Goal: Task Accomplishment & Management: Use online tool/utility

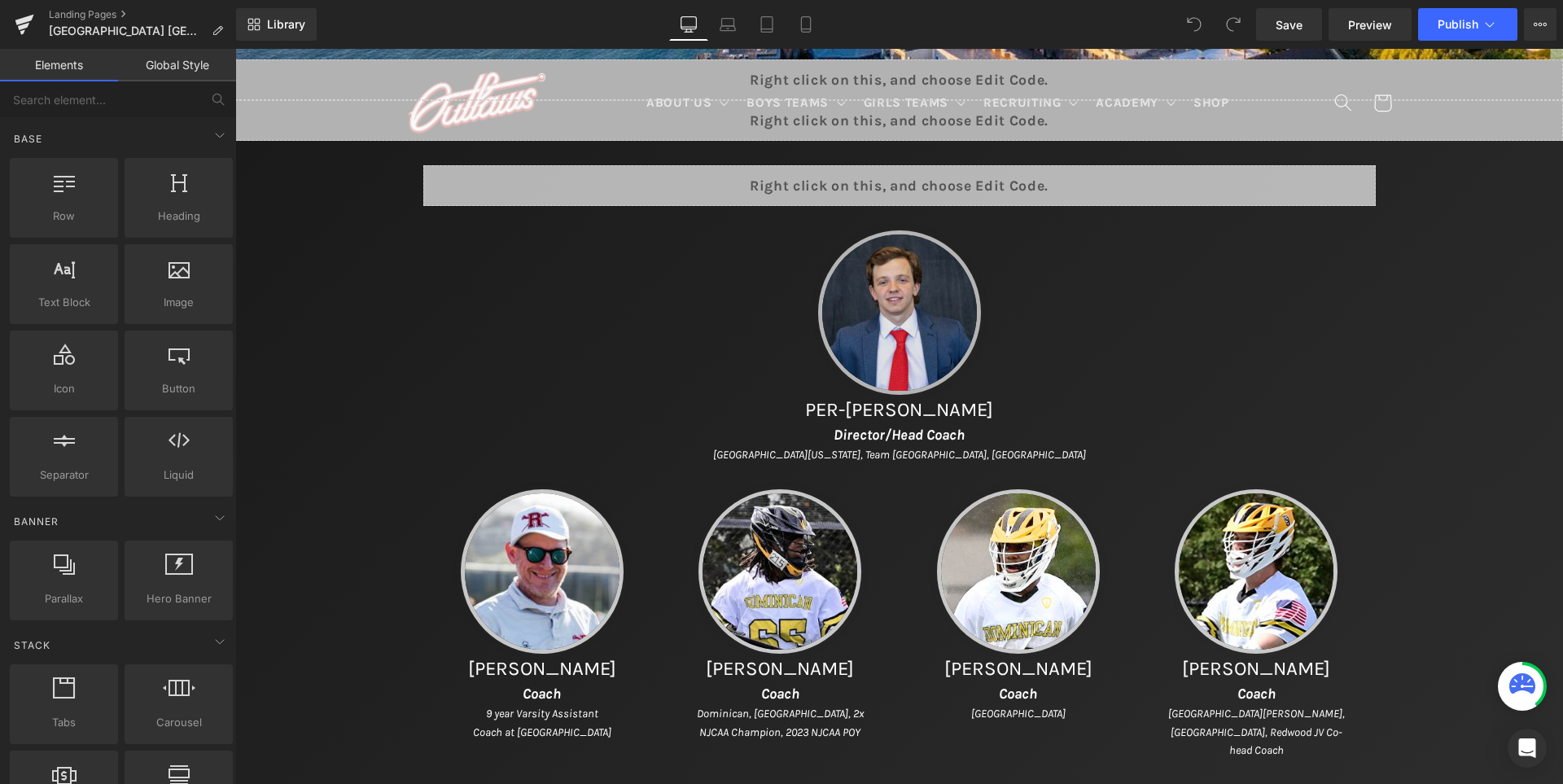
scroll to position [732, 0]
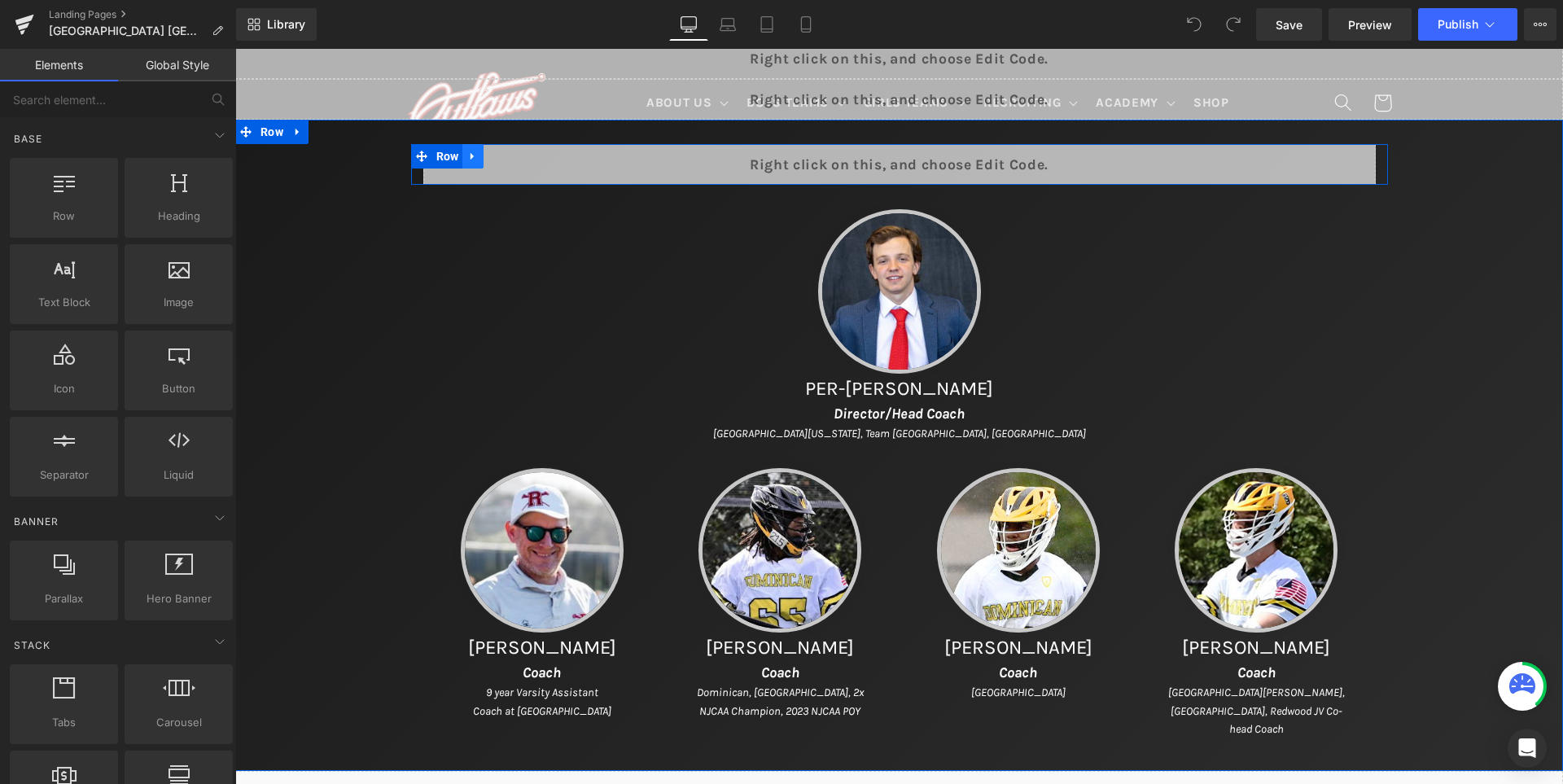
click at [479, 151] on icon at bounding box center [473, 155] width 11 height 12
click at [500, 158] on icon at bounding box center [494, 156] width 11 height 11
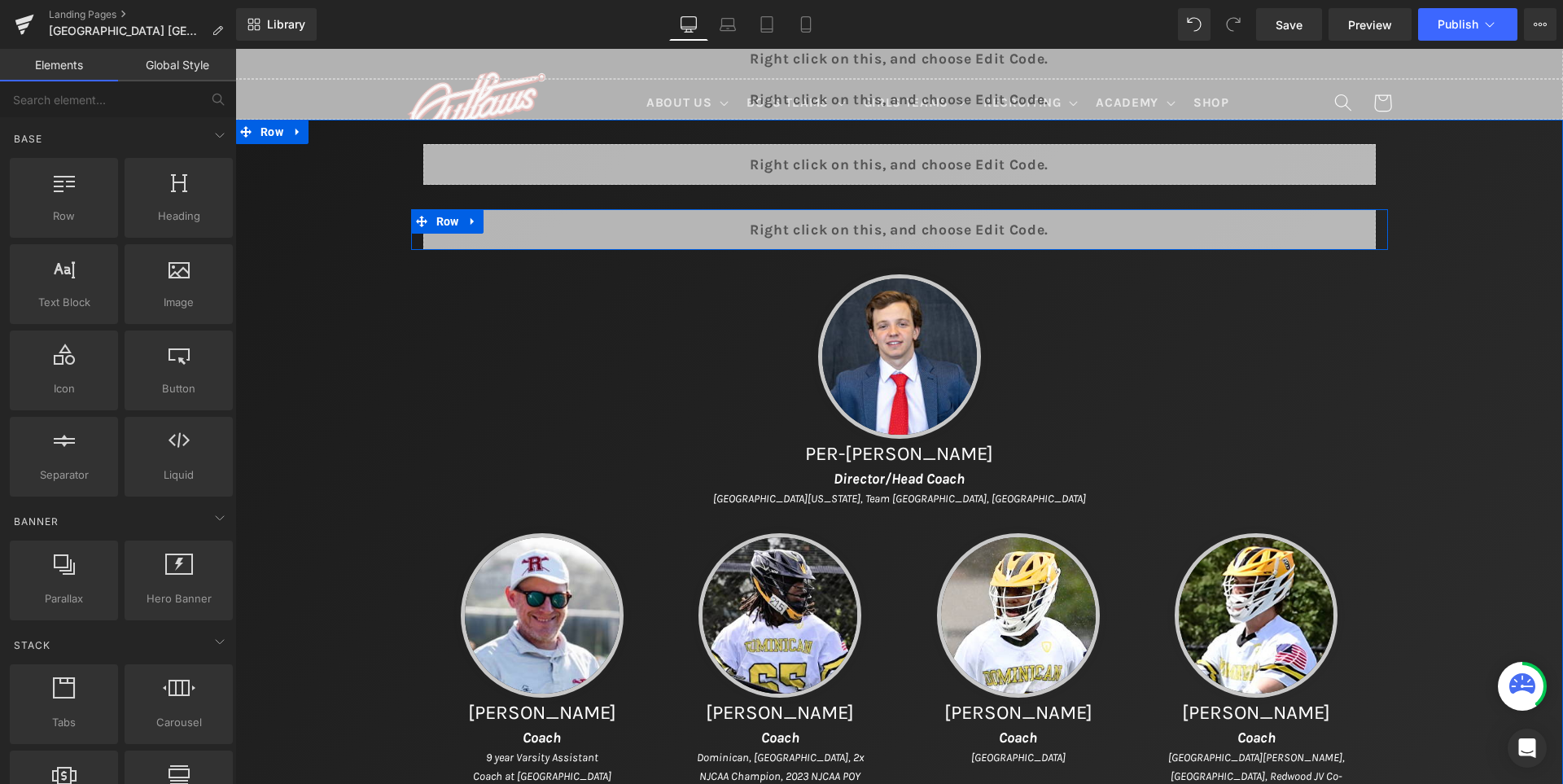
click at [928, 222] on div "Liquid" at bounding box center [899, 229] width 953 height 40
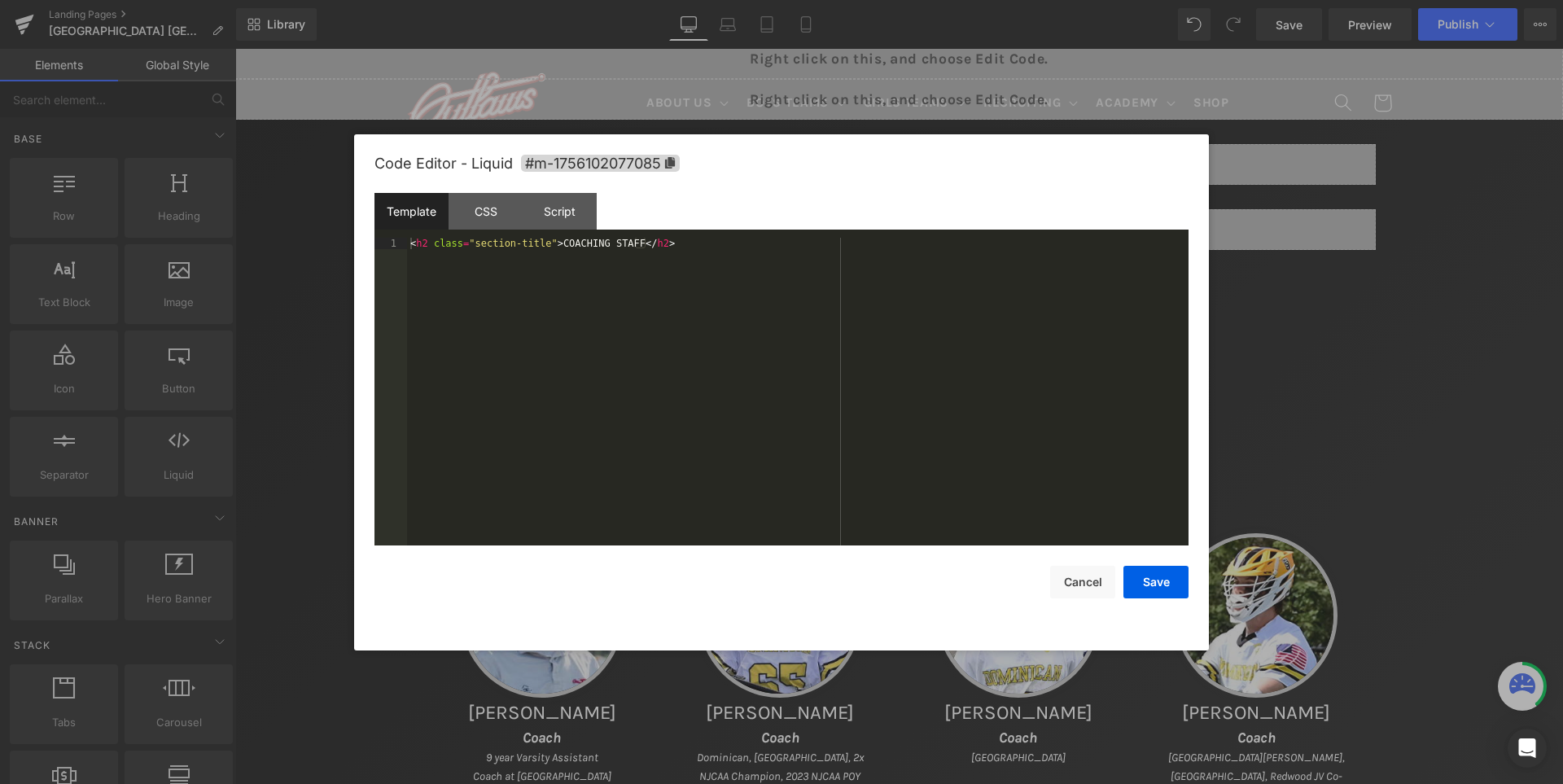
click at [0, 0] on div "< h2 class = "section-title" > COACHING STAFF </ h2 >" at bounding box center [0, 0] width 0 height 0
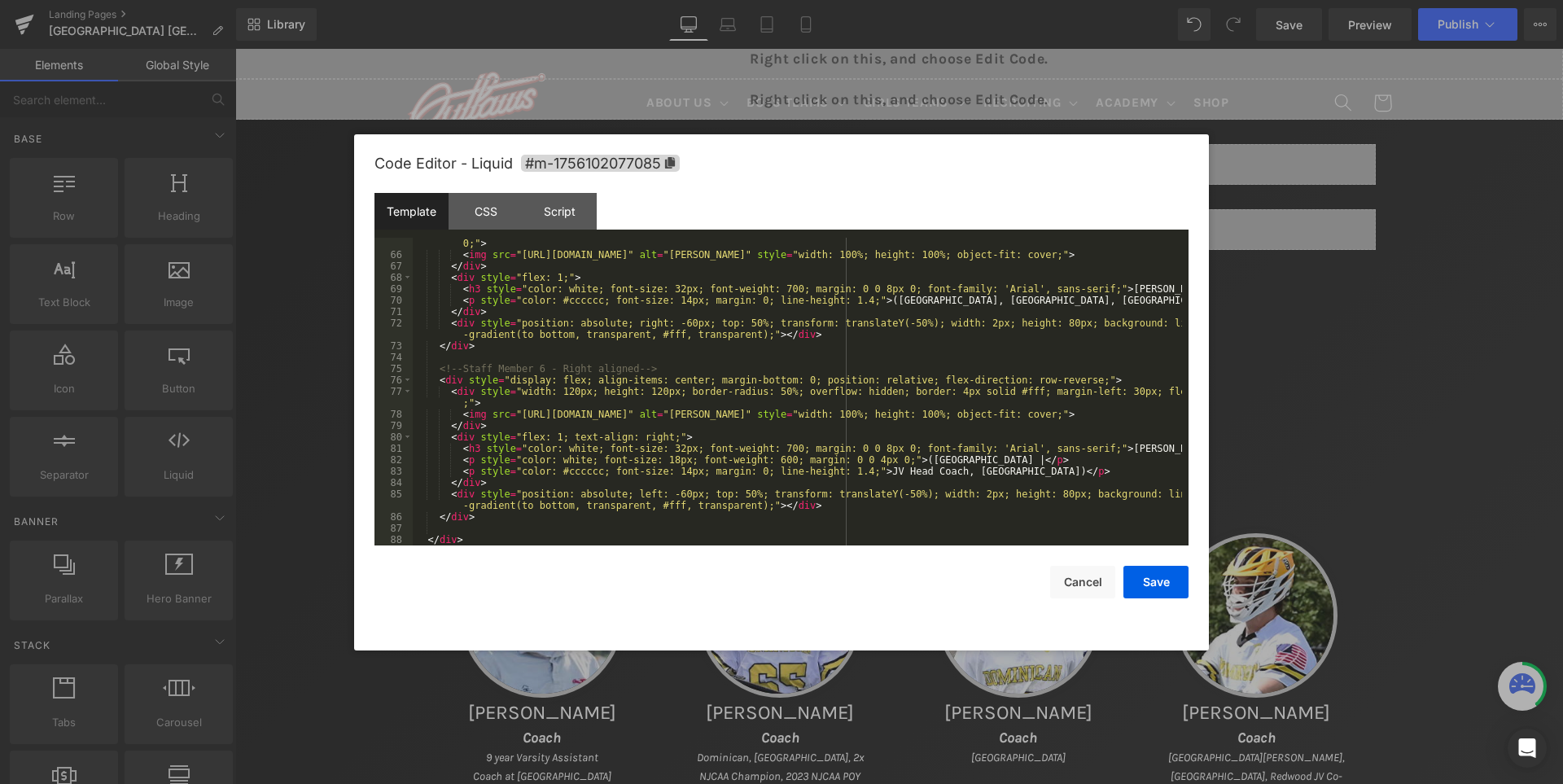
scroll to position [888, 0]
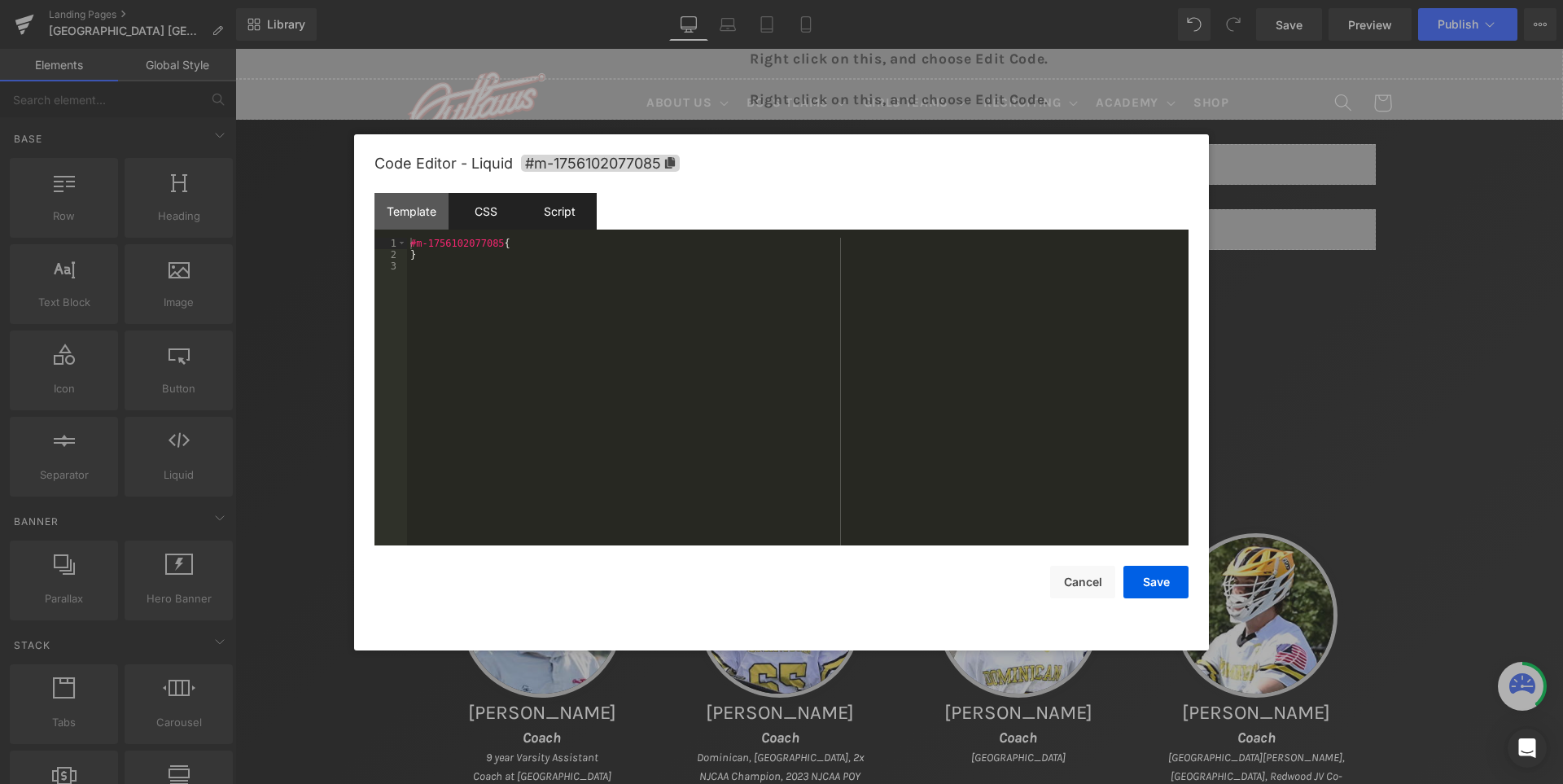
click at [410, 213] on div "Template" at bounding box center [411, 211] width 74 height 37
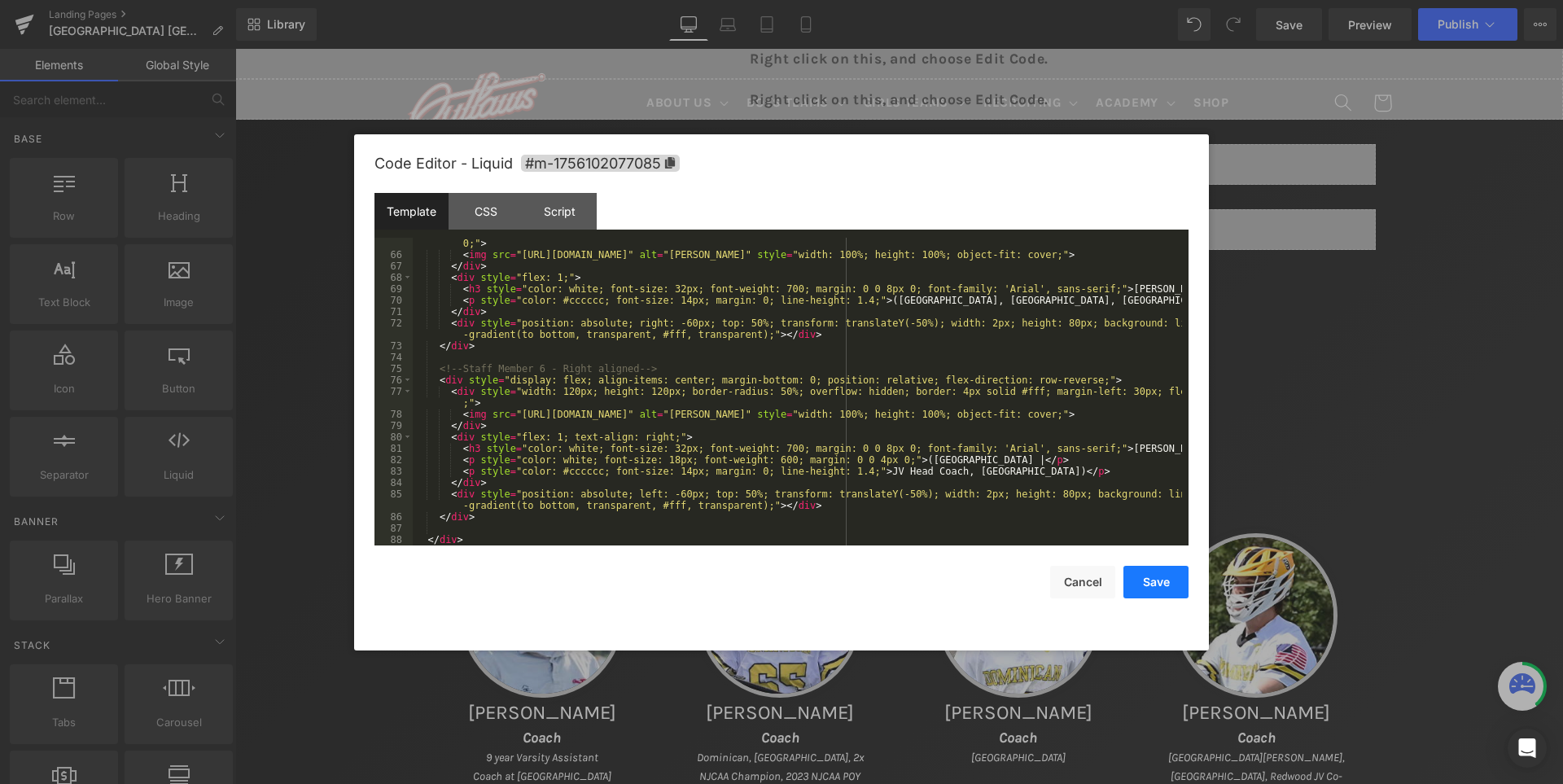
click at [1153, 589] on button "Save" at bounding box center [1156, 582] width 65 height 33
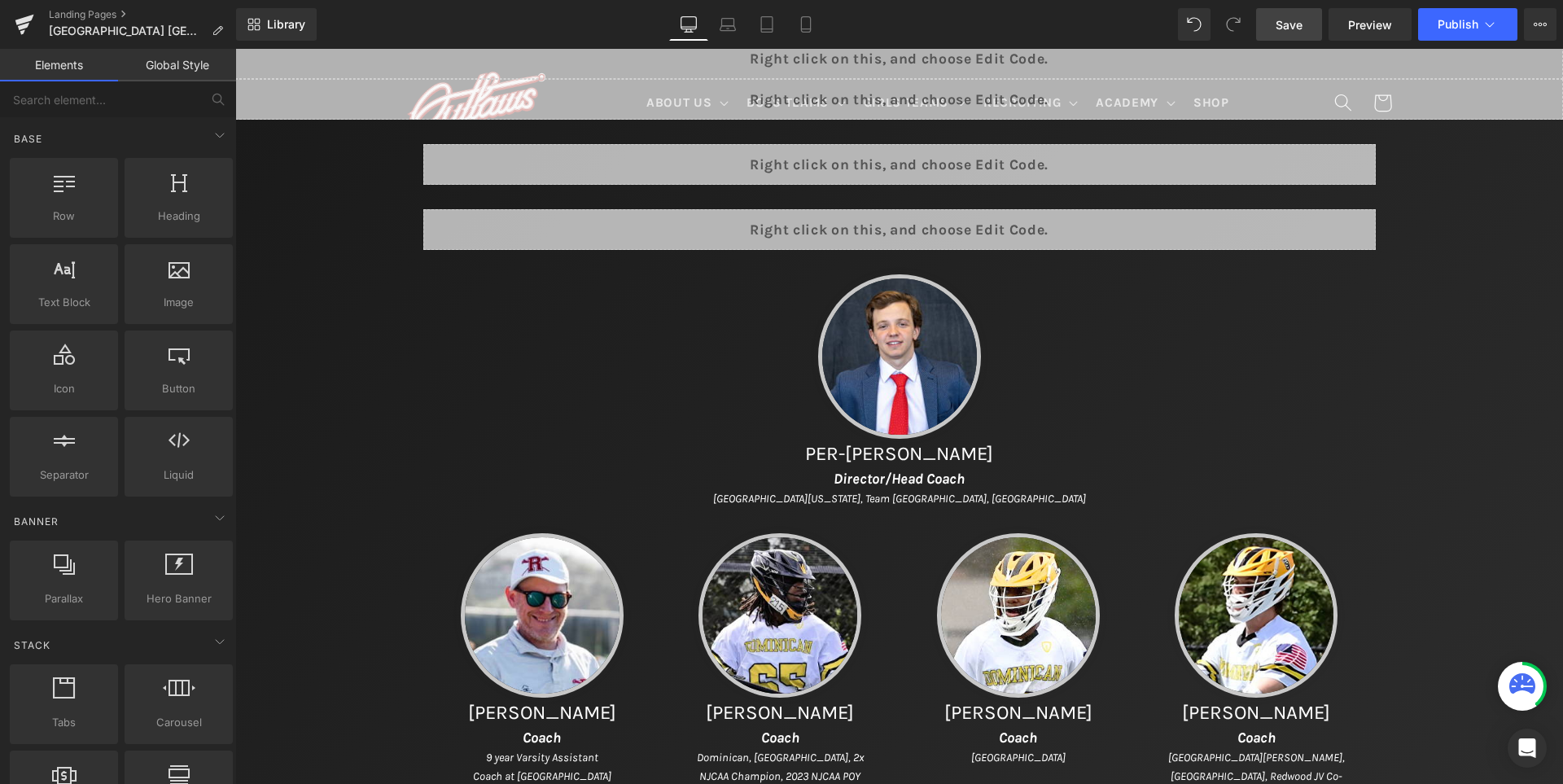
click at [1294, 32] on span "Save" at bounding box center [1289, 24] width 27 height 17
click at [1460, 25] on span "Publish" at bounding box center [1458, 24] width 40 height 13
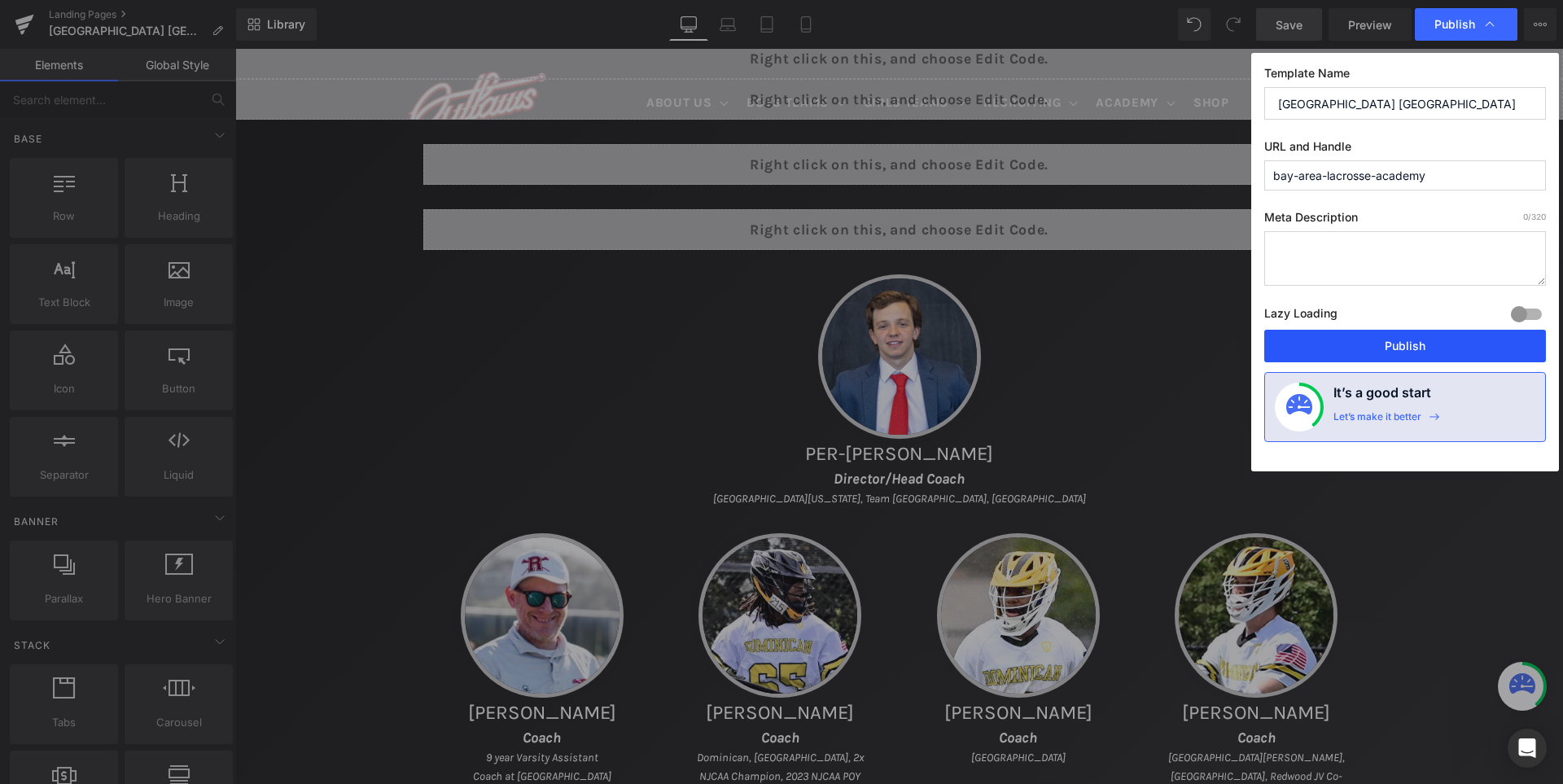
click at [878, 649] on button "Publish" at bounding box center [783, 649] width 190 height 0
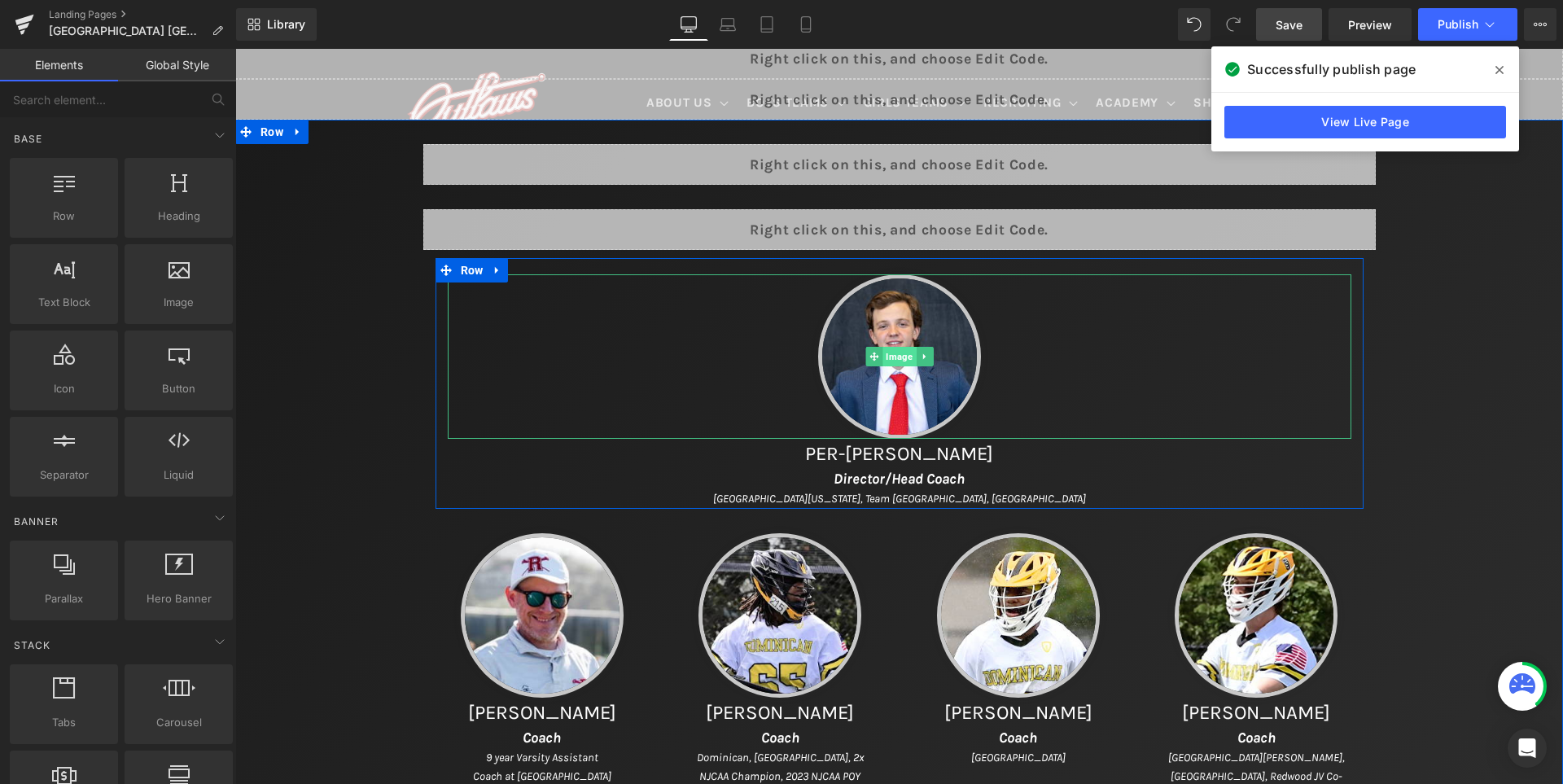
click at [893, 359] on span "Image" at bounding box center [899, 356] width 33 height 20
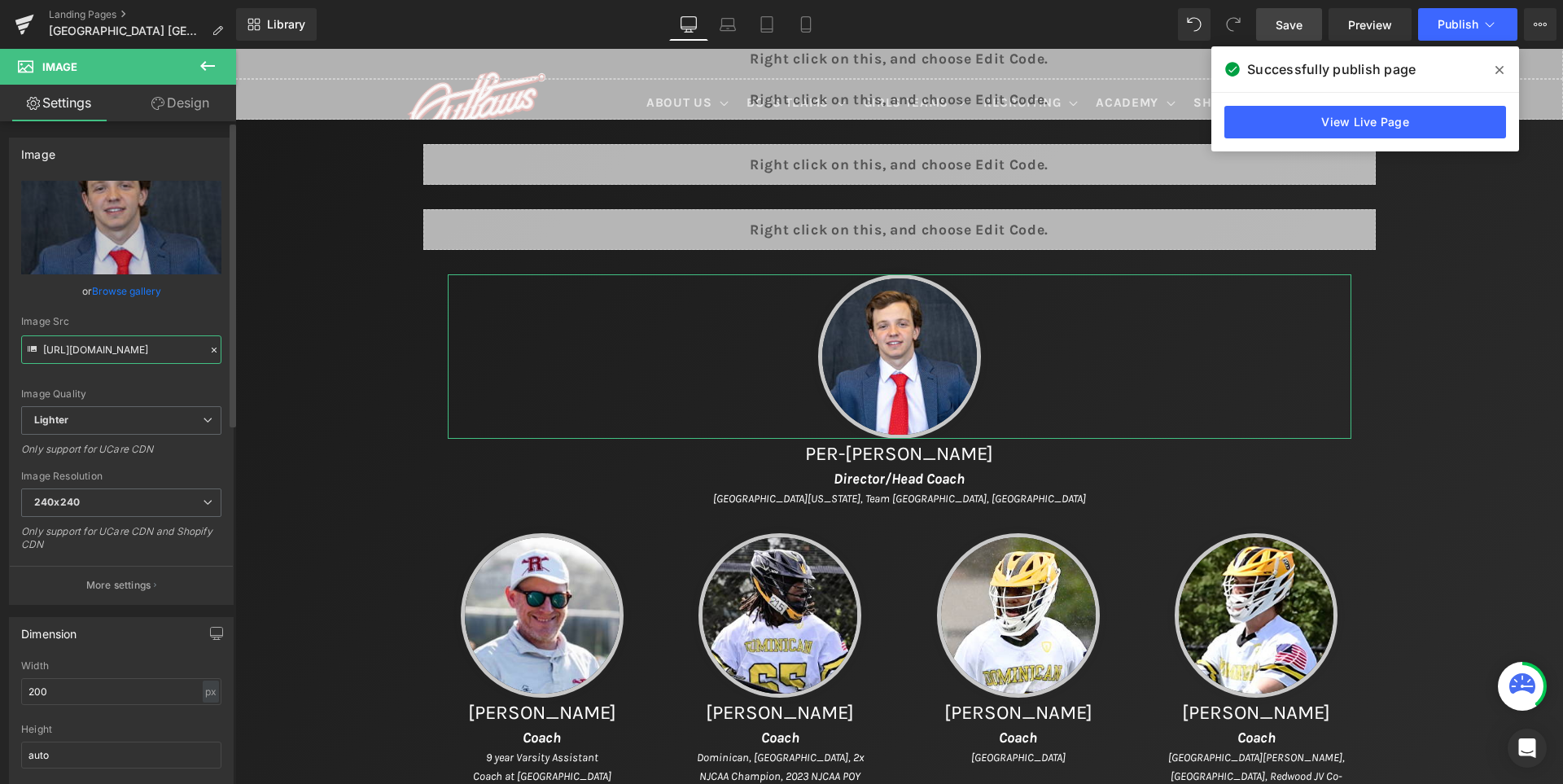
click at [118, 352] on input "[URL][DOMAIN_NAME]" at bounding box center [121, 350] width 200 height 28
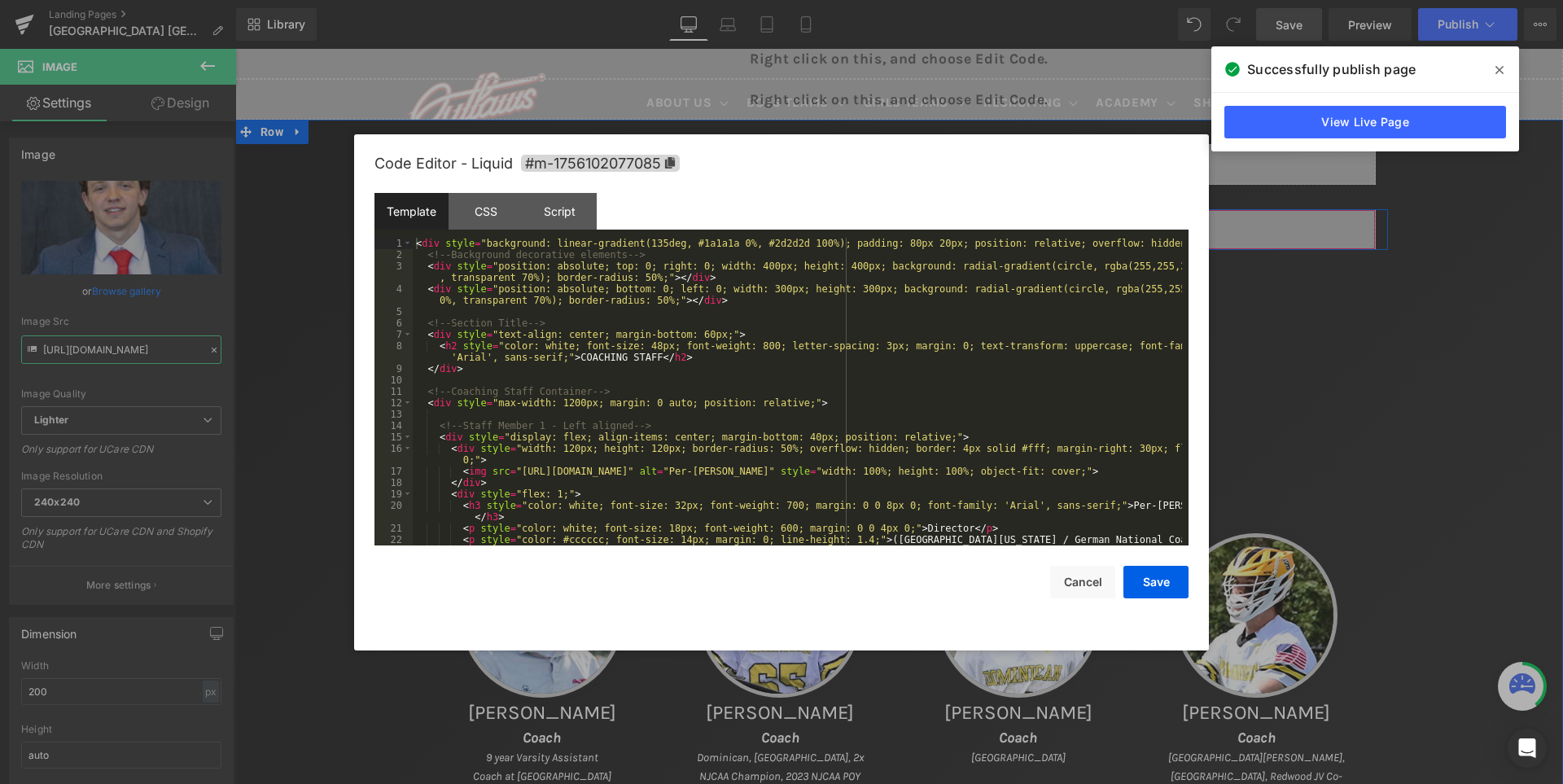
click at [937, 224] on div "Liquid" at bounding box center [899, 229] width 953 height 40
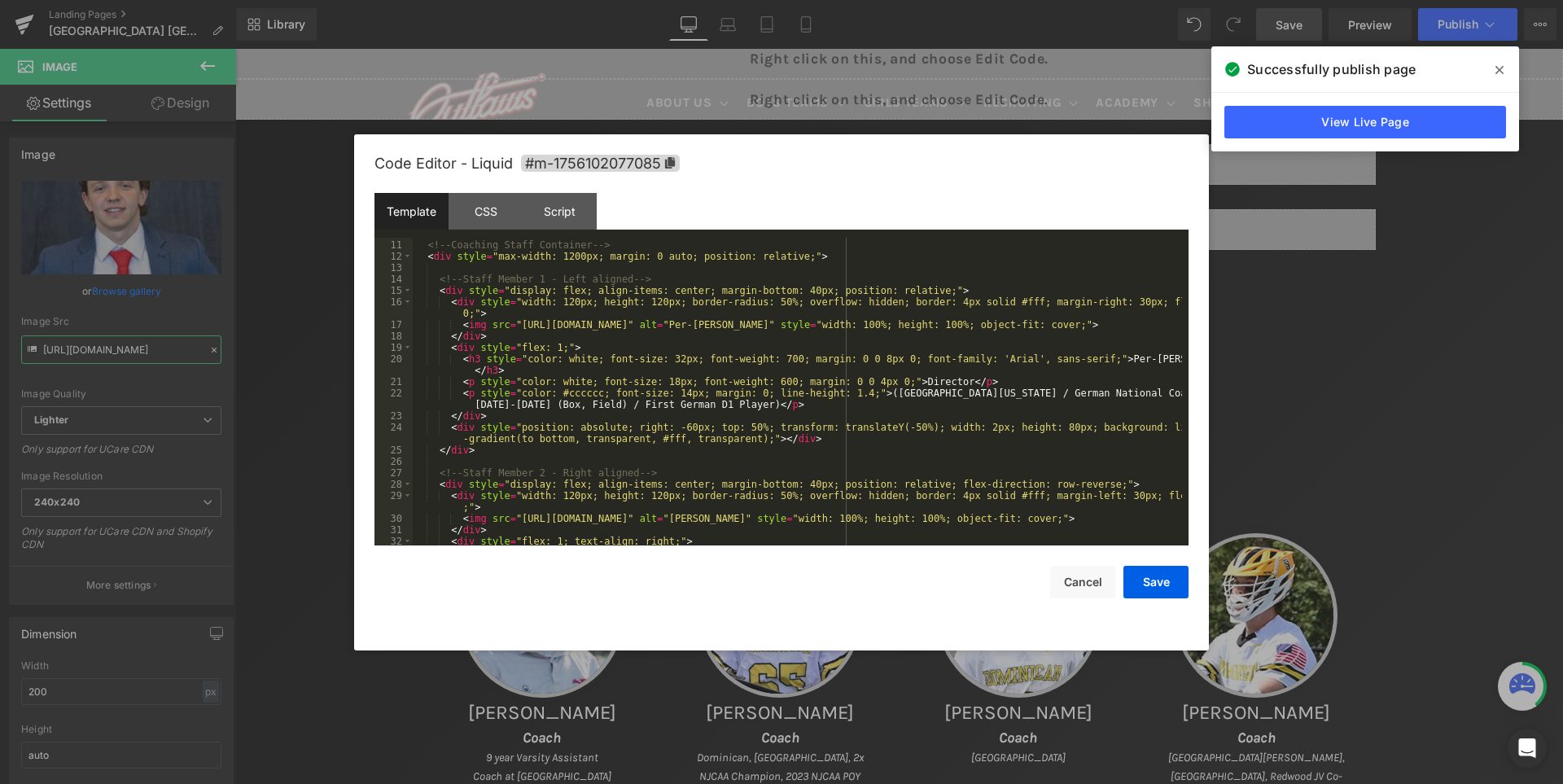
scroll to position [196, 0]
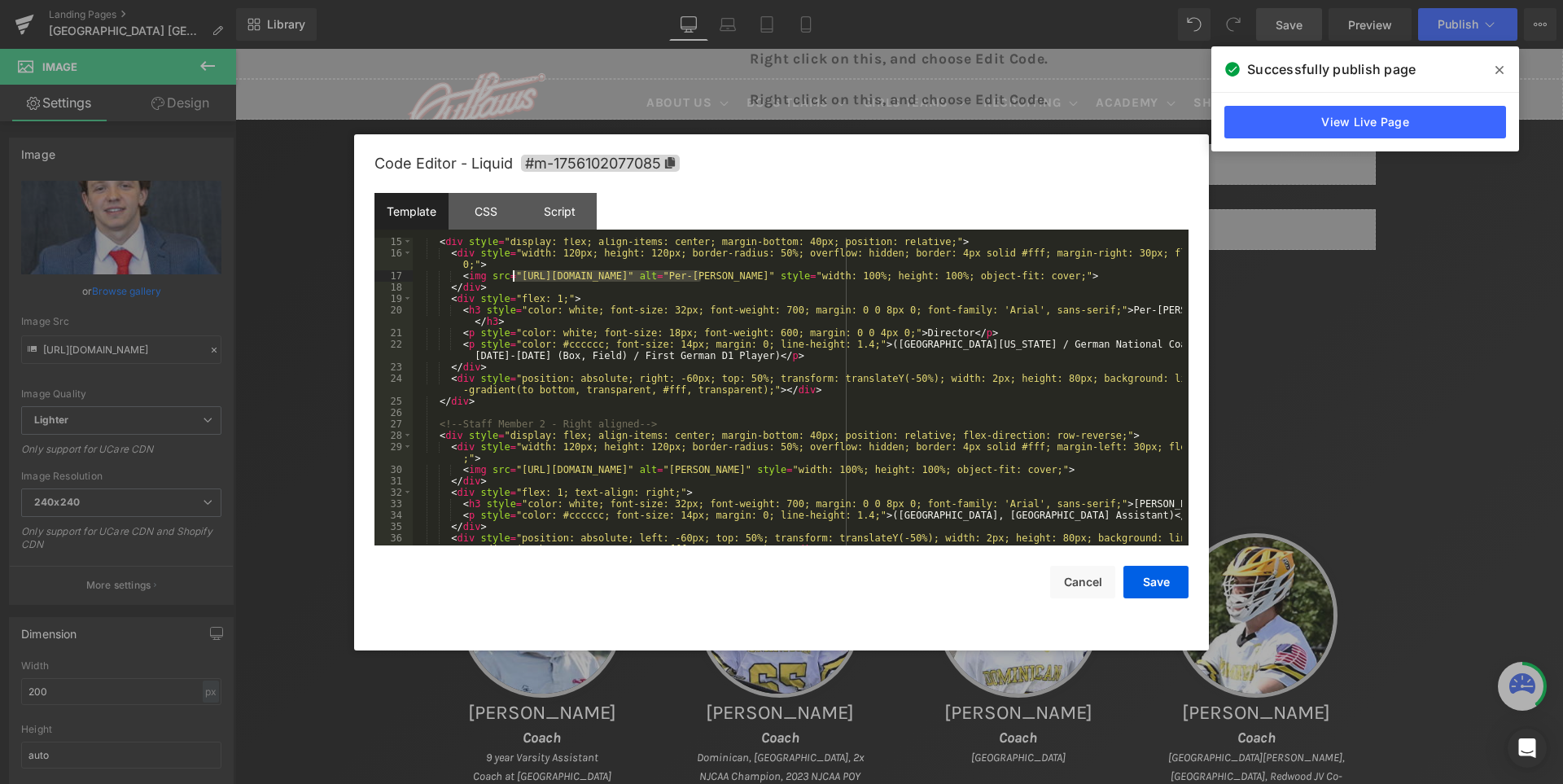
drag, startPoint x: 702, startPoint y: 276, endPoint x: 512, endPoint y: 274, distance: 190.0
click at [512, 274] on div "< div style = "display: flex; align-items: center; margin-bottom: 40px; positio…" at bounding box center [797, 407] width 769 height 342
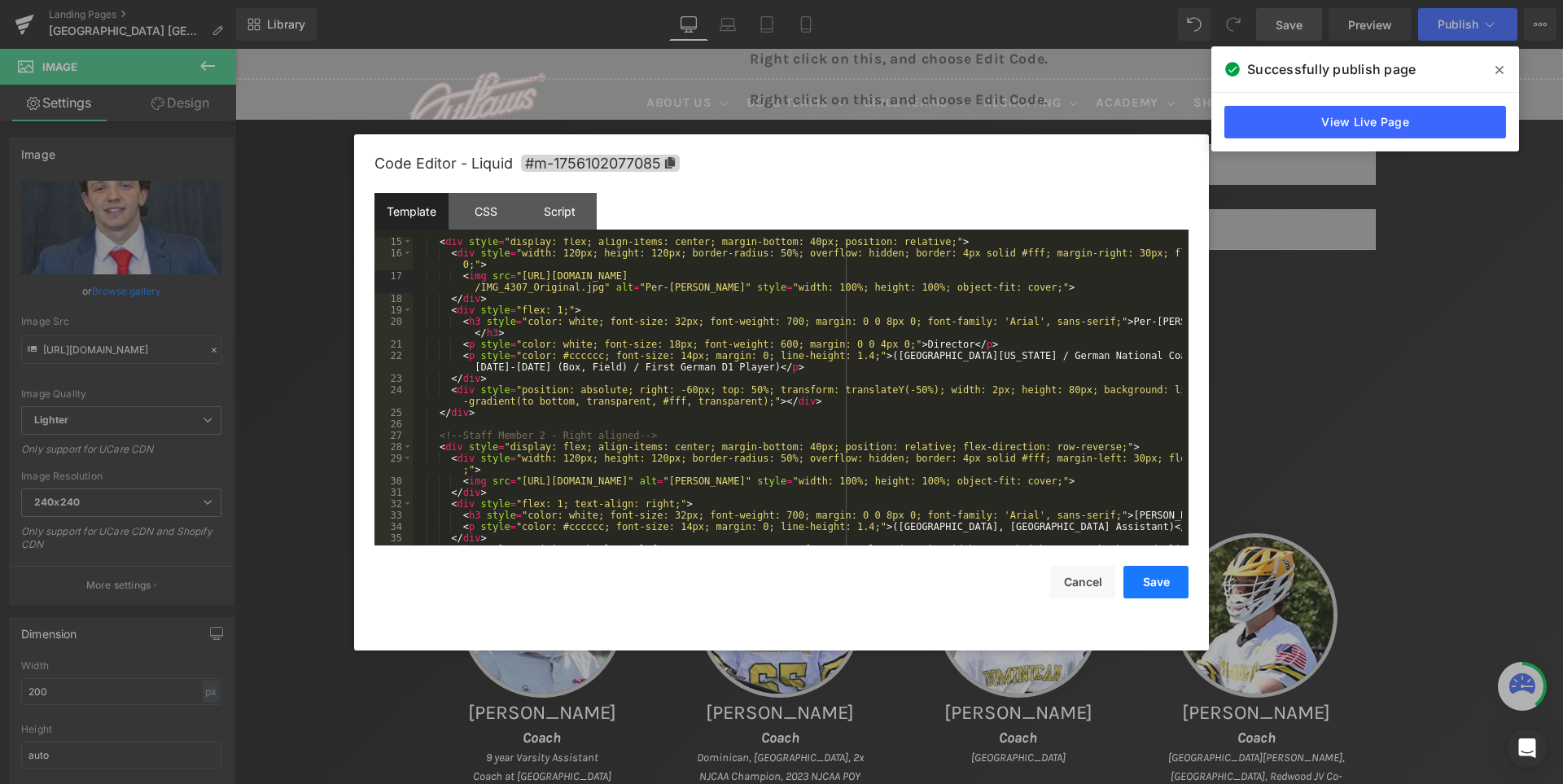
click at [0, 0] on button "Save" at bounding box center [0, 0] width 0 height 0
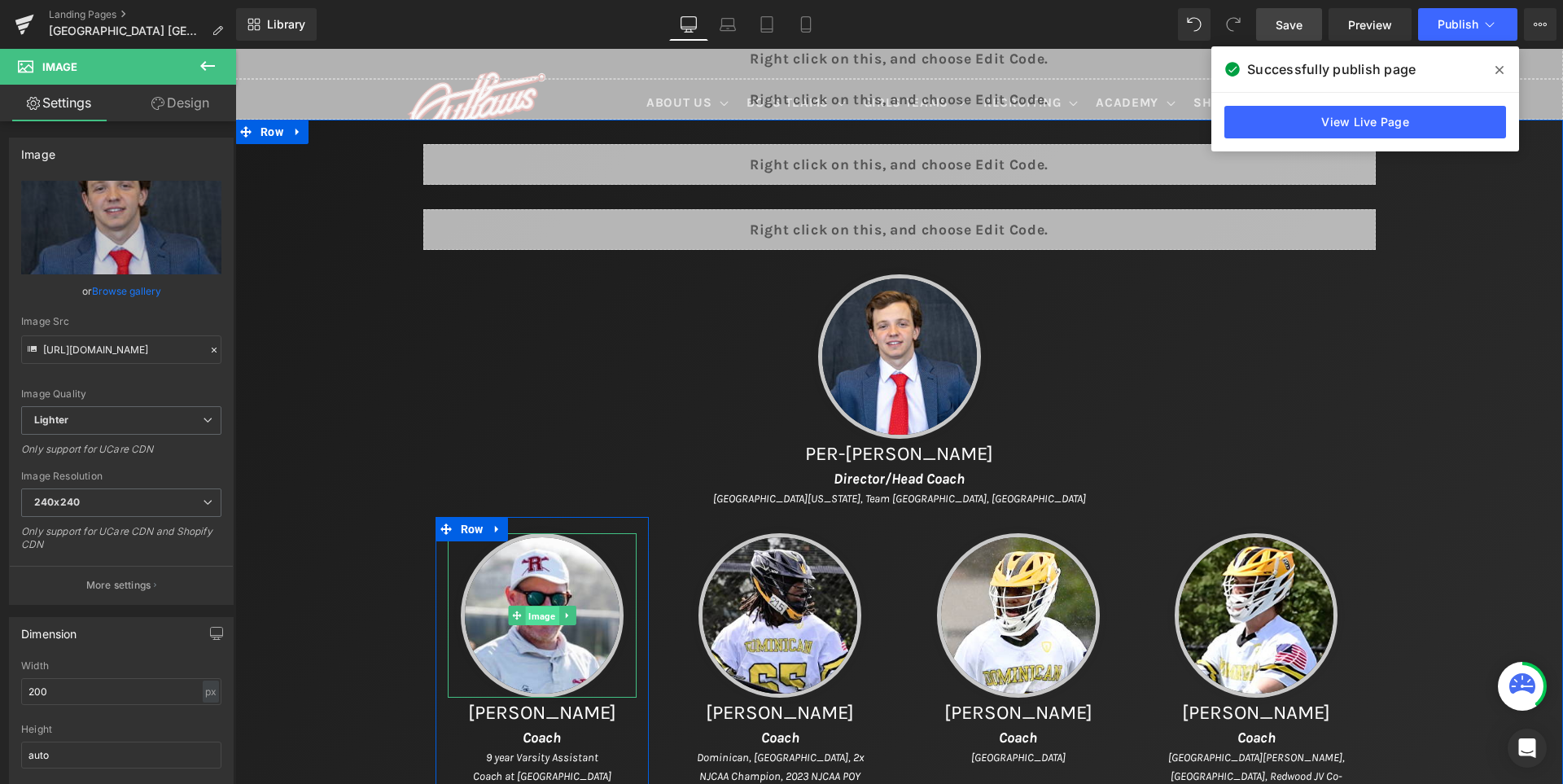
click at [539, 612] on span "Image" at bounding box center [541, 616] width 33 height 20
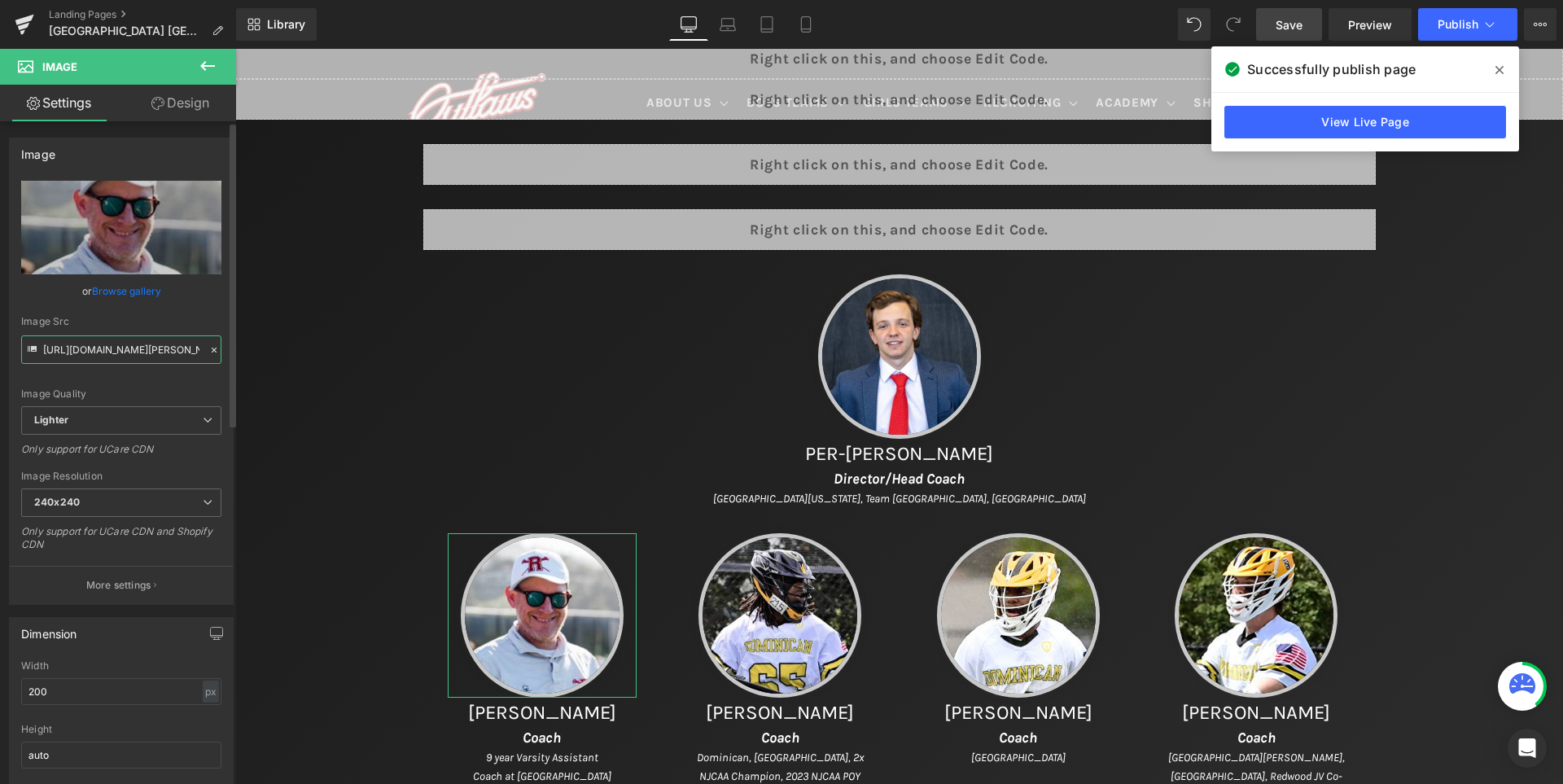
click at [133, 349] on input "[URL][DOMAIN_NAME][PERSON_NAME]" at bounding box center [121, 350] width 200 height 28
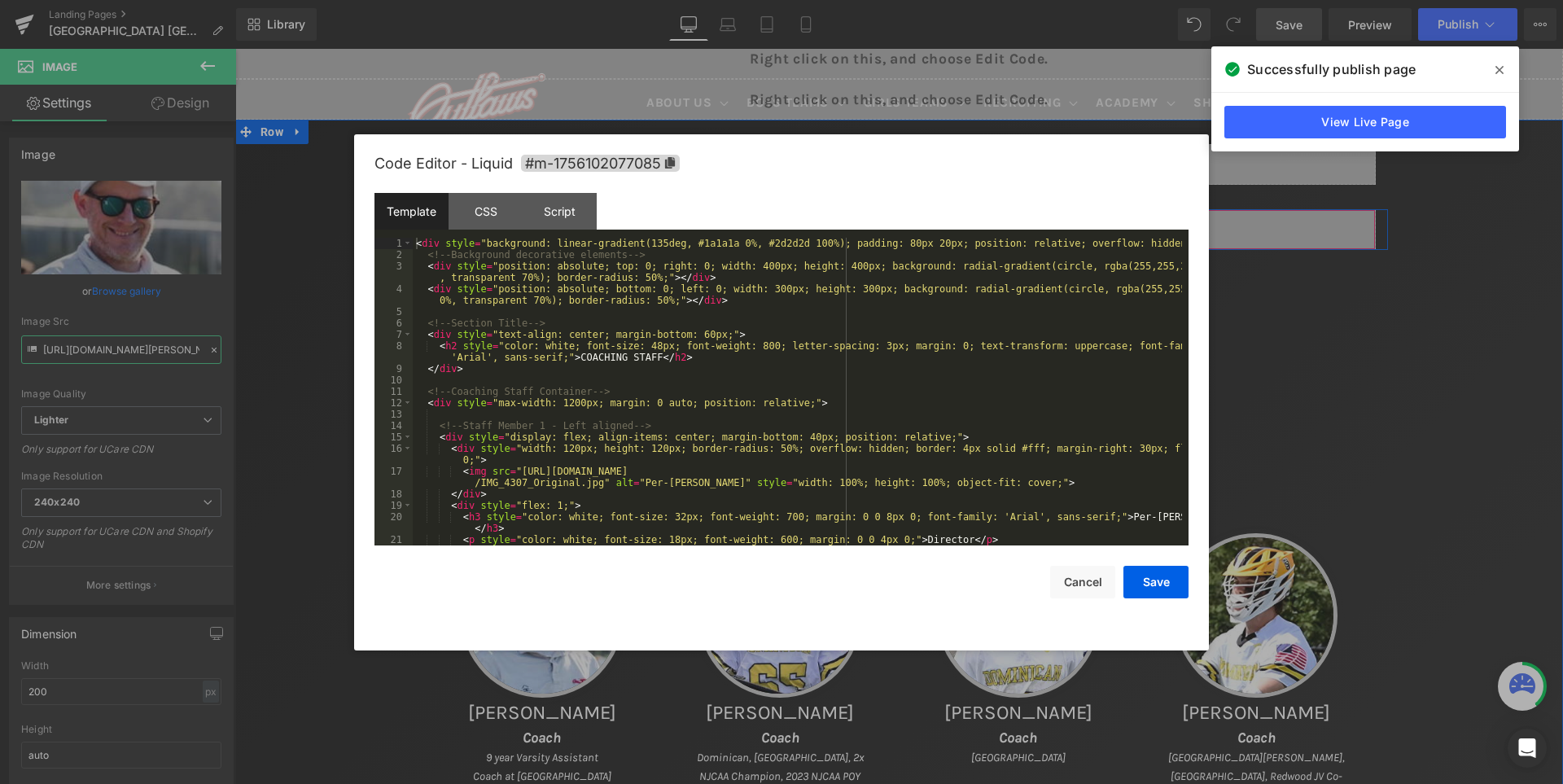
click at [933, 226] on div "Liquid" at bounding box center [899, 229] width 953 height 40
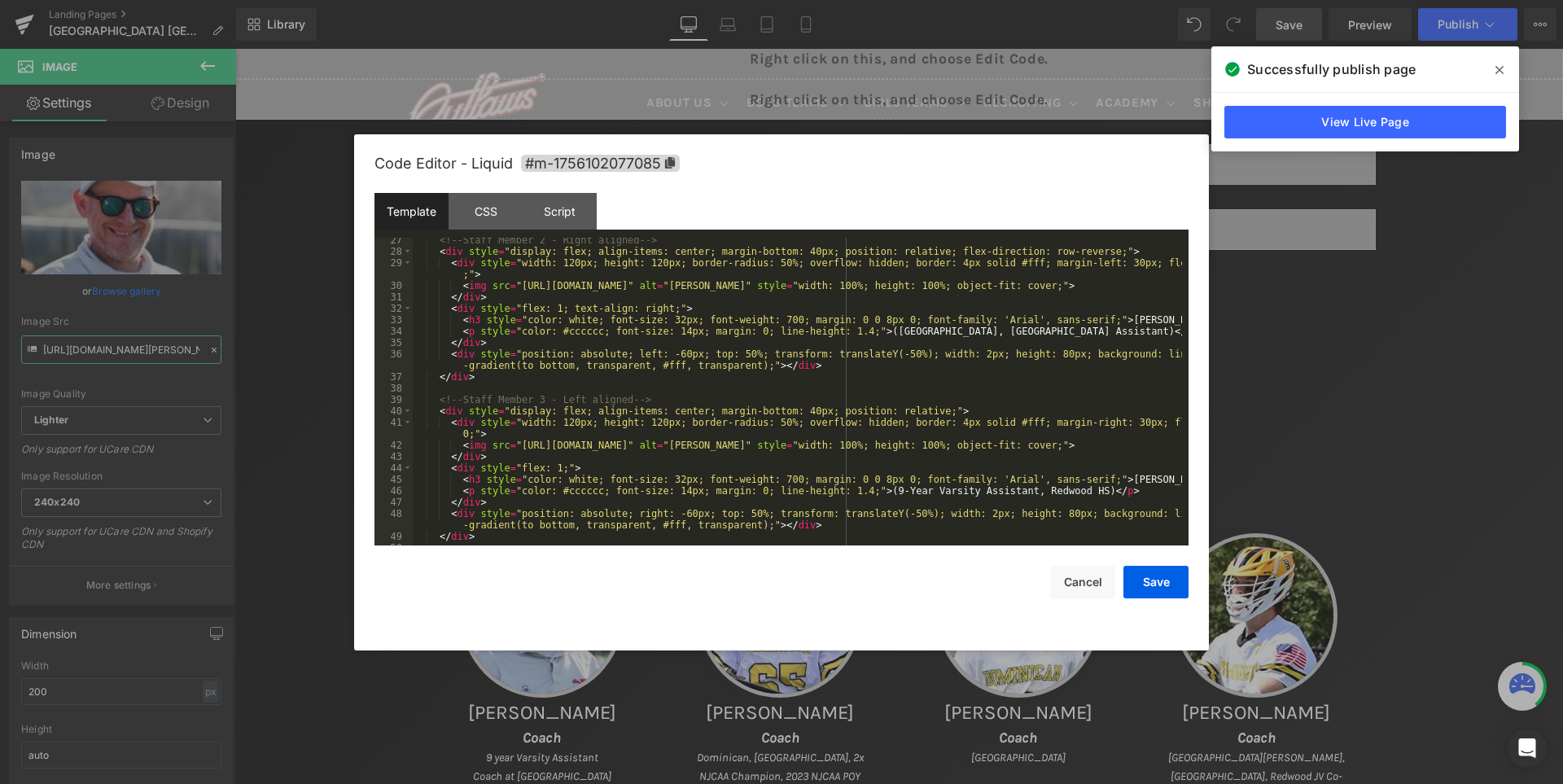
scroll to position [440, 0]
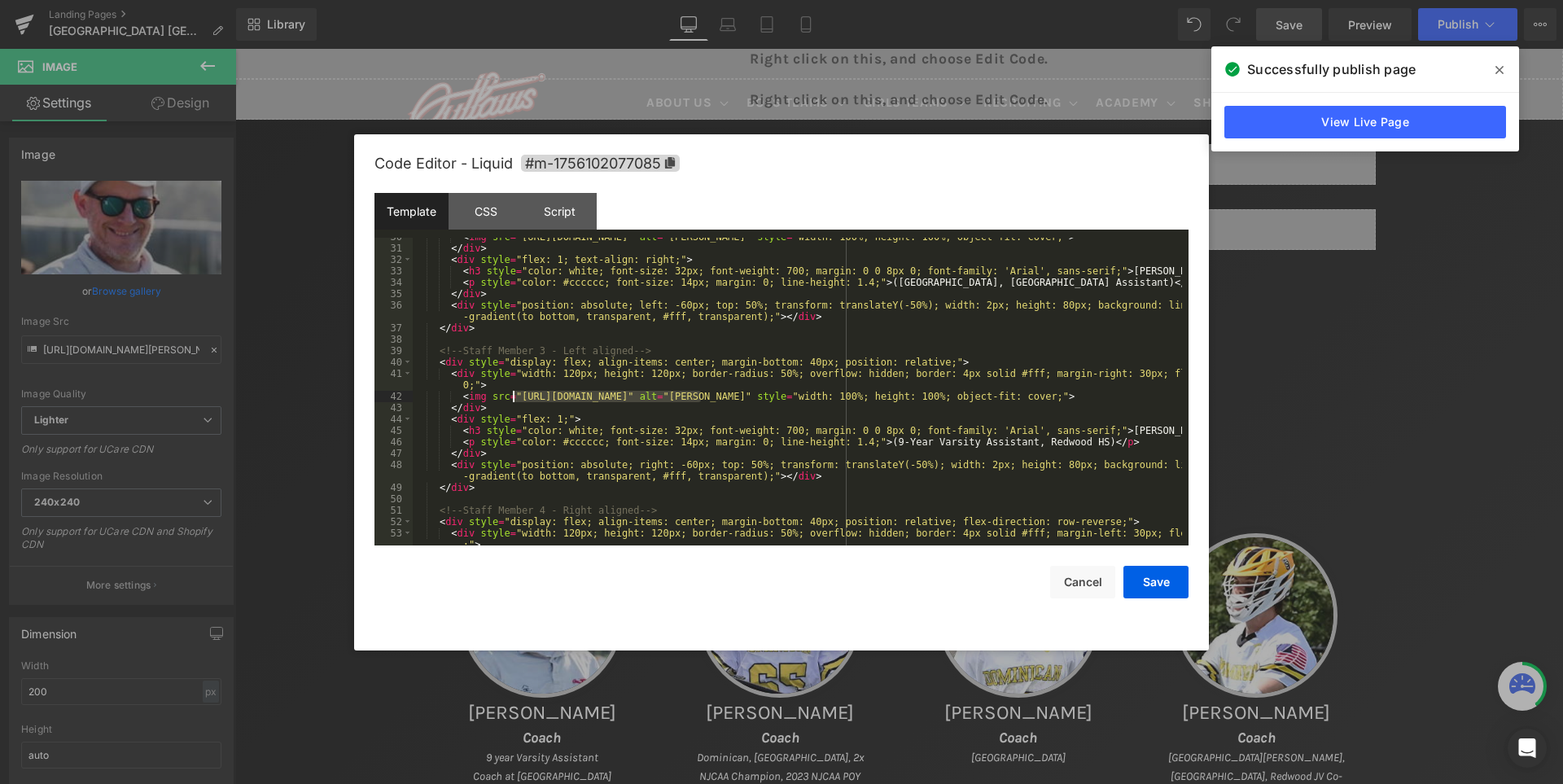
drag, startPoint x: 700, startPoint y: 395, endPoint x: 513, endPoint y: 393, distance: 187.0
click at [513, 393] on div "< img src = "[URL][DOMAIN_NAME]" alt = "[PERSON_NAME]" style = "width: 100%; he…" at bounding box center [797, 402] width 769 height 342
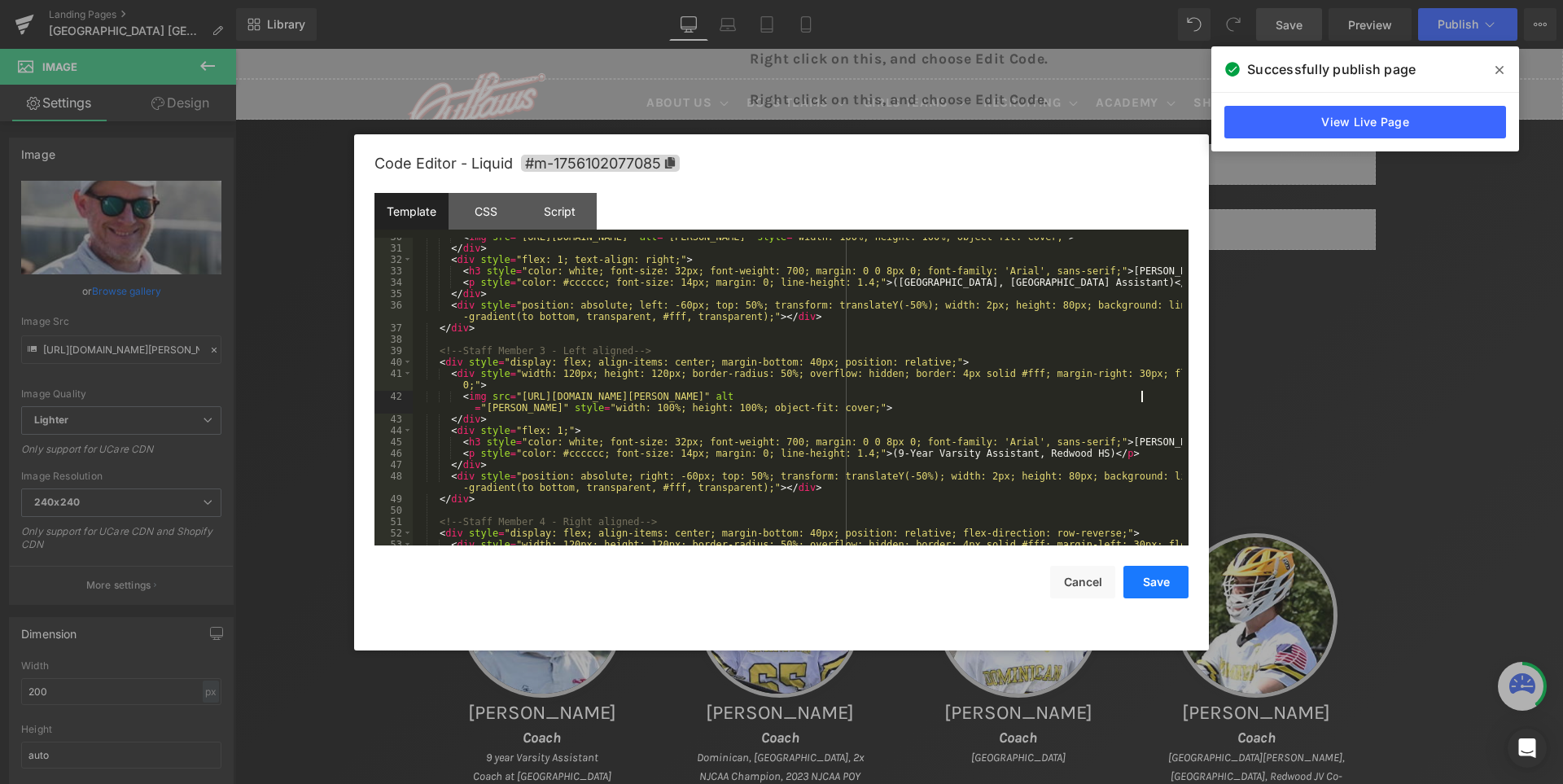
click at [1156, 580] on button "Save" at bounding box center [1156, 582] width 65 height 33
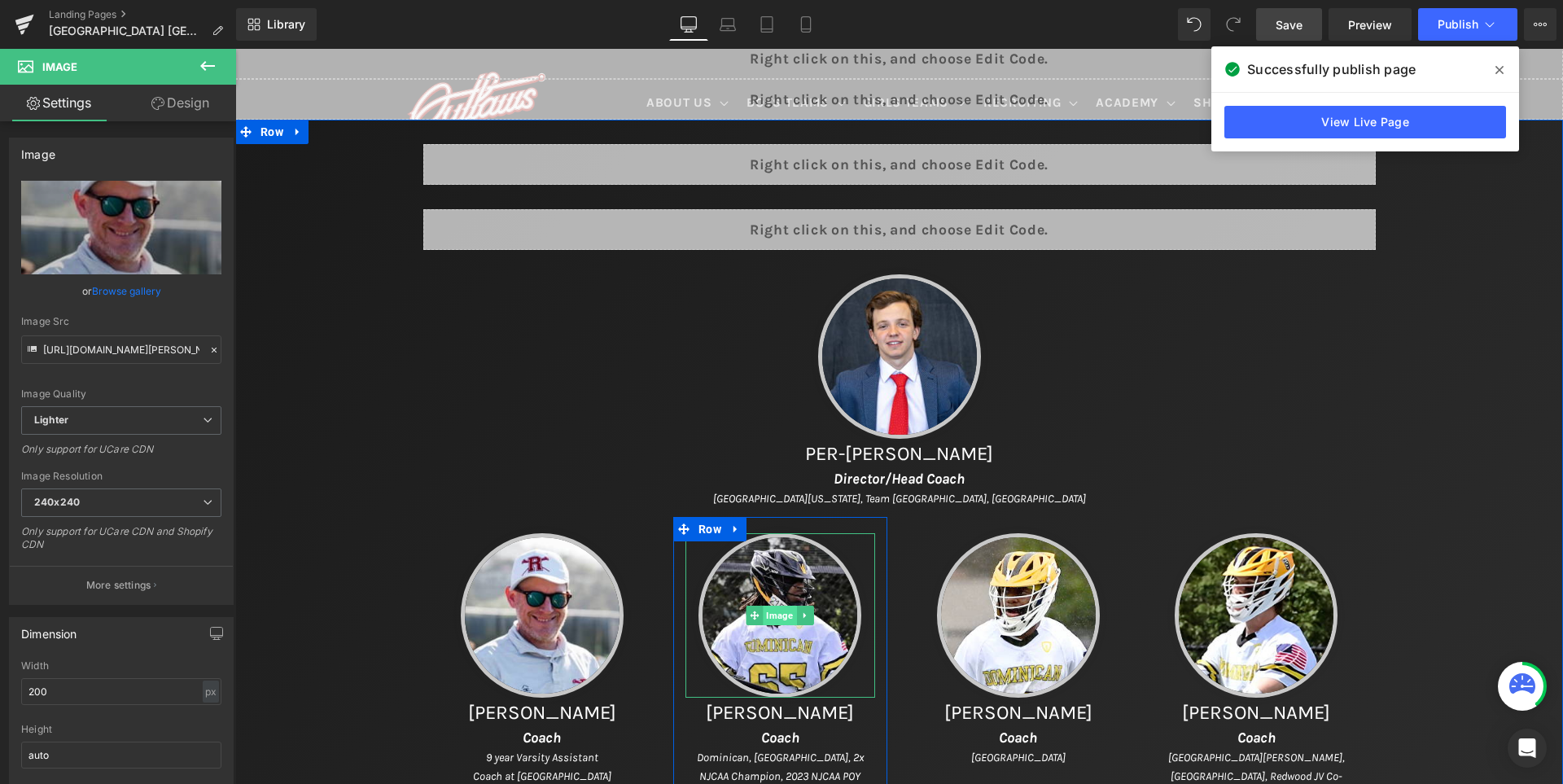
click at [780, 619] on span "Image" at bounding box center [780, 615] width 33 height 20
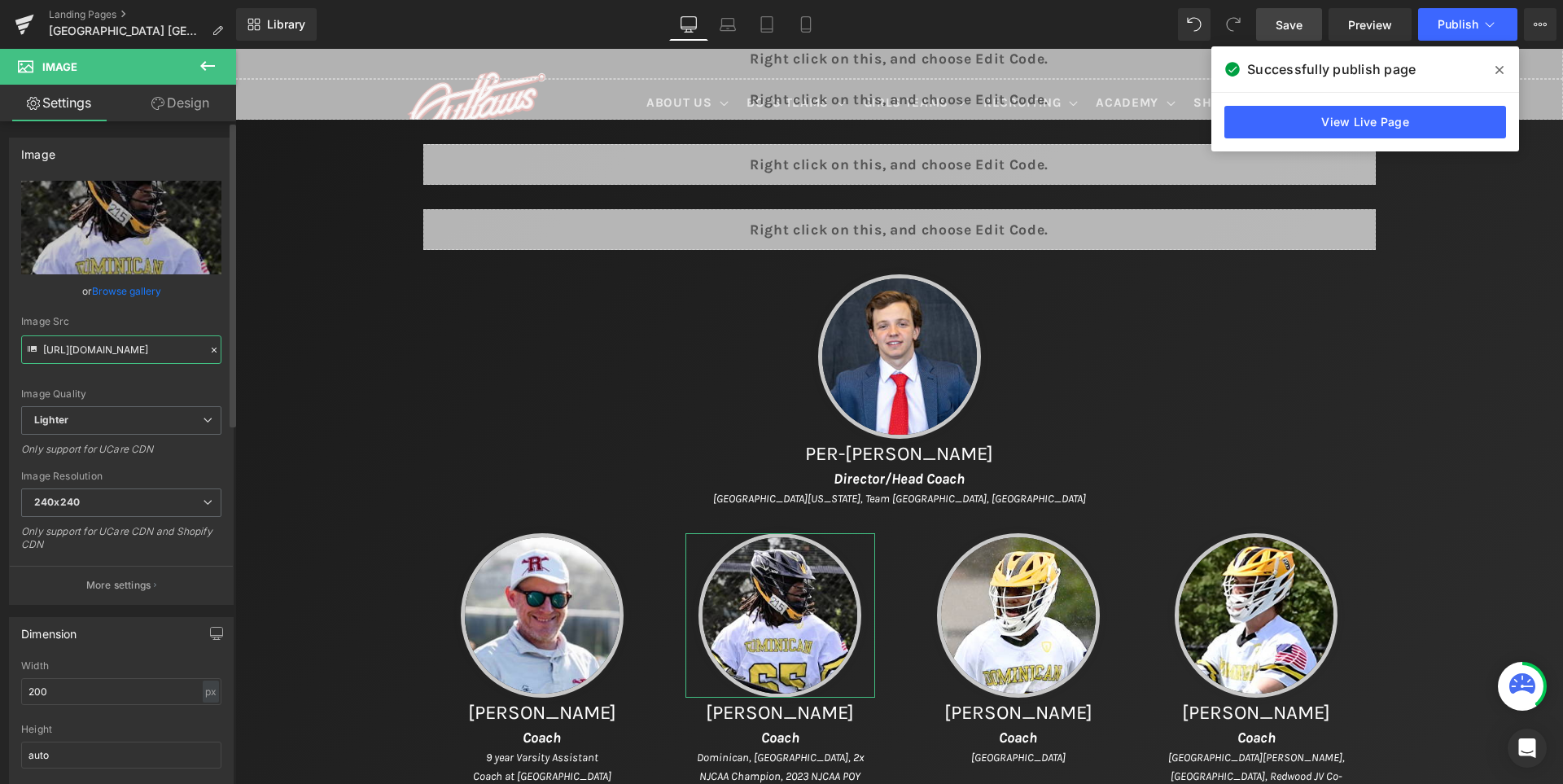
click at [143, 352] on input "[URL][DOMAIN_NAME]" at bounding box center [121, 350] width 200 height 28
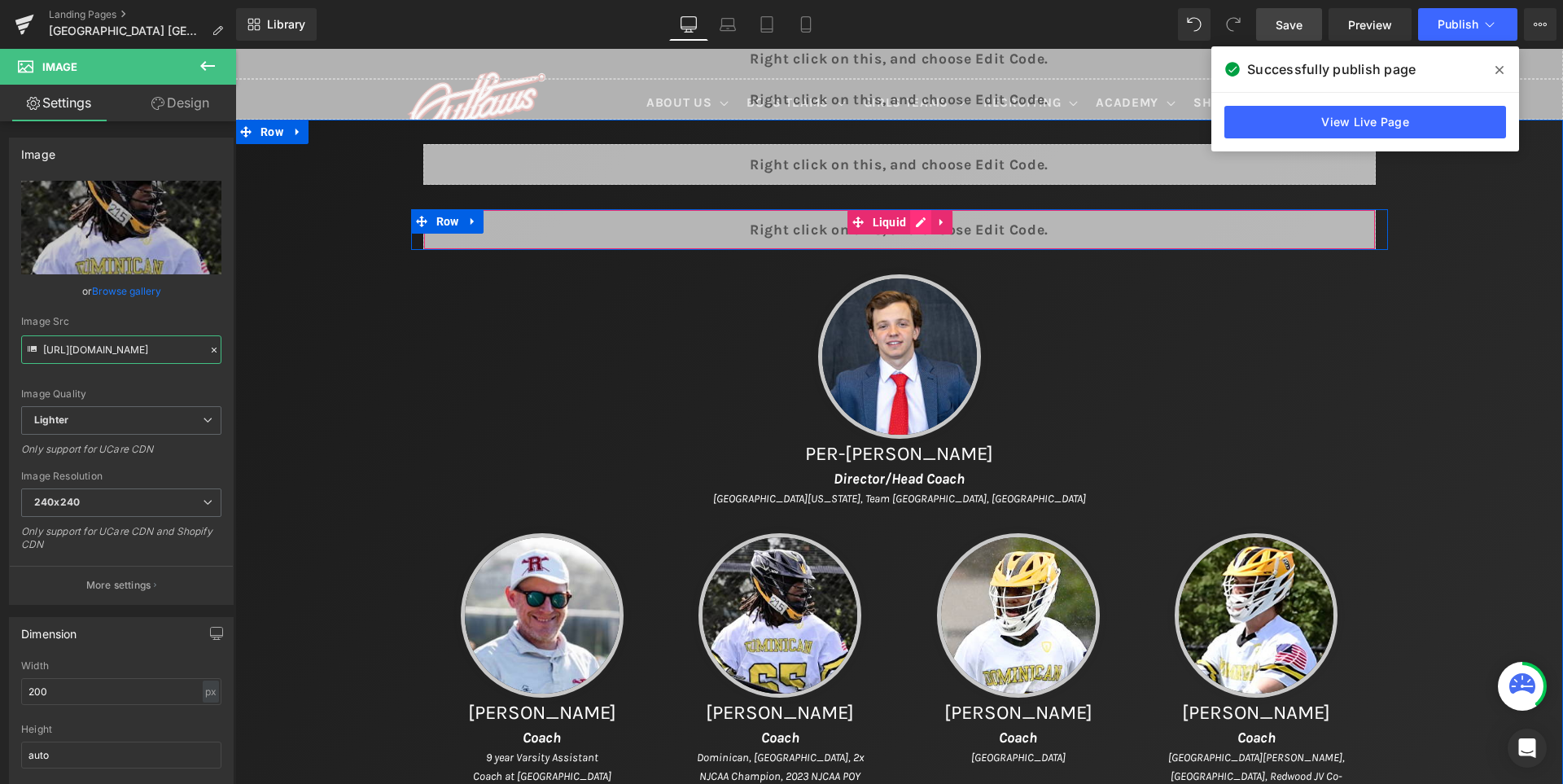
click at [931, 227] on div "Liquid" at bounding box center [899, 229] width 953 height 40
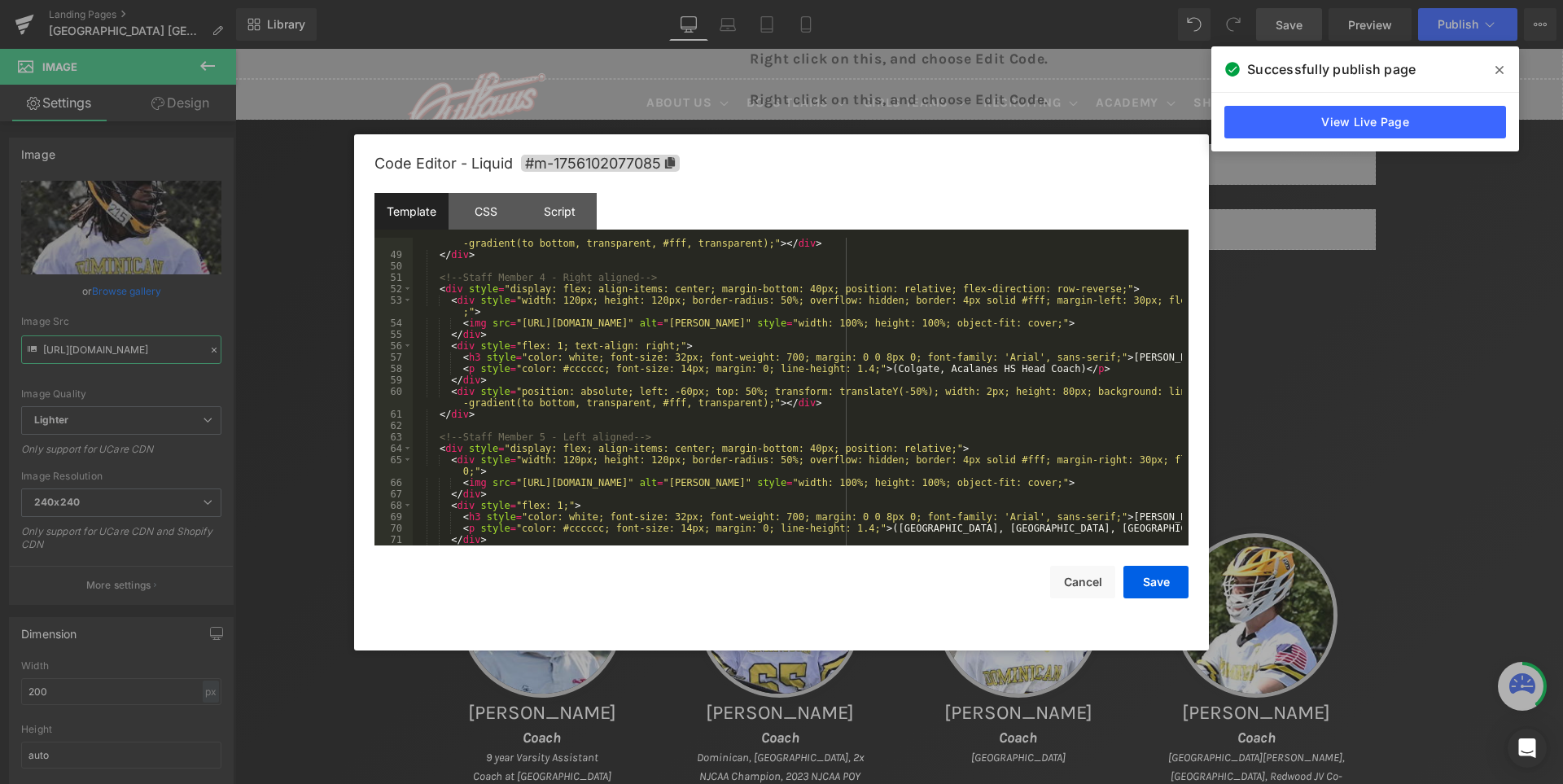
scroll to position [781, 0]
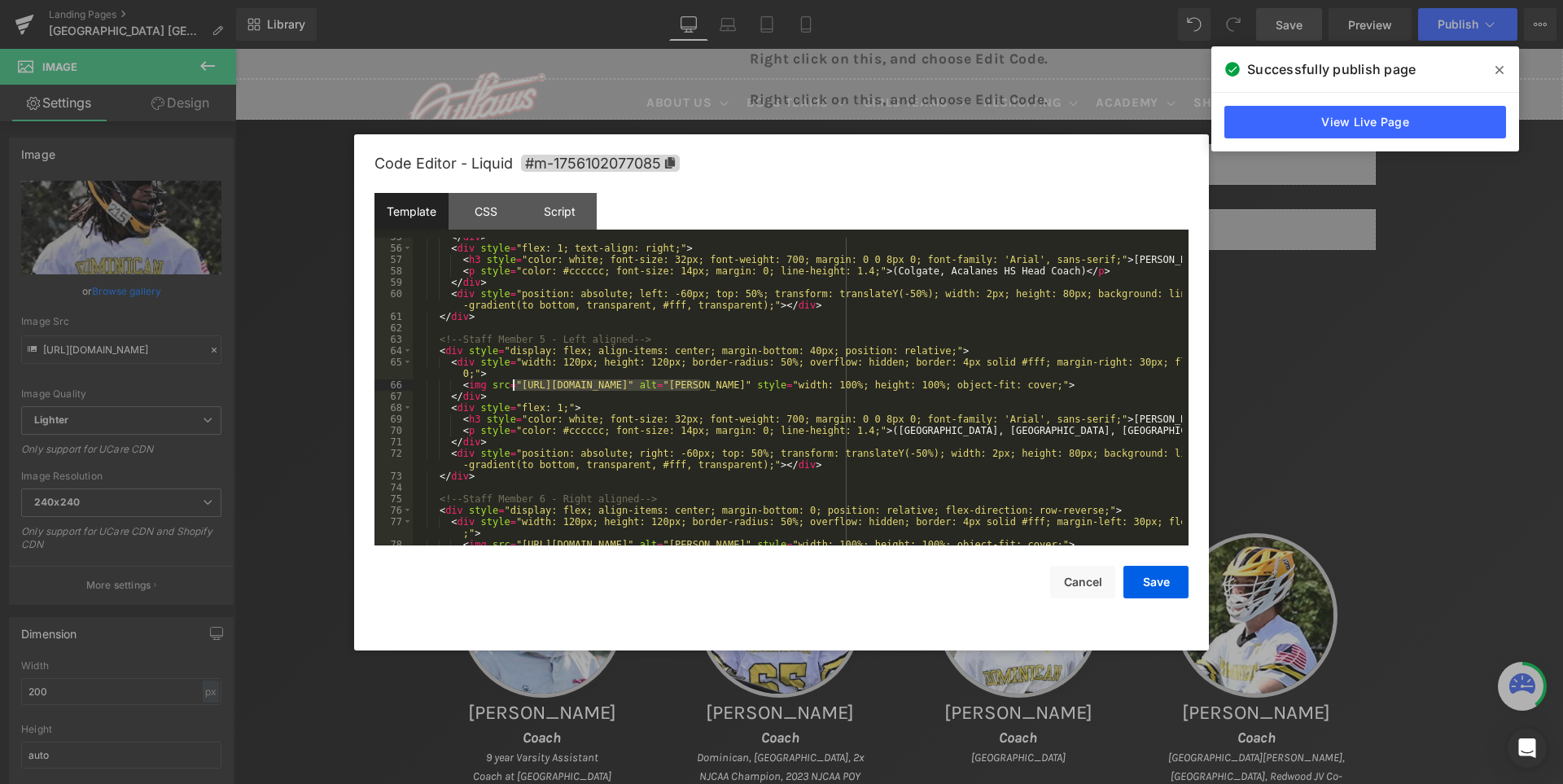
drag, startPoint x: 699, startPoint y: 381, endPoint x: 513, endPoint y: 385, distance: 186.0
click at [513, 385] on div "</ div > < div style = "flex: 1; text-align: right;" > < h3 style = "color: whi…" at bounding box center [797, 397] width 769 height 331
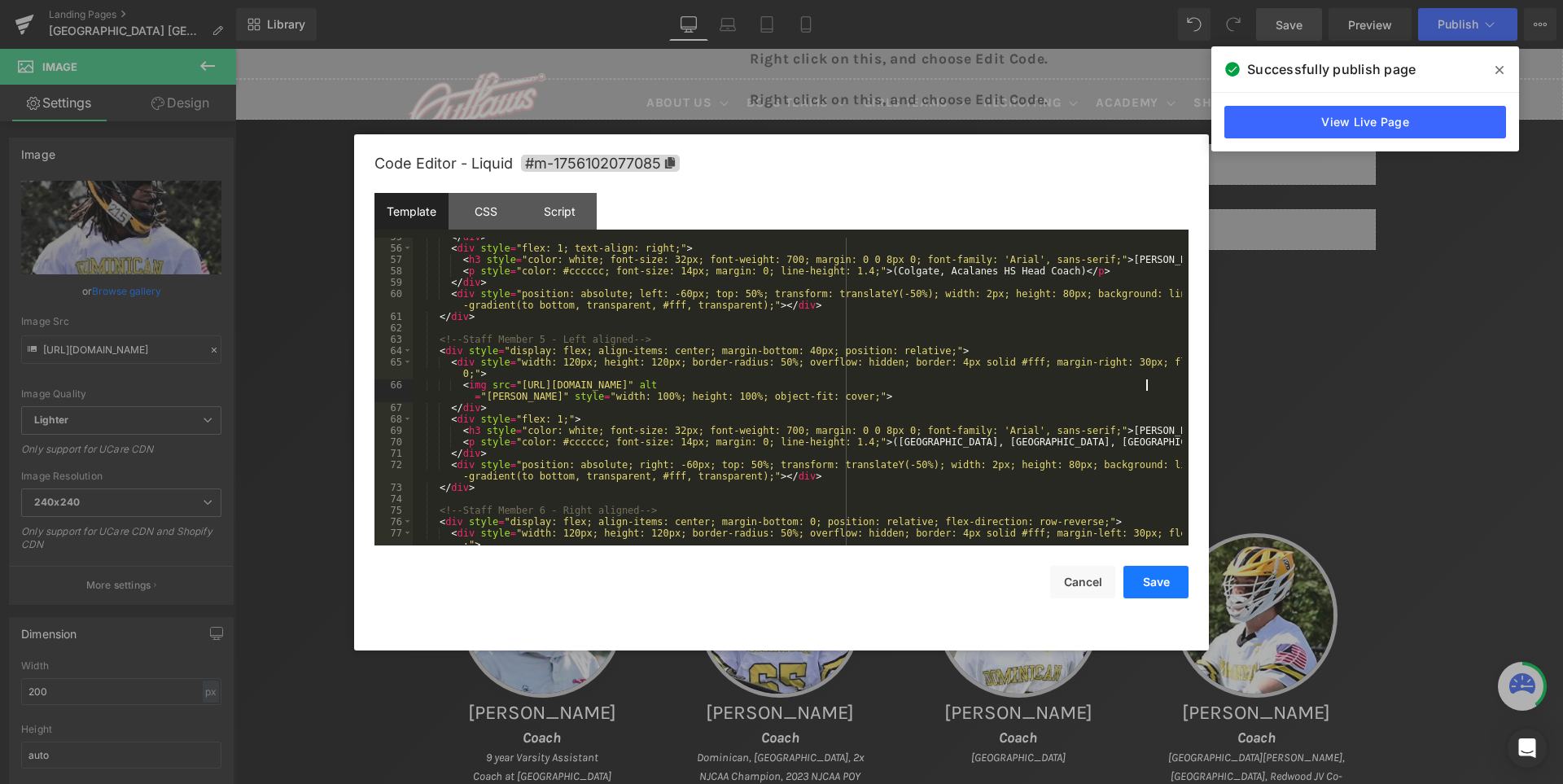
click at [1159, 579] on button "Save" at bounding box center [1156, 582] width 65 height 33
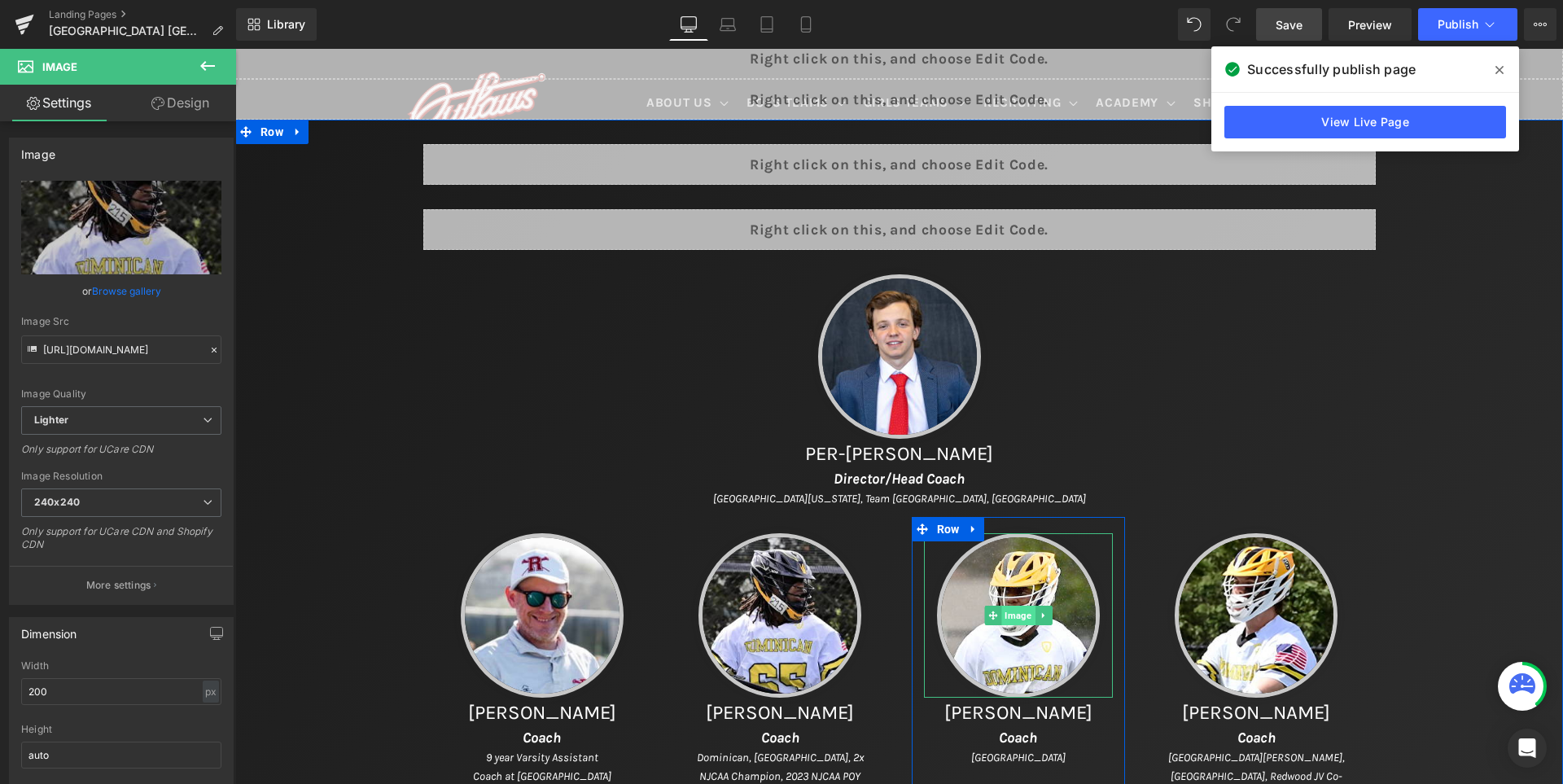
click at [1014, 617] on span "Image" at bounding box center [1018, 615] width 33 height 20
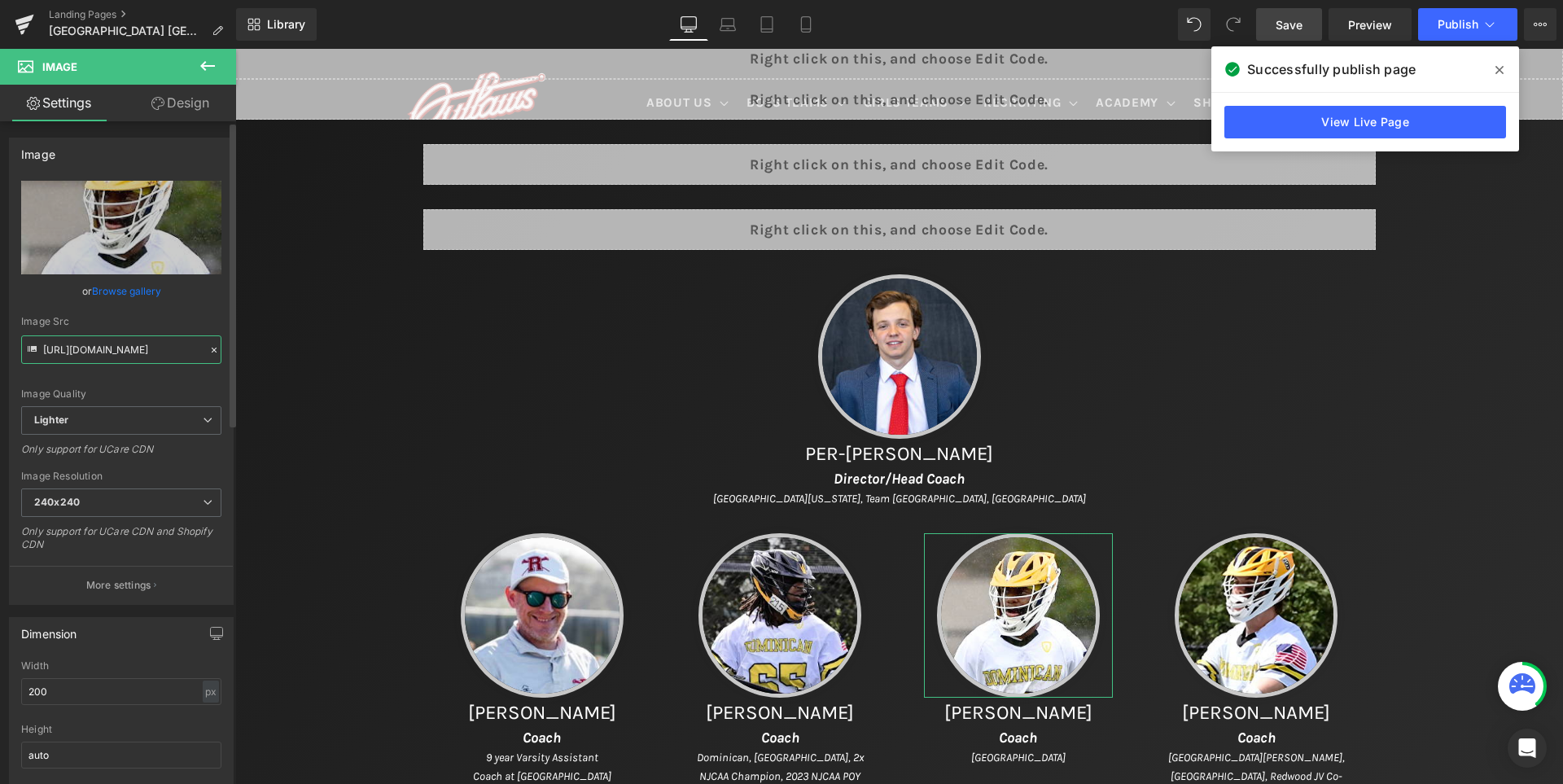
click at [111, 349] on input "[URL][DOMAIN_NAME]" at bounding box center [121, 350] width 200 height 28
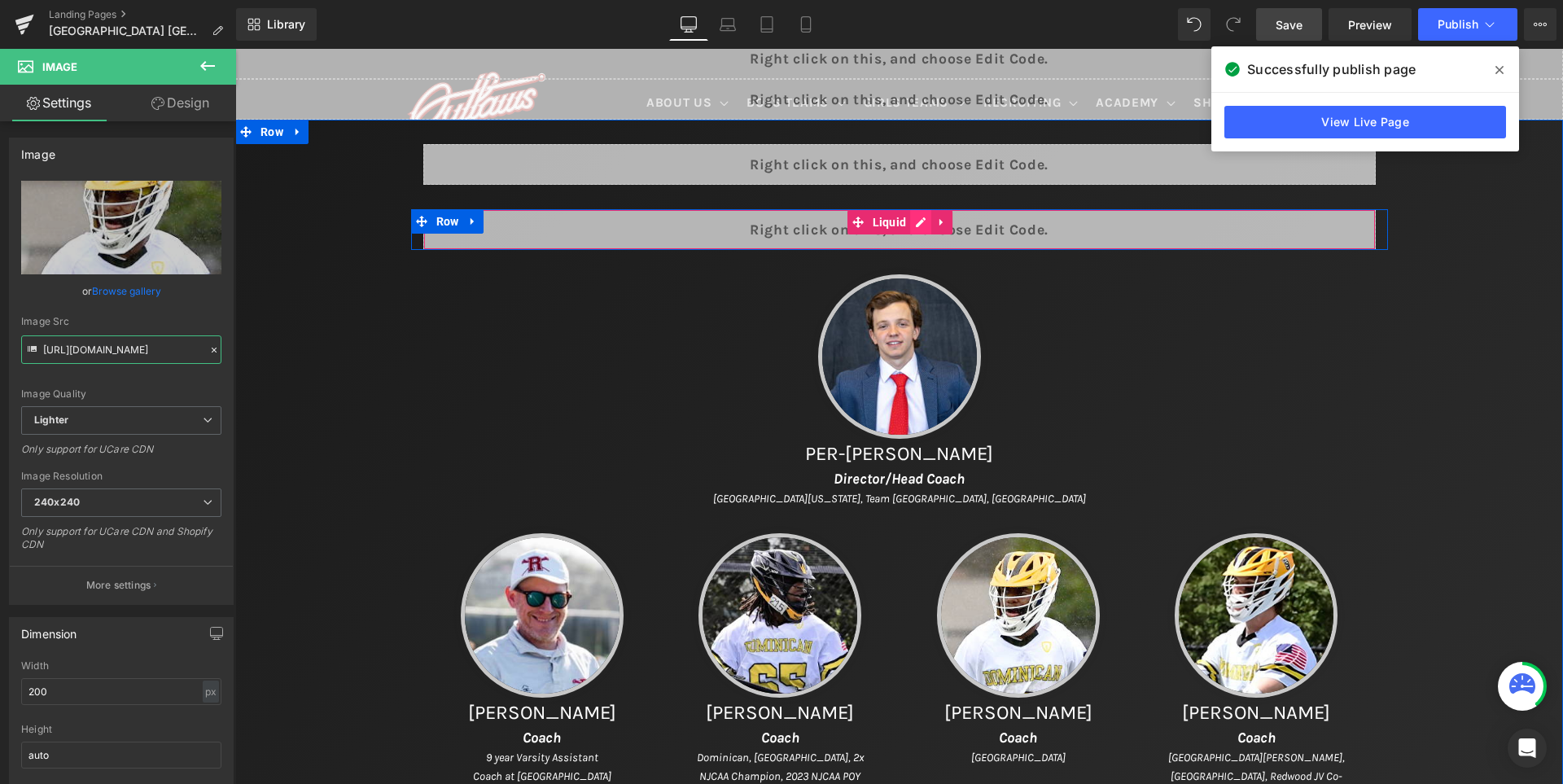
click at [929, 227] on div "Liquid" at bounding box center [899, 229] width 953 height 40
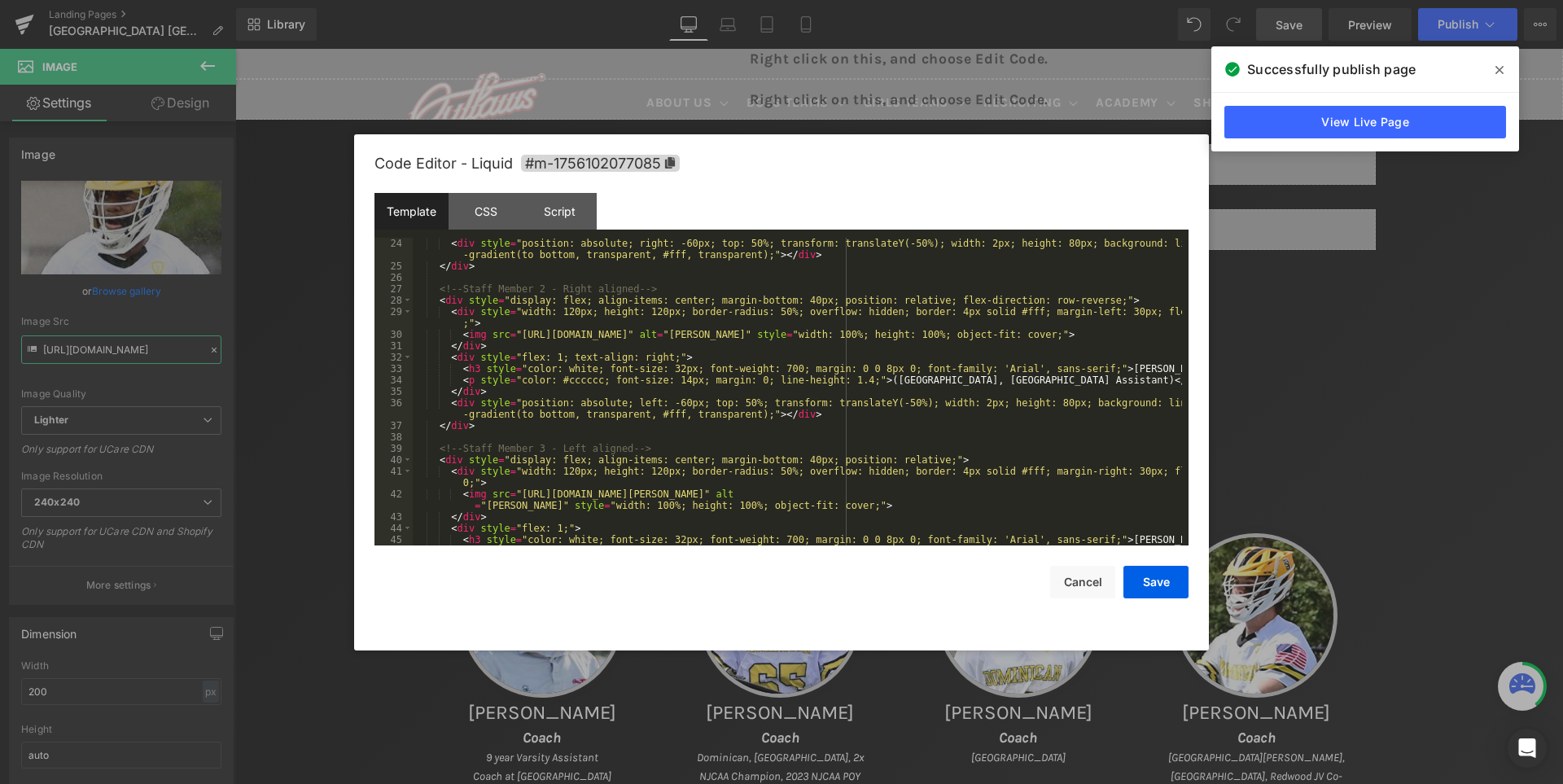
scroll to position [342, 0]
drag, startPoint x: 701, startPoint y: 334, endPoint x: 513, endPoint y: 337, distance: 188.0
click at [513, 337] on div "< div style = "position: absolute; right: -60px; top: 50%; transform: translate…" at bounding box center [797, 409] width 769 height 342
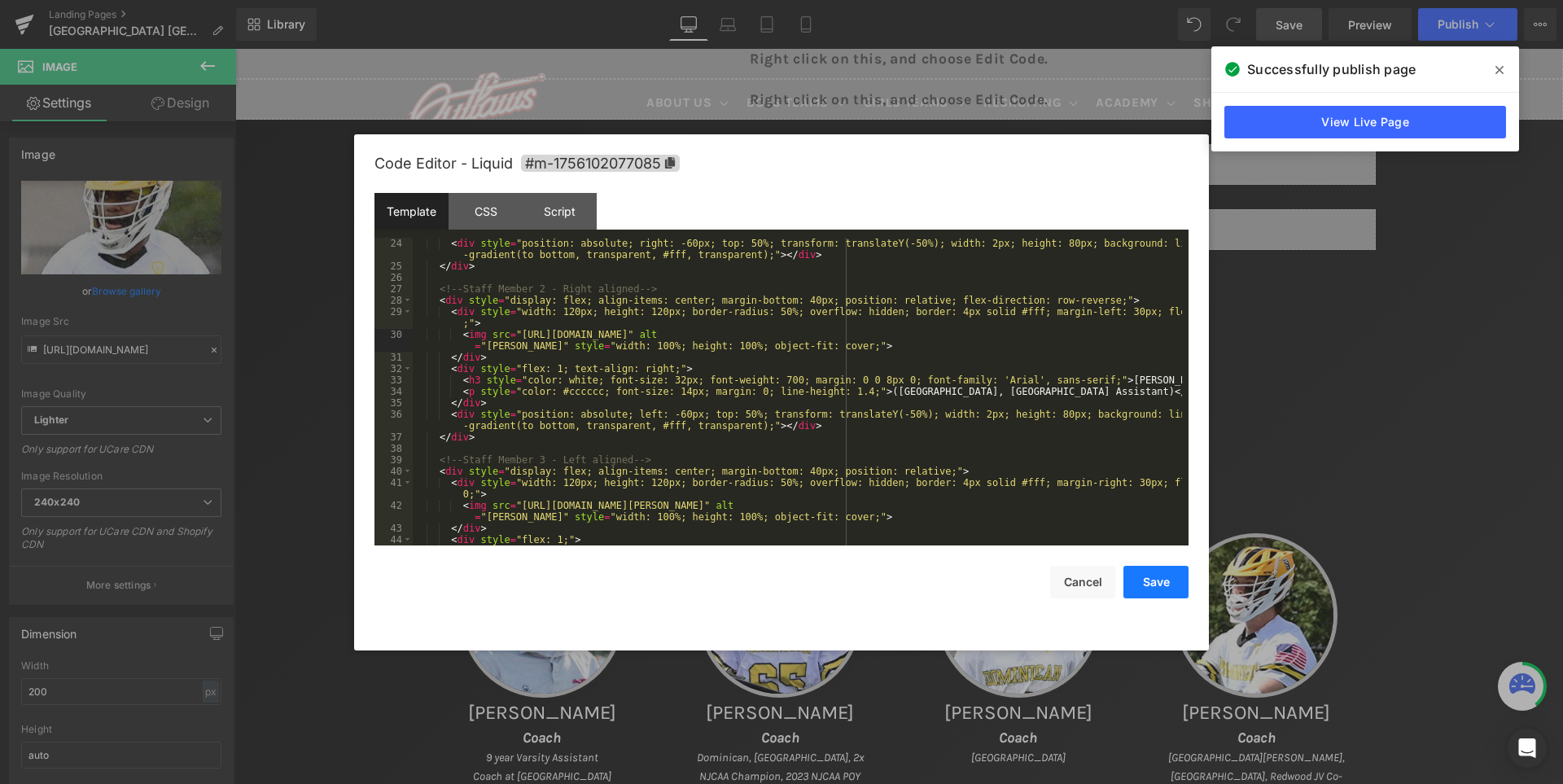
click at [1158, 575] on button "Save" at bounding box center [1156, 582] width 65 height 33
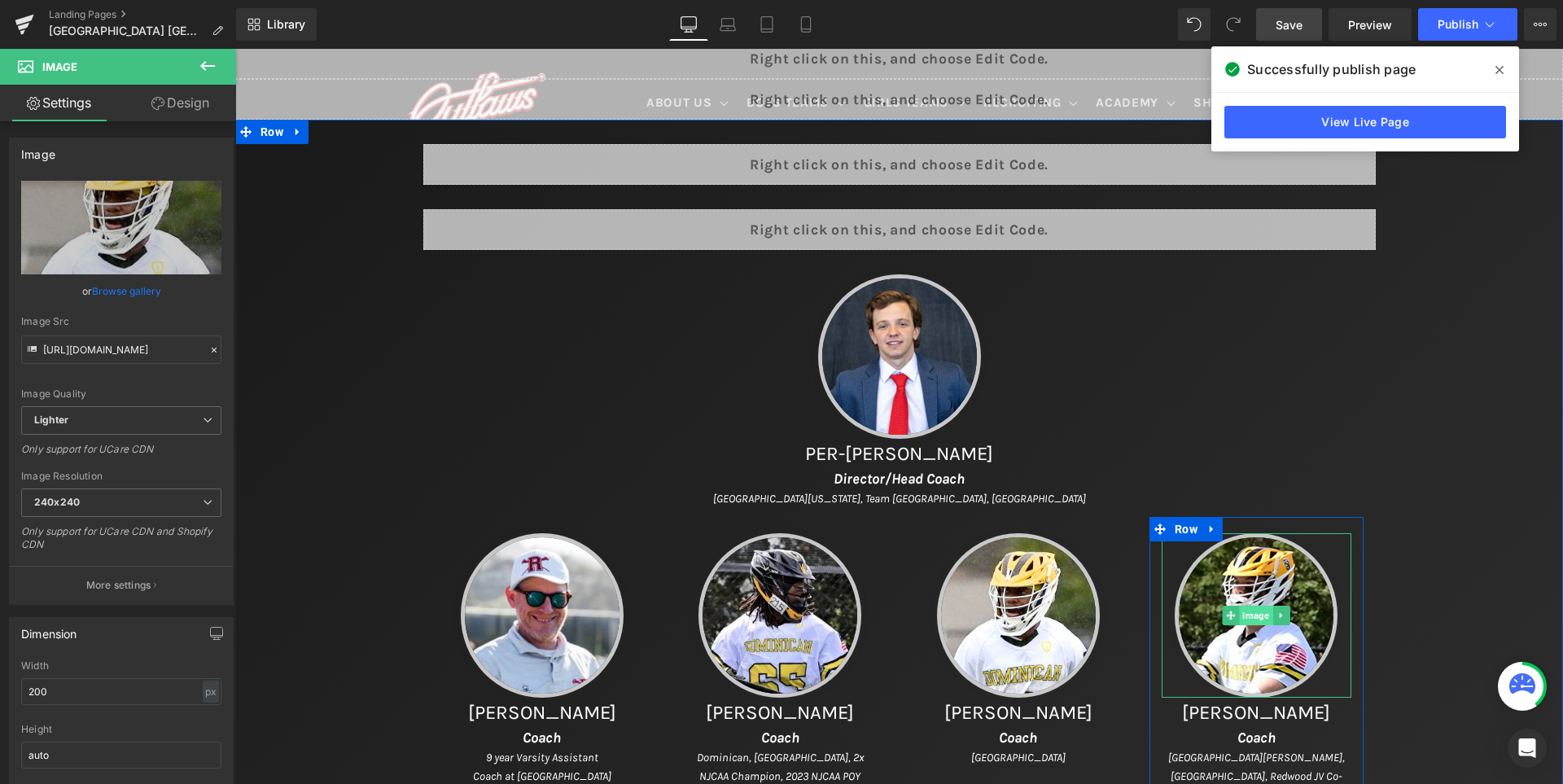
click at [1254, 608] on span "Image" at bounding box center [1256, 615] width 33 height 20
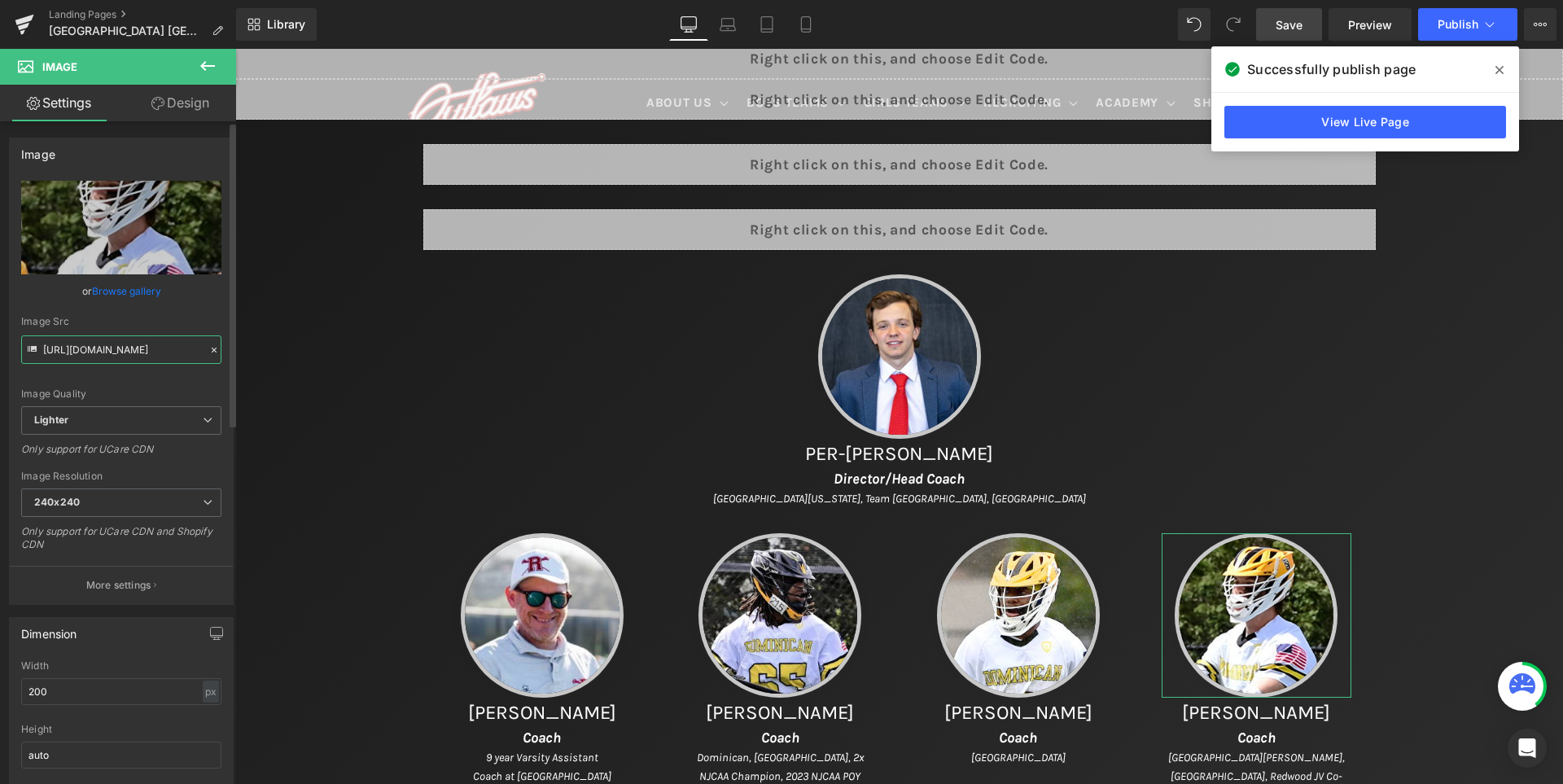
click at [161, 351] on input "[URL][DOMAIN_NAME]" at bounding box center [121, 350] width 200 height 28
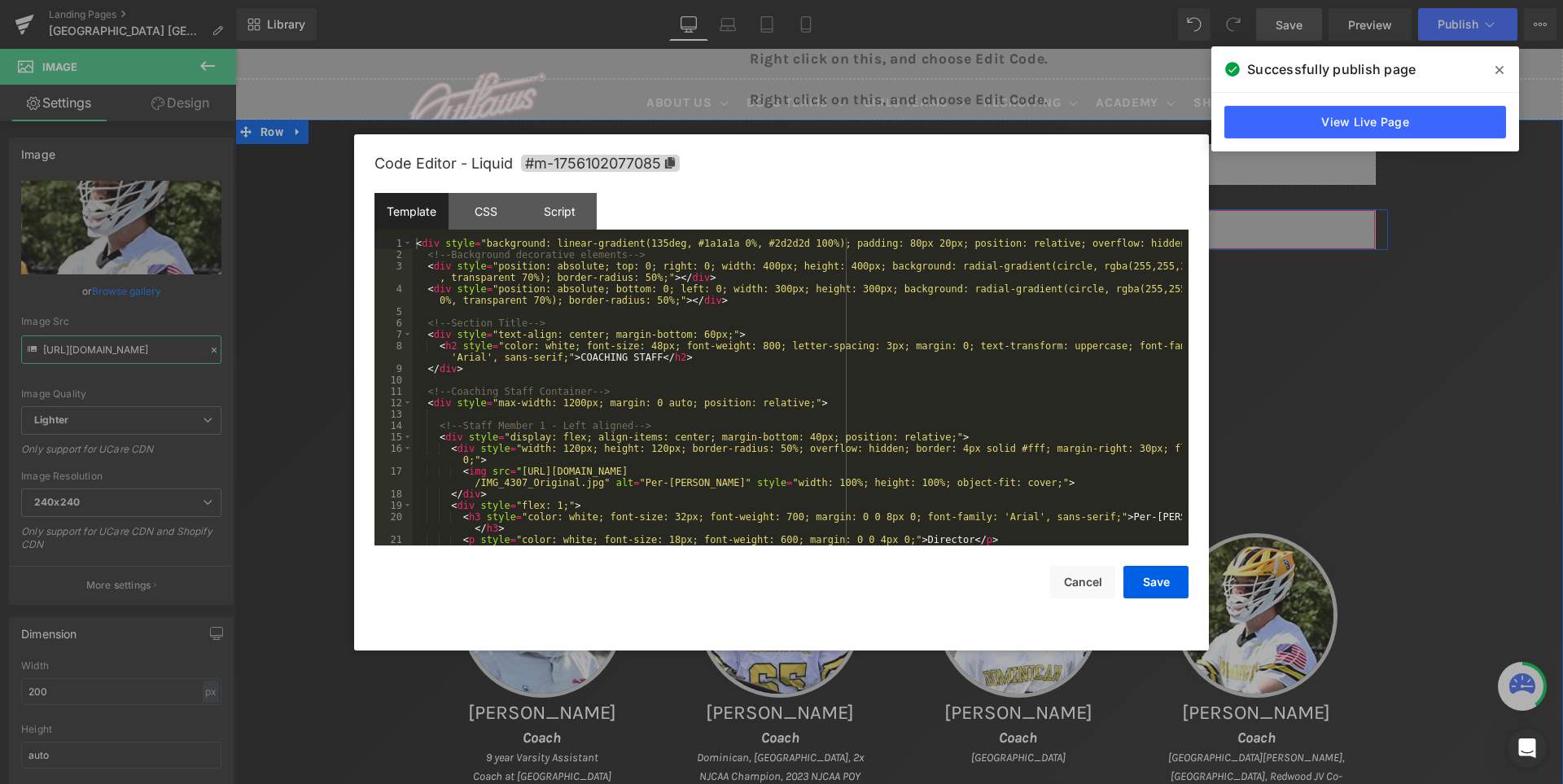
click at [931, 225] on div "Liquid" at bounding box center [899, 229] width 953 height 40
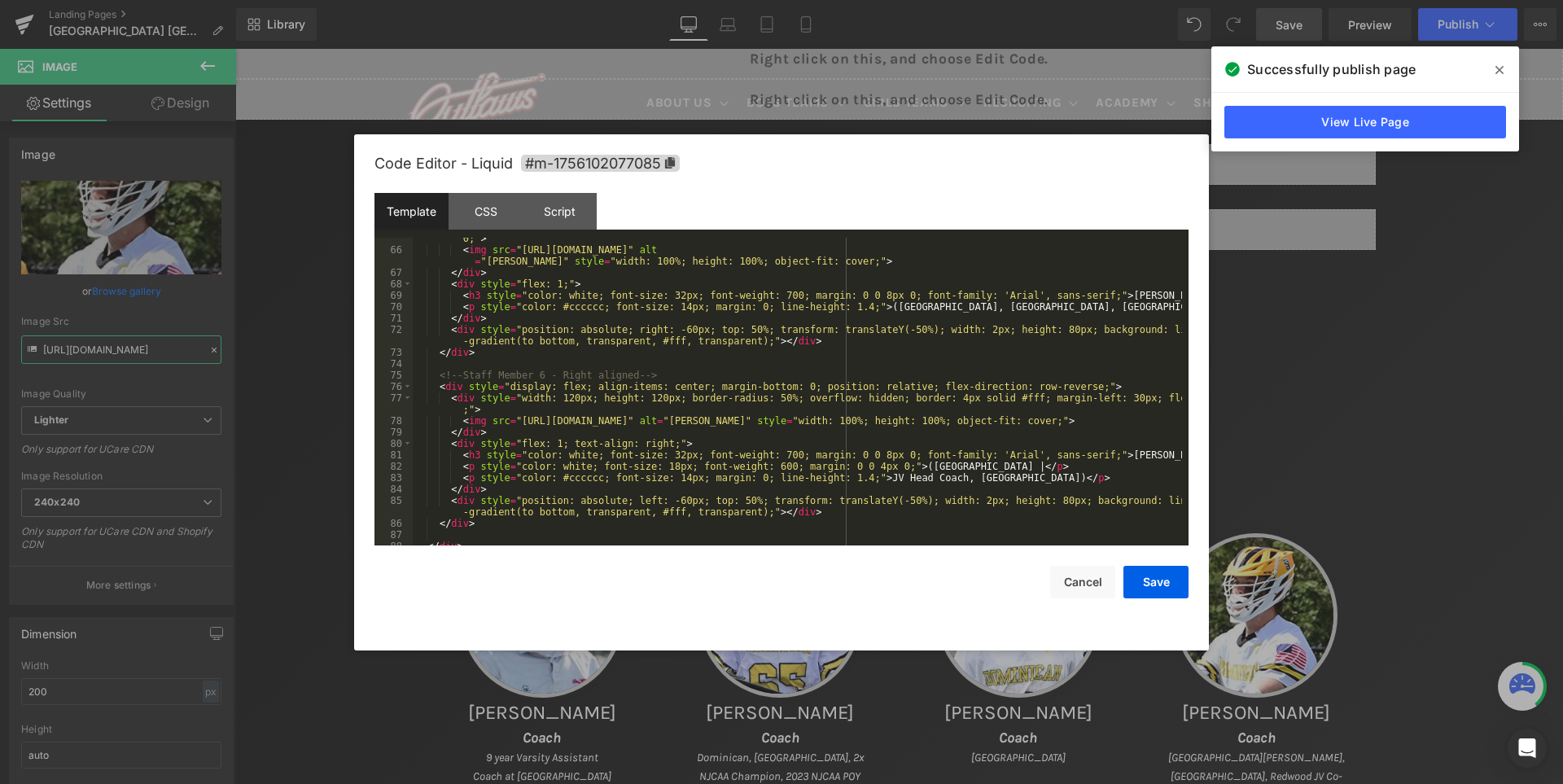
scroll to position [946, 0]
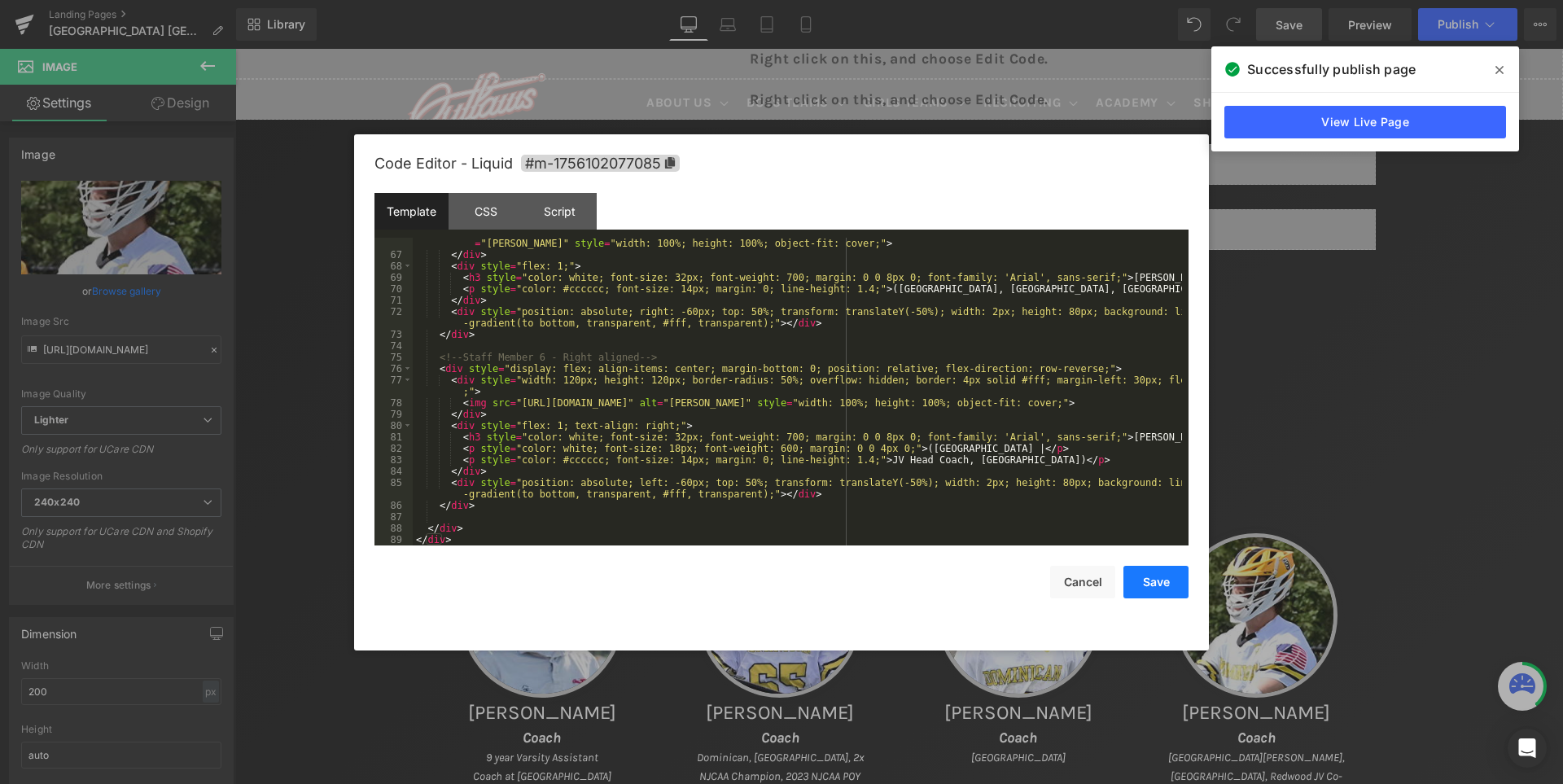
click at [1155, 579] on button "Save" at bounding box center [1156, 582] width 65 height 33
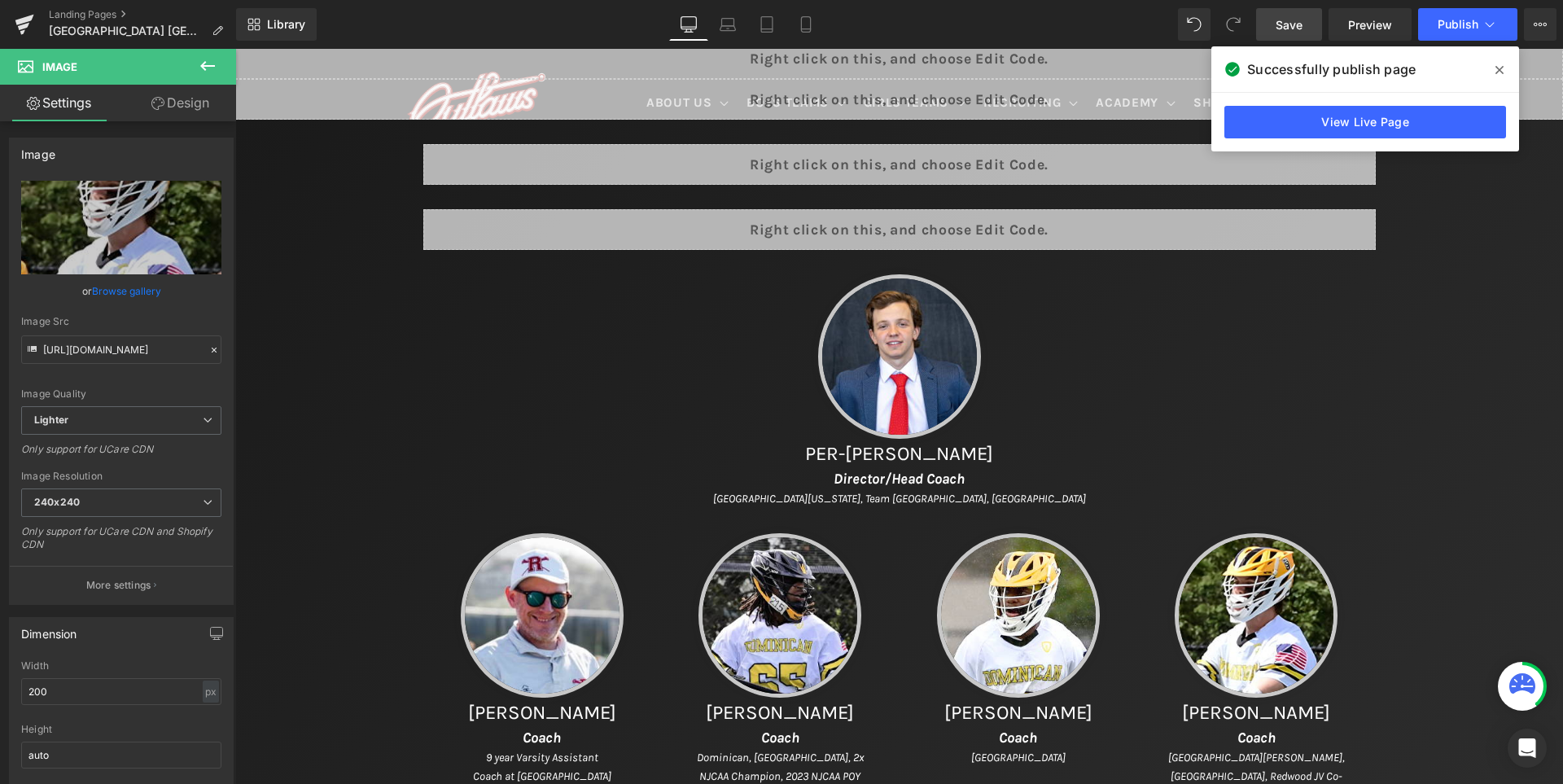
click at [1280, 34] on link "Save" at bounding box center [1289, 24] width 66 height 33
click at [834, 699] on icon at bounding box center [782, 709] width 103 height 20
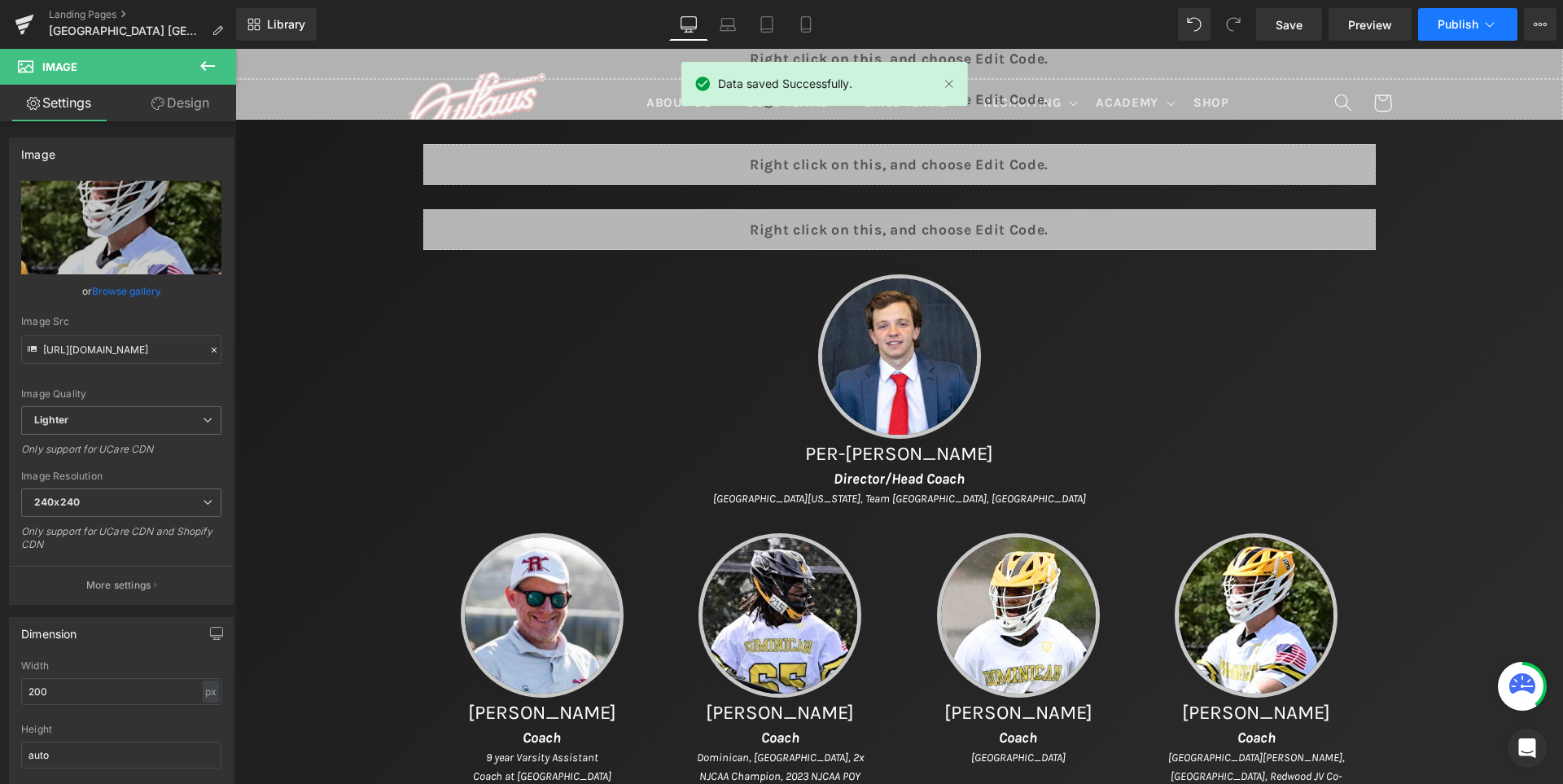
click at [1454, 18] on span "Publish" at bounding box center [1458, 24] width 40 height 13
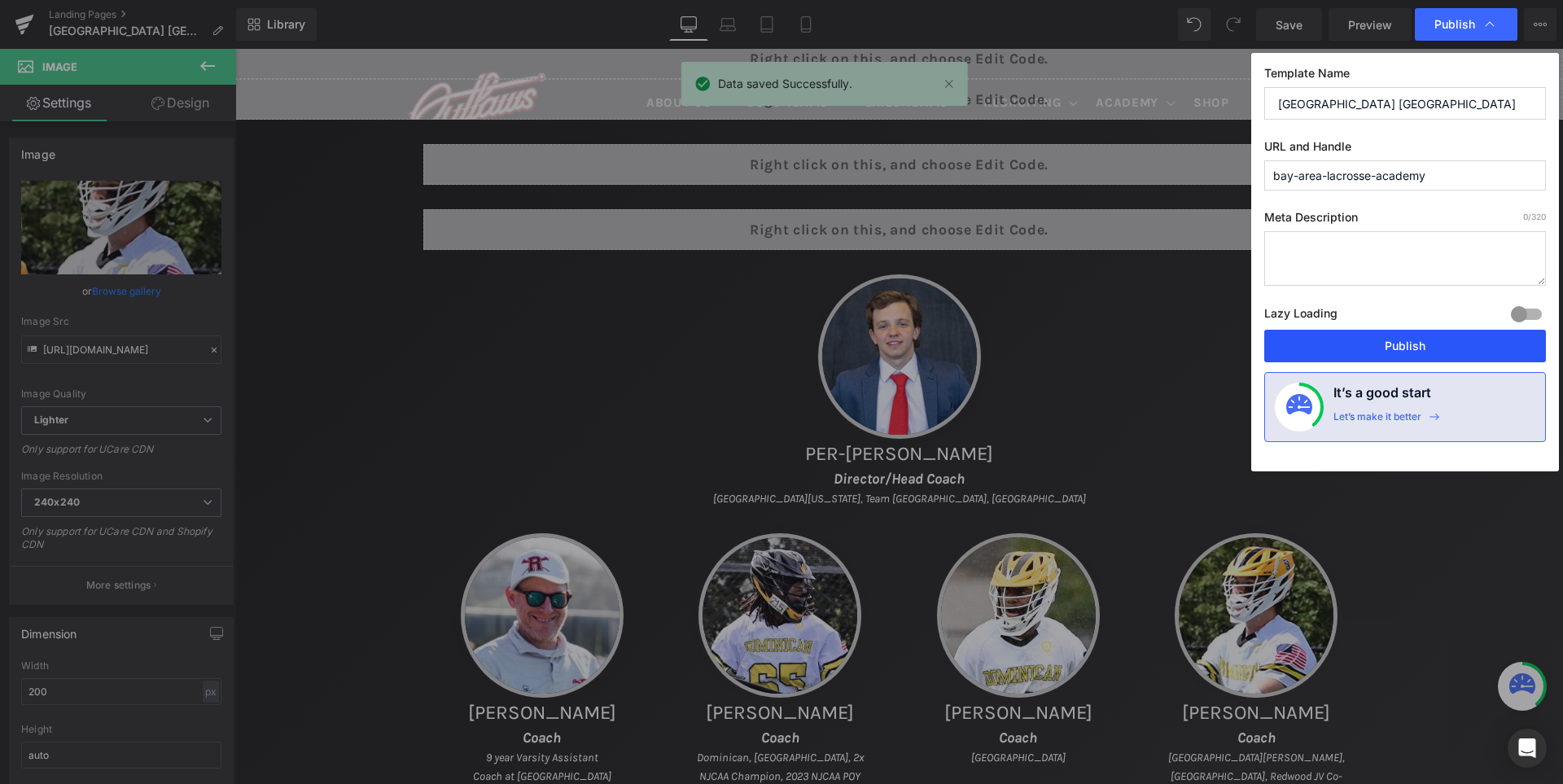
click at [1414, 338] on button "Publish" at bounding box center [1406, 346] width 282 height 33
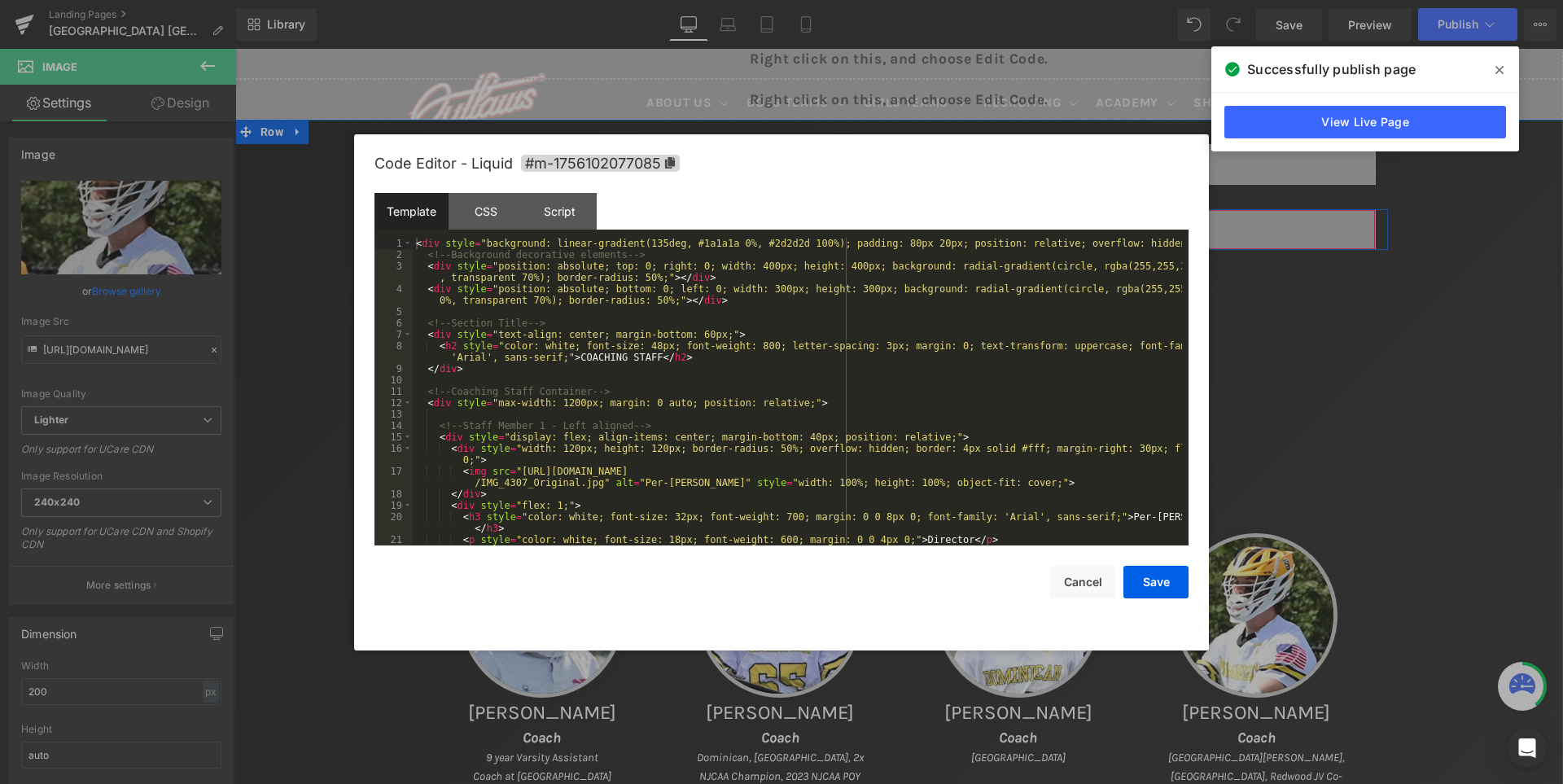
click at [931, 225] on div "Liquid" at bounding box center [899, 229] width 953 height 40
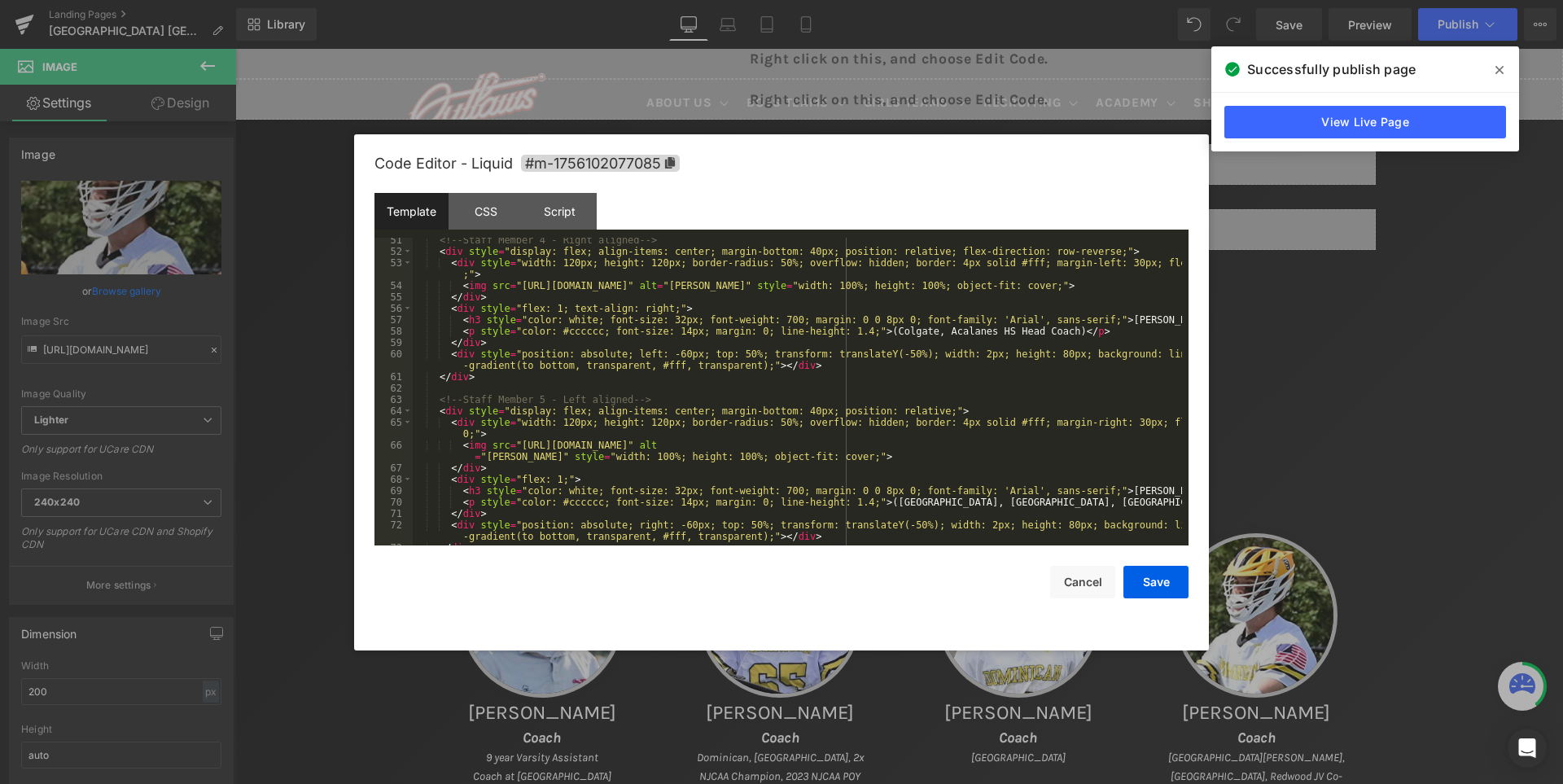
scroll to position [732, 0]
drag, startPoint x: 700, startPoint y: 285, endPoint x: 515, endPoint y: 283, distance: 185.0
click at [515, 283] on div "<!-- Staff Member 4 - Right aligned --> < div style = "display: flex; align-ite…" at bounding box center [797, 400] width 769 height 331
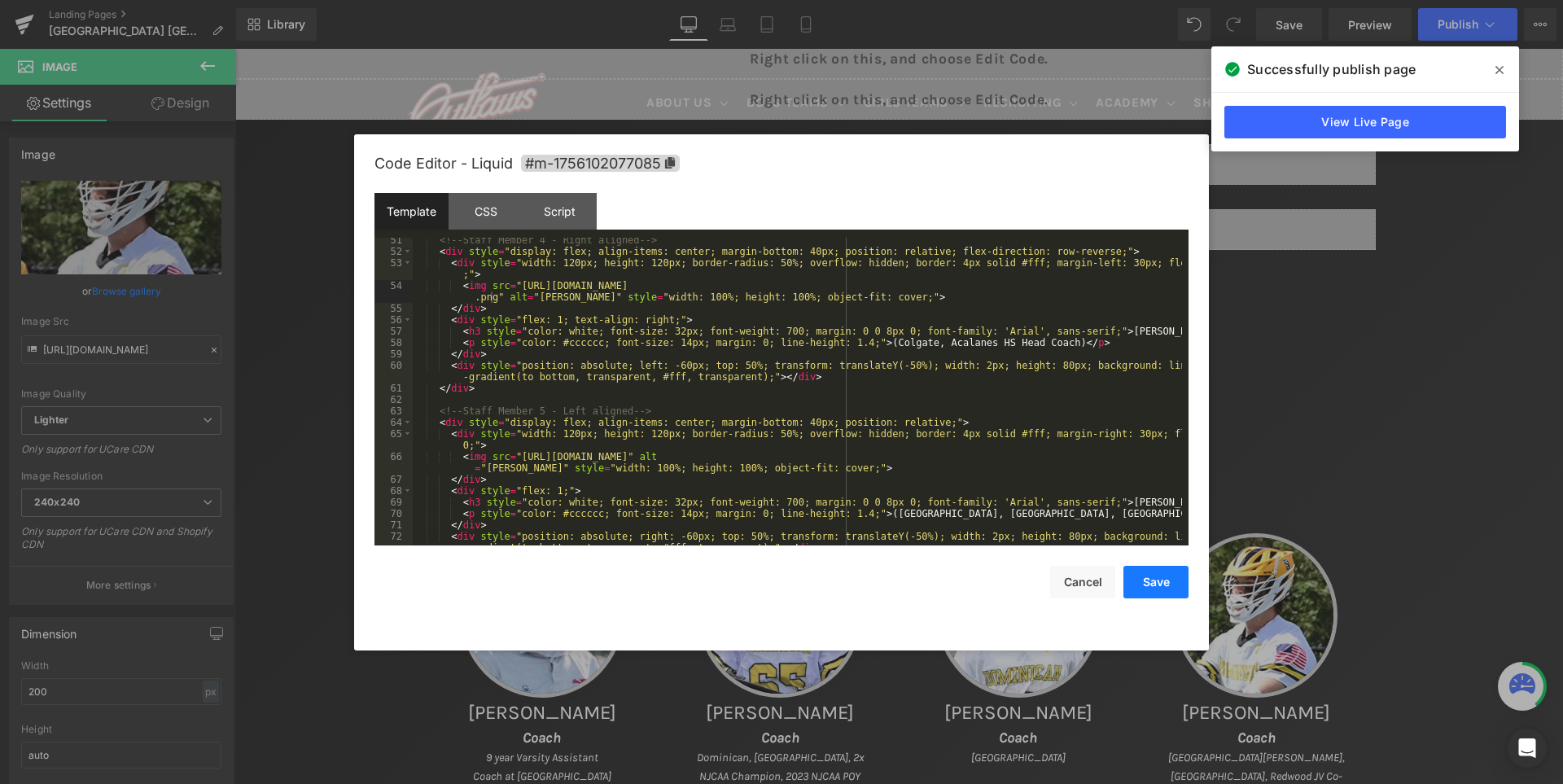
click at [1162, 583] on button "Save" at bounding box center [1156, 582] width 65 height 33
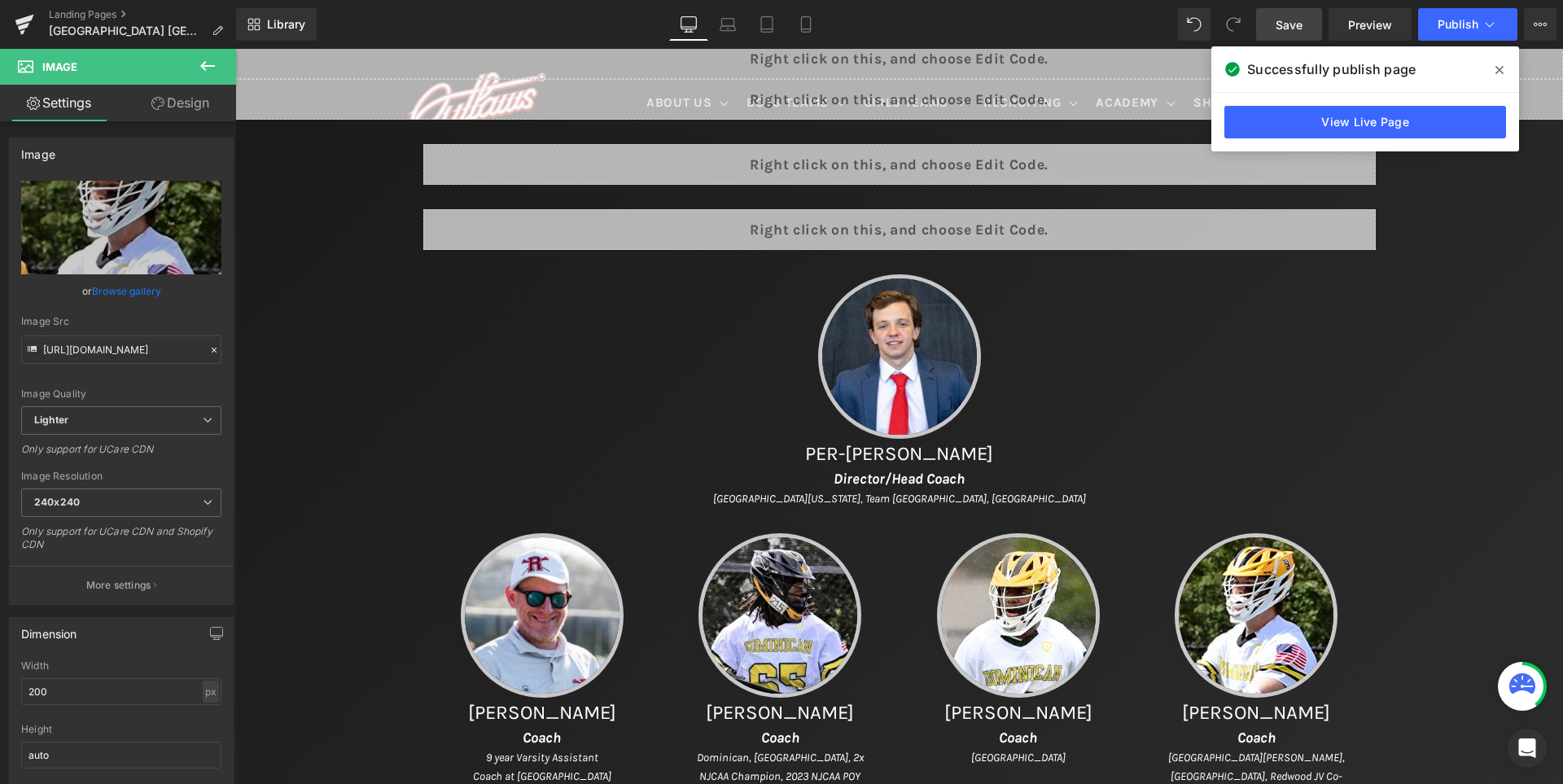
click at [1288, 23] on span "Save" at bounding box center [1289, 24] width 27 height 17
click at [1495, 71] on span at bounding box center [1500, 71] width 26 height 26
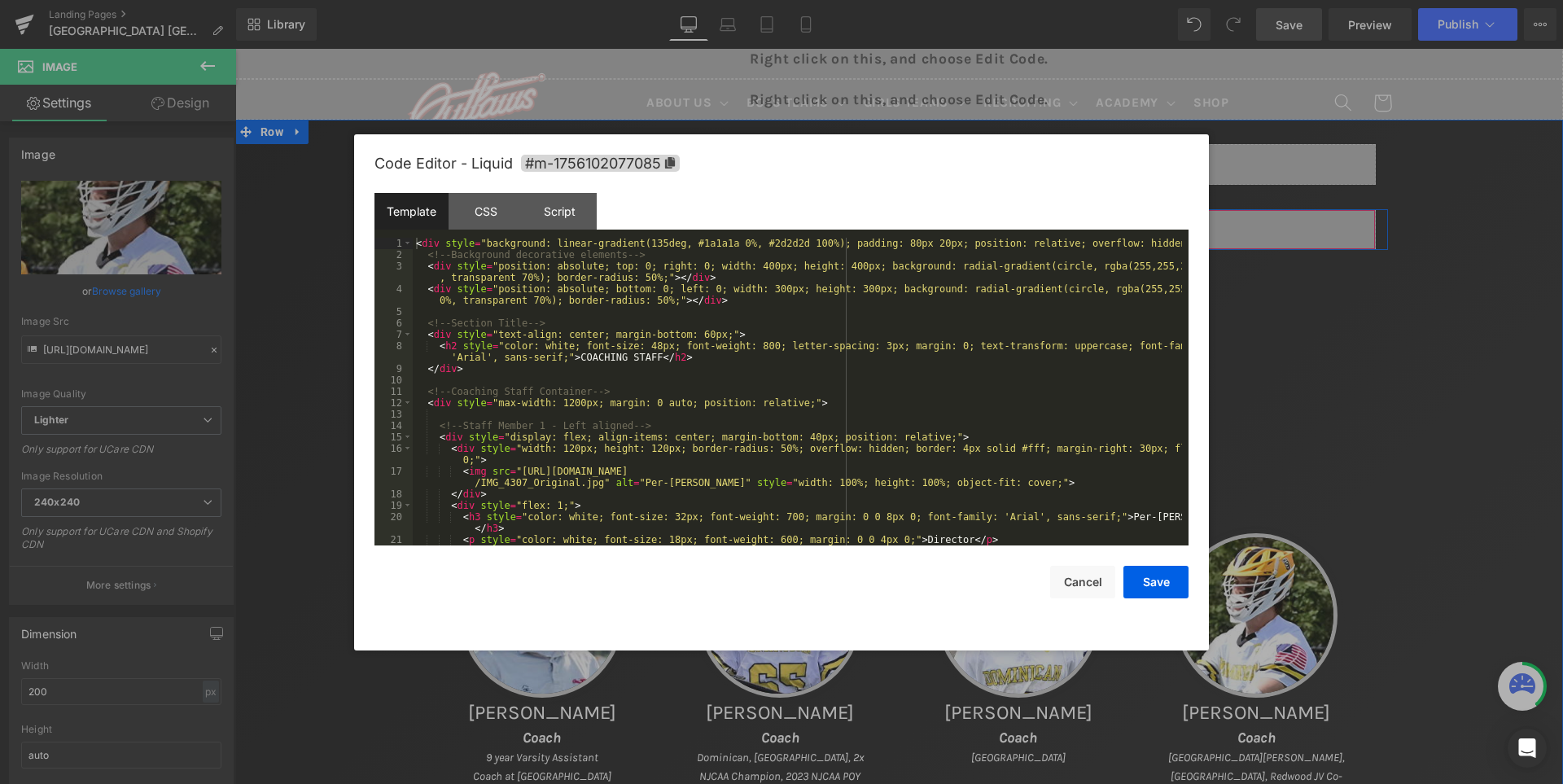
click at [925, 226] on div "Liquid" at bounding box center [899, 229] width 953 height 40
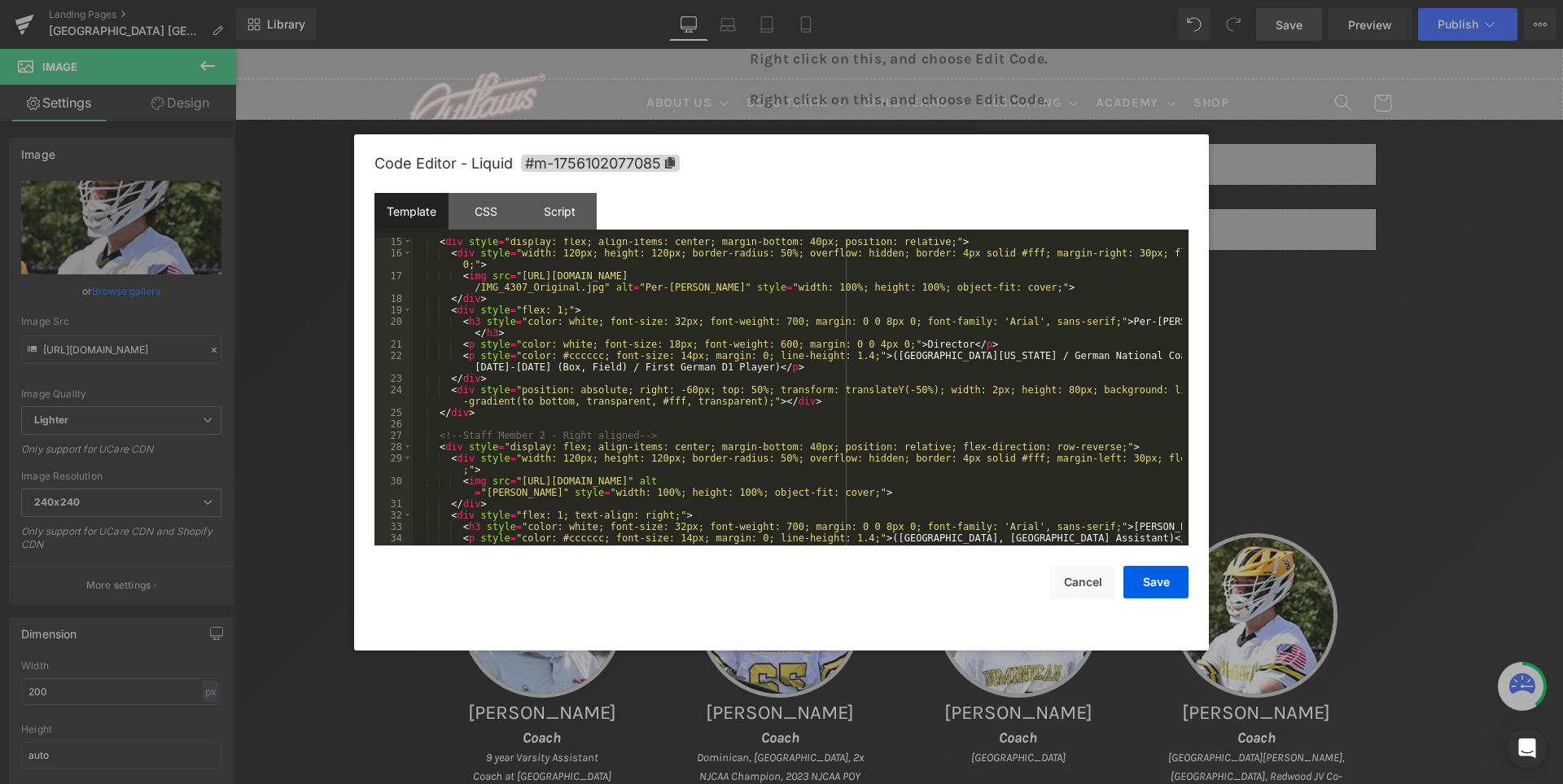
scroll to position [244, 0]
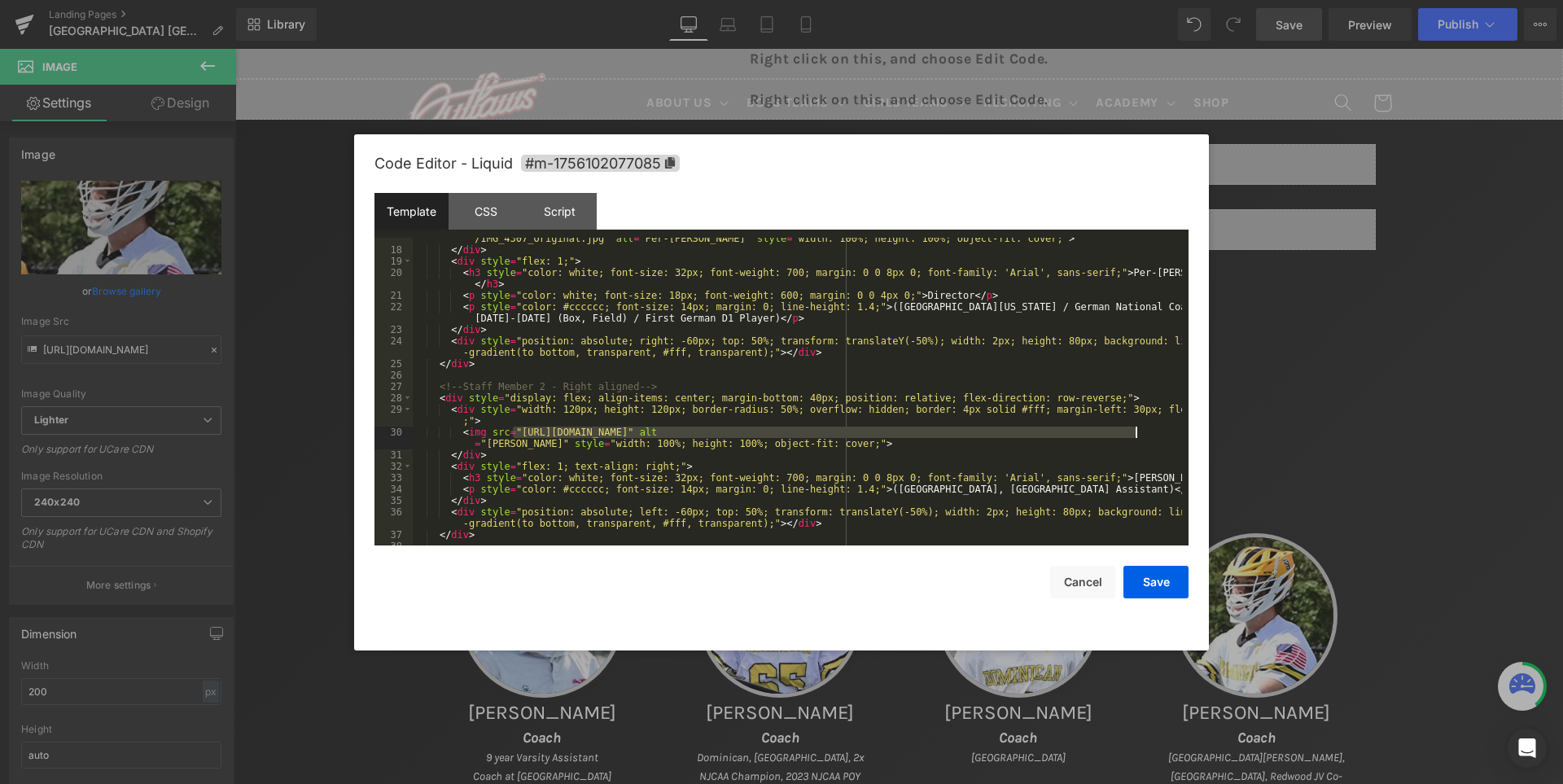
drag, startPoint x: 513, startPoint y: 432, endPoint x: 1137, endPoint y: 434, distance: 624.0
click at [1137, 434] on div "< img src = "[URL][DOMAIN_NAME] /IMG_4307_Original.jpg" alt = "Per-[PERSON_NAME…" at bounding box center [797, 392] width 769 height 342
click at [1160, 578] on button "Save" at bounding box center [1156, 582] width 65 height 33
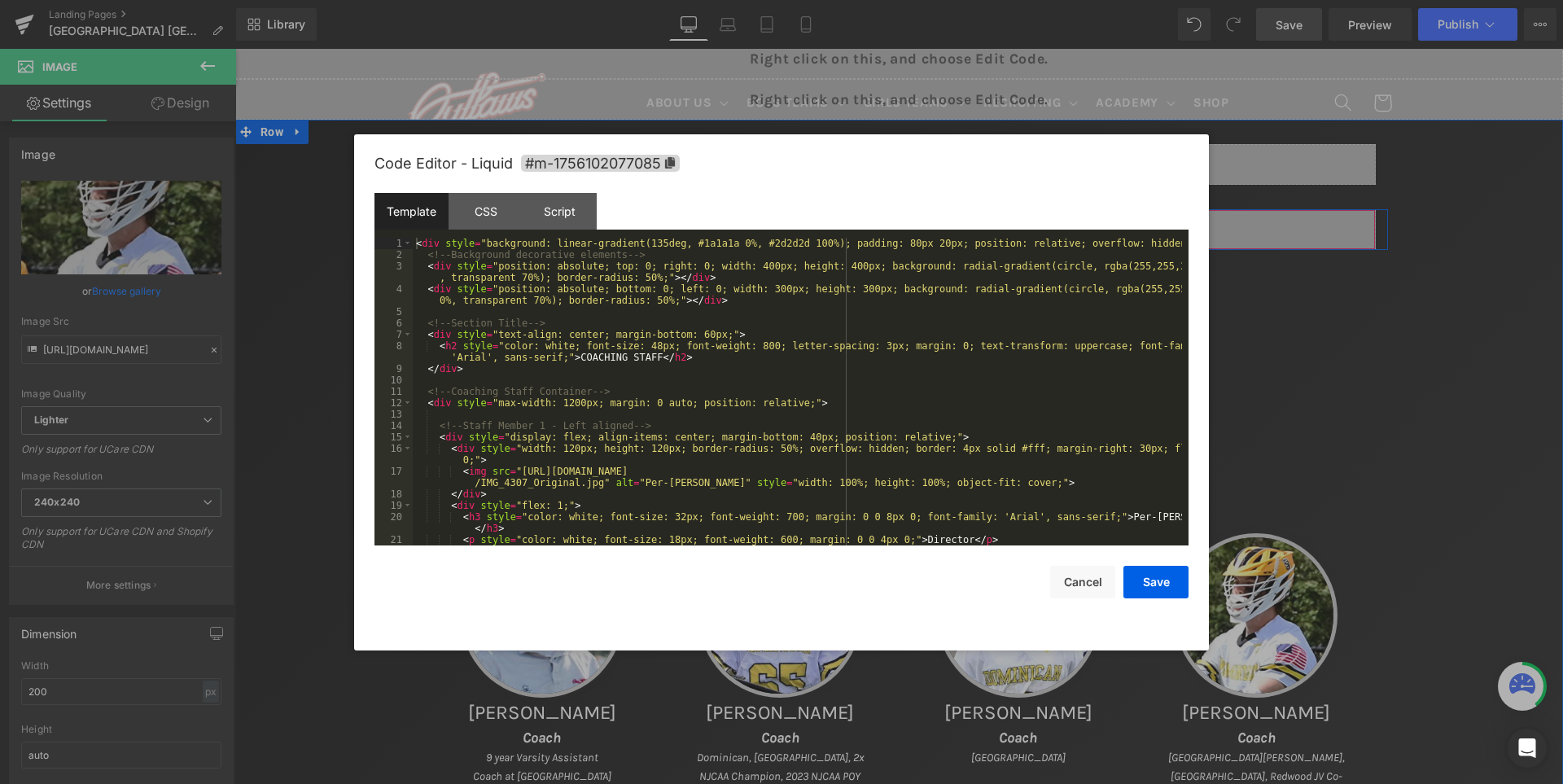
click at [930, 227] on div "Liquid" at bounding box center [899, 229] width 953 height 40
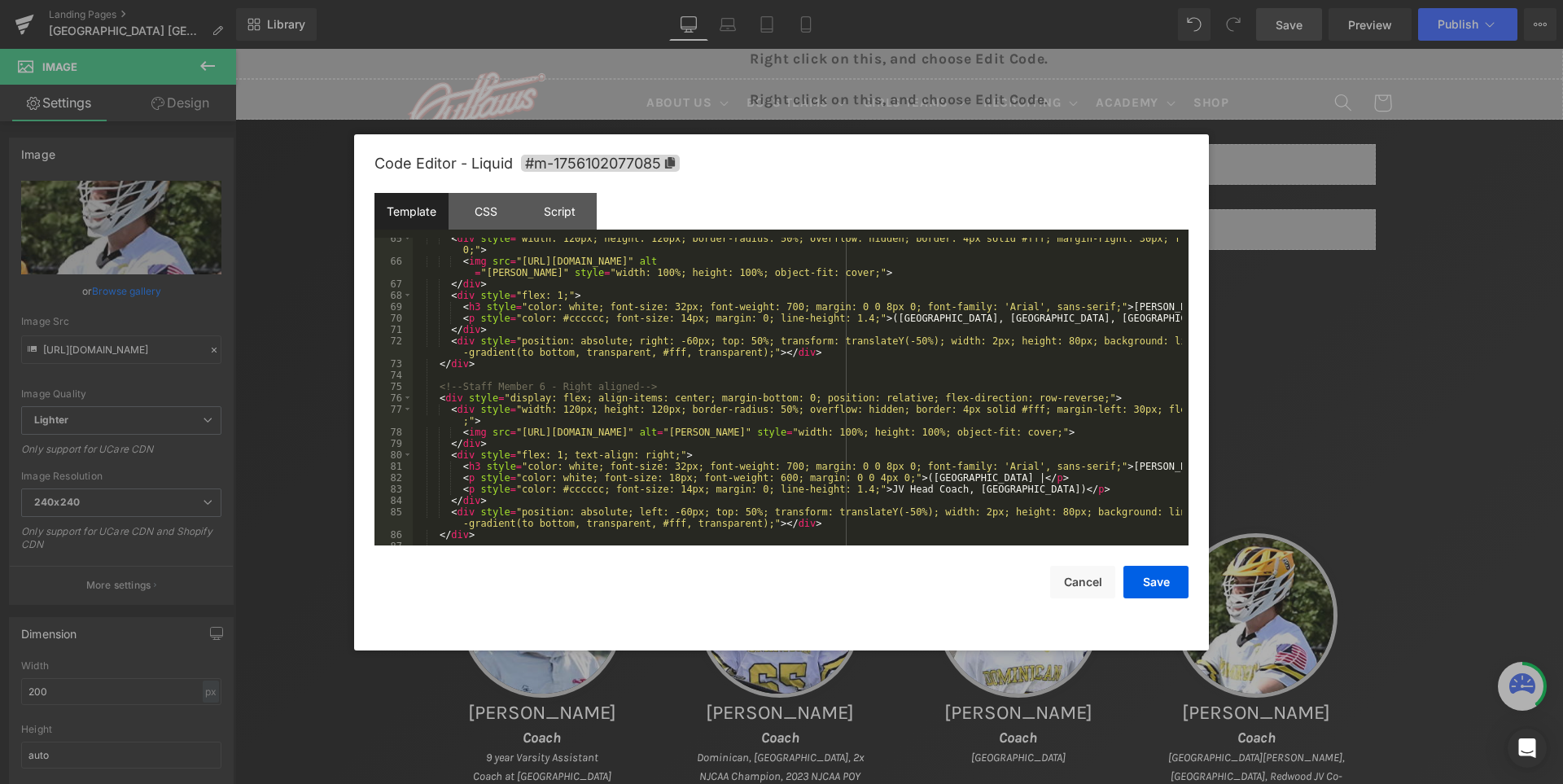
scroll to position [928, 0]
drag, startPoint x: 701, startPoint y: 433, endPoint x: 513, endPoint y: 433, distance: 188.0
click at [513, 433] on div "< div style = "width: 120px; height: 120px; border-radius: 50%; overflow: hidde…" at bounding box center [797, 404] width 769 height 342
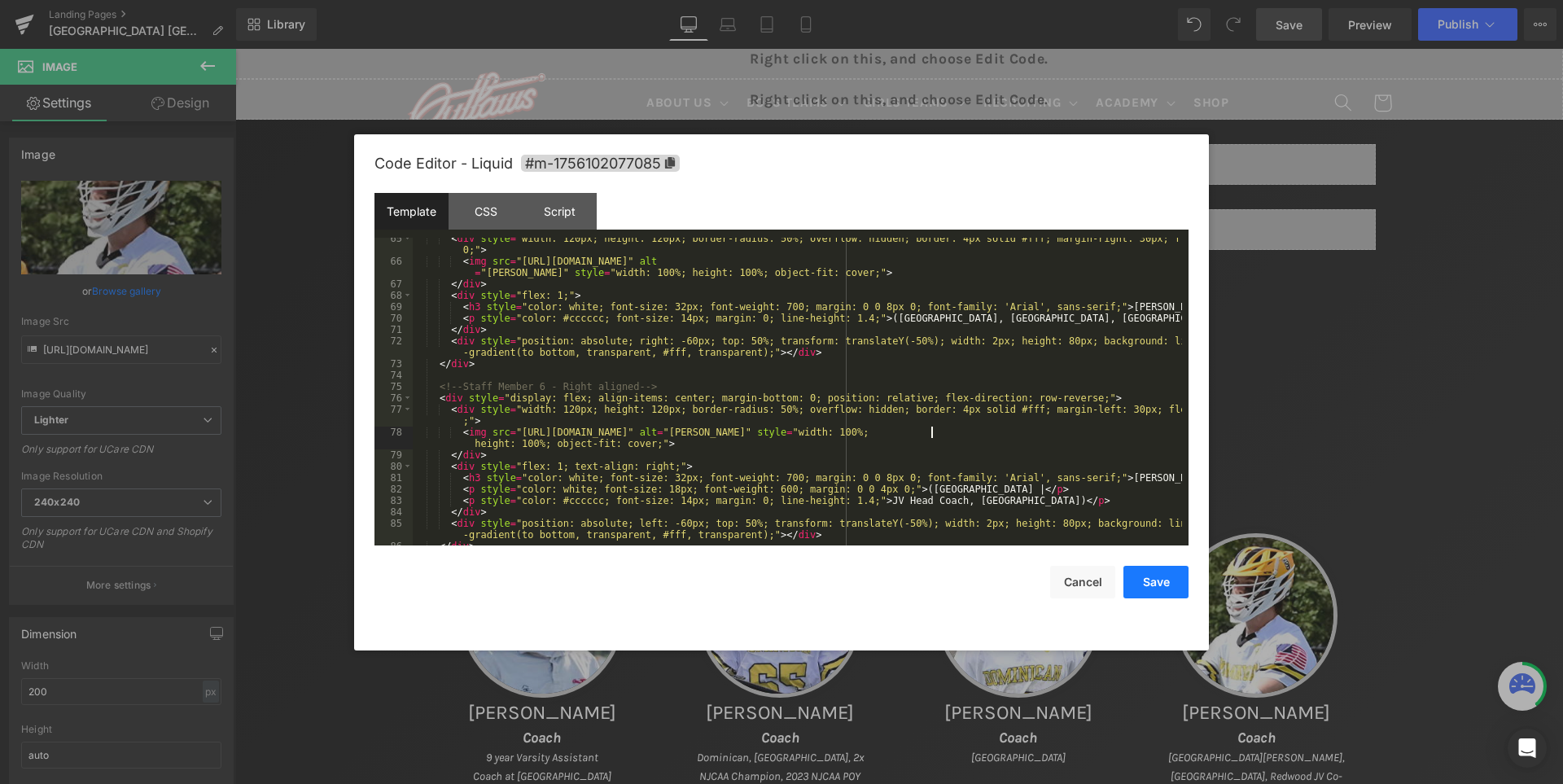
click at [1164, 585] on button "Save" at bounding box center [1156, 582] width 65 height 33
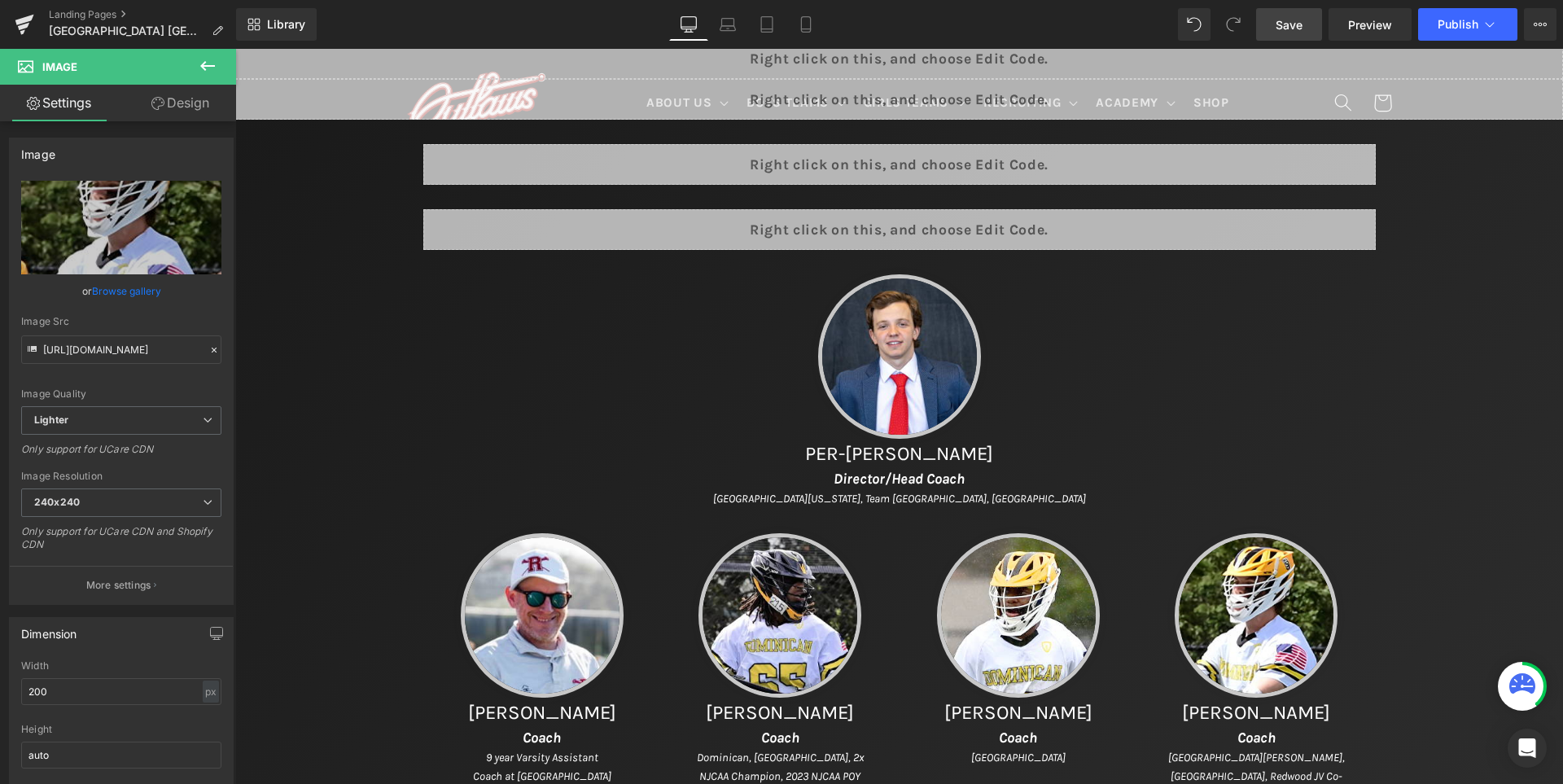
click at [1297, 26] on span "Save" at bounding box center [1289, 24] width 27 height 17
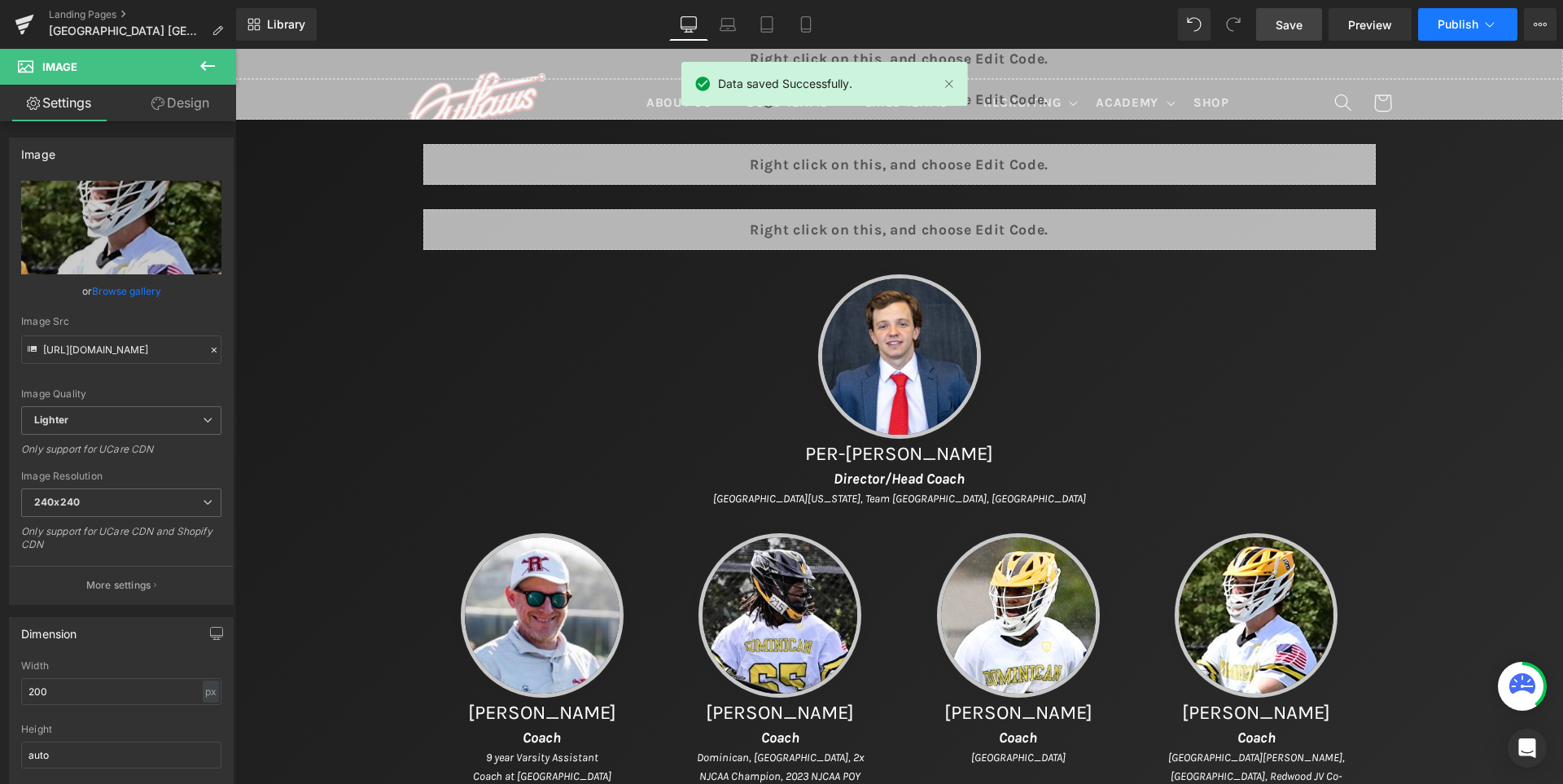
click at [1450, 19] on span "Publish" at bounding box center [1458, 24] width 40 height 13
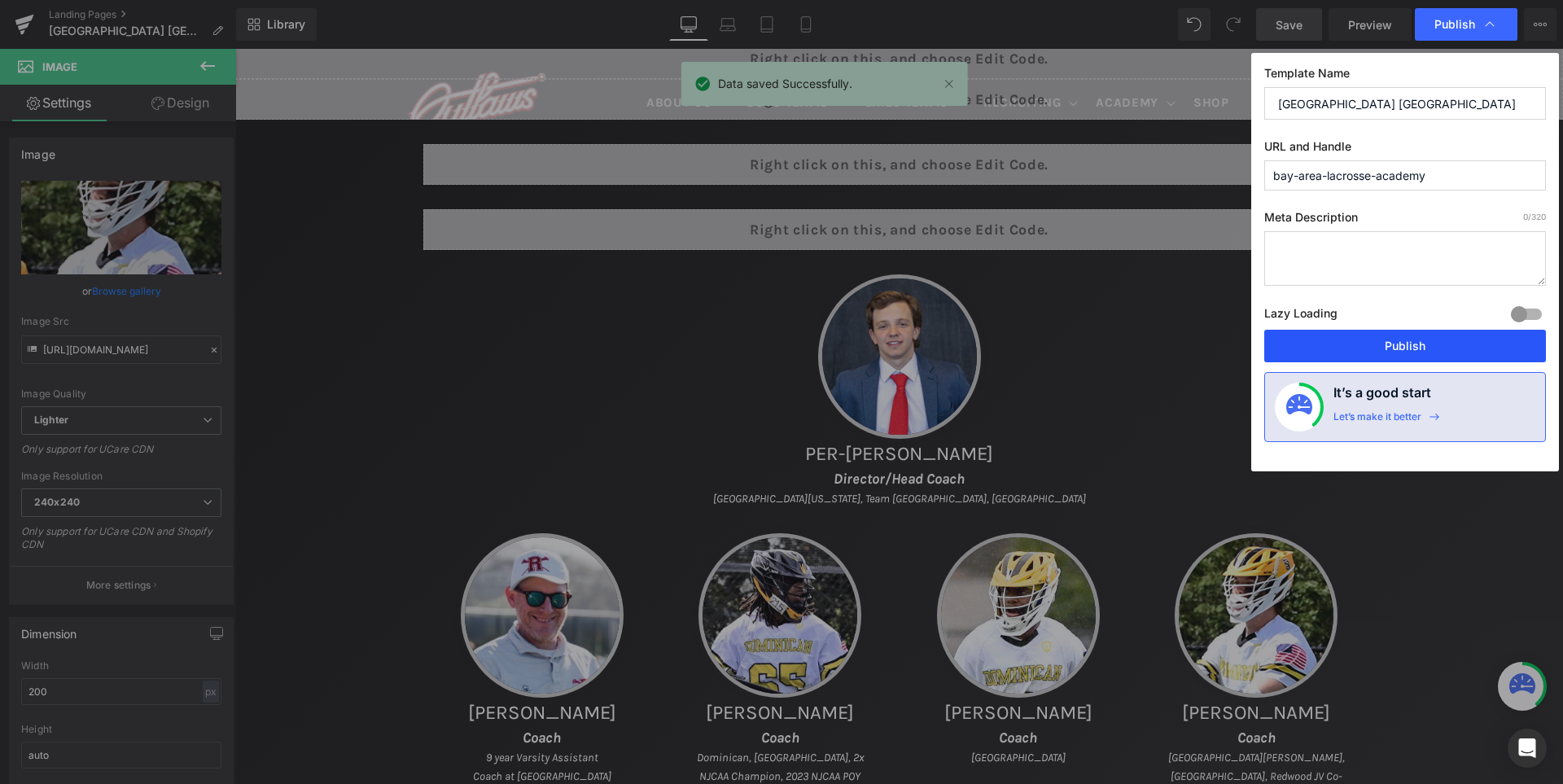
click at [1435, 342] on button "Publish" at bounding box center [1406, 346] width 282 height 33
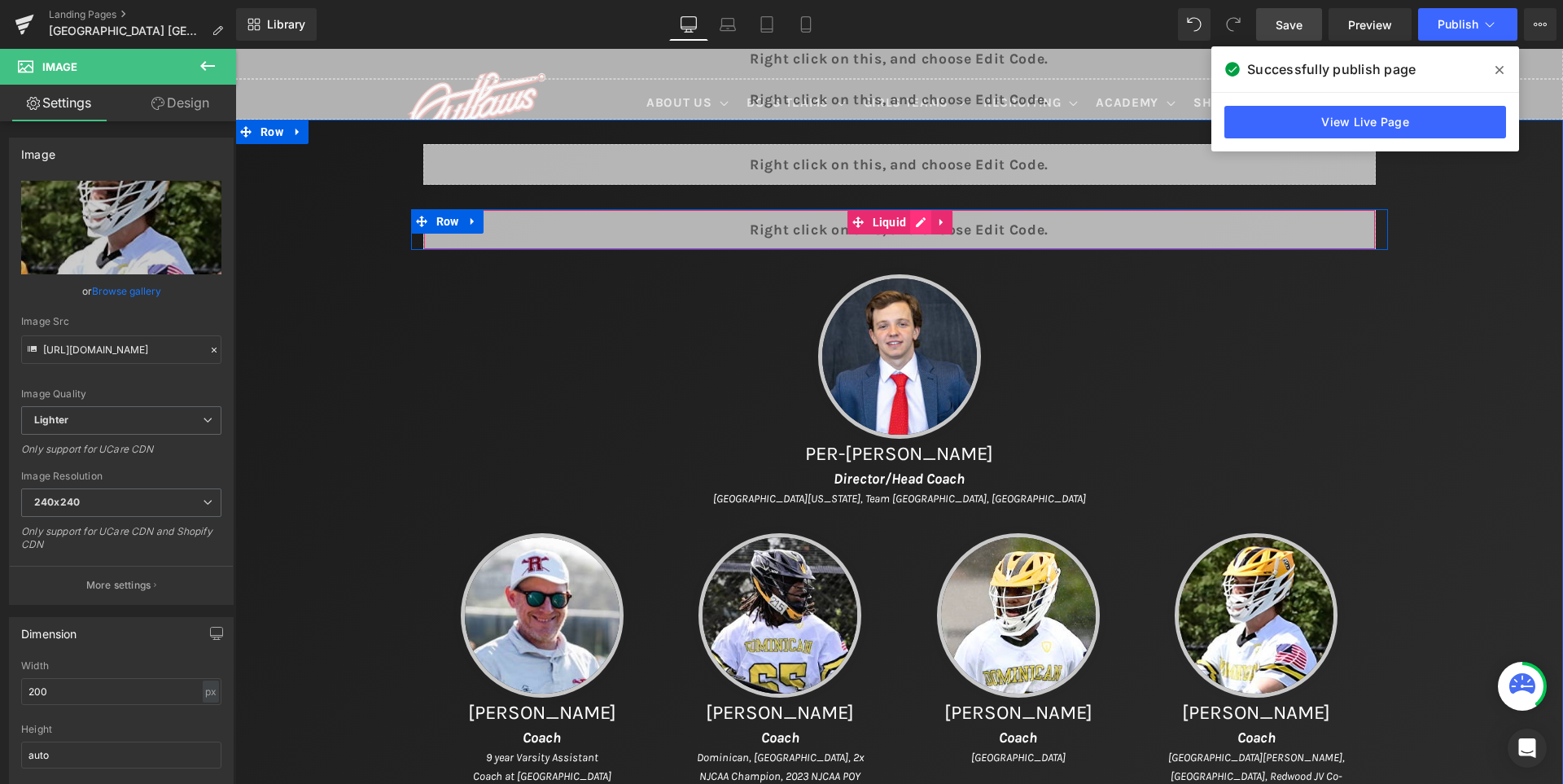
click at [937, 222] on div "Liquid" at bounding box center [899, 229] width 953 height 40
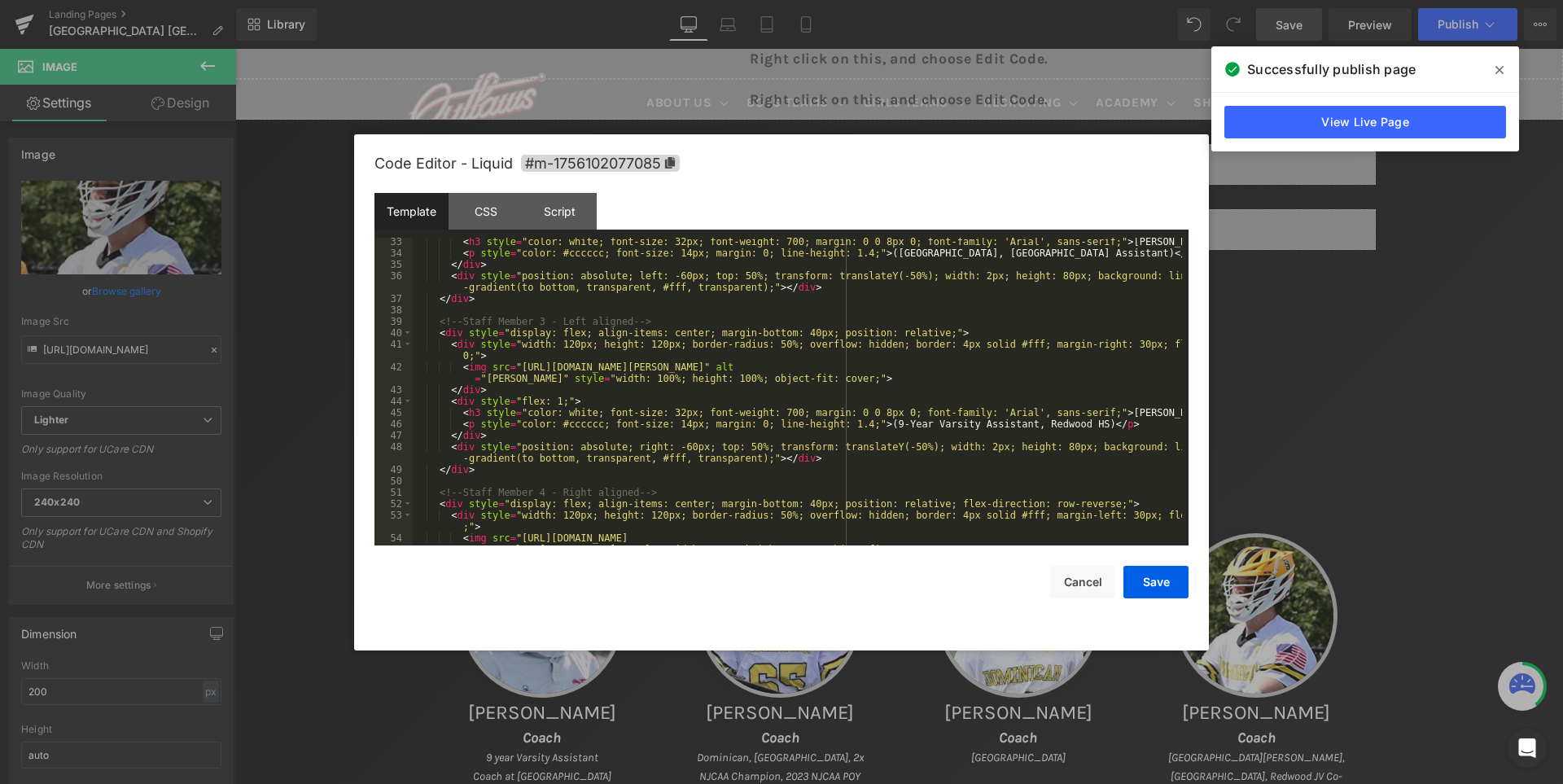
scroll to position [383, 0]
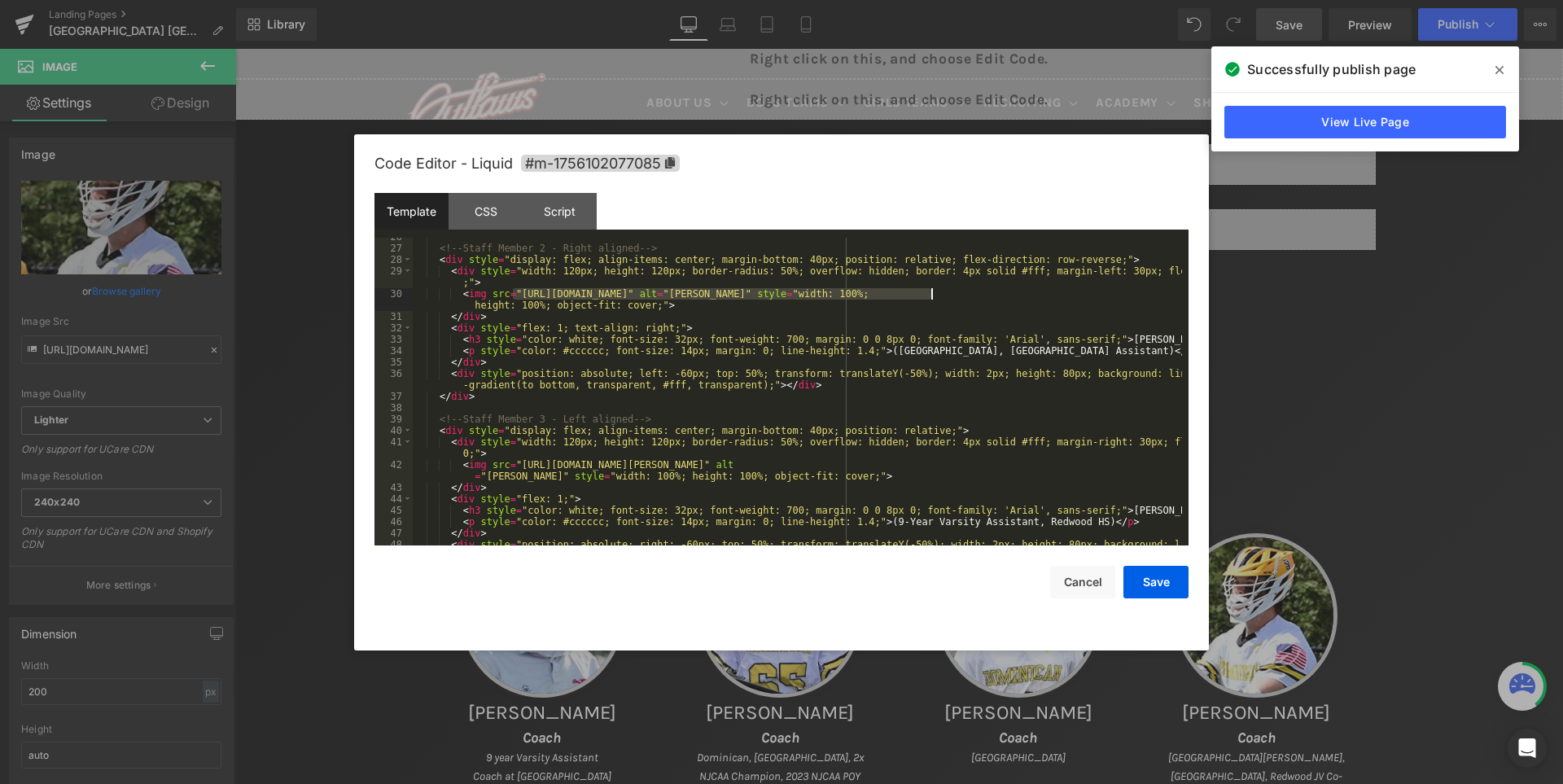
drag, startPoint x: 513, startPoint y: 294, endPoint x: 931, endPoint y: 292, distance: 418.0
click at [931, 292] on div "<!-- Staff Member 2 - Right aligned --> < div style = "display: flex; align-ite…" at bounding box center [797, 402] width 769 height 342
click at [1155, 578] on button "Save" at bounding box center [1156, 582] width 65 height 33
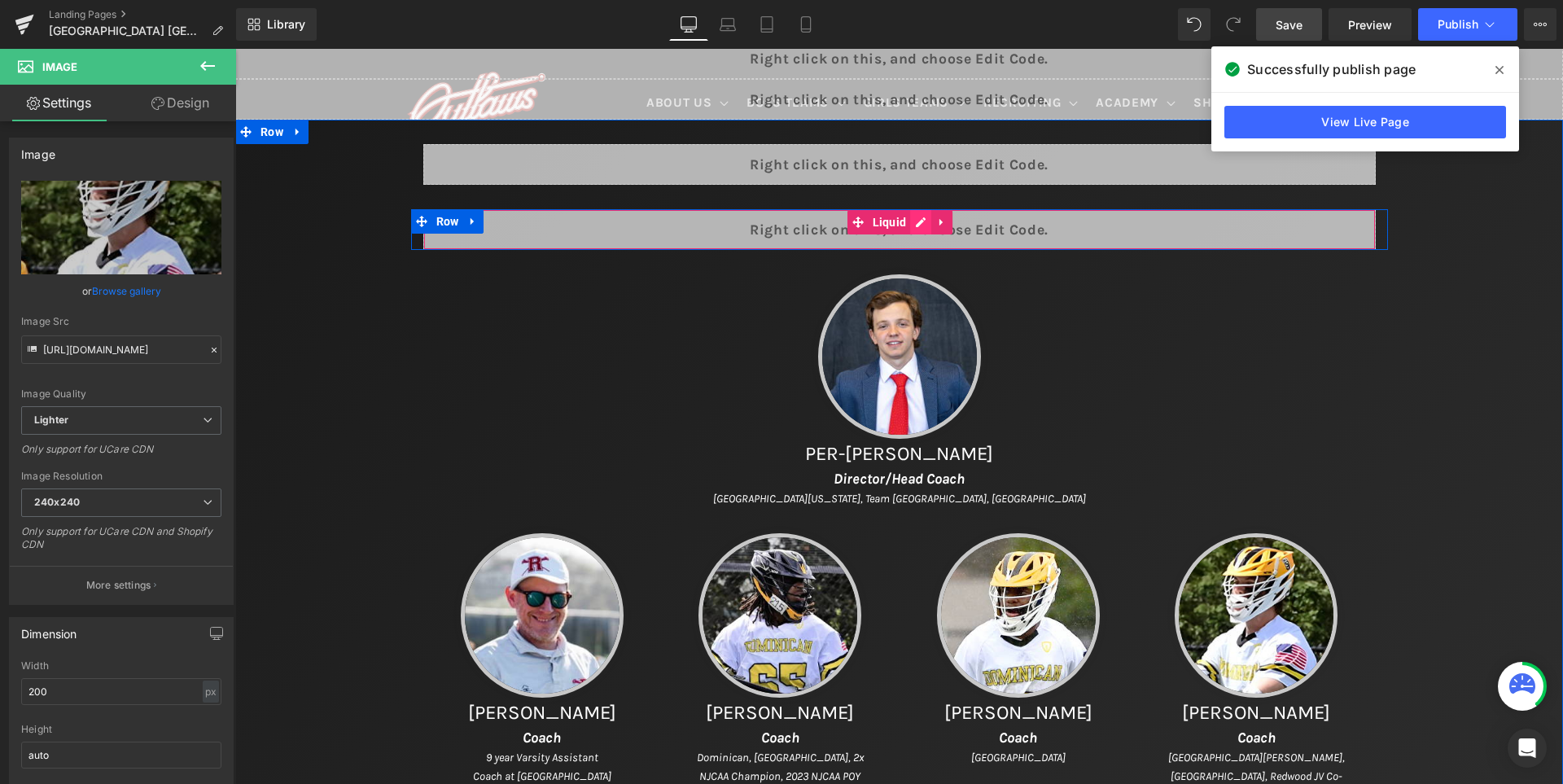
click at [927, 221] on div "Liquid" at bounding box center [899, 229] width 953 height 40
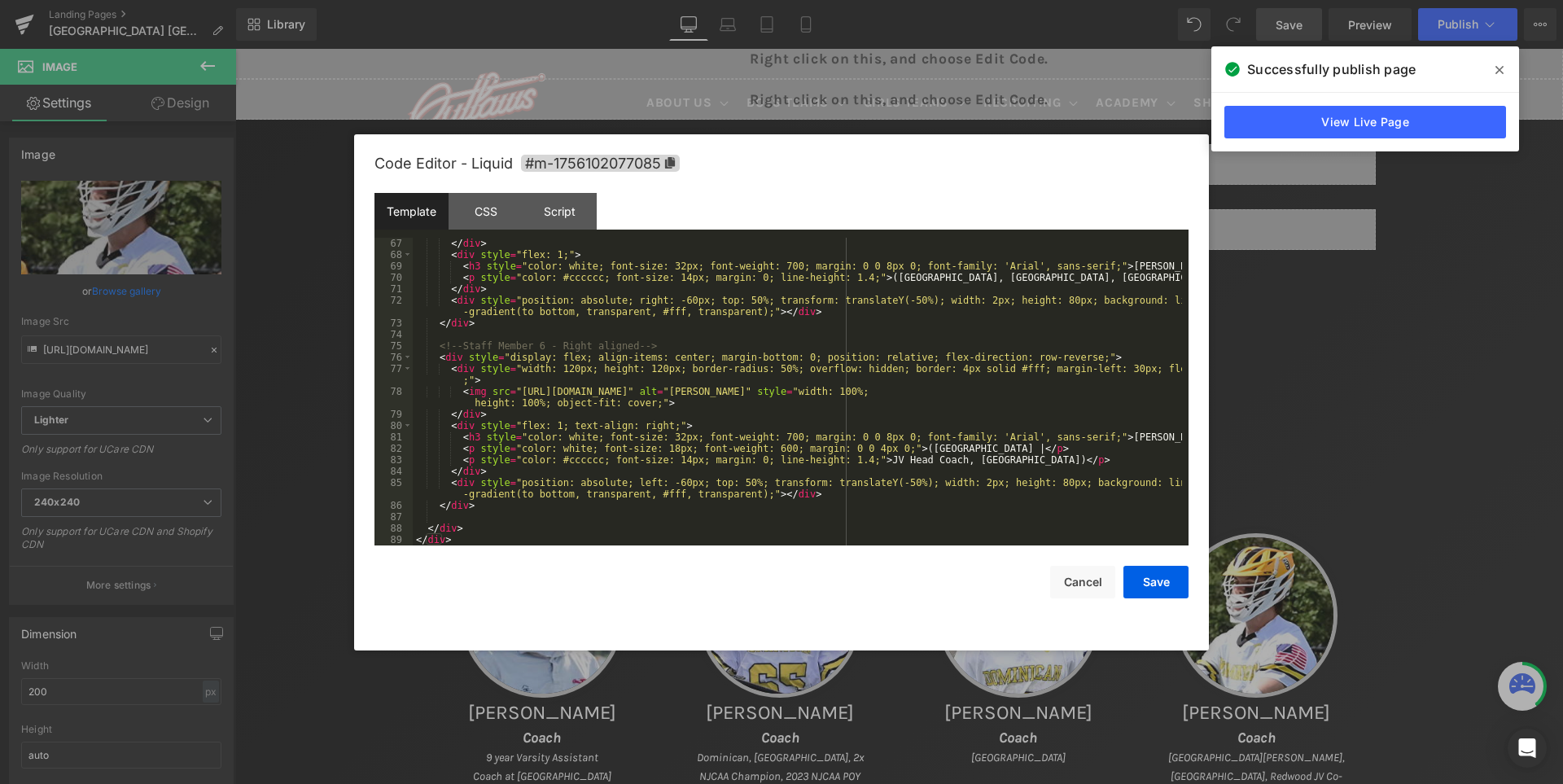
scroll to position [968, 0]
drag, startPoint x: 513, startPoint y: 391, endPoint x: 933, endPoint y: 390, distance: 420.0
click at [933, 390] on div "</ div > < div style = "flex: 1;" > < h3 style = "color: white; font-size: 32px…" at bounding box center [797, 403] width 769 height 331
click at [1149, 582] on button "Save" at bounding box center [1156, 582] width 65 height 33
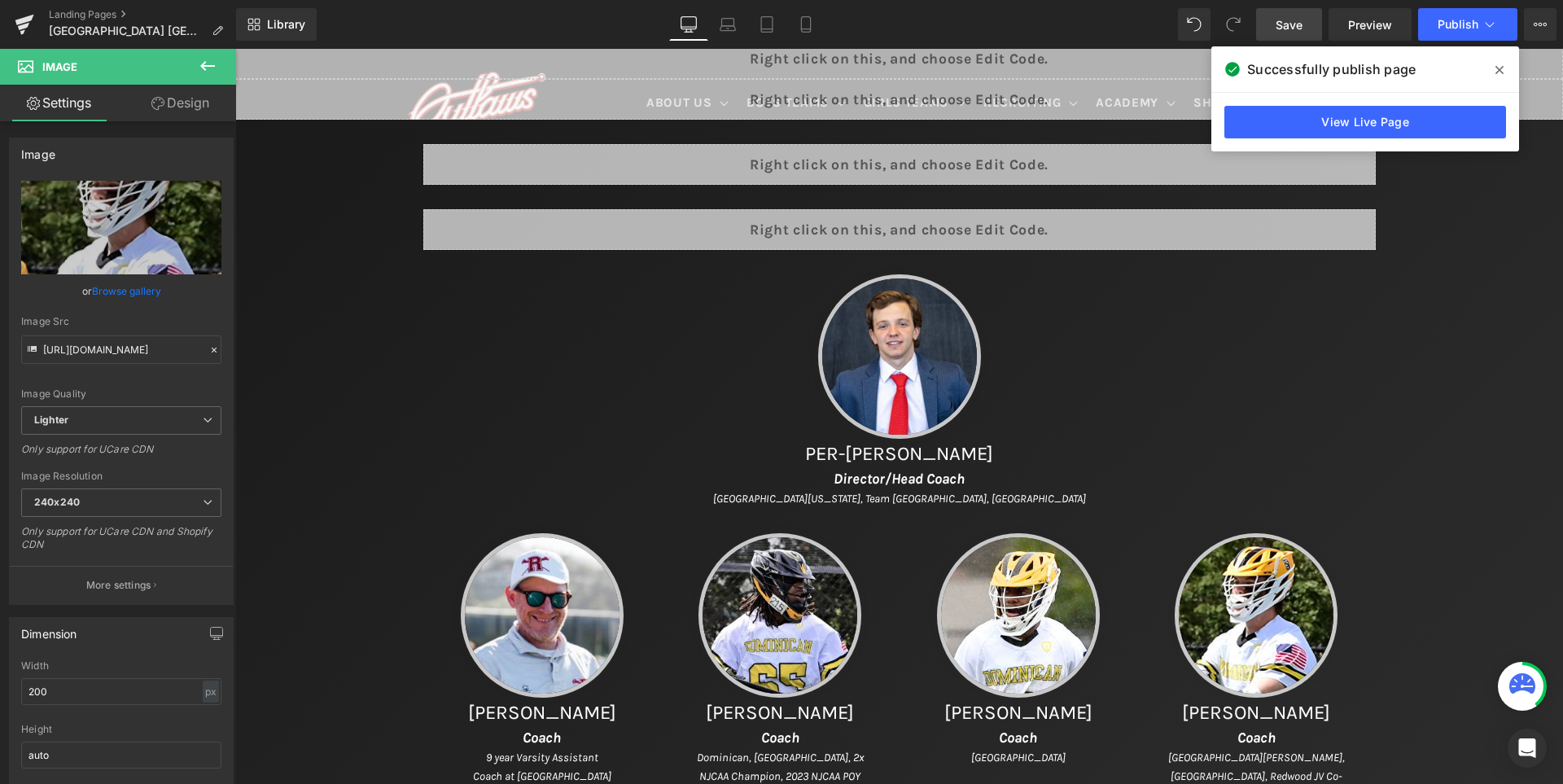
click at [1295, 16] on span "Save" at bounding box center [1289, 24] width 27 height 17
click at [1500, 71] on icon at bounding box center [1499, 70] width 8 height 8
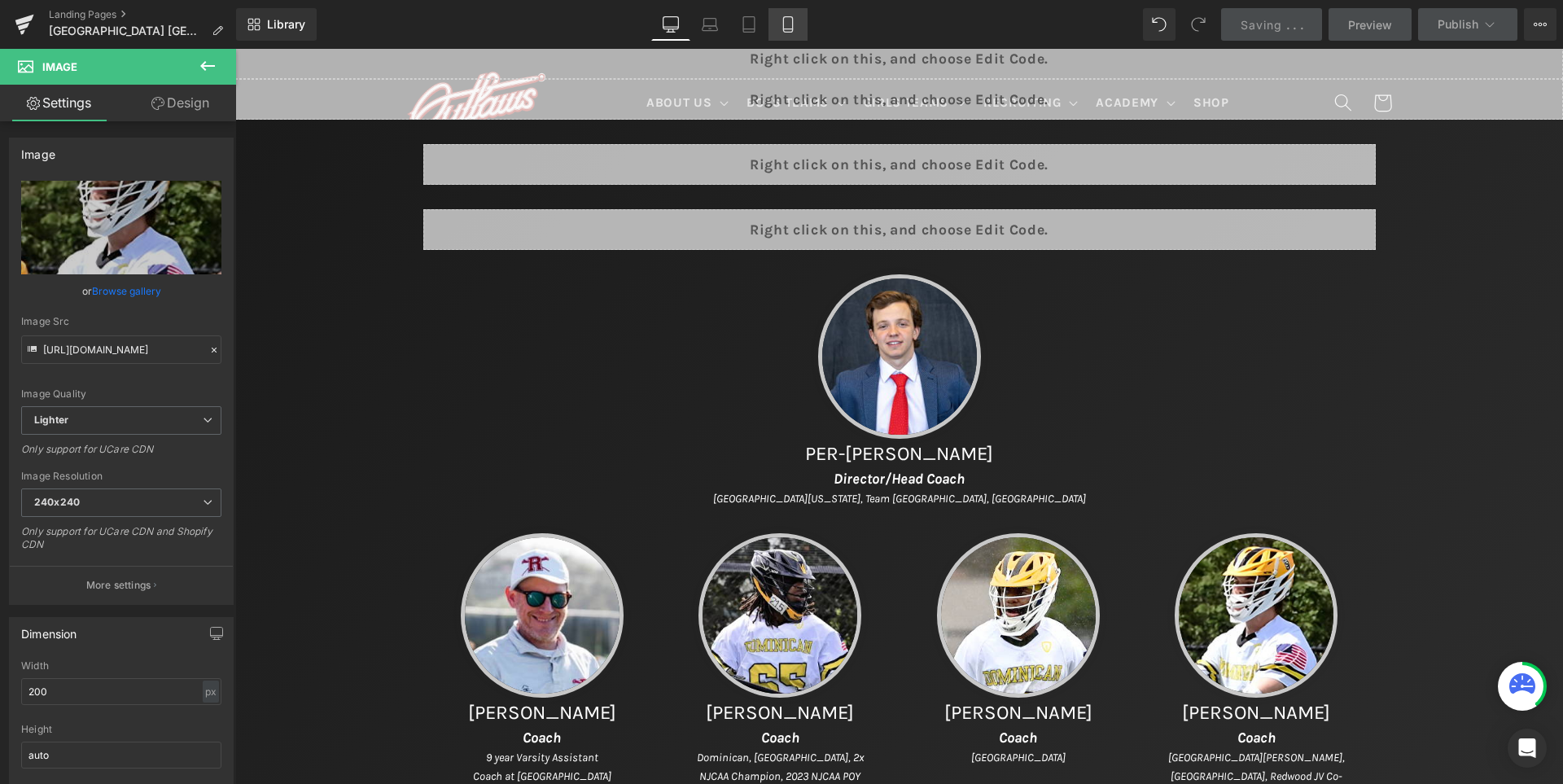
click at [793, 32] on icon at bounding box center [789, 24] width 9 height 15
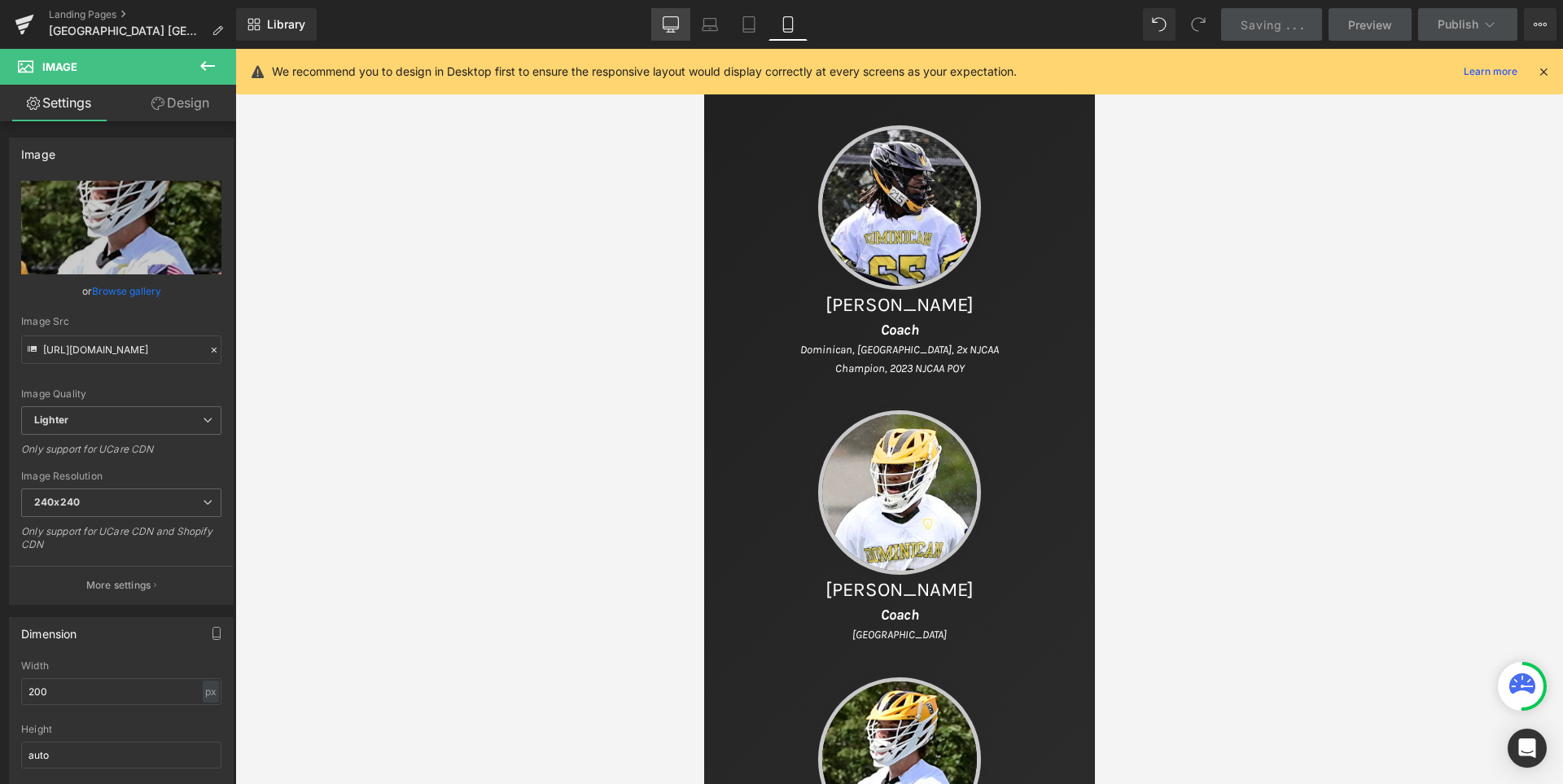
click at [667, 27] on icon at bounding box center [671, 24] width 16 height 16
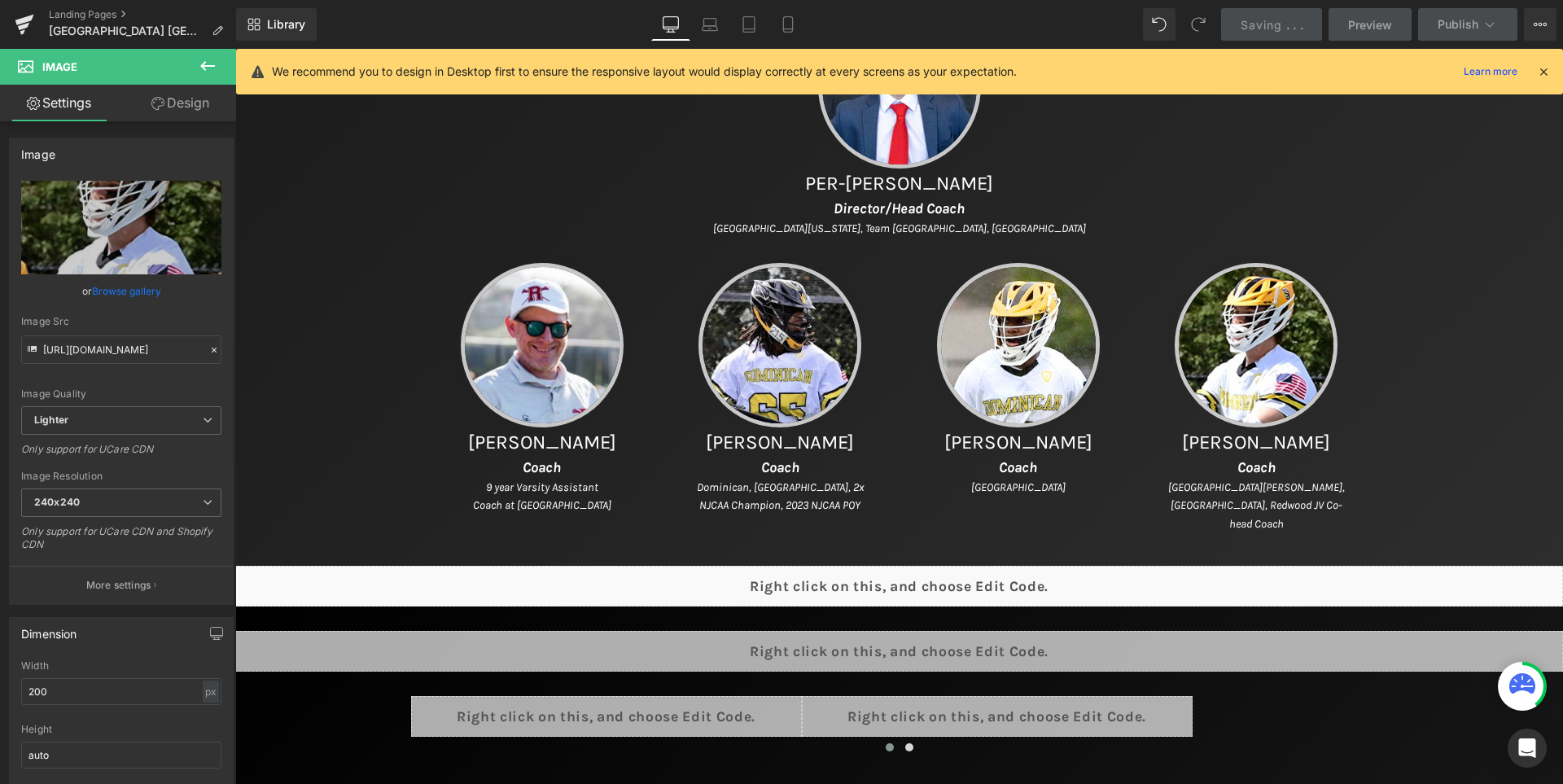
scroll to position [1003, 0]
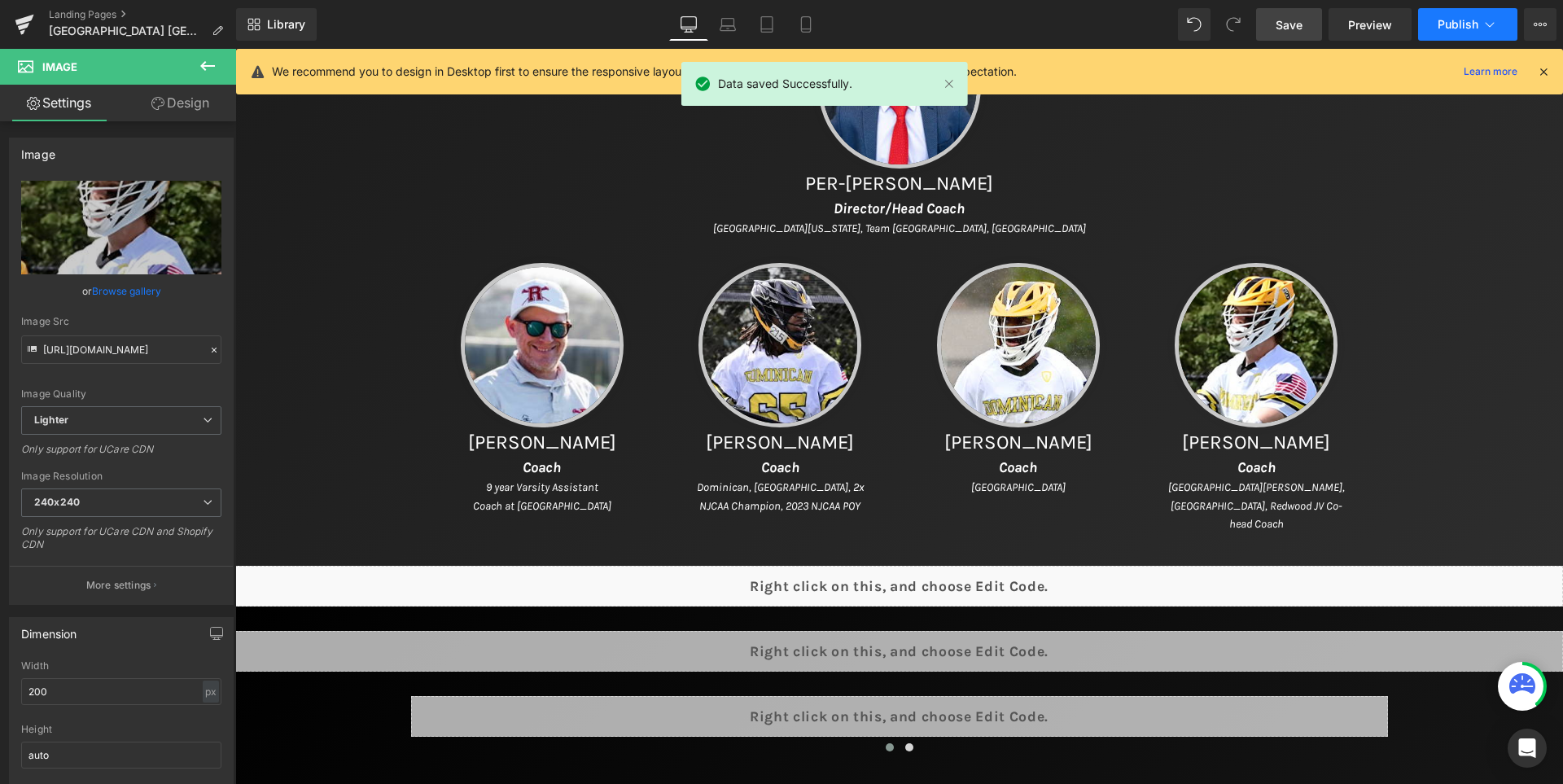
click at [1462, 18] on span "Publish" at bounding box center [1458, 24] width 40 height 13
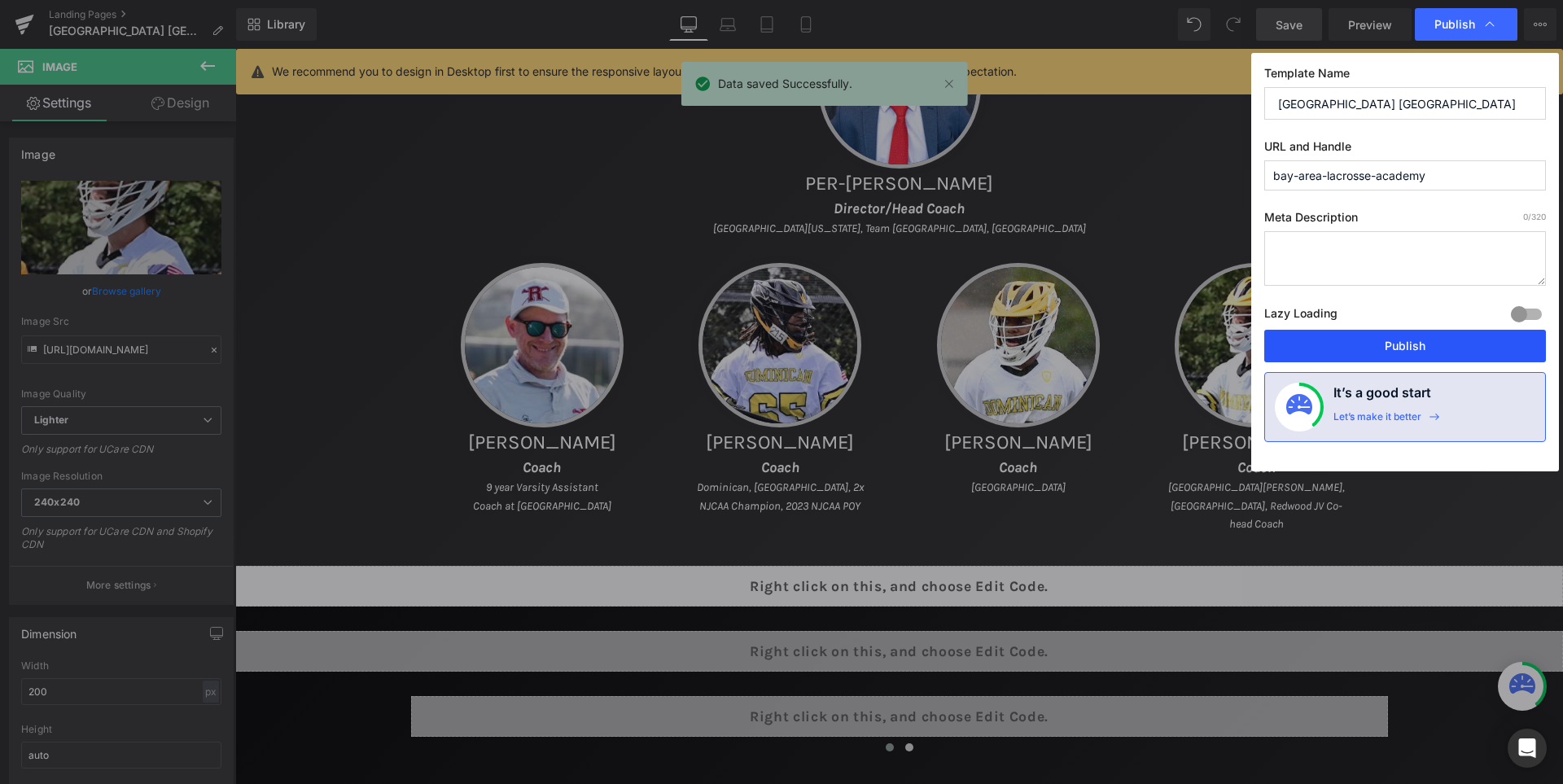
click at [1423, 346] on button "Publish" at bounding box center [1406, 346] width 282 height 33
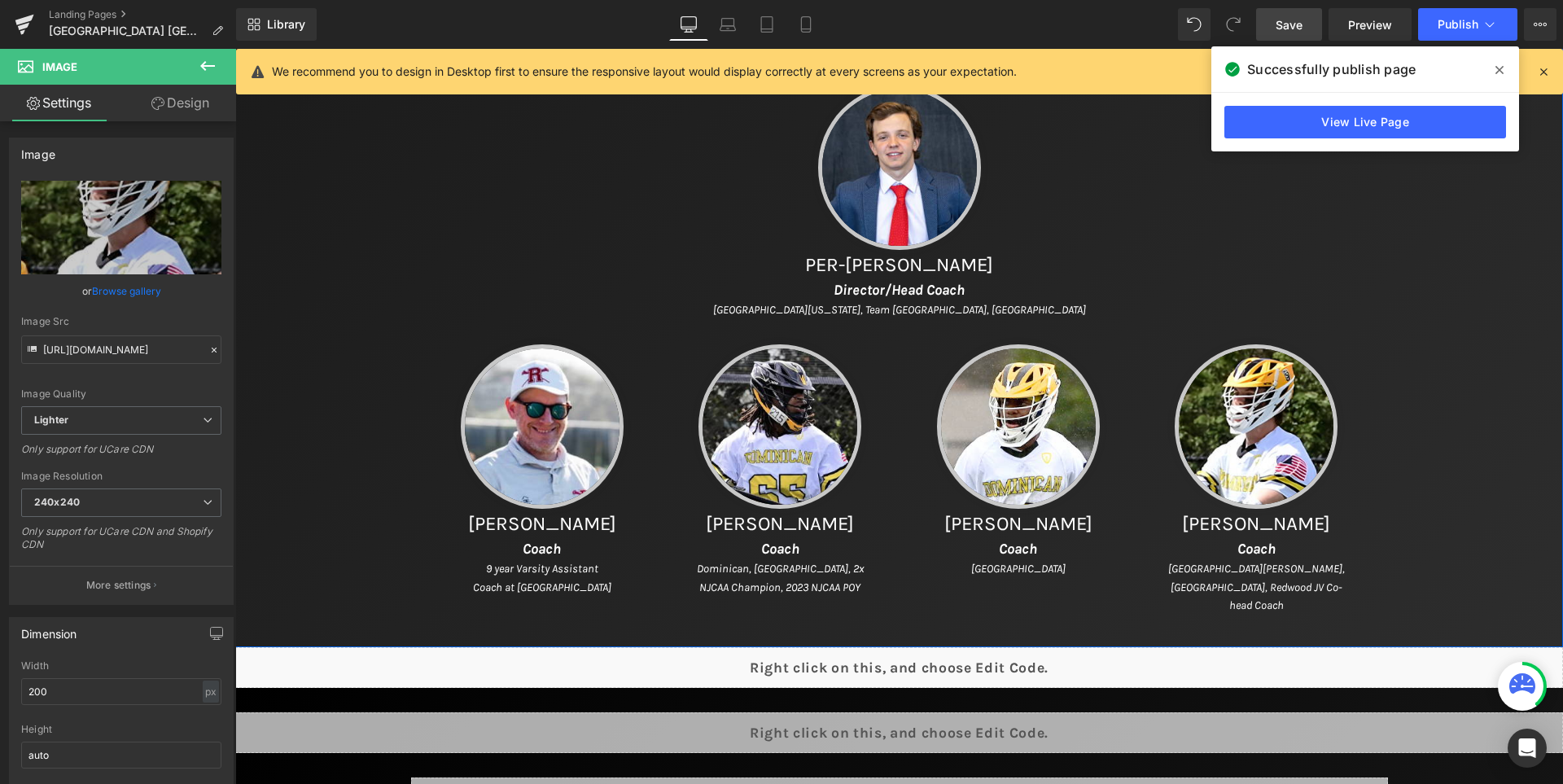
scroll to position [839, 0]
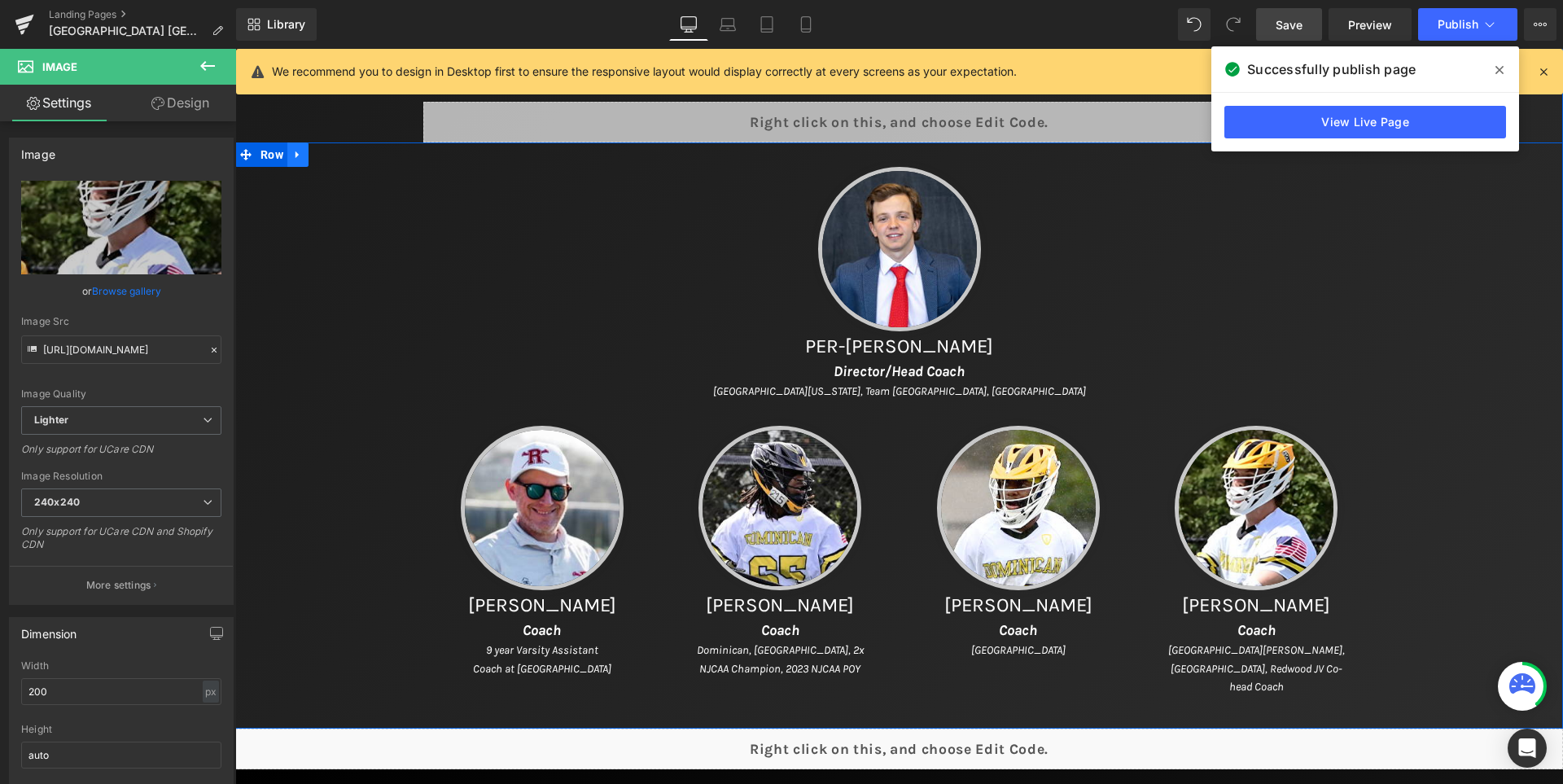
click at [299, 159] on icon at bounding box center [298, 154] width 11 height 12
click at [304, 161] on icon at bounding box center [298, 154] width 11 height 11
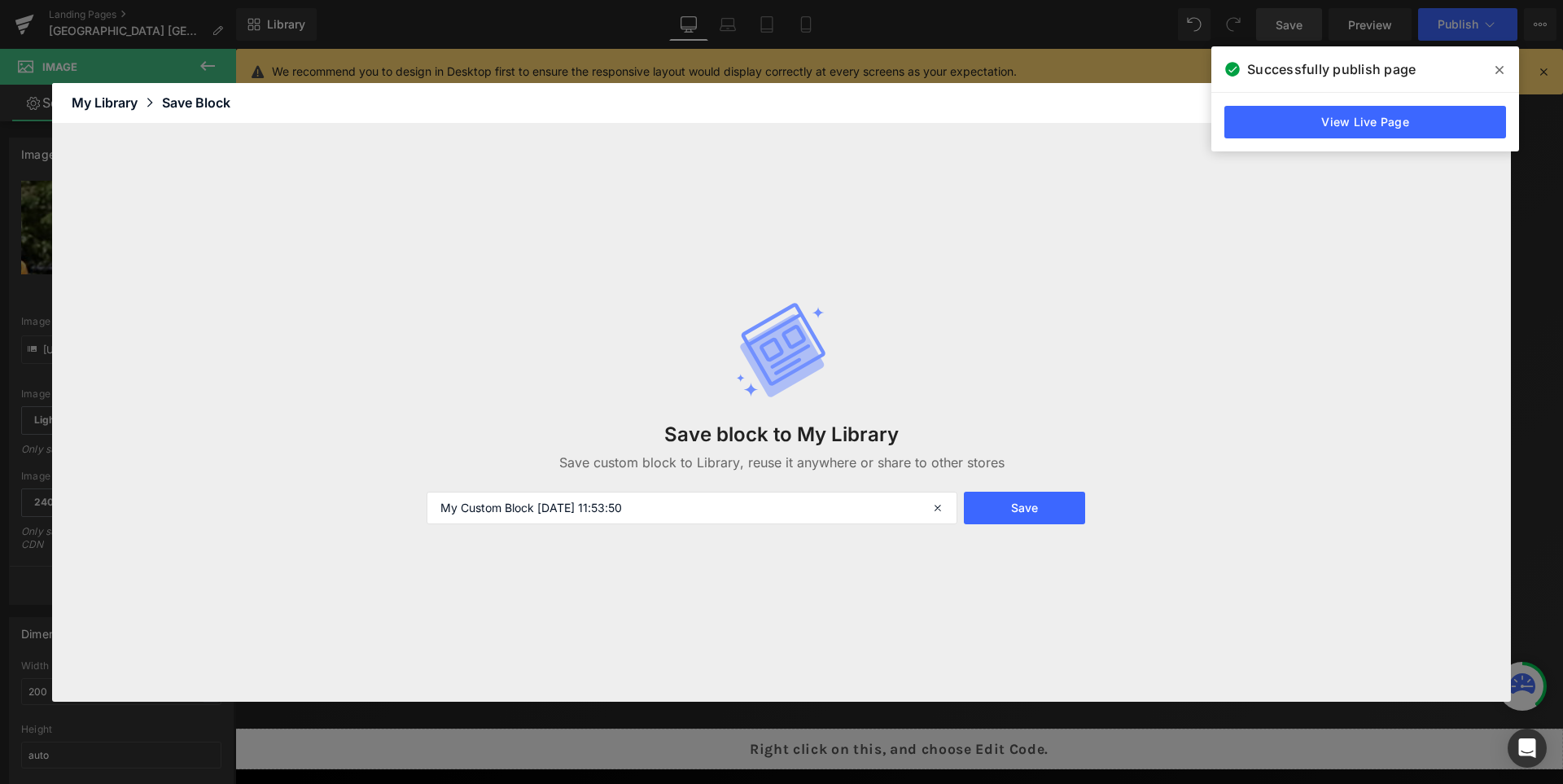
click at [710, 490] on div "Save block to My Library Save custom block to Library, reuse it anywhere or sha…" at bounding box center [782, 413] width 730 height 288
click at [695, 521] on input "My Custom Block [DATE] 11:53:50" at bounding box center [692, 508] width 530 height 33
type input "Old Style Coaches"
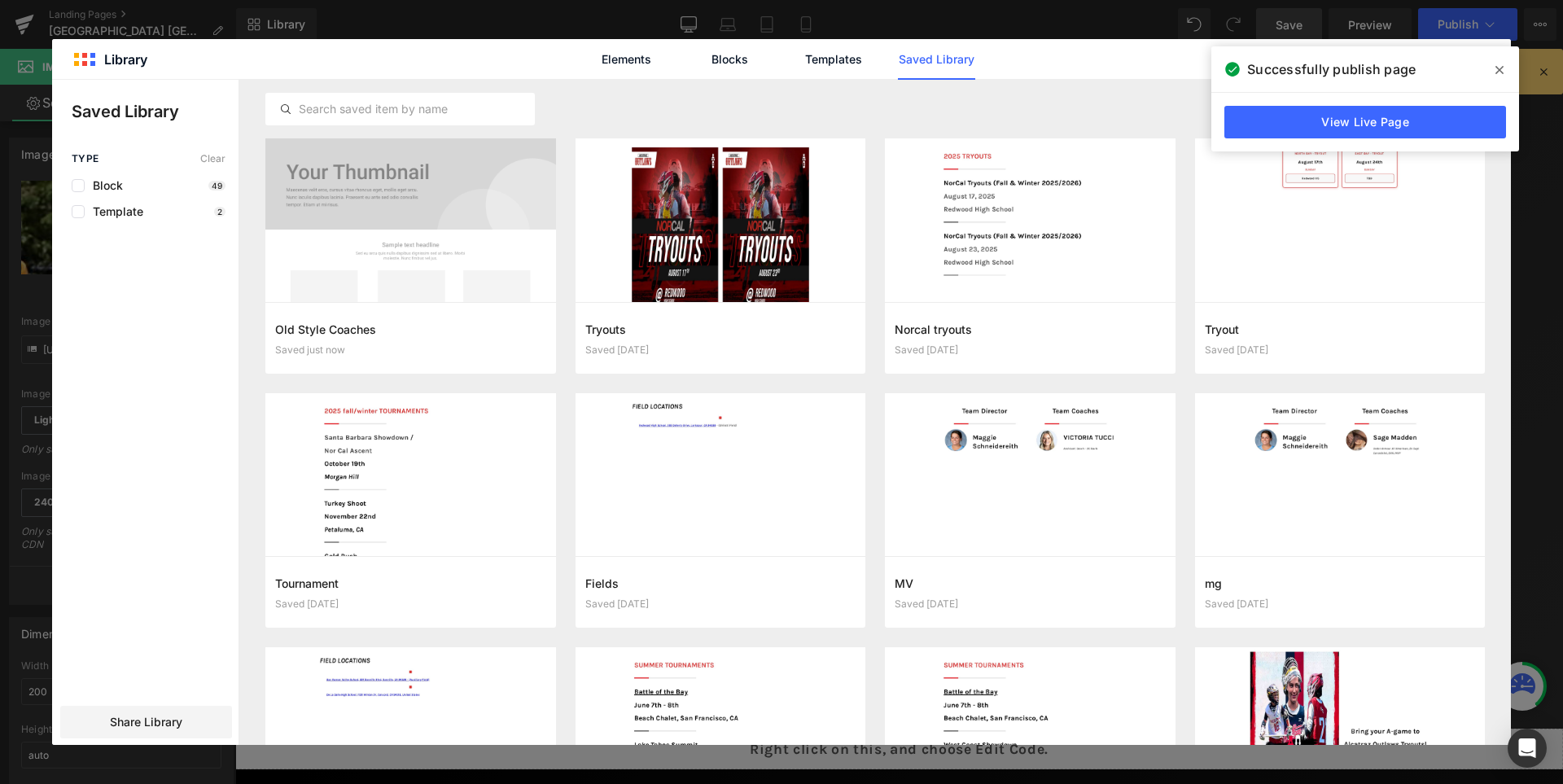
click at [1495, 76] on span at bounding box center [1500, 71] width 26 height 26
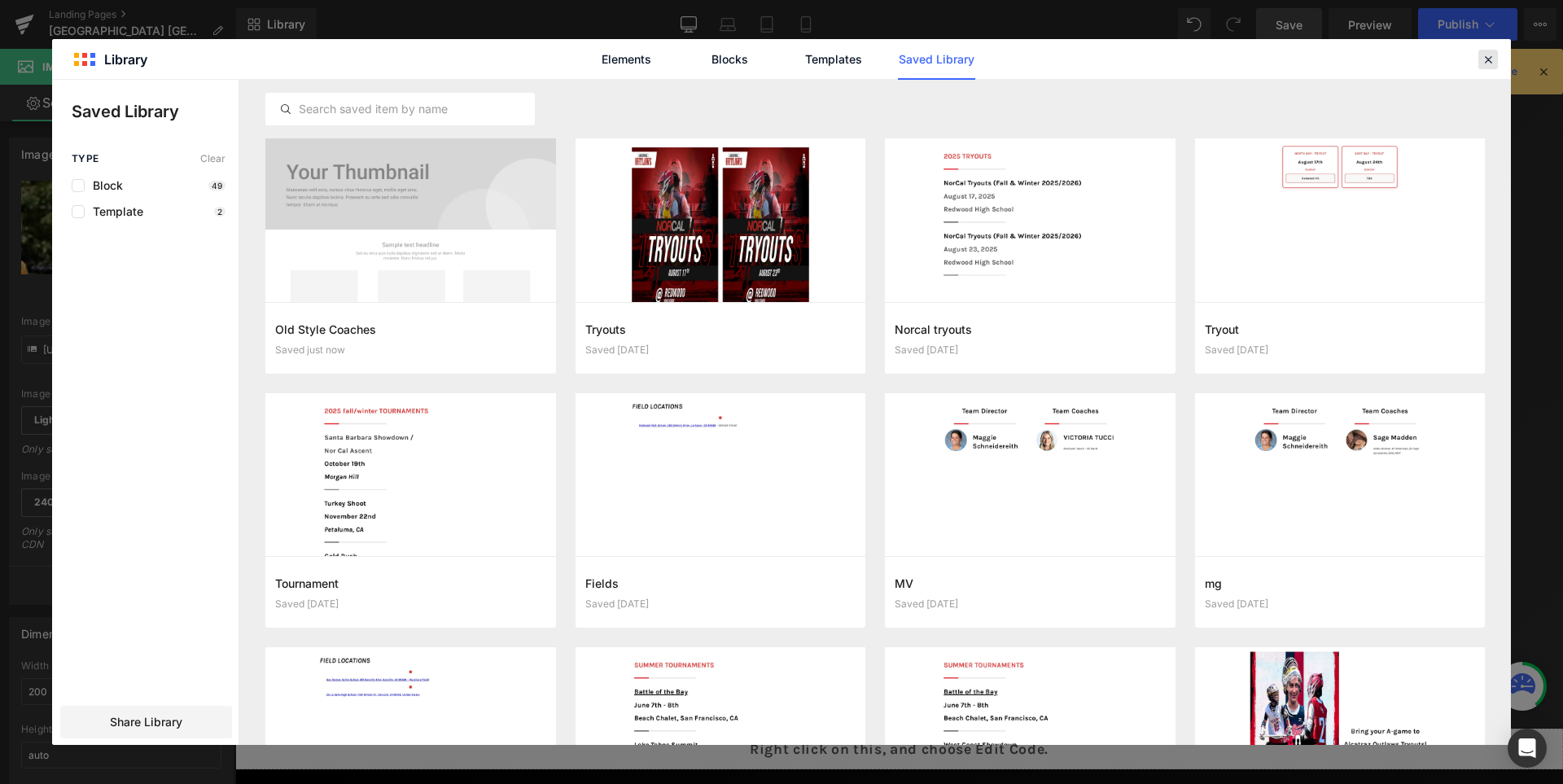
click at [1487, 67] on div at bounding box center [1488, 59] width 20 height 20
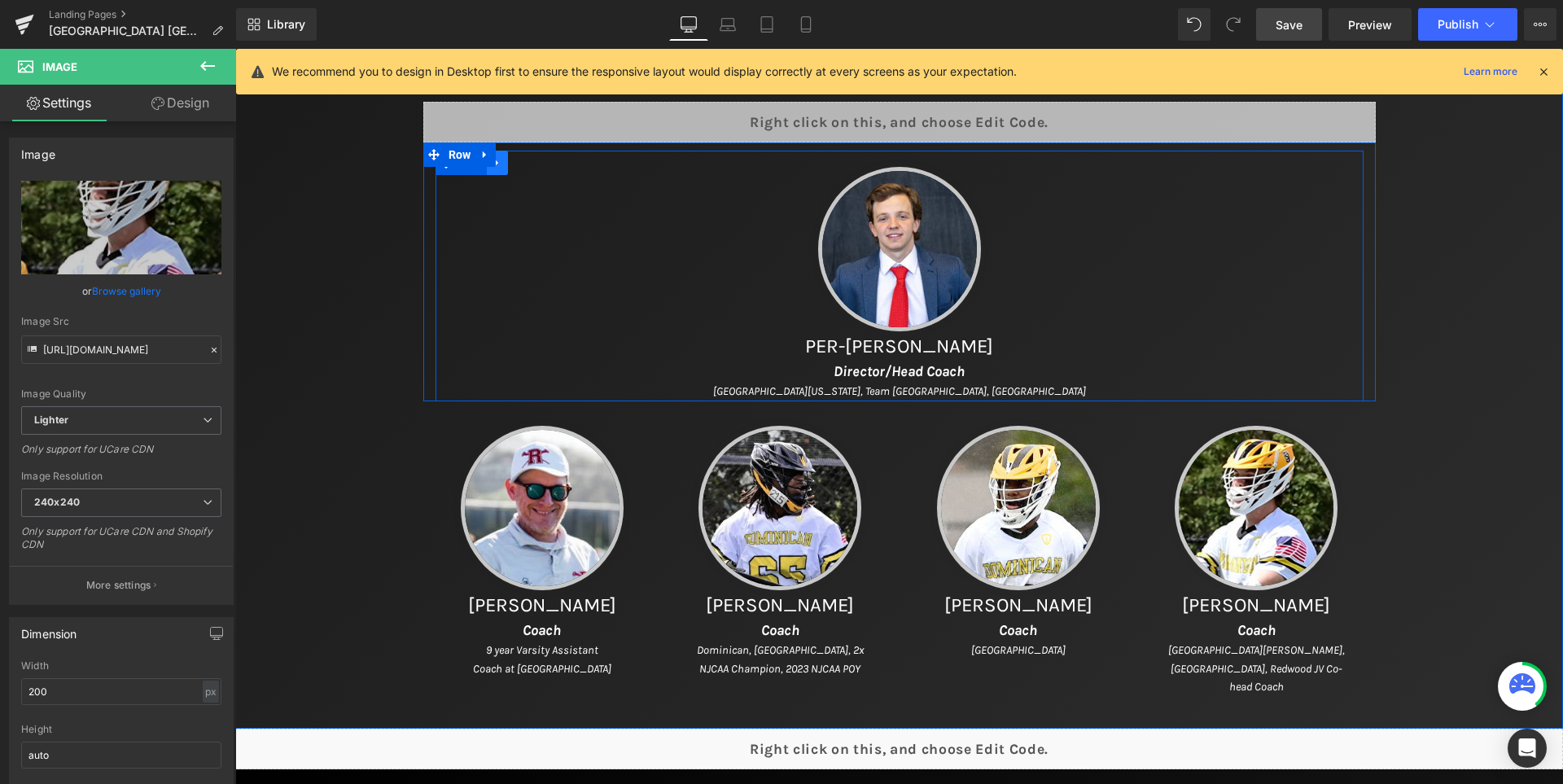
click at [503, 166] on icon at bounding box center [497, 162] width 11 height 12
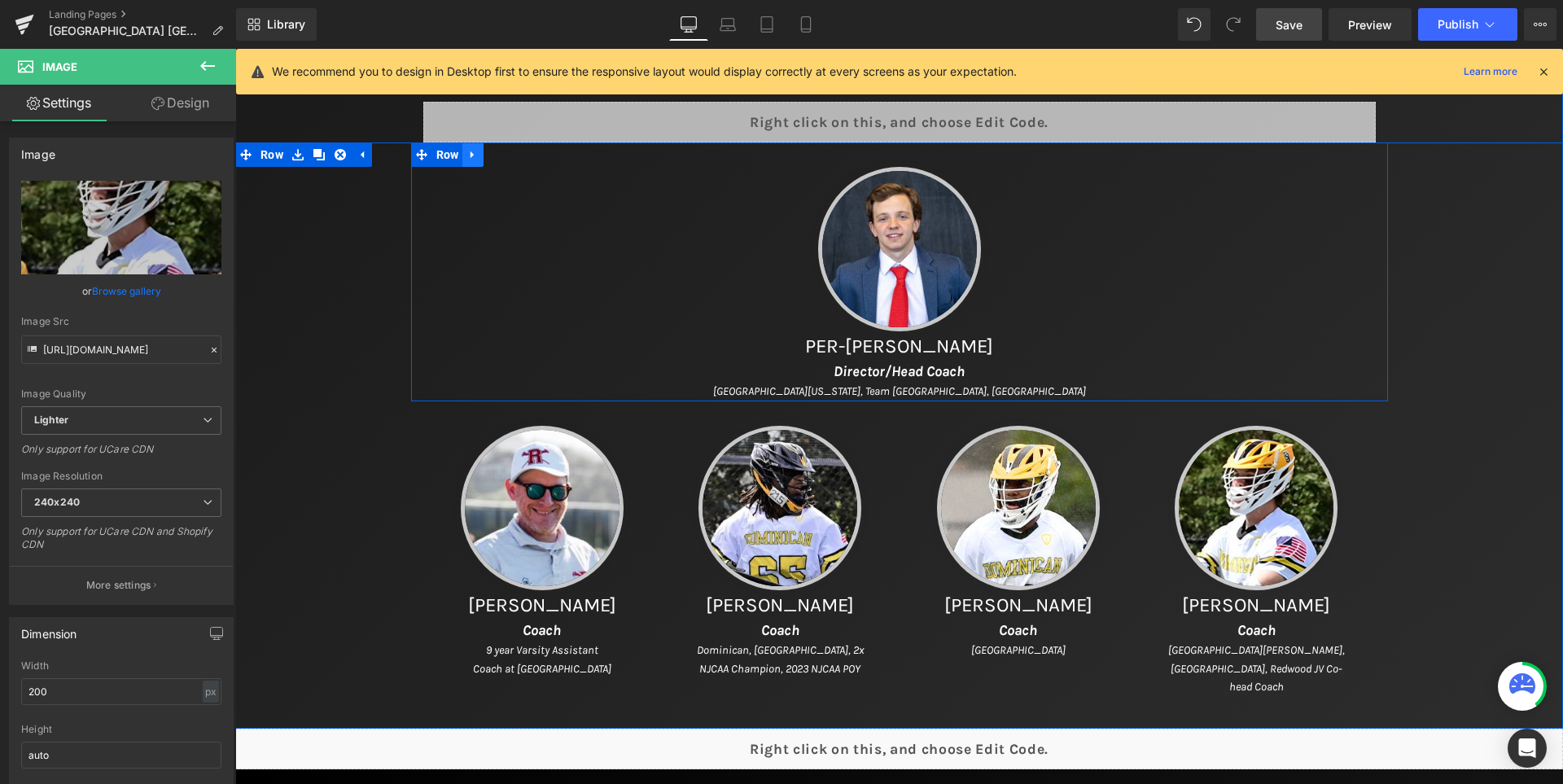
click at [483, 151] on link at bounding box center [473, 155] width 22 height 24
click at [519, 159] on icon at bounding box center [515, 154] width 11 height 11
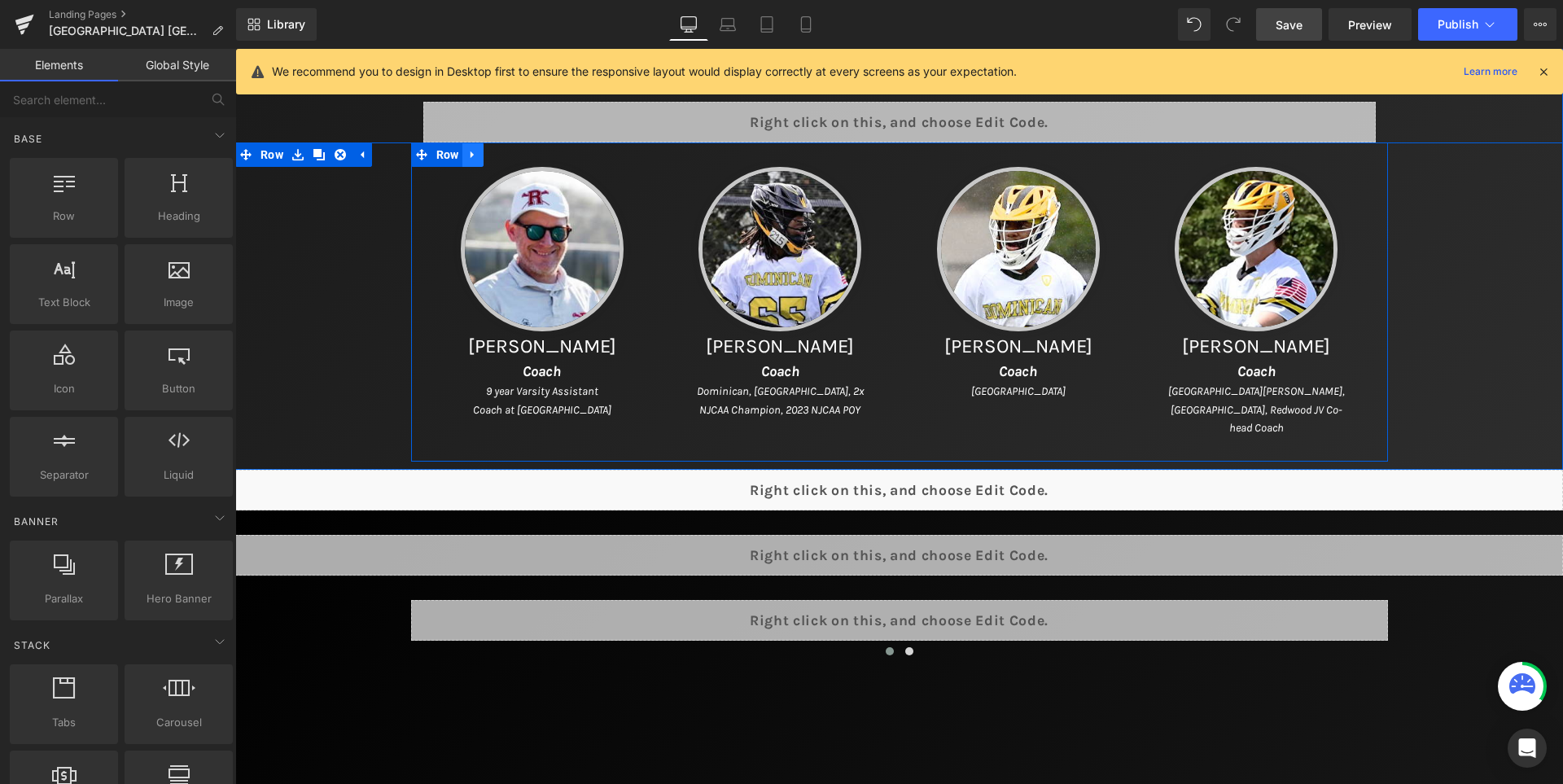
click at [474, 154] on icon at bounding box center [471, 154] width 3 height 8
click at [521, 157] on icon at bounding box center [515, 154] width 11 height 11
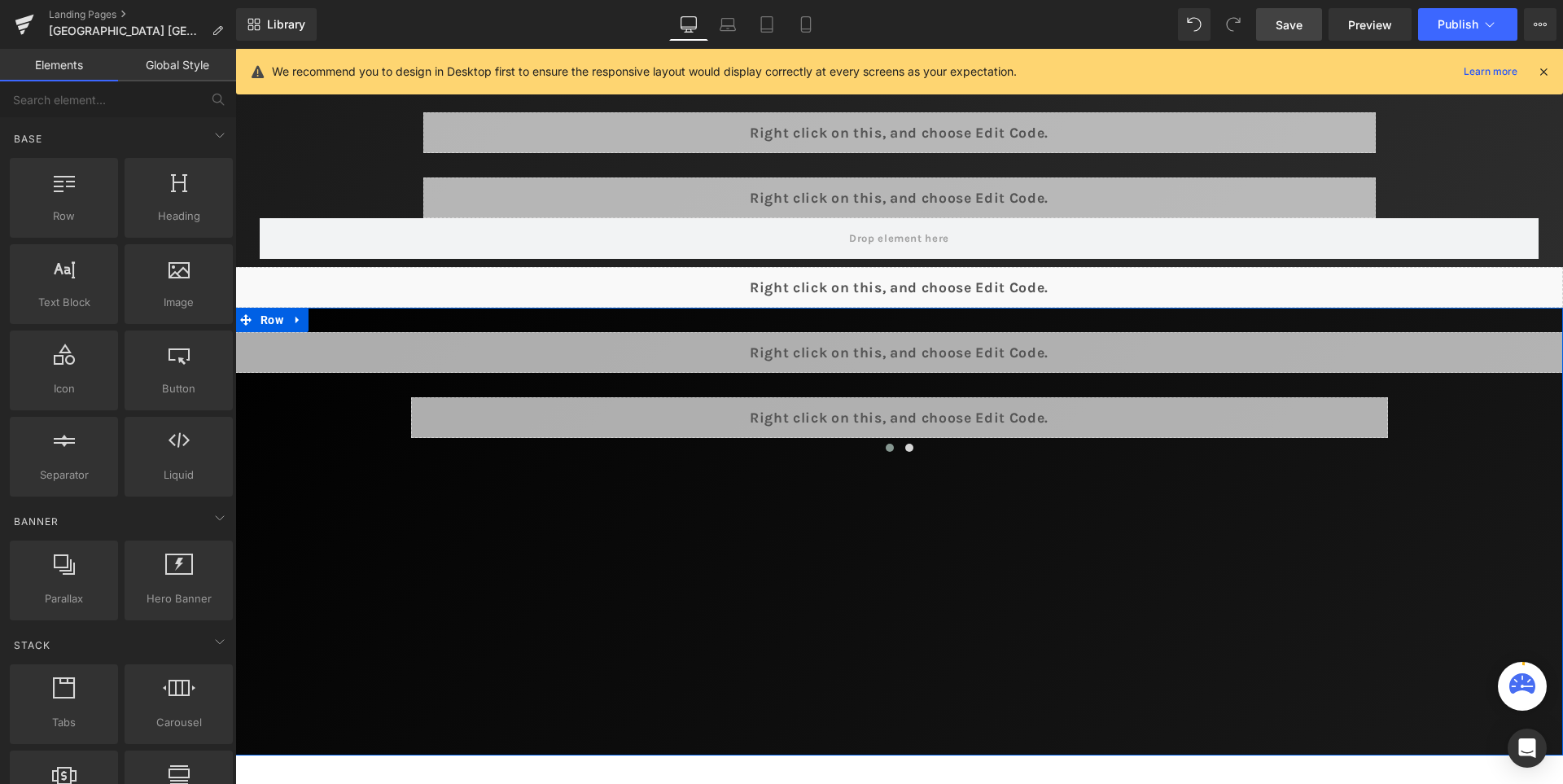
scroll to position [759, 0]
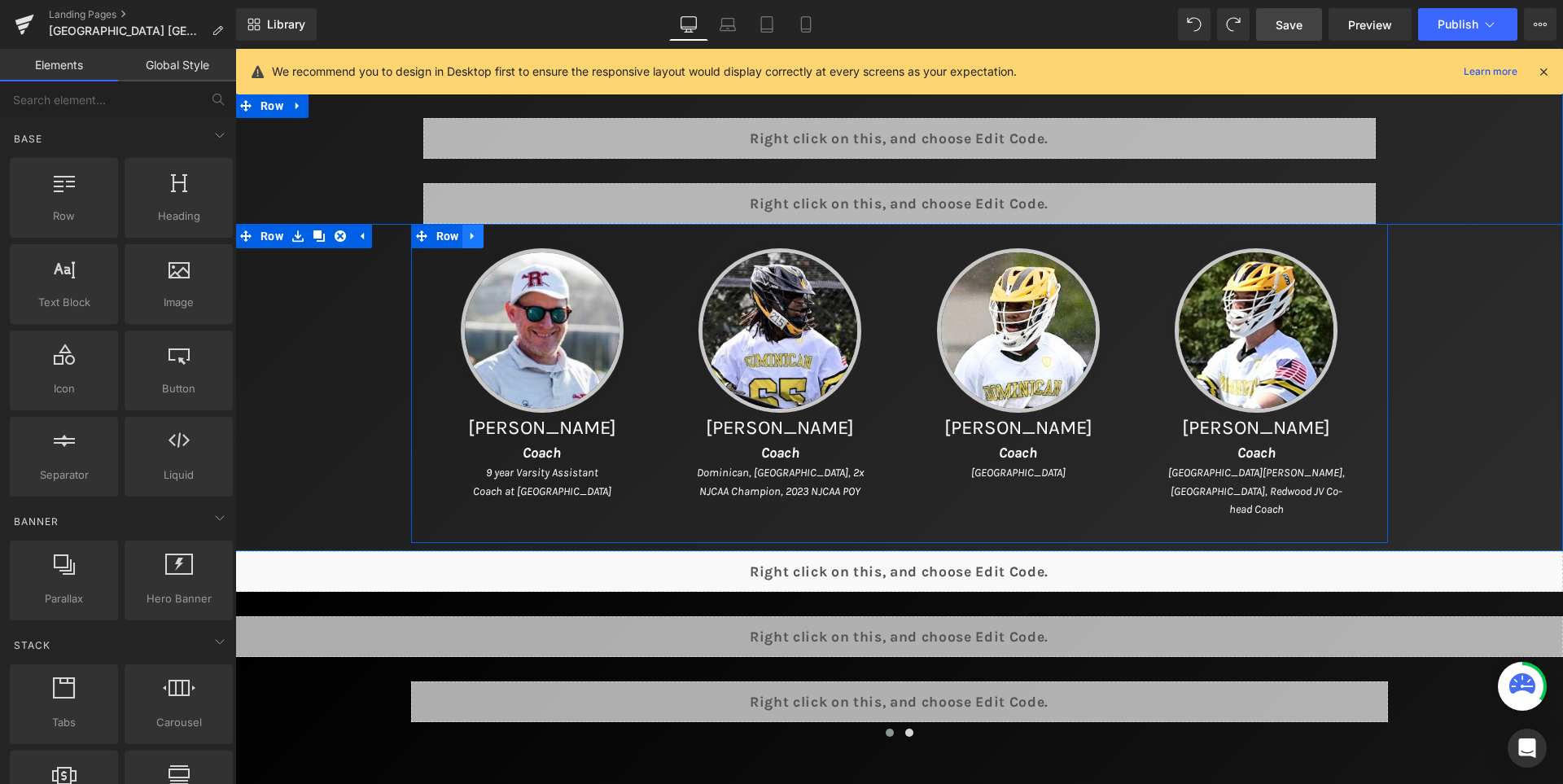
click at [479, 240] on icon at bounding box center [473, 235] width 11 height 12
click at [521, 240] on icon at bounding box center [515, 236] width 11 height 11
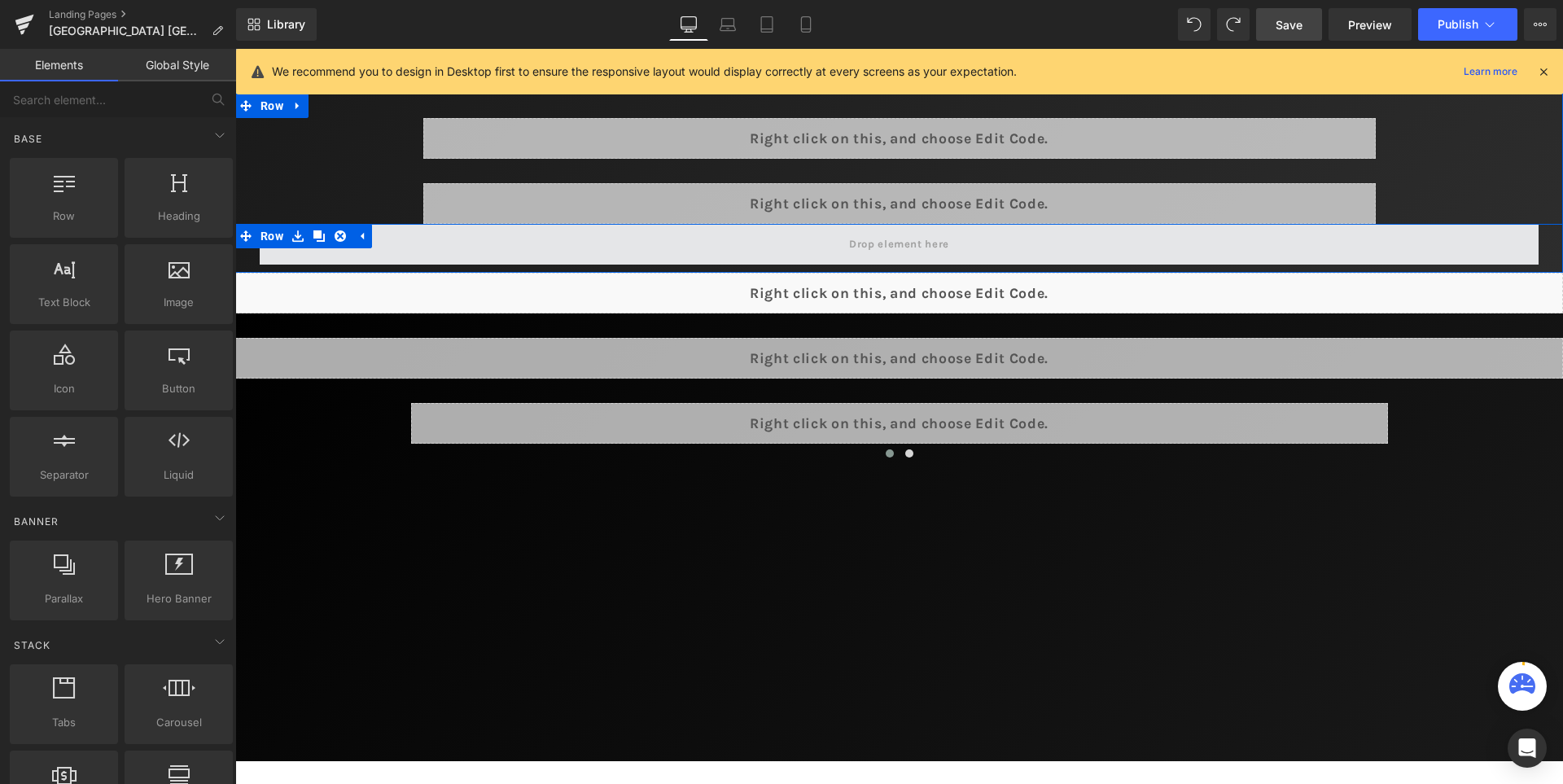
click at [910, 250] on span at bounding box center [899, 244] width 112 height 26
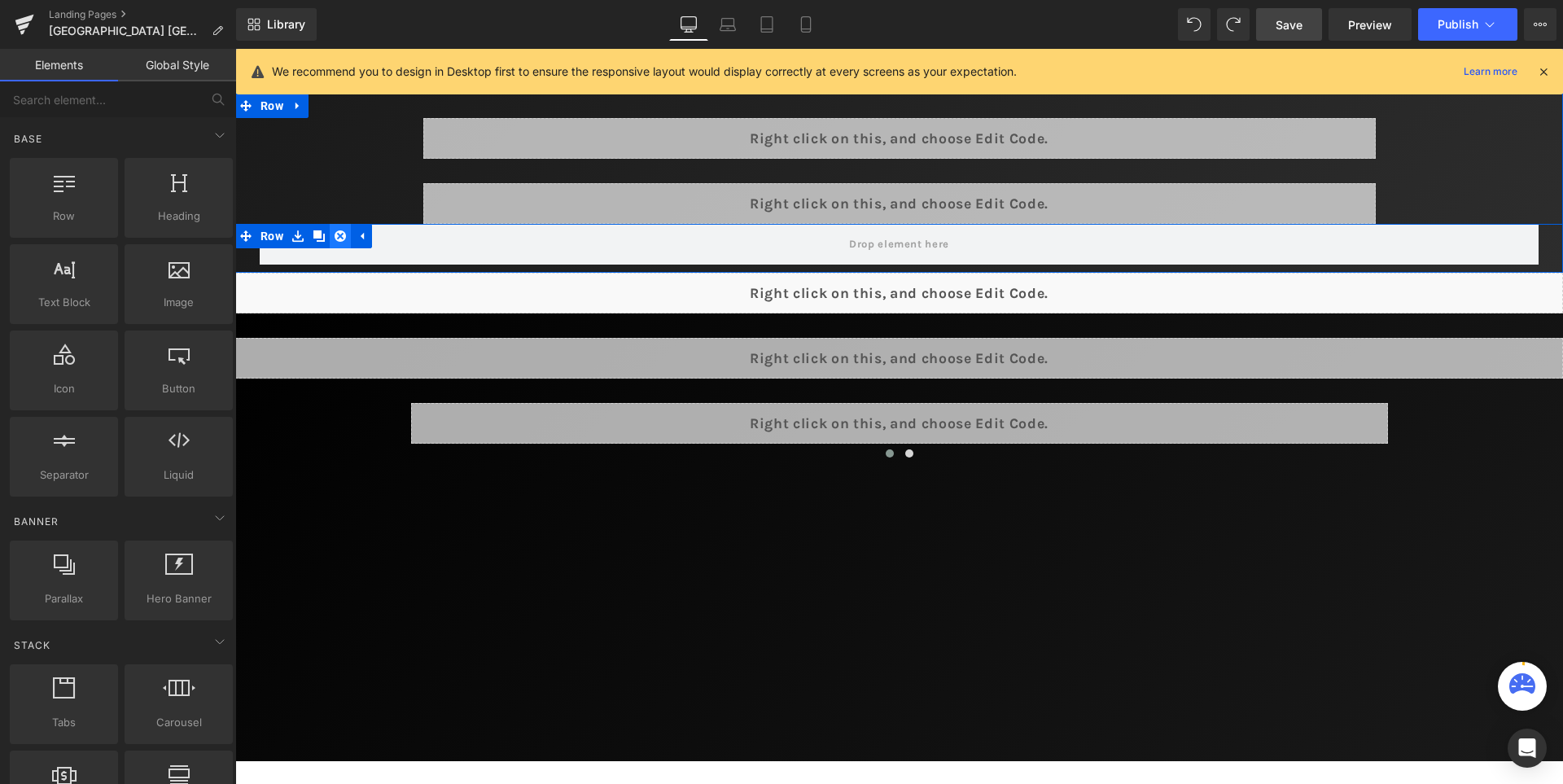
click at [346, 240] on icon at bounding box center [340, 236] width 11 height 11
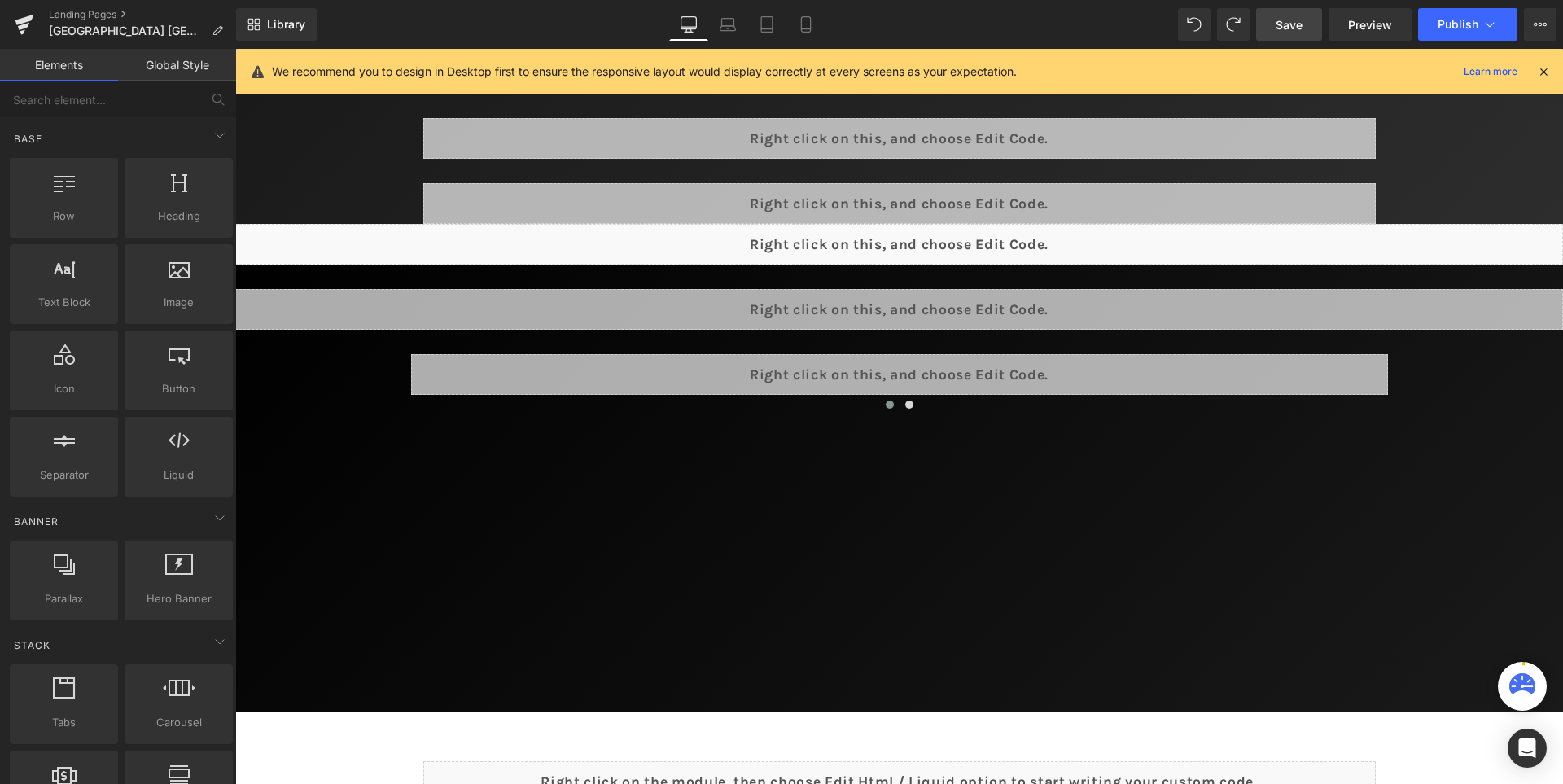
click at [1289, 27] on span "Save" at bounding box center [1289, 24] width 27 height 17
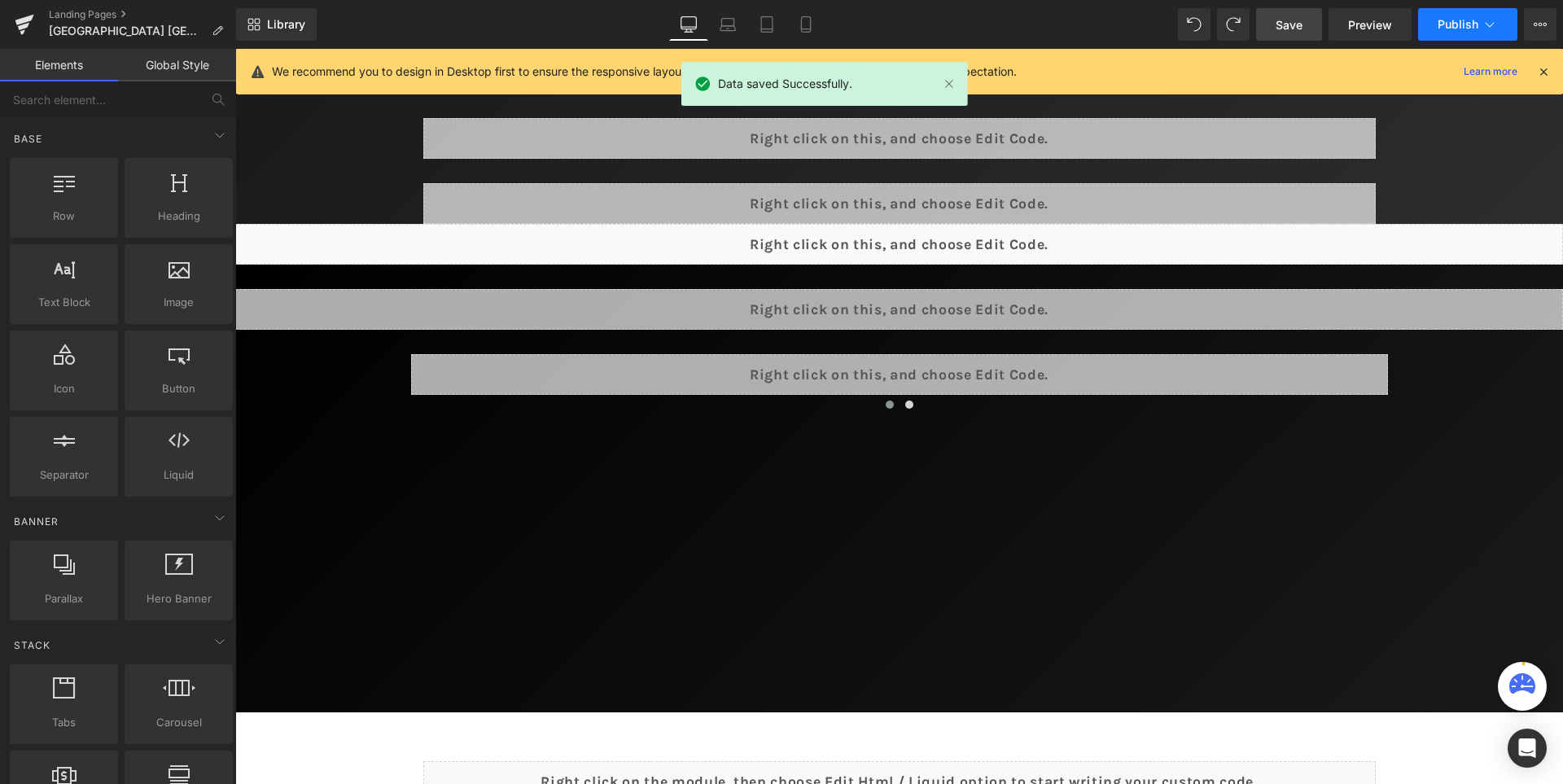
click at [1443, 23] on span "Publish" at bounding box center [1458, 24] width 40 height 13
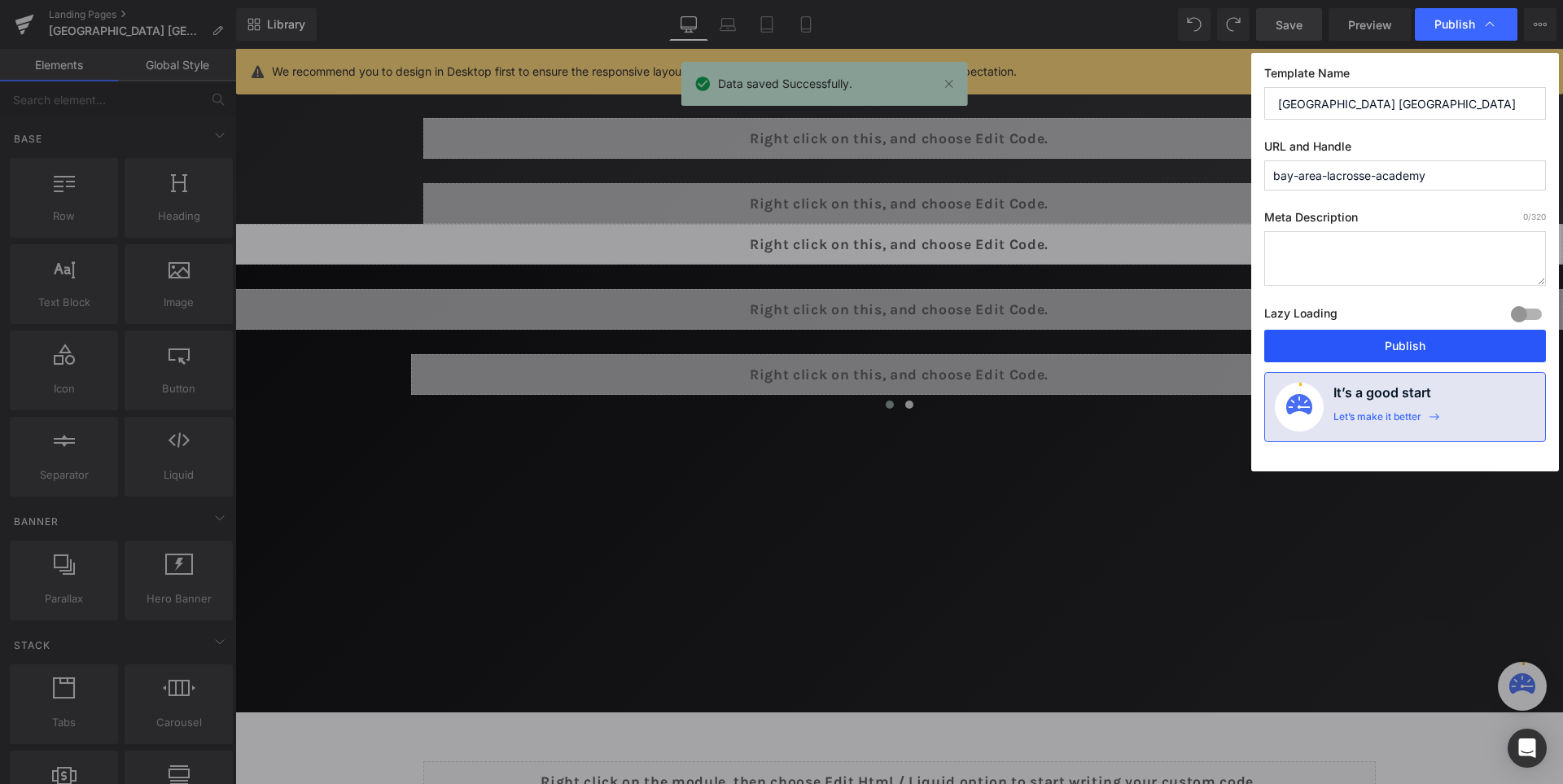
click at [1416, 349] on button "Publish" at bounding box center [1406, 346] width 282 height 33
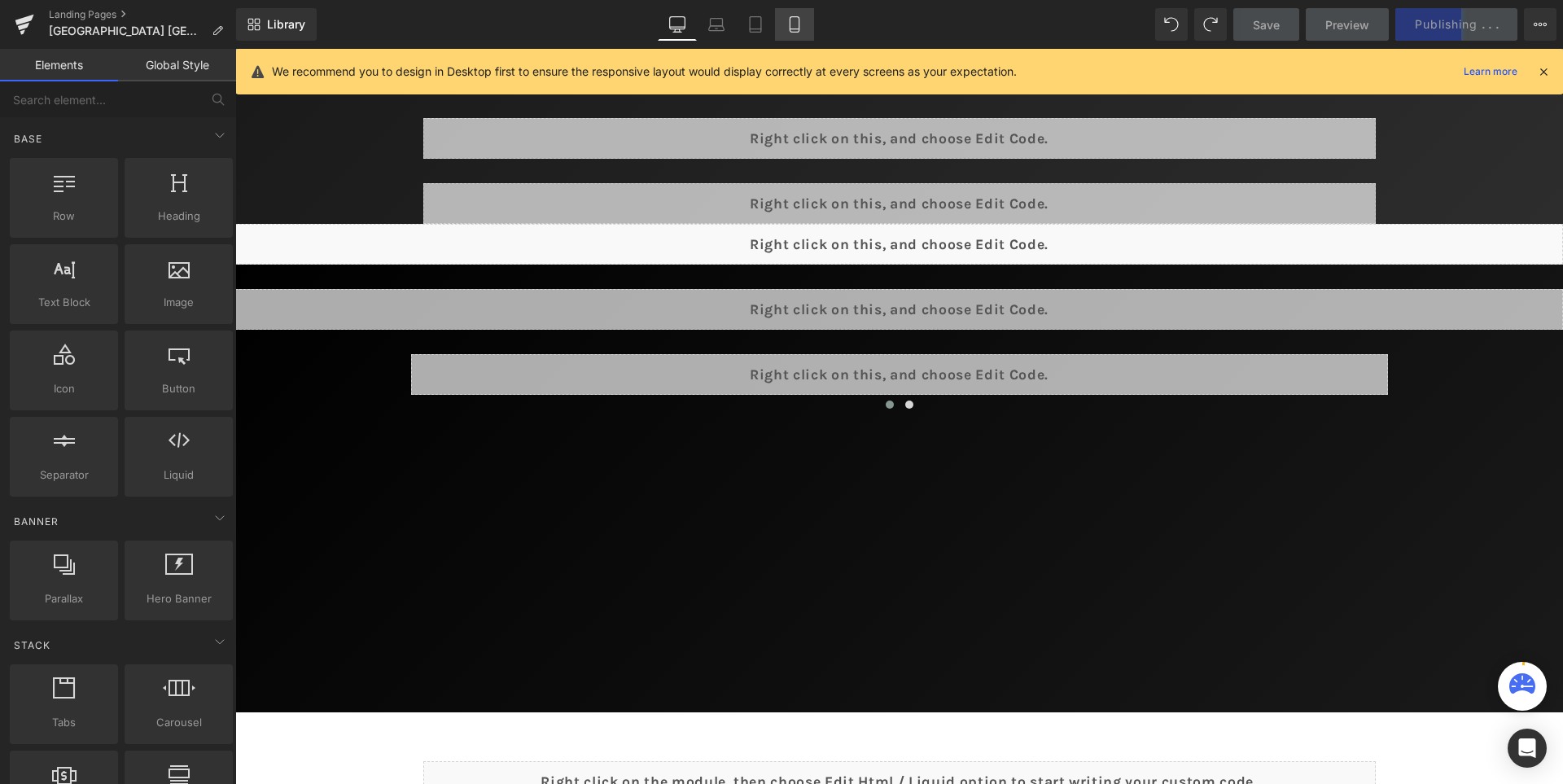
click at [805, 24] on link "Mobile" at bounding box center [795, 24] width 39 height 33
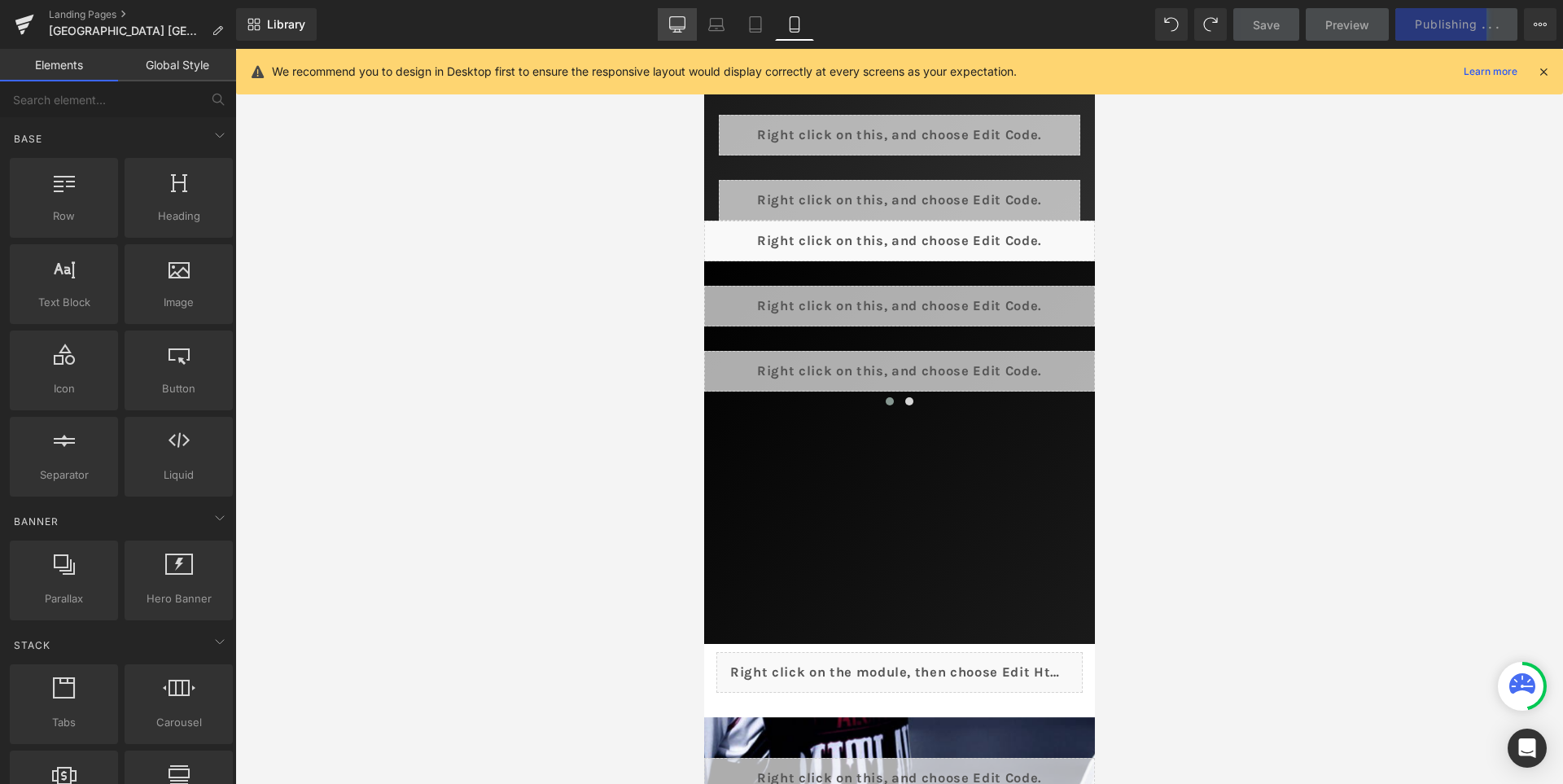
click at [670, 24] on icon at bounding box center [677, 24] width 16 height 16
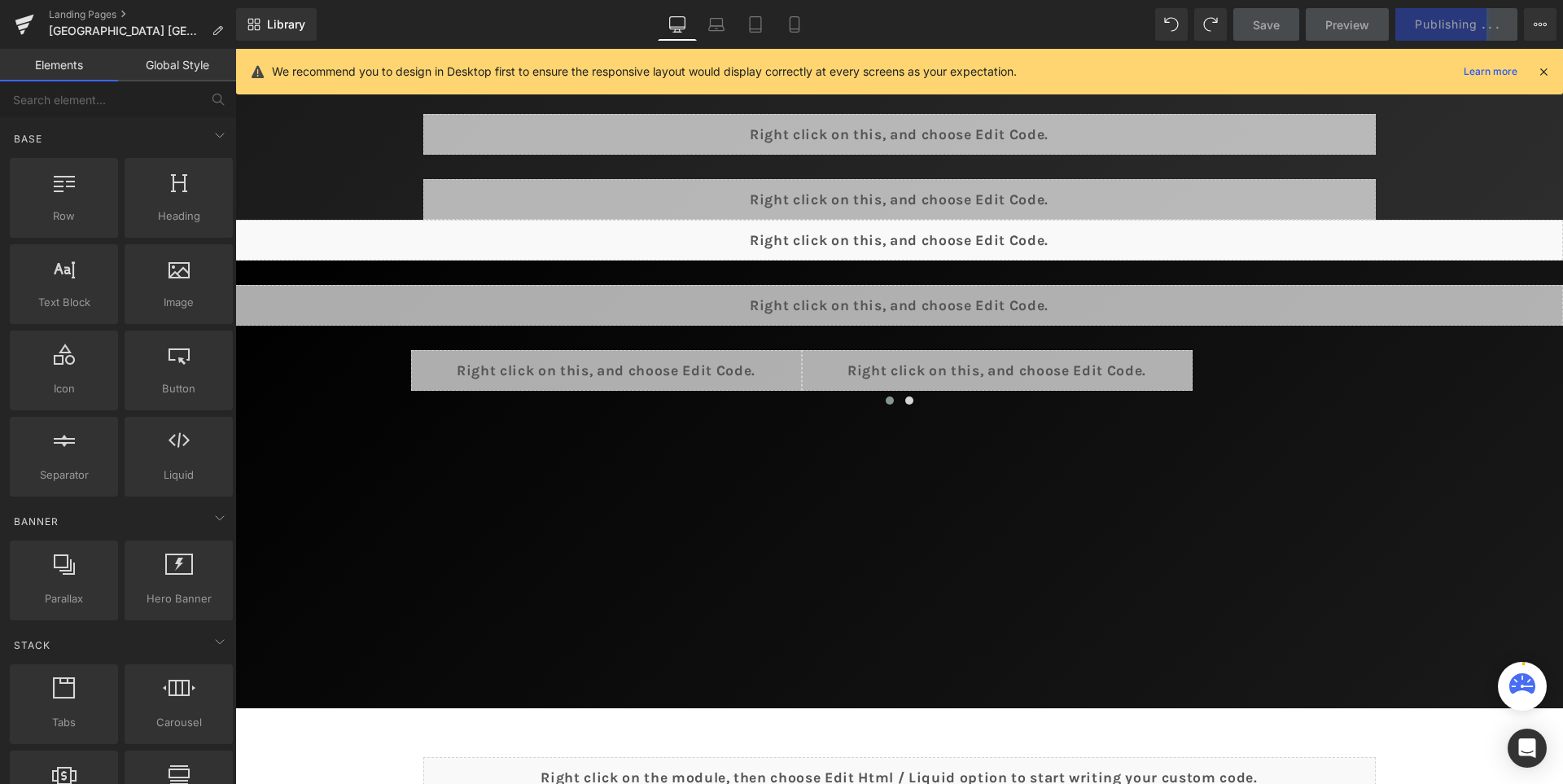
scroll to position [763, 0]
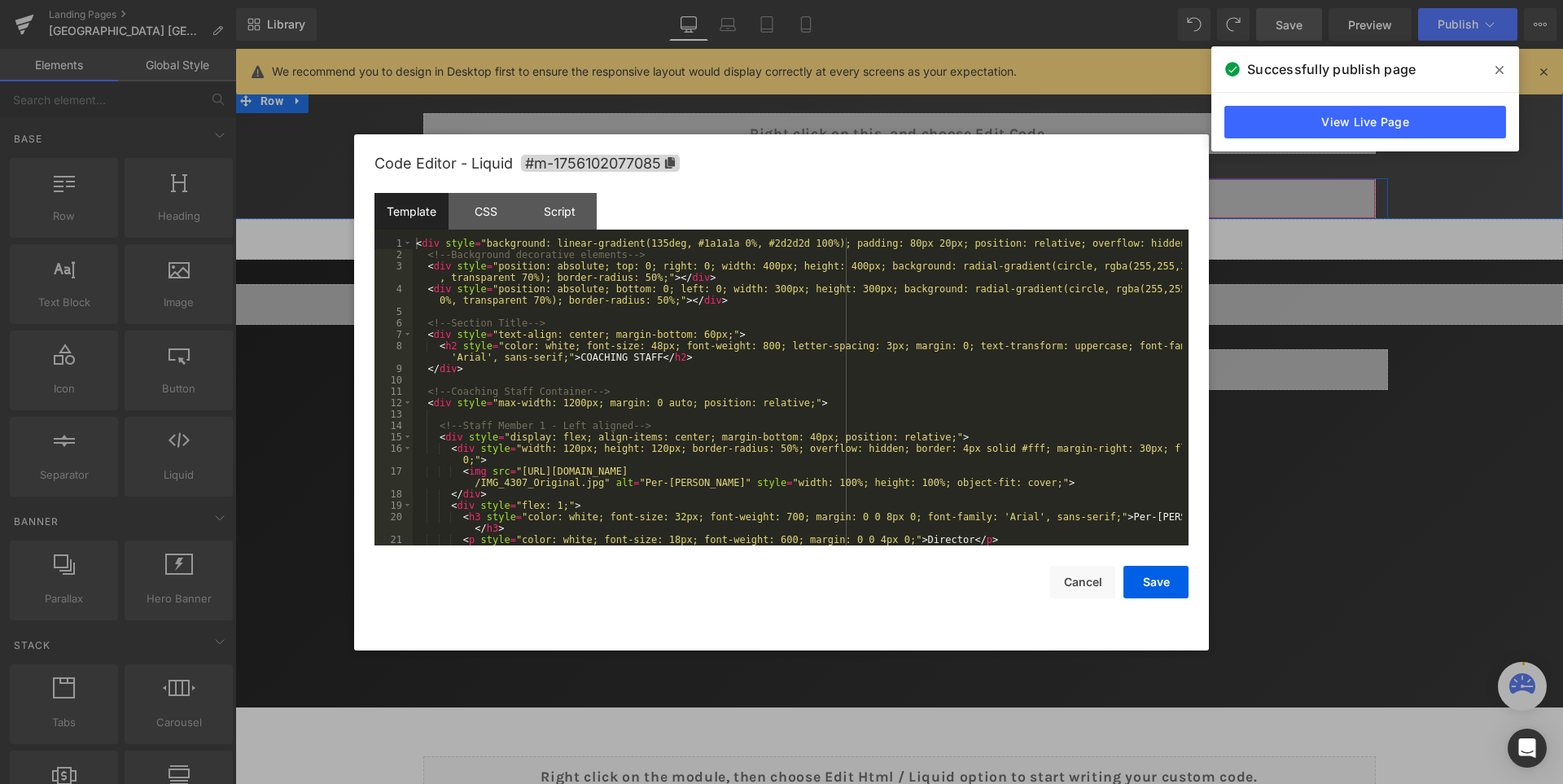
click at [928, 194] on div "Liquid" at bounding box center [899, 198] width 953 height 40
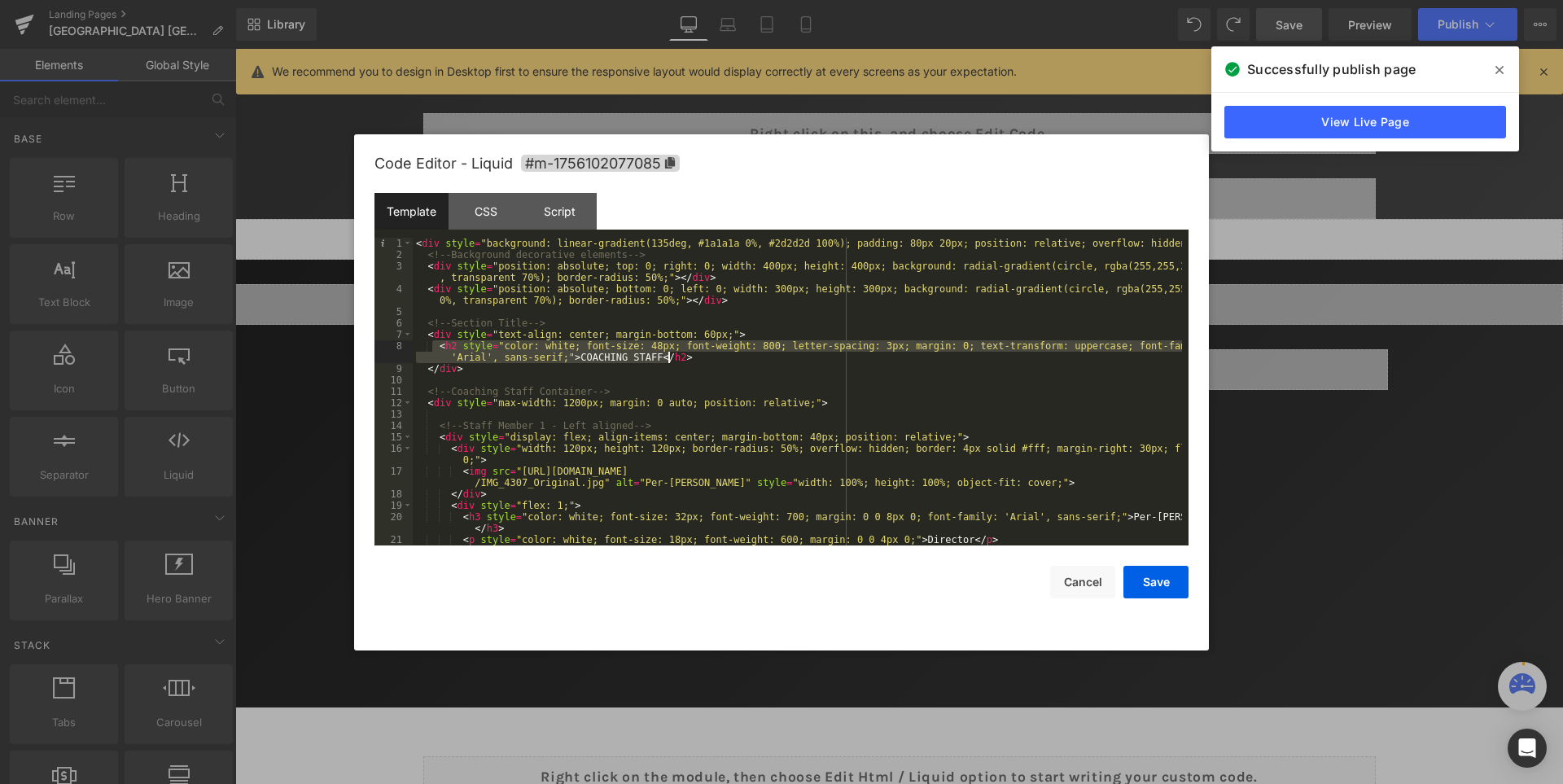
drag, startPoint x: 434, startPoint y: 346, endPoint x: 688, endPoint y: 362, distance: 254.5
click at [688, 362] on div "< div style = "background: linear-gradient(135deg, #1a1a1a 0%, #2d2d2d 100%); p…" at bounding box center [797, 409] width 769 height 342
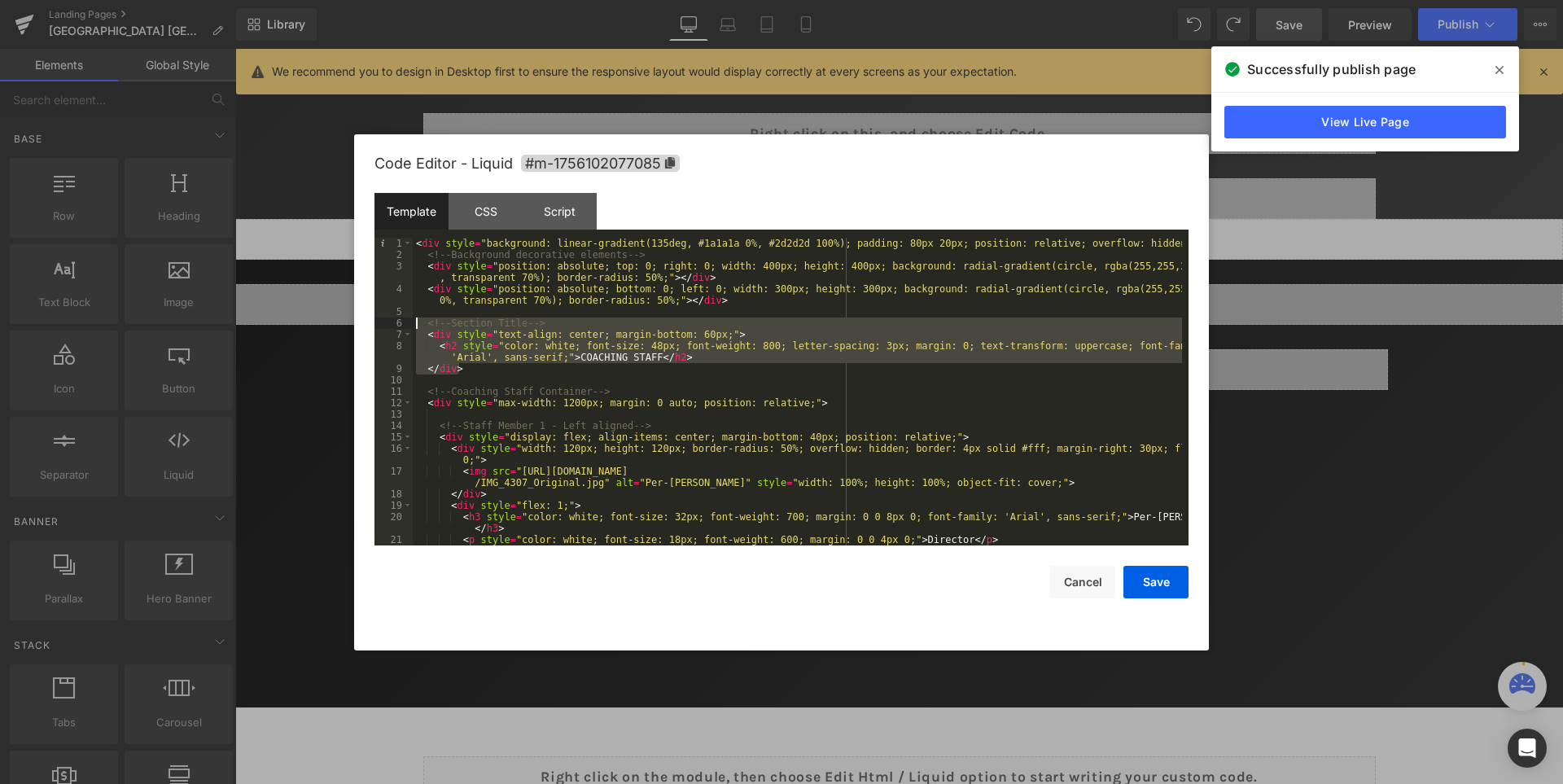
drag, startPoint x: 466, startPoint y: 369, endPoint x: 416, endPoint y: 325, distance: 66.6
click at [416, 325] on div "< div style = "background: linear-gradient(135deg, #1a1a1a 0%, #2d2d2d 100%); p…" at bounding box center [797, 409] width 769 height 342
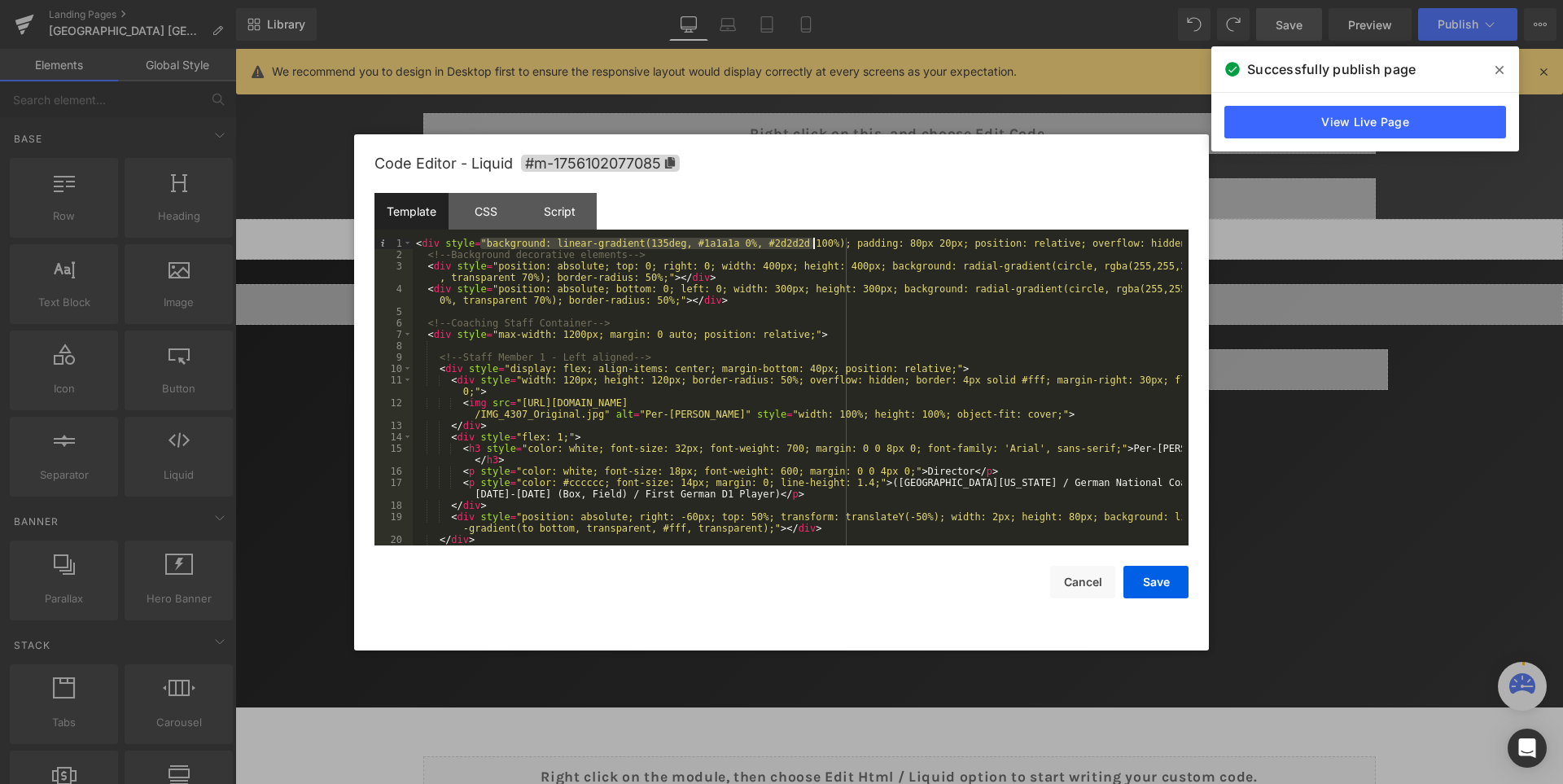
drag, startPoint x: 482, startPoint y: 243, endPoint x: 812, endPoint y: 244, distance: 330.0
click at [812, 244] on div "< div style = "background: linear-gradient(135deg, #1a1a1a 0%, #2d2d2d 100%); p…" at bounding box center [797, 403] width 769 height 331
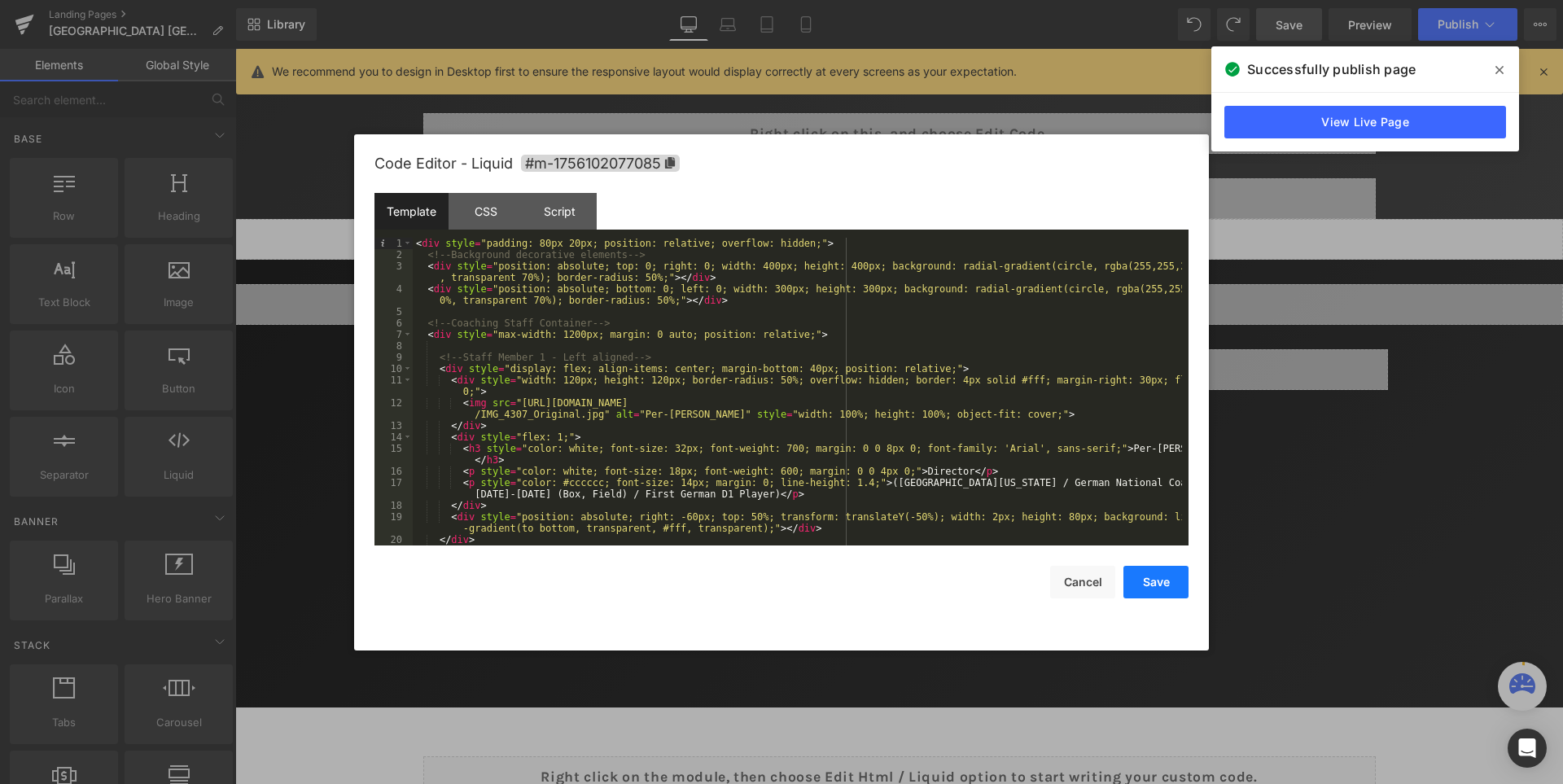
click at [1164, 583] on button "Save" at bounding box center [1156, 582] width 65 height 33
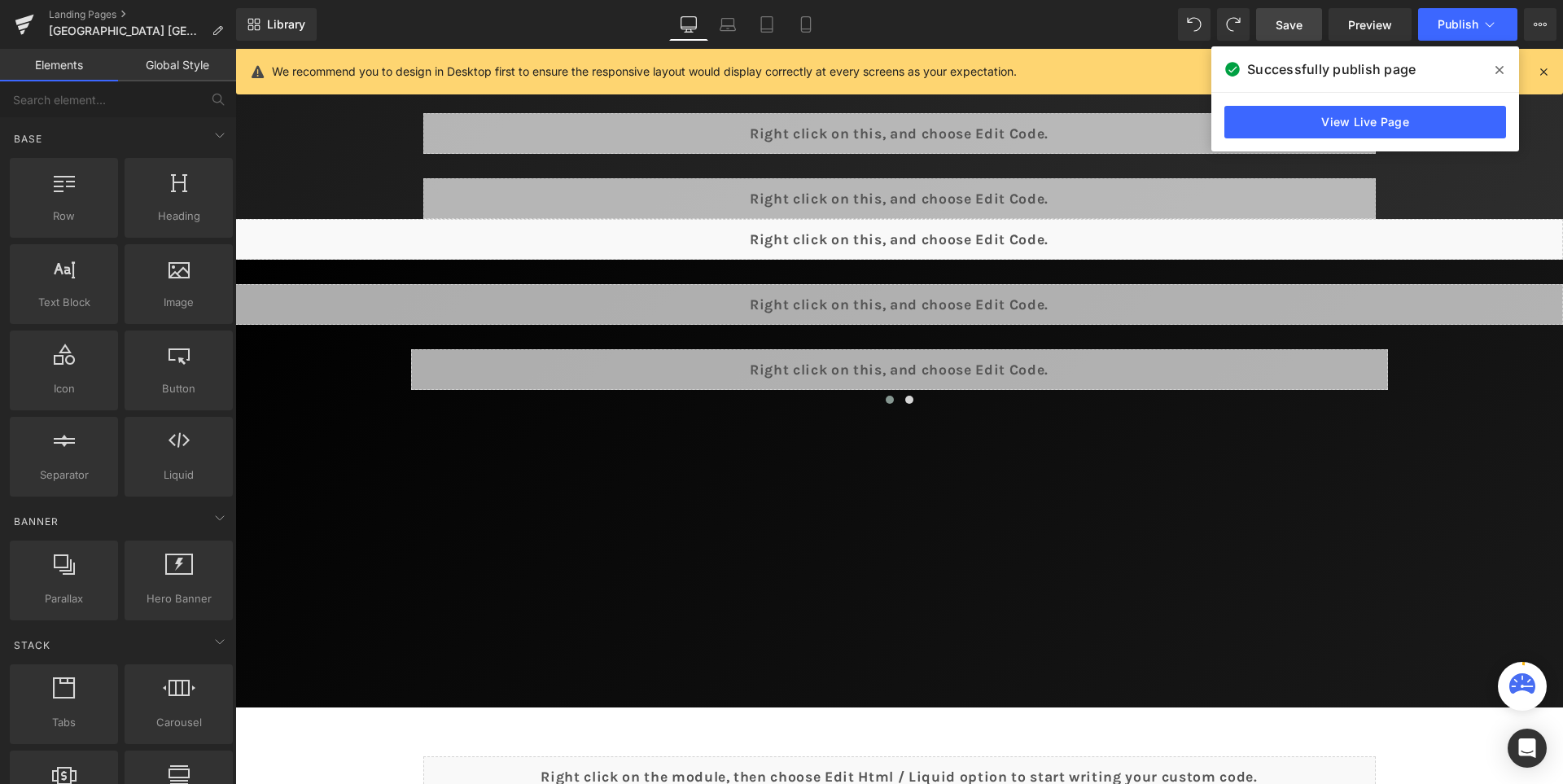
click at [1282, 24] on span "Save" at bounding box center [1289, 24] width 27 height 17
click at [1504, 70] on span at bounding box center [1500, 71] width 26 height 26
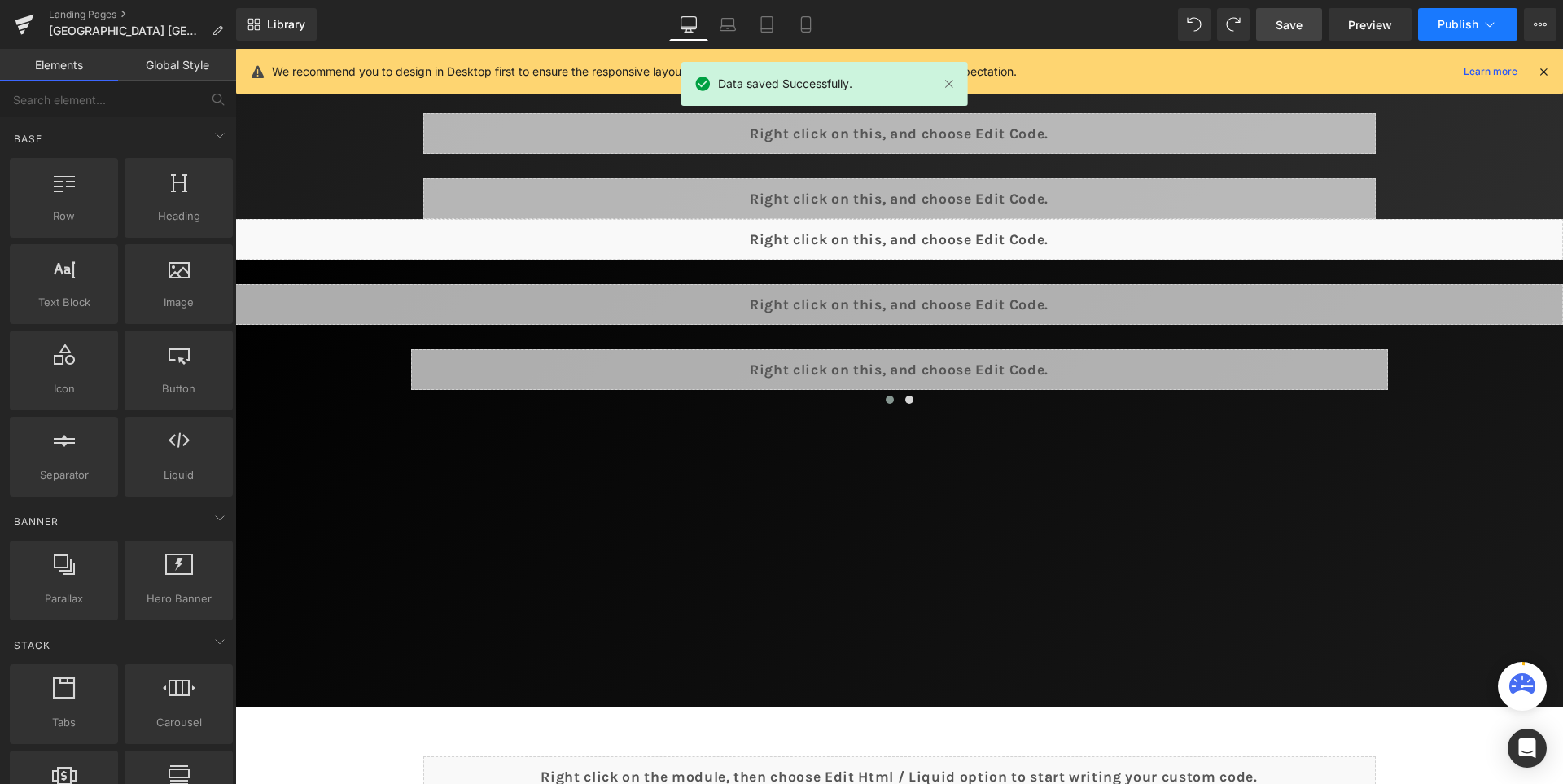
click at [1453, 35] on button "Publish" at bounding box center [1468, 24] width 100 height 33
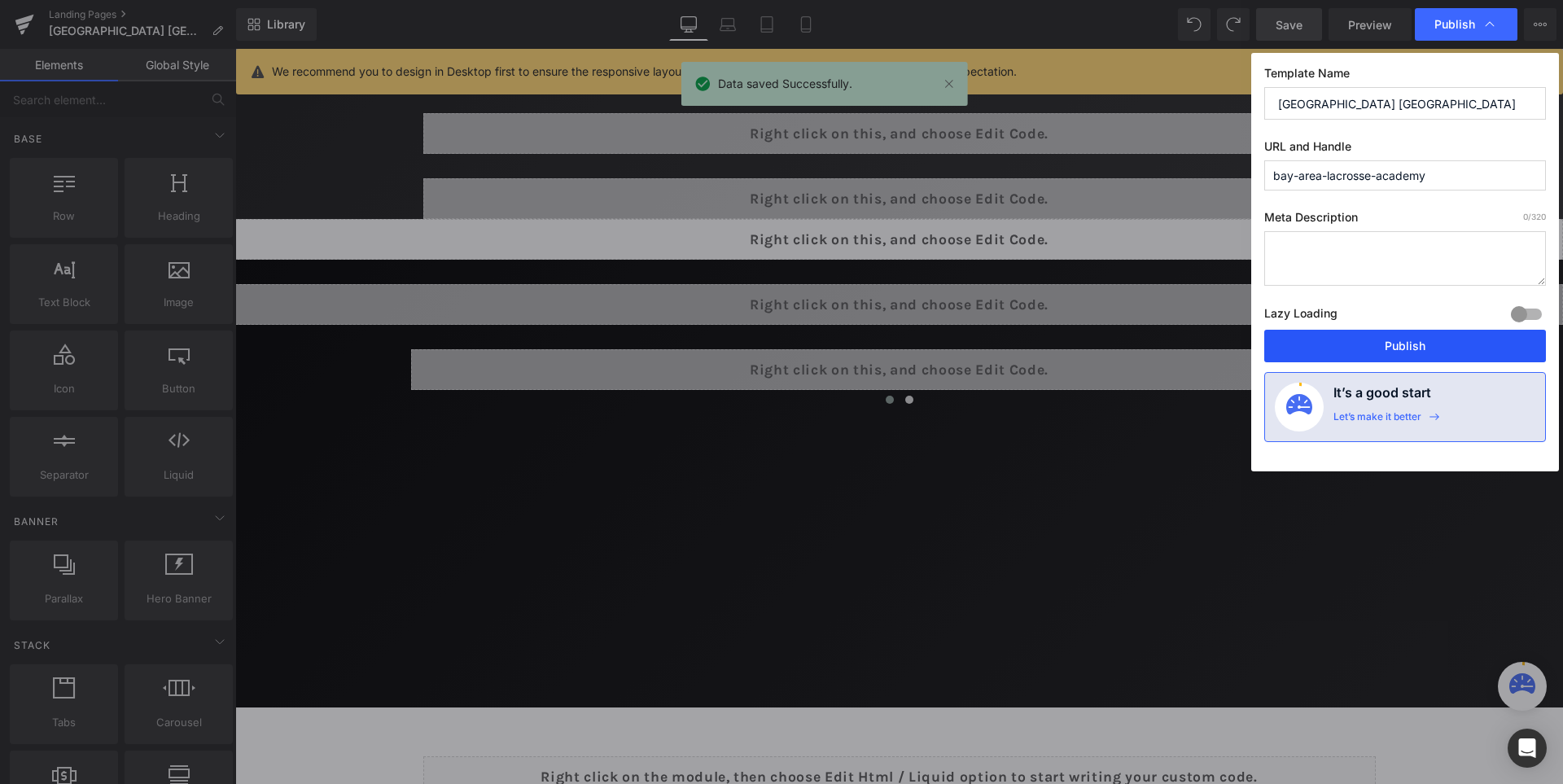
click at [1430, 342] on button "Publish" at bounding box center [1406, 346] width 282 height 33
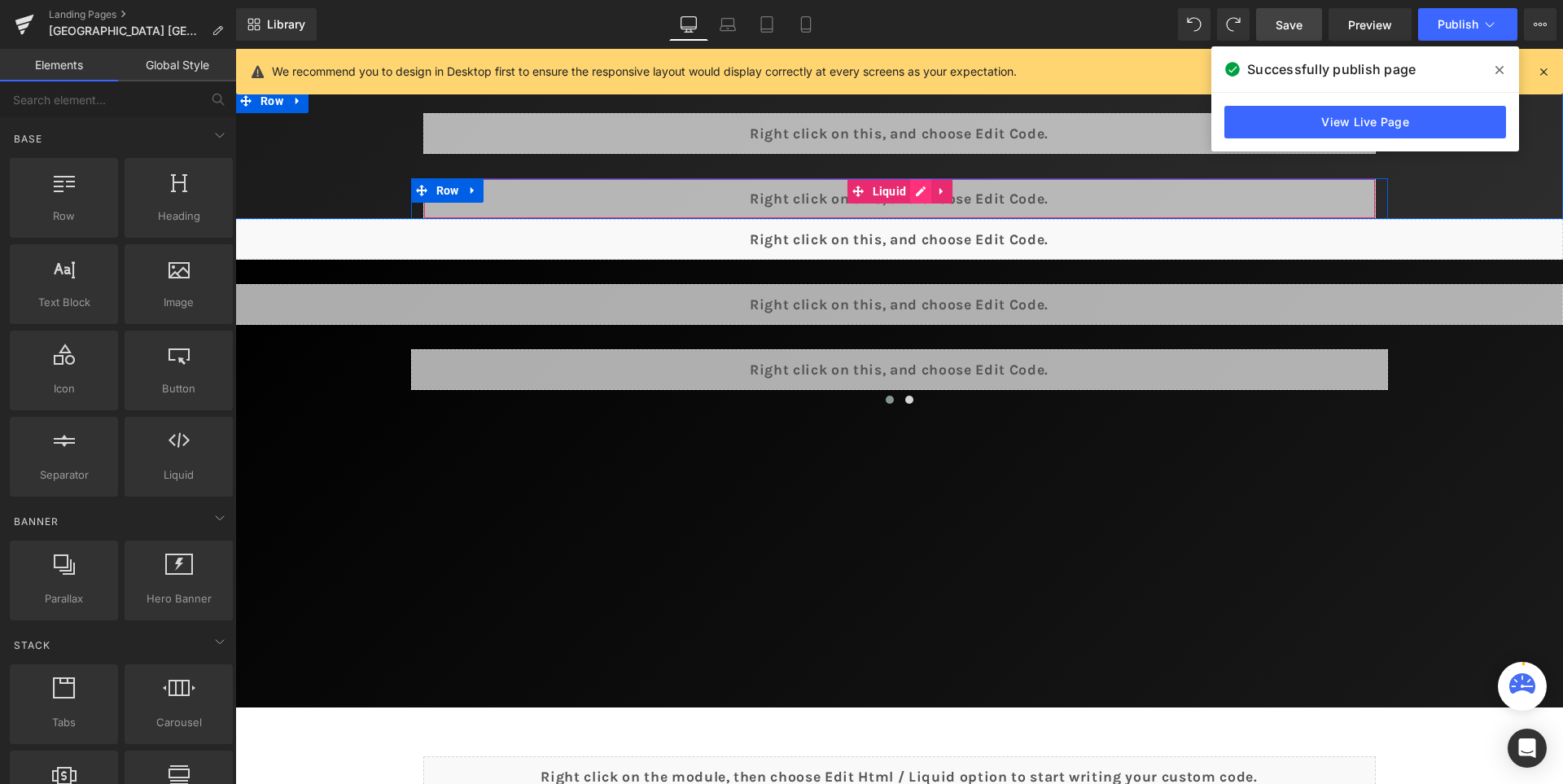
click at [938, 197] on div "Liquid" at bounding box center [899, 198] width 953 height 40
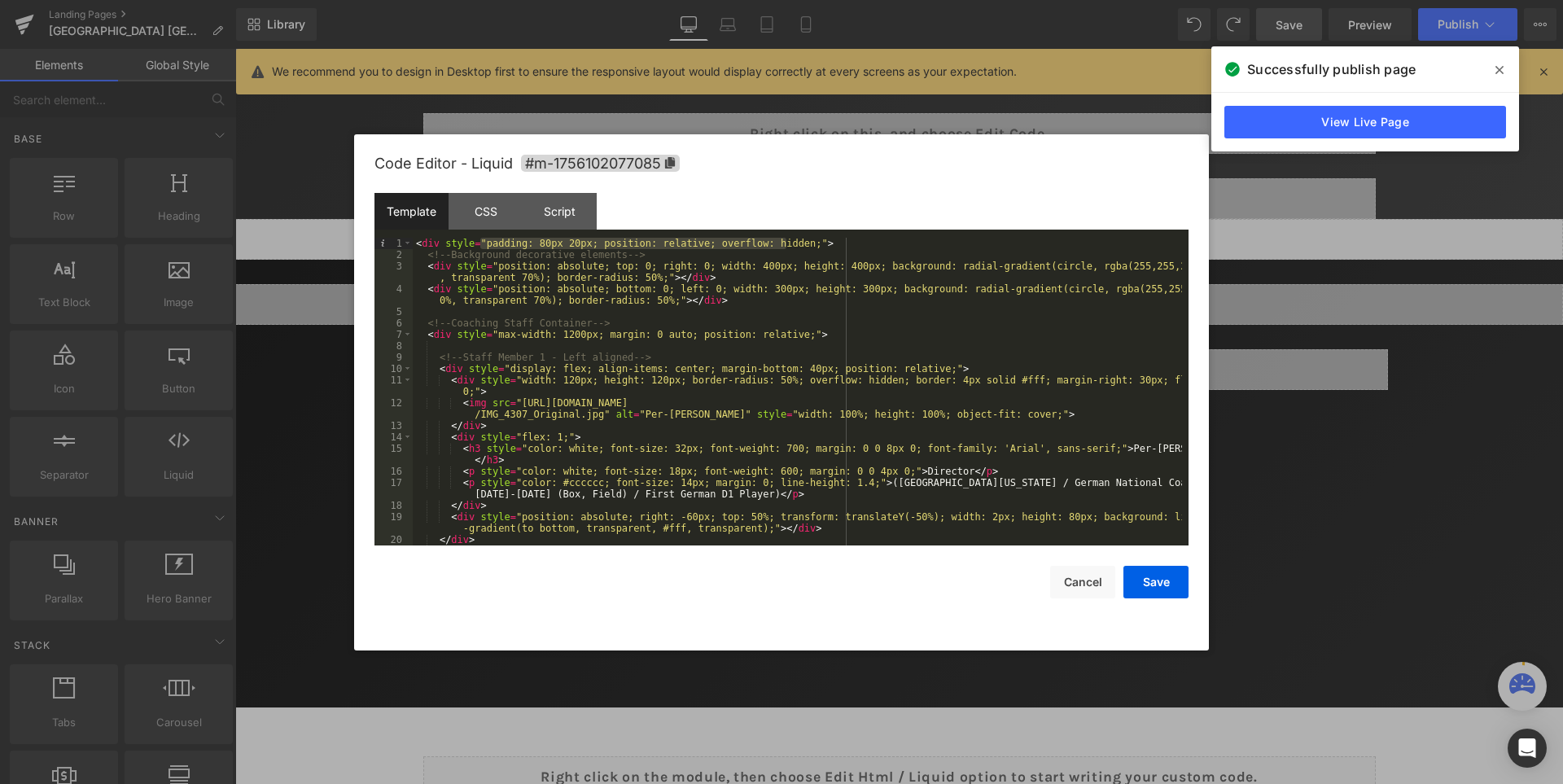
drag, startPoint x: 482, startPoint y: 246, endPoint x: 786, endPoint y: 242, distance: 304.0
click at [786, 242] on div "< div style = "padding: 80px 20px; position: relative; overflow: hidden;" > <!-…" at bounding box center [797, 403] width 769 height 331
drag, startPoint x: 485, startPoint y: 240, endPoint x: 447, endPoint y: 239, distance: 38.0
click at [447, 239] on div "< div style = "" > <!-- Background decorative elements --> < div style = "posit…" at bounding box center [797, 403] width 769 height 331
click at [1155, 588] on button "Save" at bounding box center [1156, 582] width 65 height 33
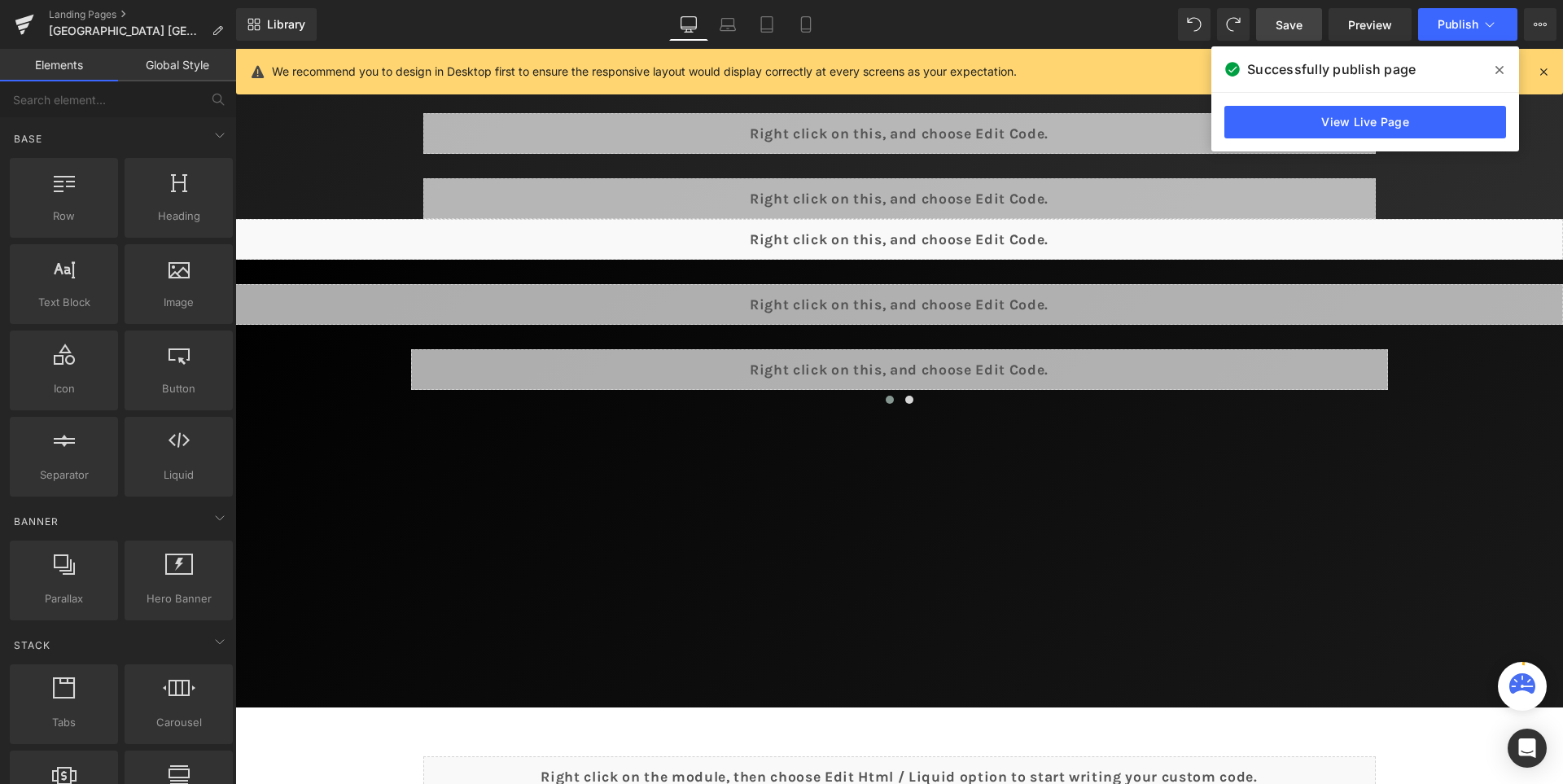
click at [1301, 26] on span "Save" at bounding box center [1289, 24] width 27 height 17
click at [1501, 69] on icon at bounding box center [1499, 70] width 8 height 8
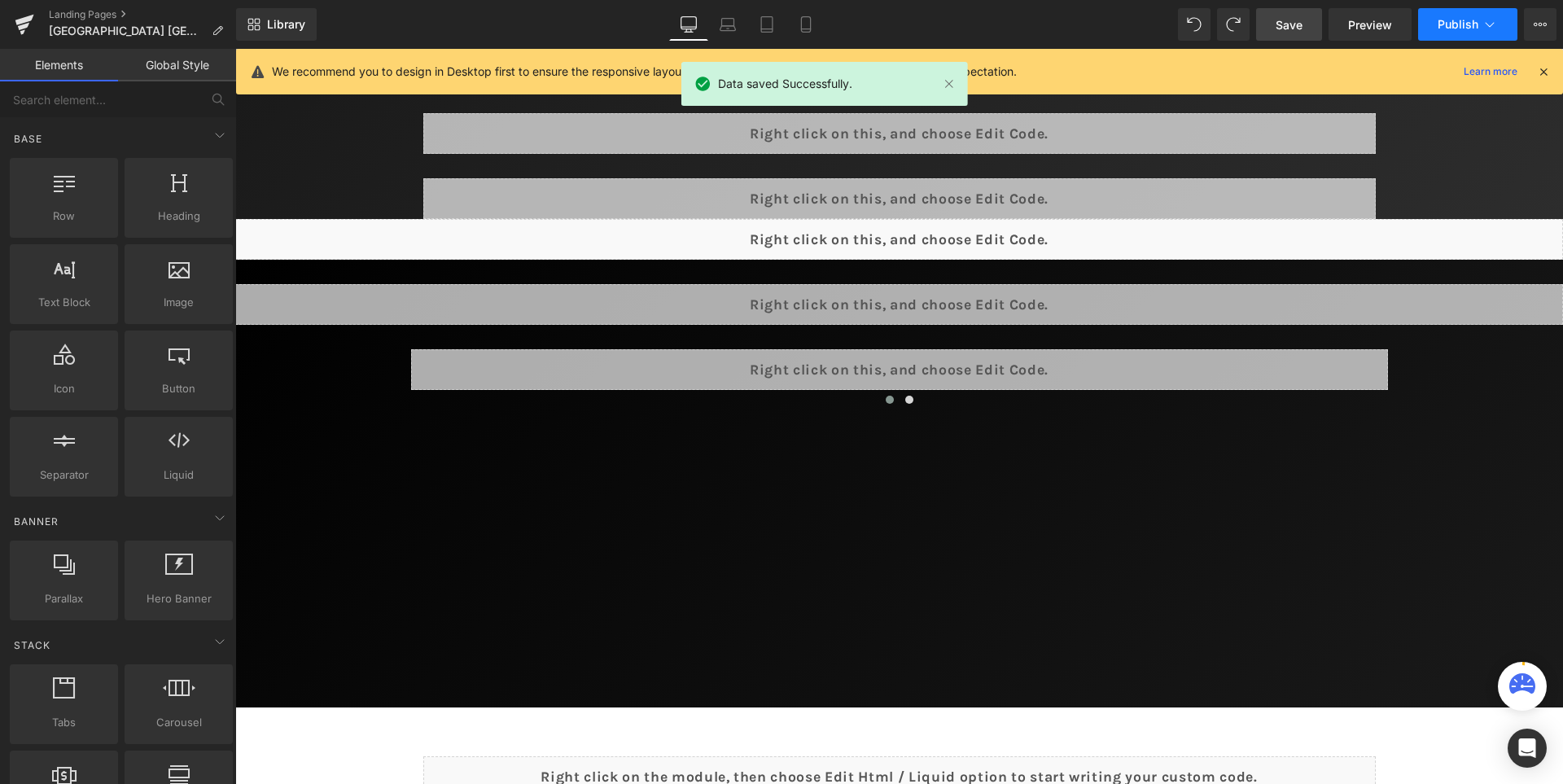
click at [1453, 19] on span "Publish" at bounding box center [1458, 24] width 40 height 13
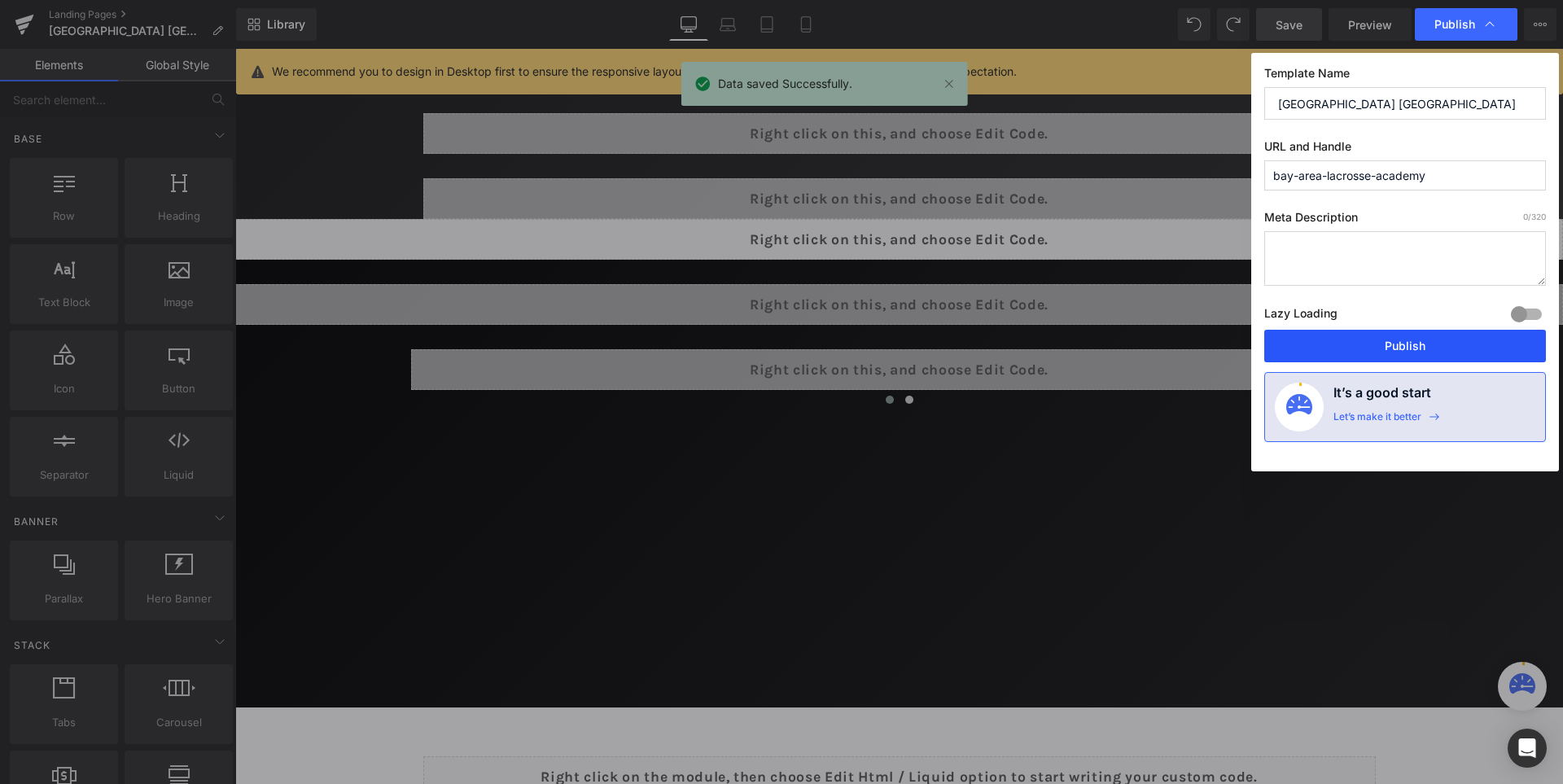
click at [1356, 342] on button "Publish" at bounding box center [1406, 346] width 282 height 33
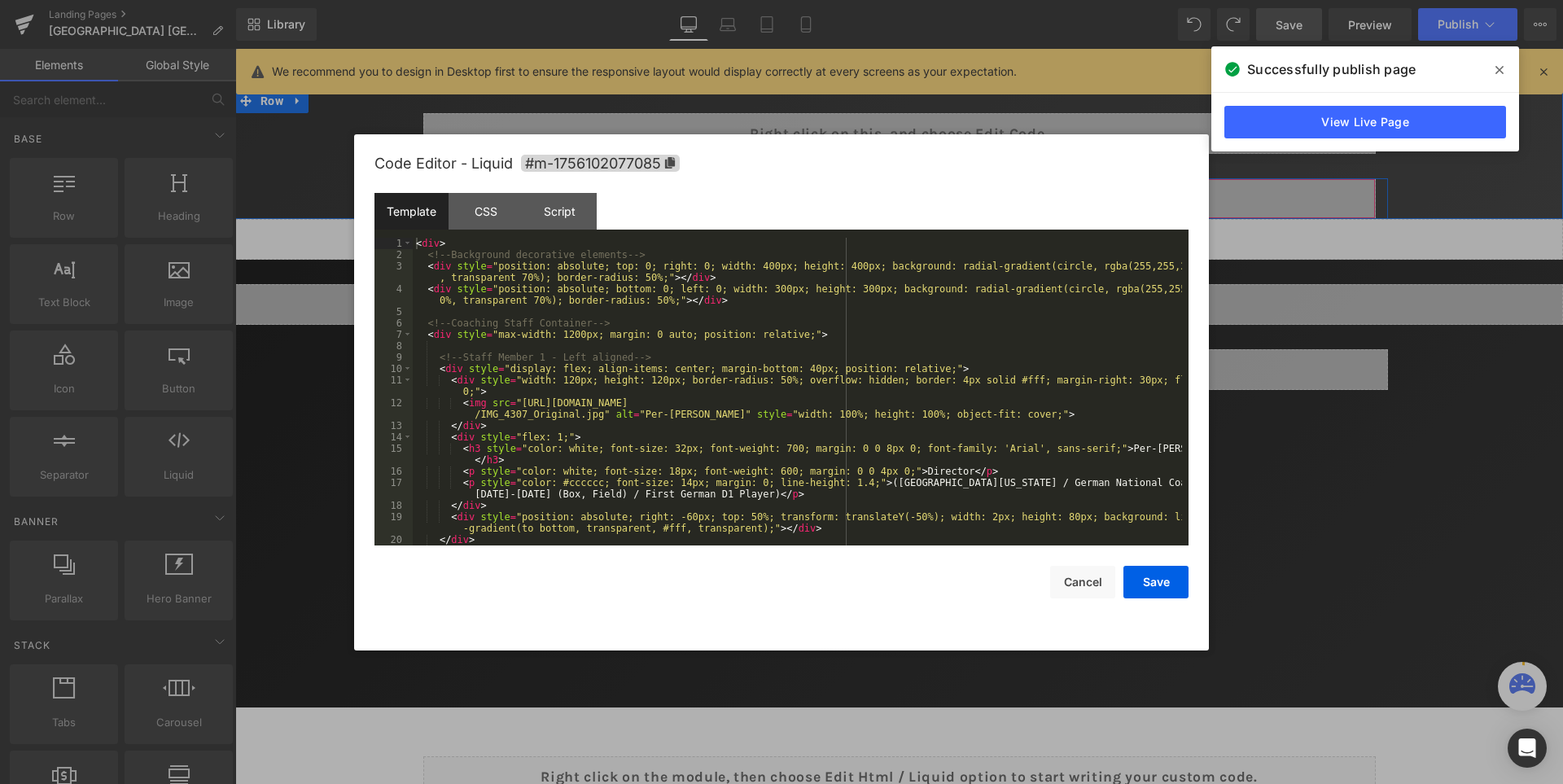
click at [934, 191] on div "Liquid" at bounding box center [899, 198] width 953 height 40
click at [438, 243] on div "< div > <!-- Background decorative elements --> < div style = "position: absolu…" at bounding box center [797, 403] width 769 height 331
click at [1153, 583] on button "Save" at bounding box center [1156, 582] width 65 height 33
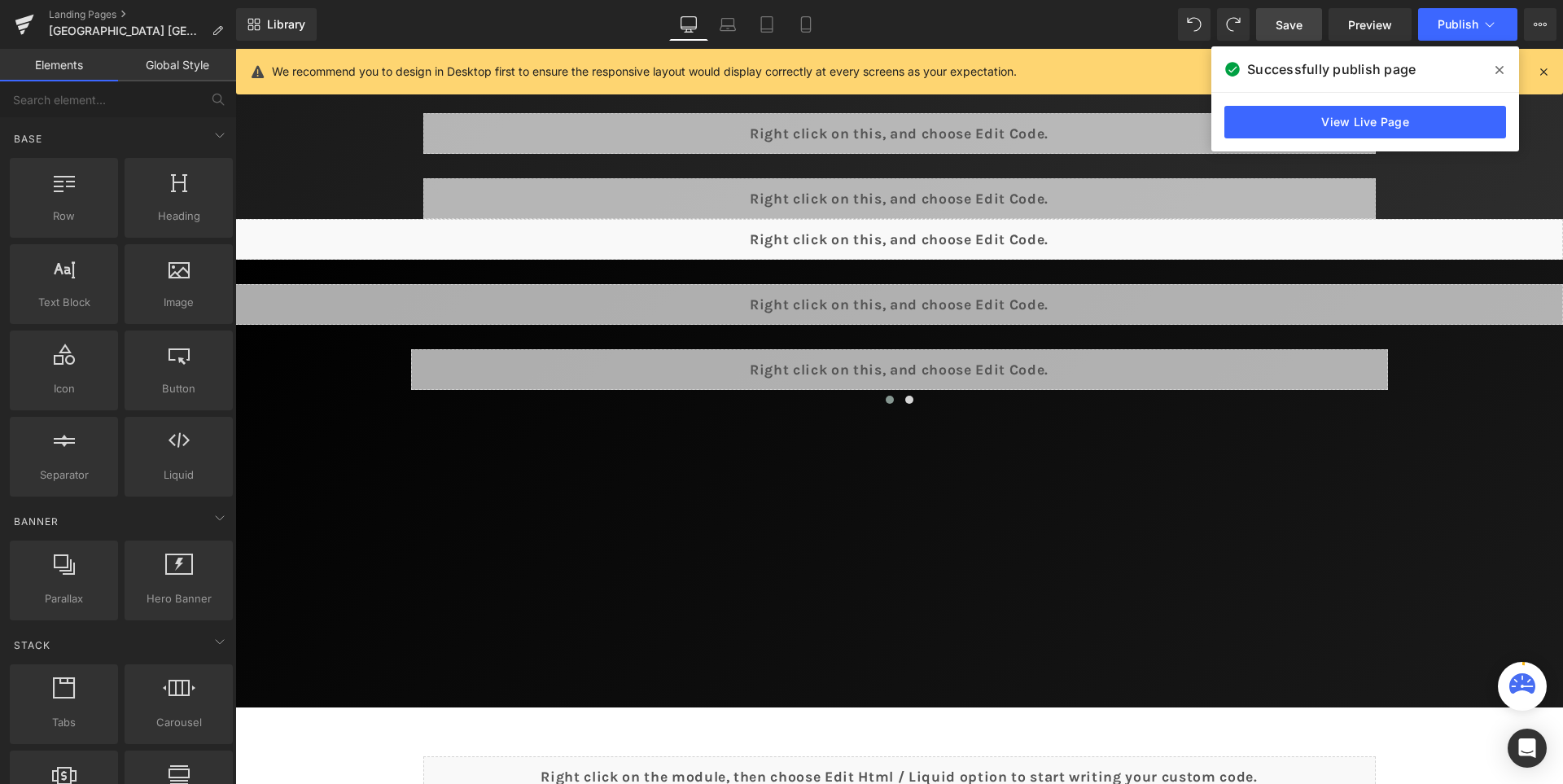
click at [1298, 21] on span "Save" at bounding box center [1289, 24] width 27 height 17
click at [1501, 69] on icon at bounding box center [1499, 70] width 8 height 8
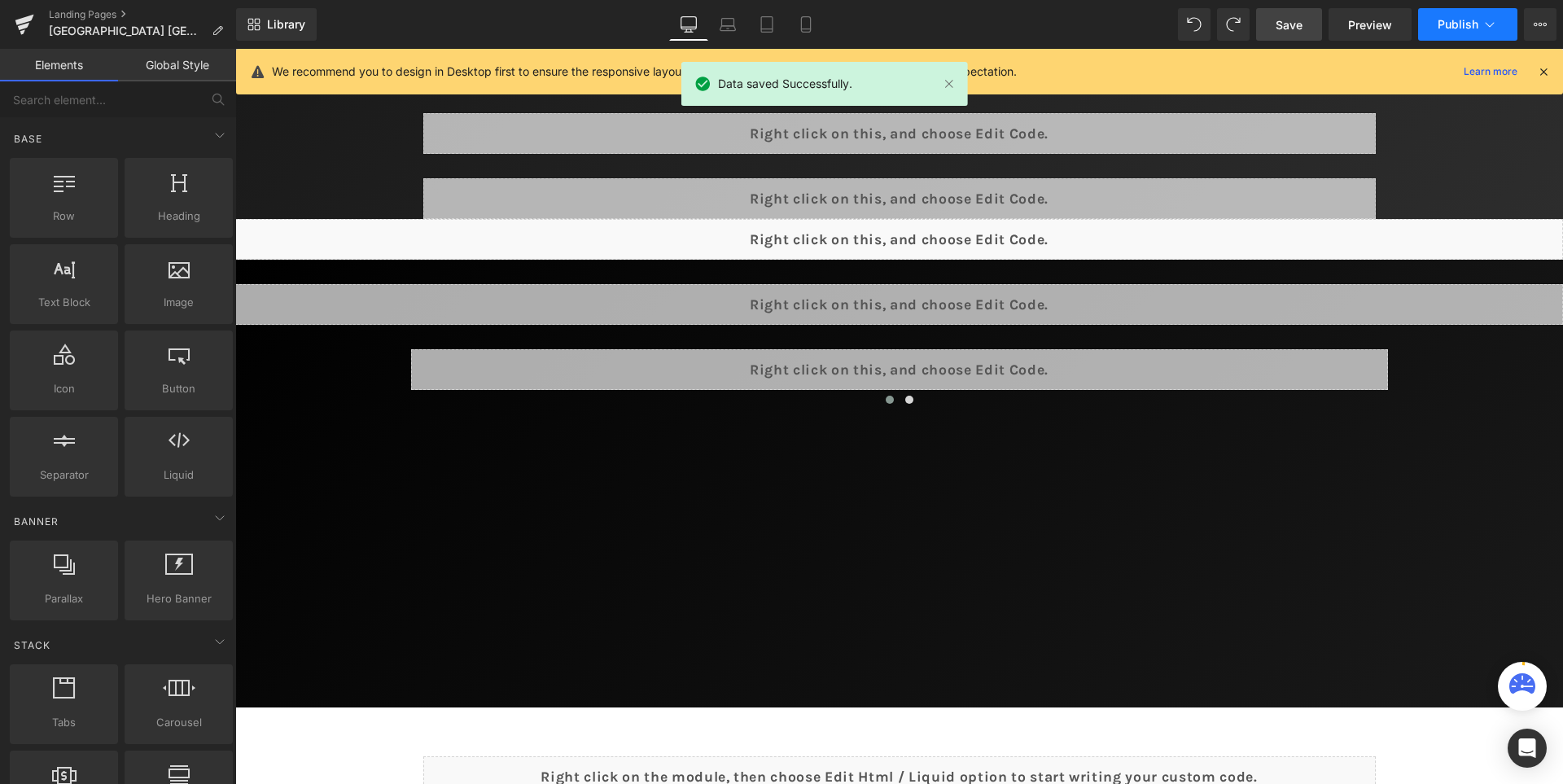
click at [1452, 27] on span "Publish" at bounding box center [1458, 24] width 40 height 13
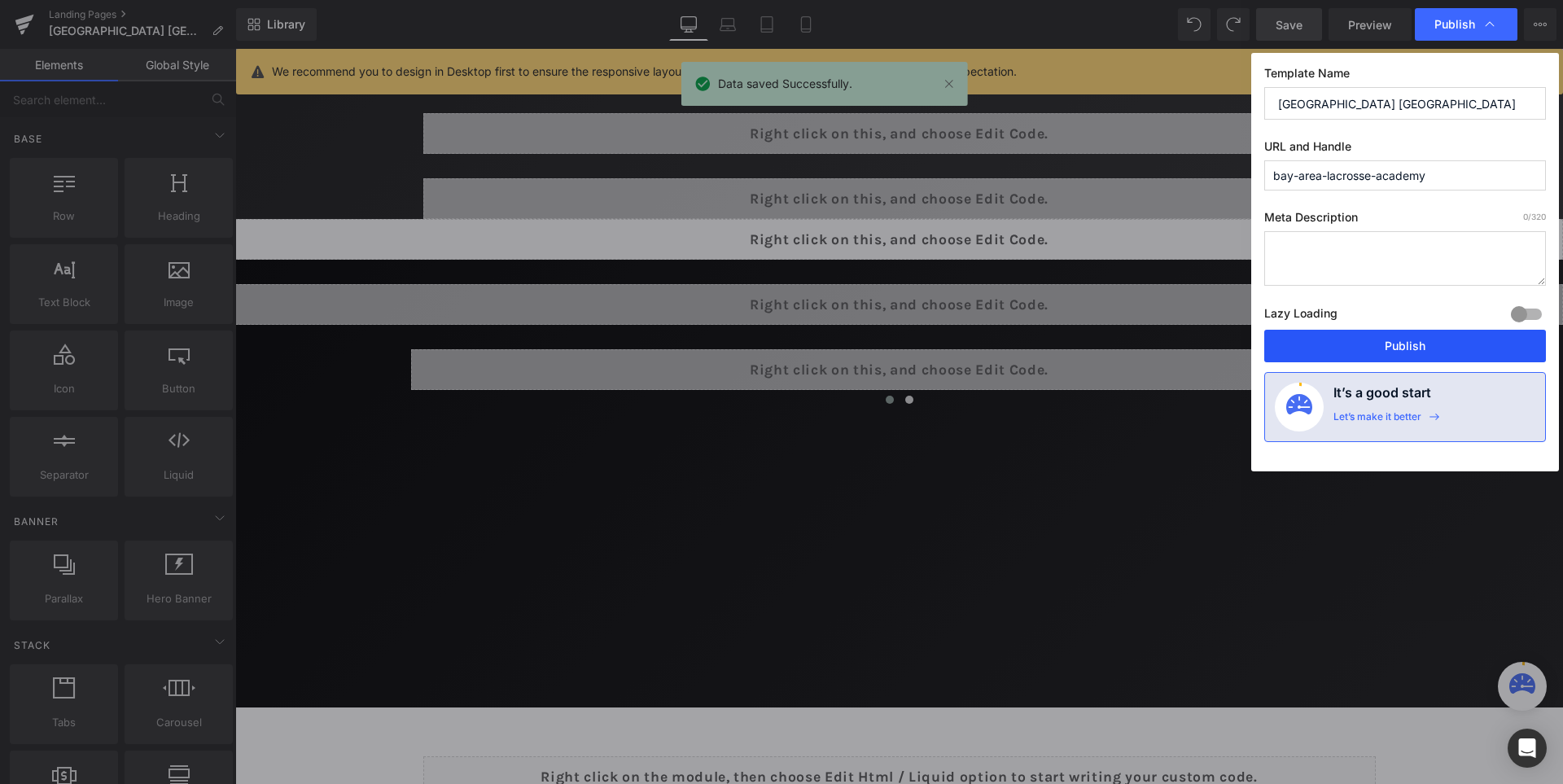
click at [1402, 346] on button "Publish" at bounding box center [1406, 346] width 282 height 33
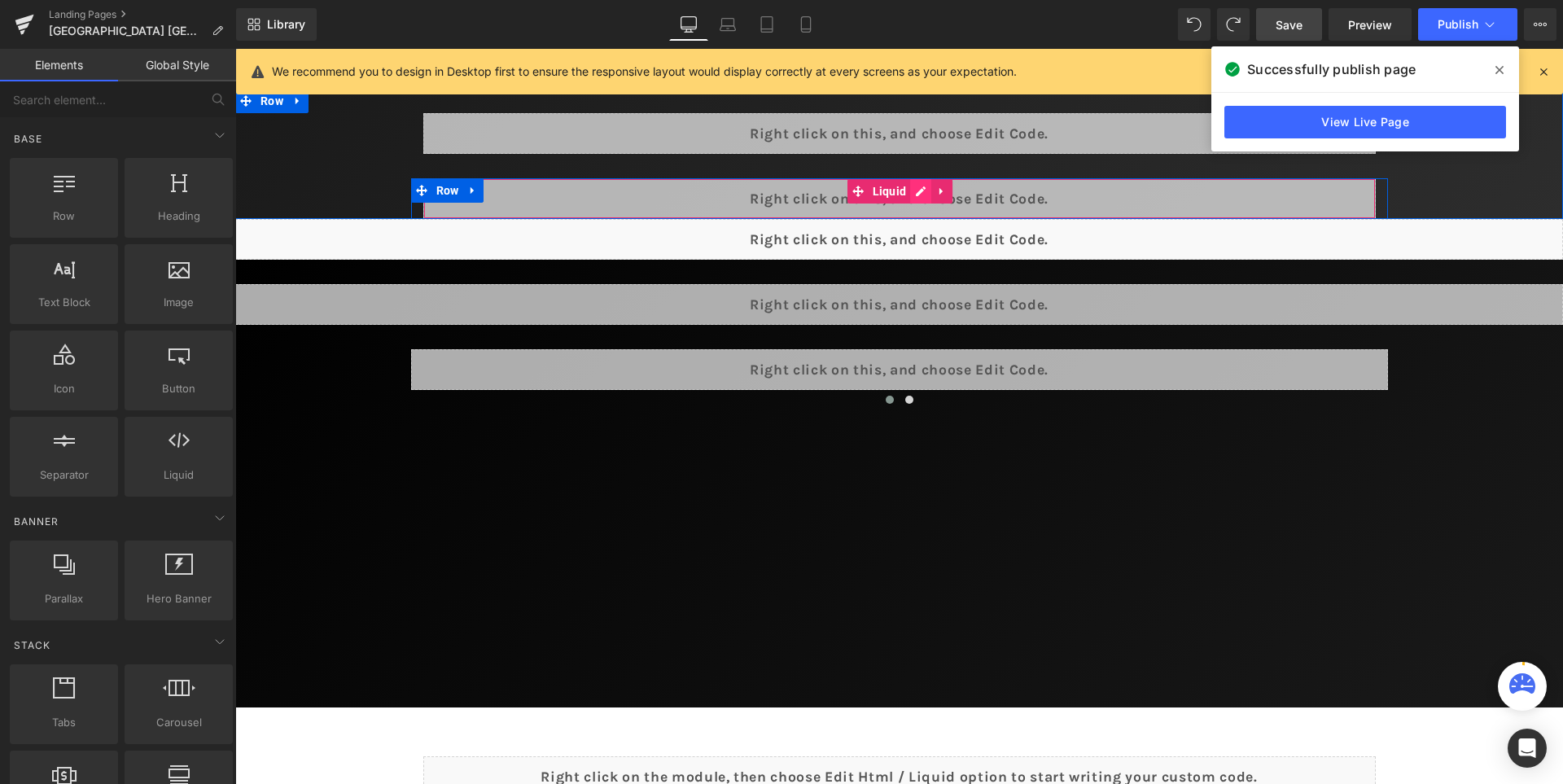
click at [938, 193] on div "Liquid" at bounding box center [899, 198] width 953 height 40
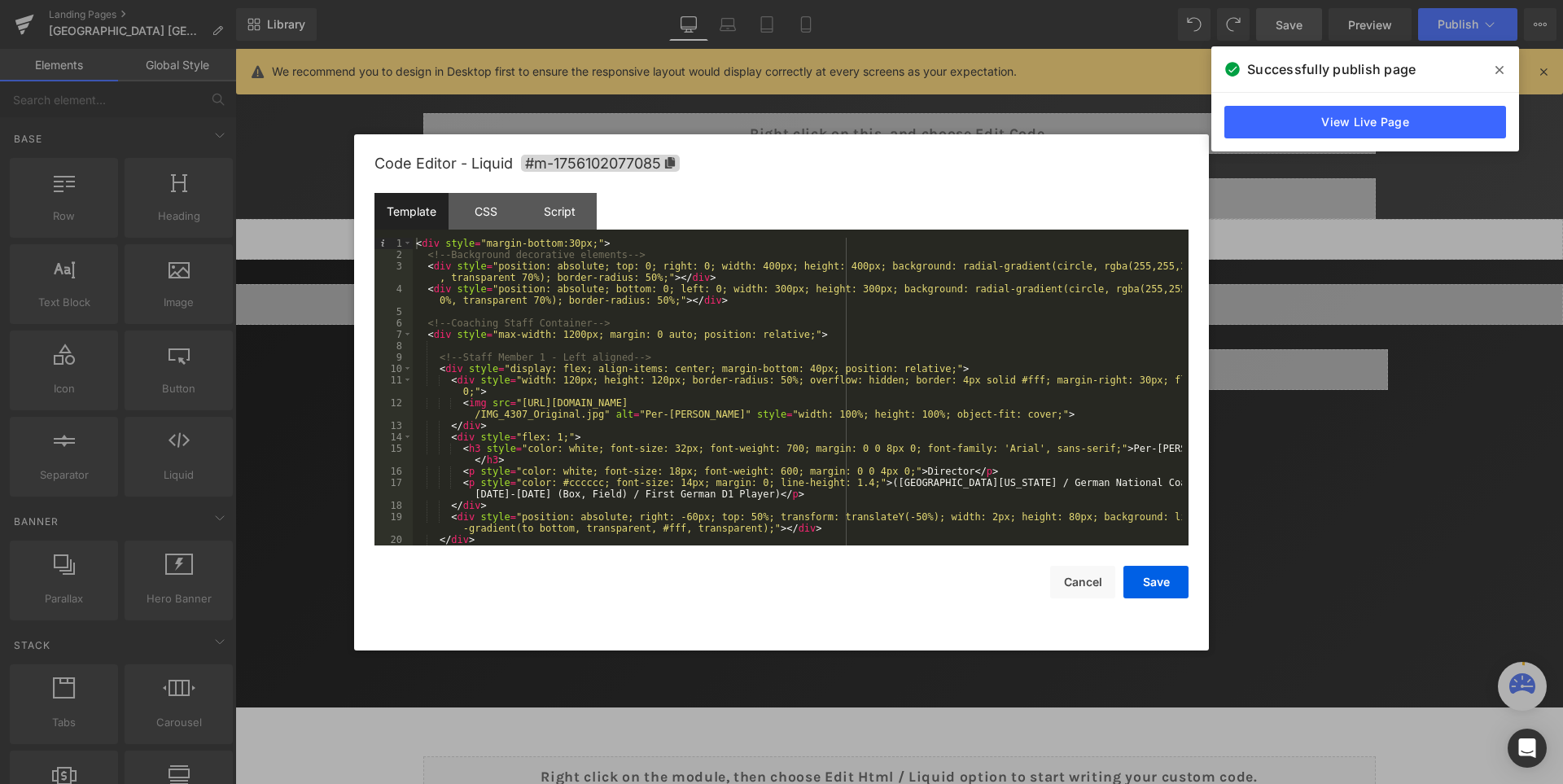
click at [559, 240] on div "< div style = "margin-bottom:30px;" > <!-- Background decorative elements --> <…" at bounding box center [797, 403] width 769 height 331
click at [1168, 579] on button "Save" at bounding box center [1156, 582] width 65 height 33
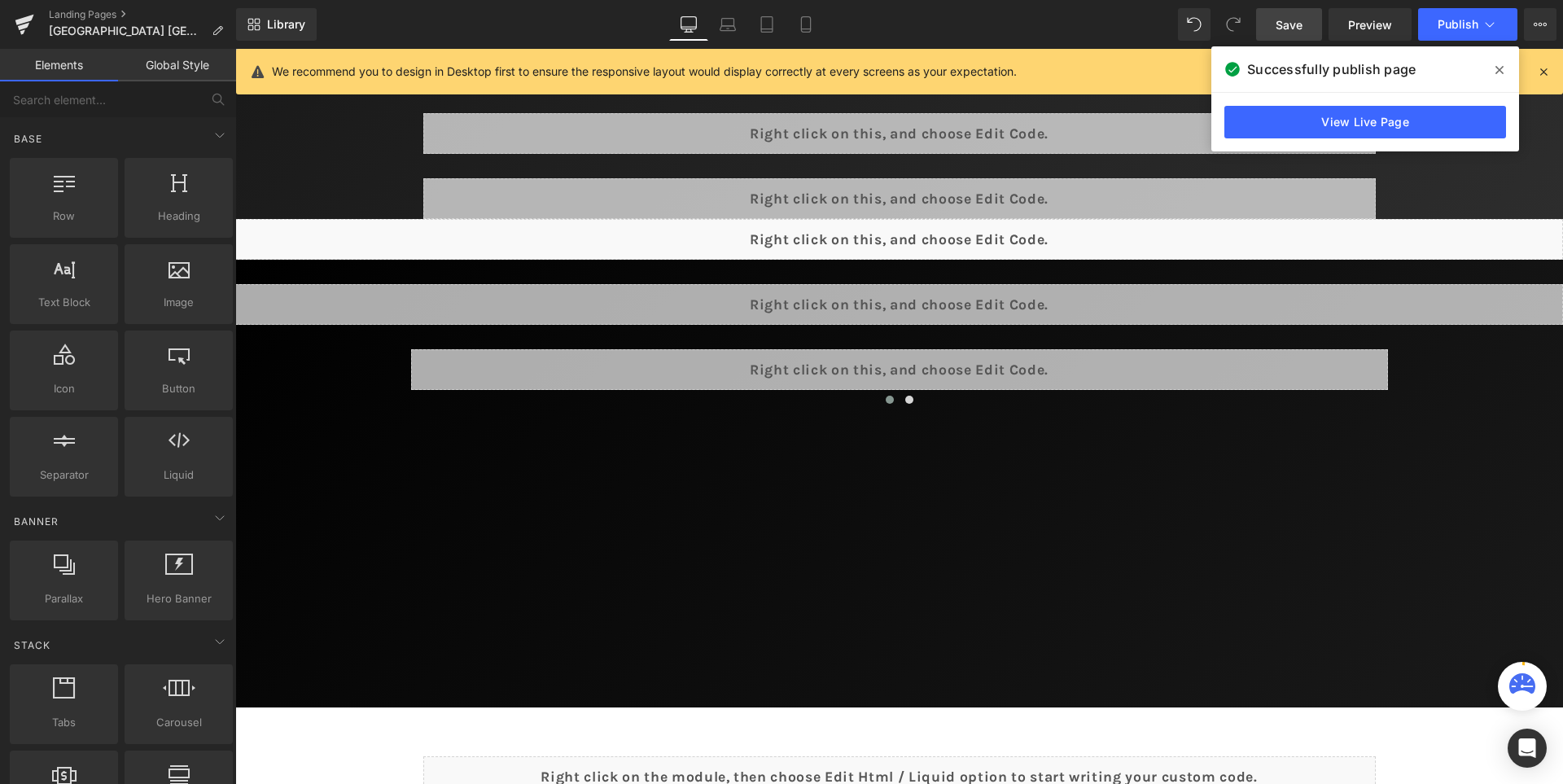
click at [1306, 18] on link "Save" at bounding box center [1289, 24] width 66 height 33
click at [1499, 70] on icon at bounding box center [1499, 70] width 8 height 8
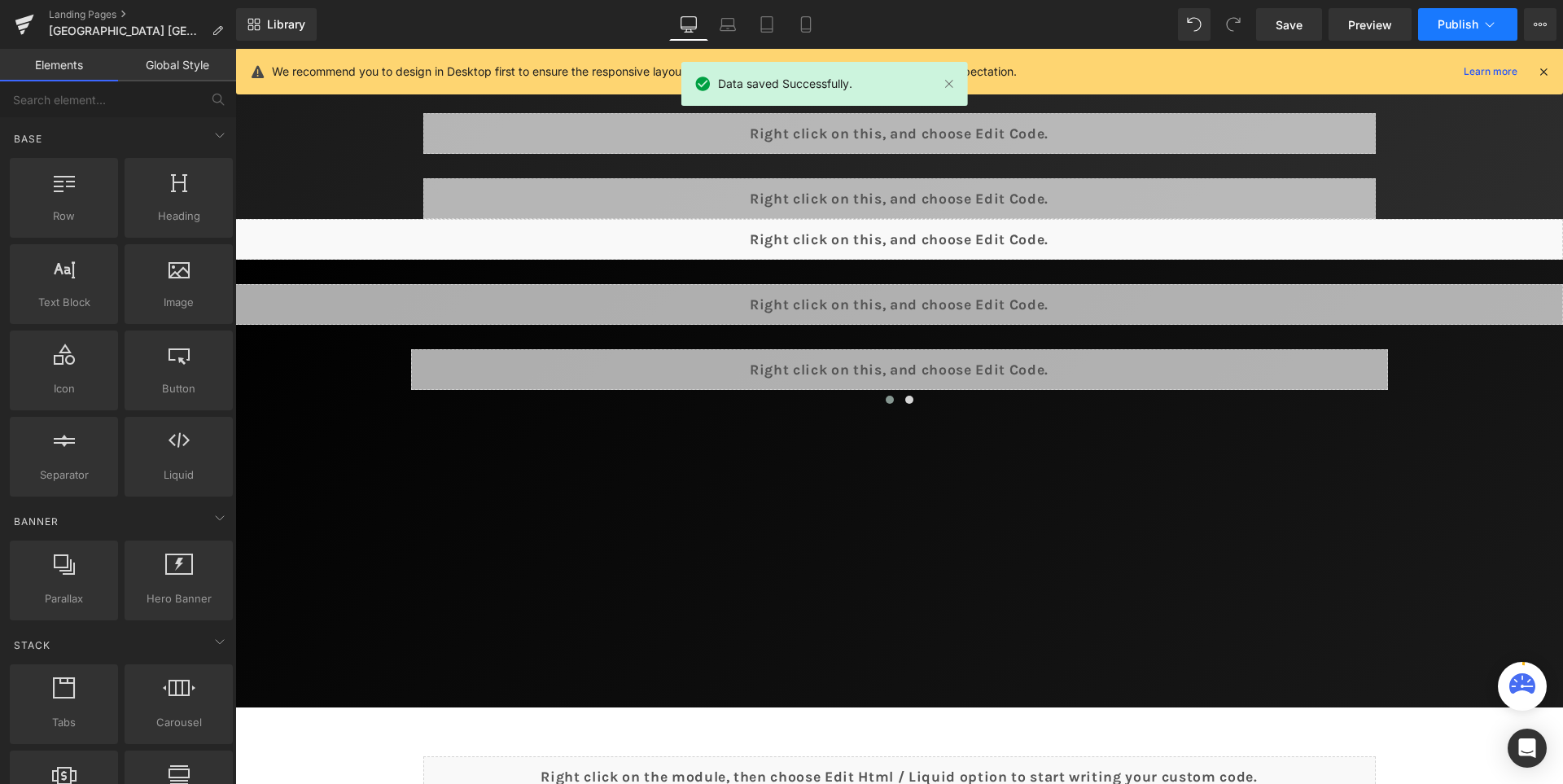
click at [1444, 9] on button "Publish" at bounding box center [1468, 24] width 100 height 33
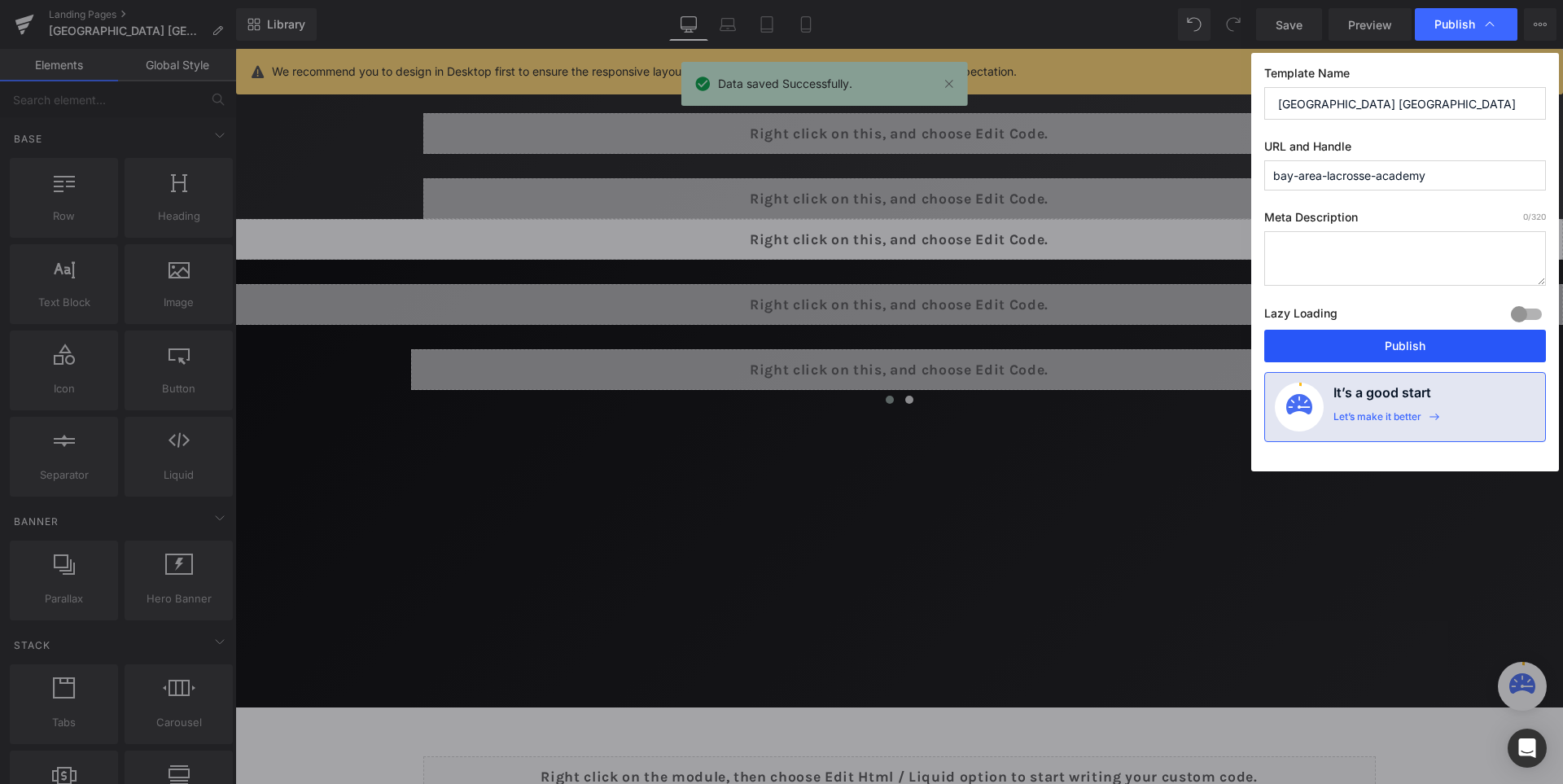
click at [1411, 344] on button "Publish" at bounding box center [1406, 346] width 282 height 33
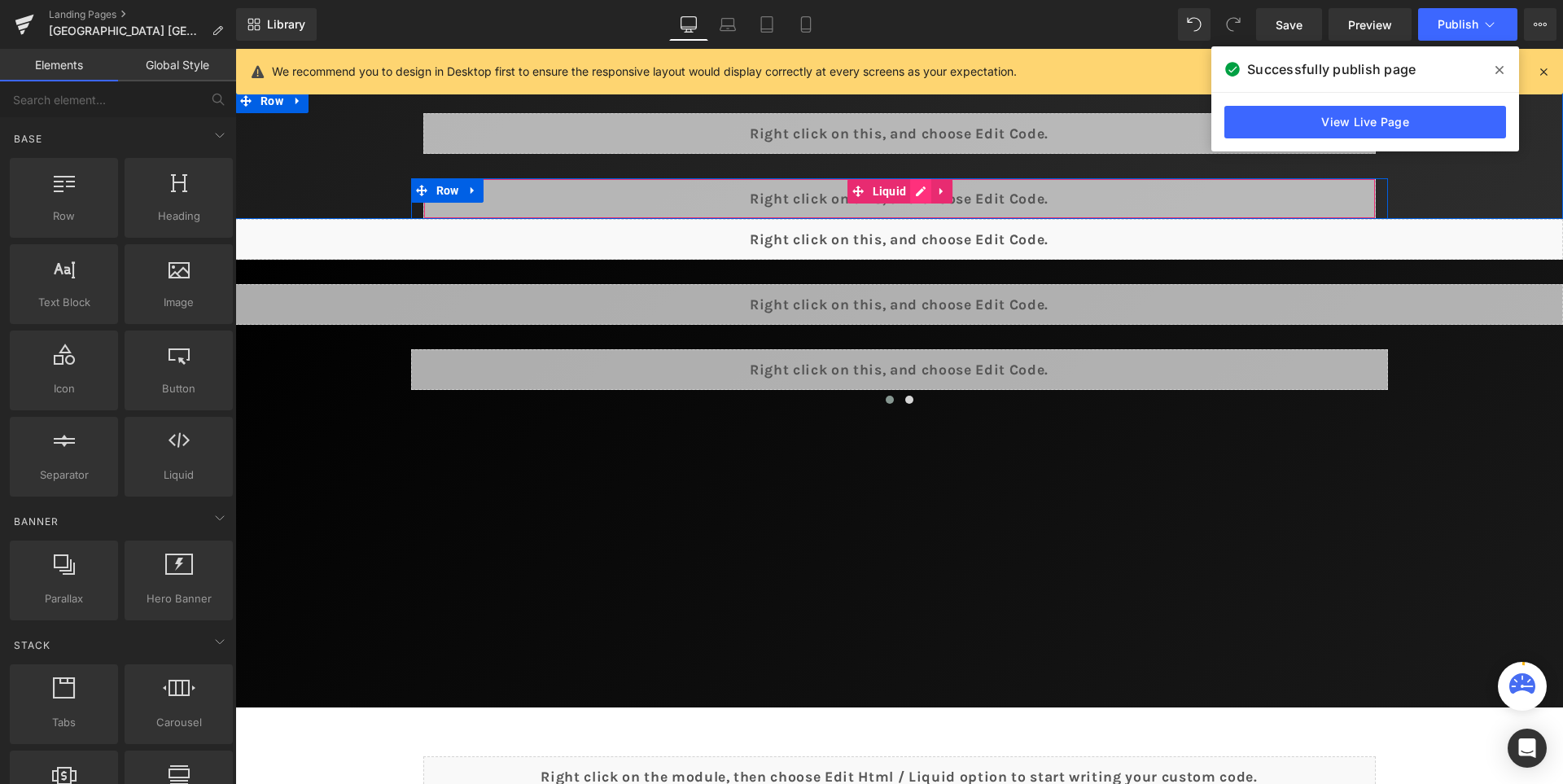
click at [932, 191] on div "Liquid" at bounding box center [899, 198] width 953 height 40
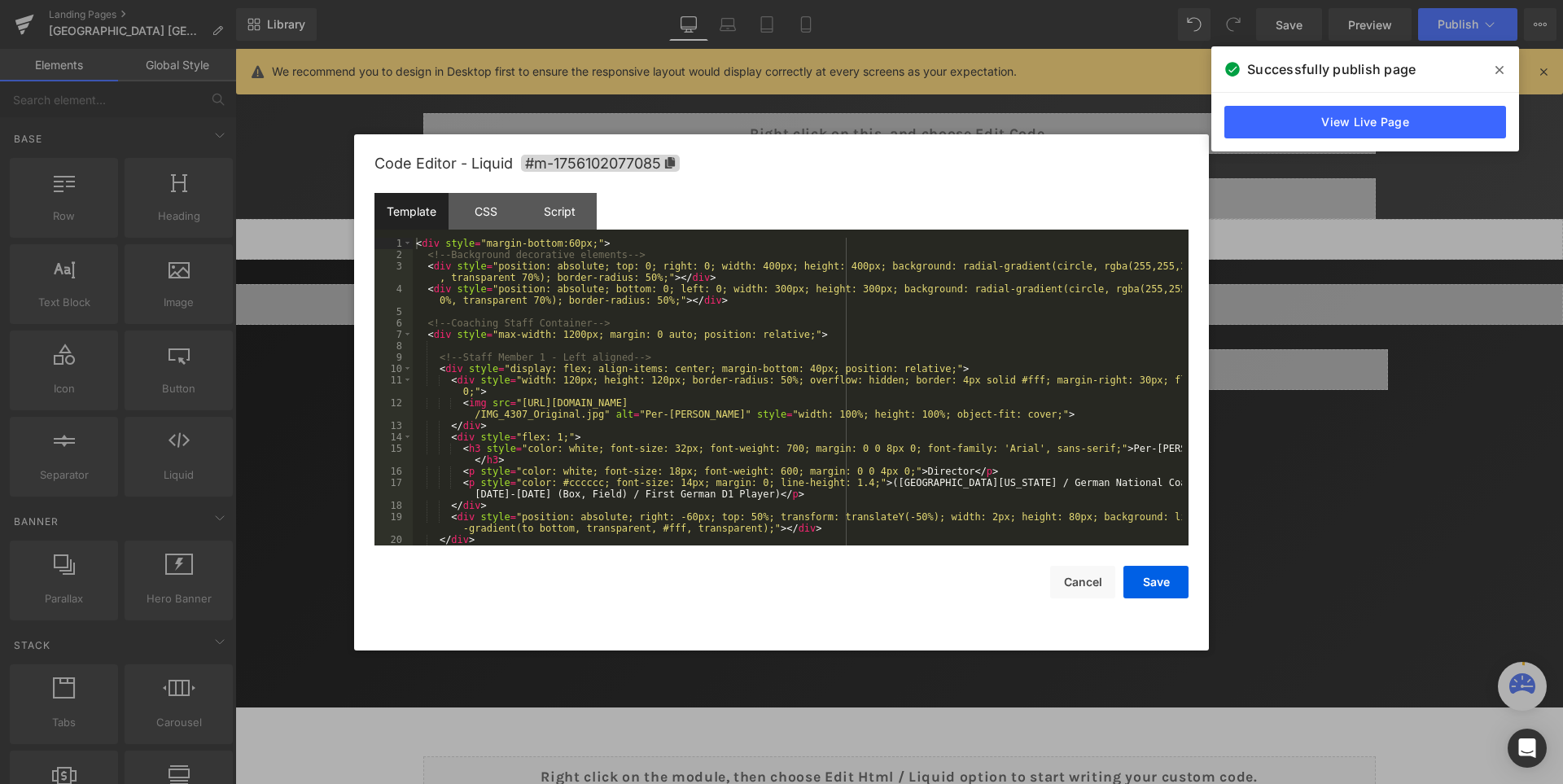
click at [916, 294] on div "< div style = "margin-bottom:60px;" > <!-- Background decorative elements --> <…" at bounding box center [797, 403] width 769 height 331
click at [895, 321] on div "< div style = "margin-bottom:60px;" > <!-- Background decorative elements --> <…" at bounding box center [797, 403] width 769 height 331
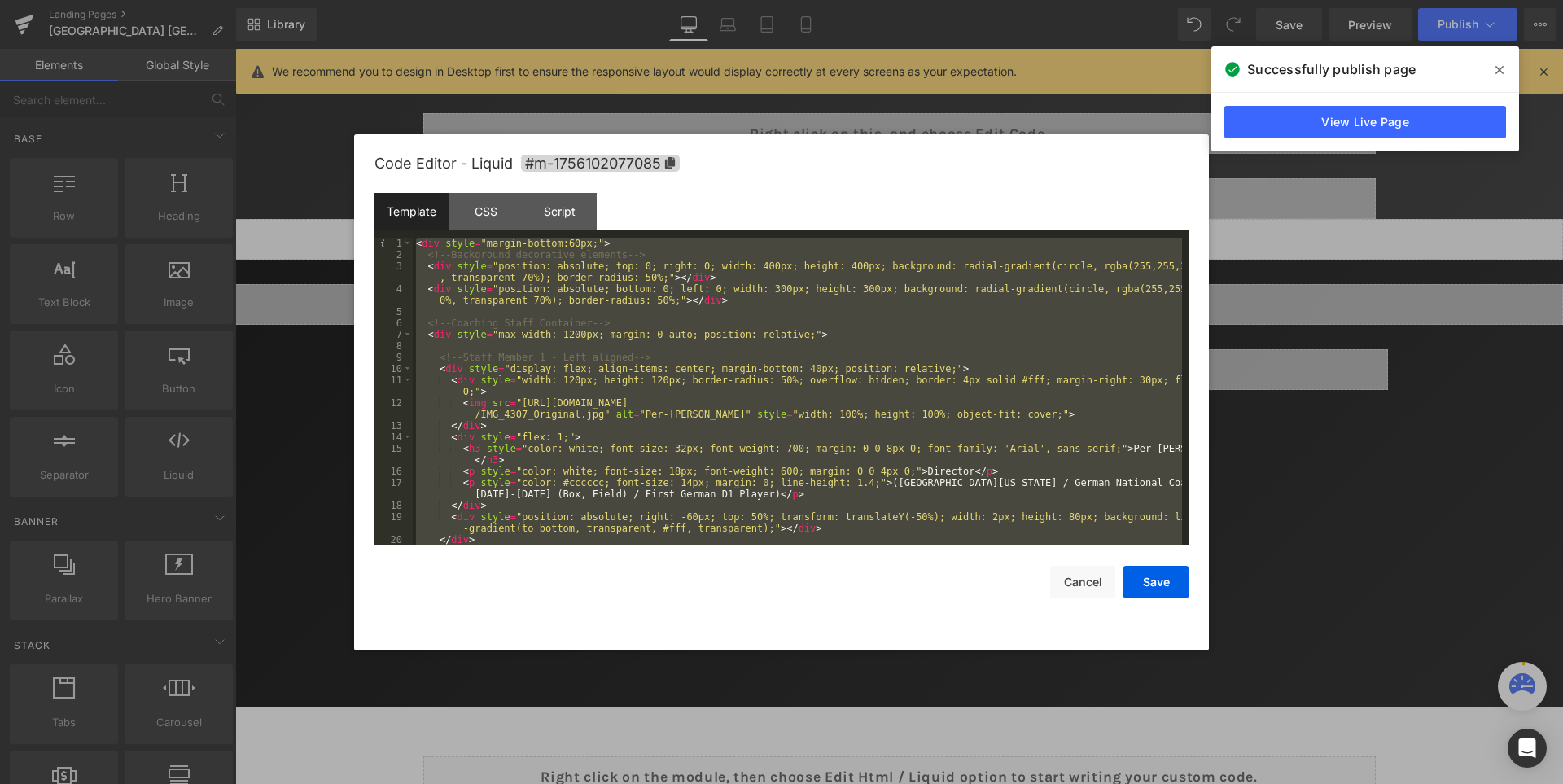
click at [862, 319] on div "< div style = "margin-bottom:60px;" > <!-- Background decorative elements --> <…" at bounding box center [797, 391] width 769 height 307
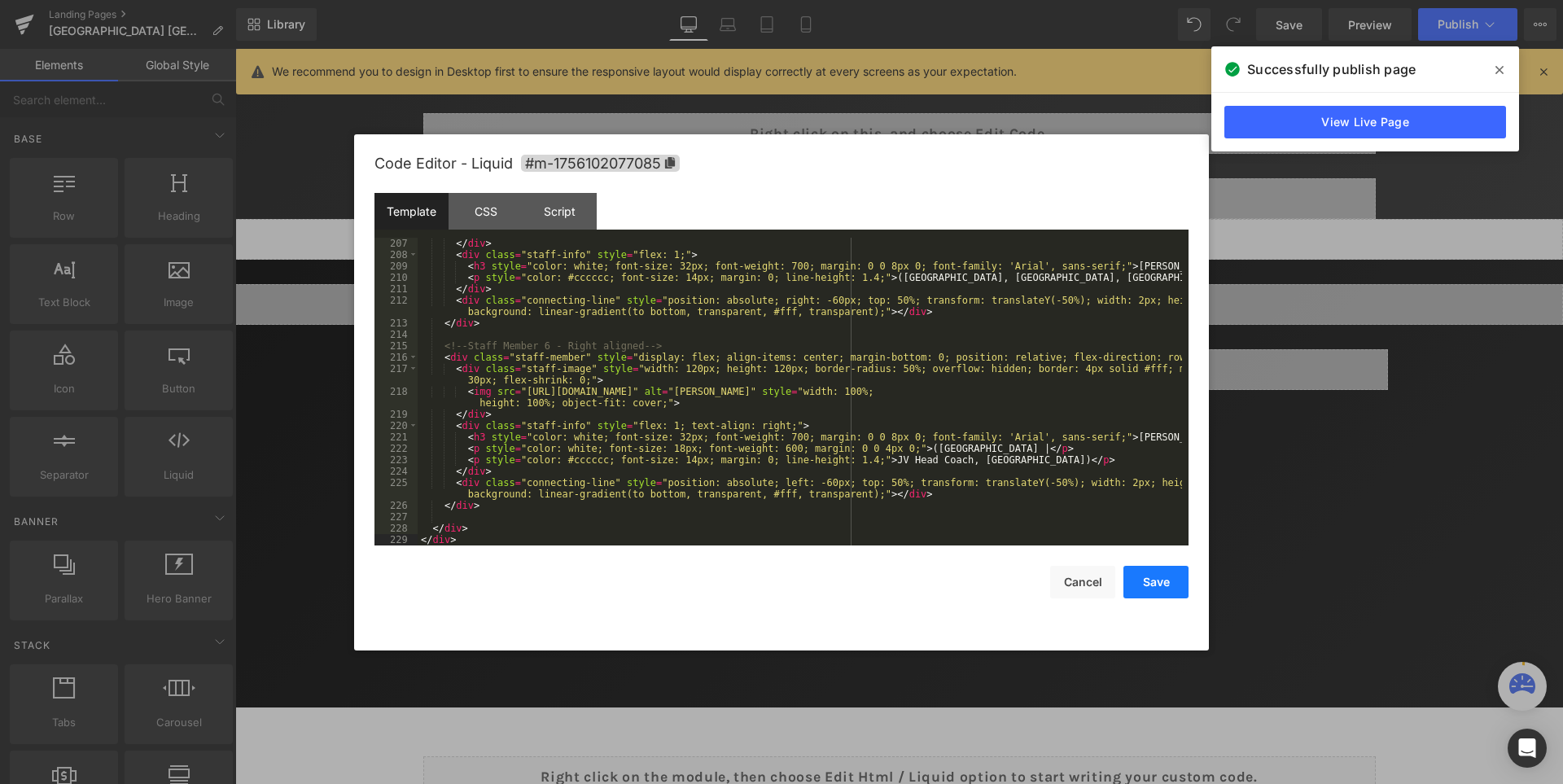
click at [1159, 580] on button "Save" at bounding box center [1156, 582] width 65 height 33
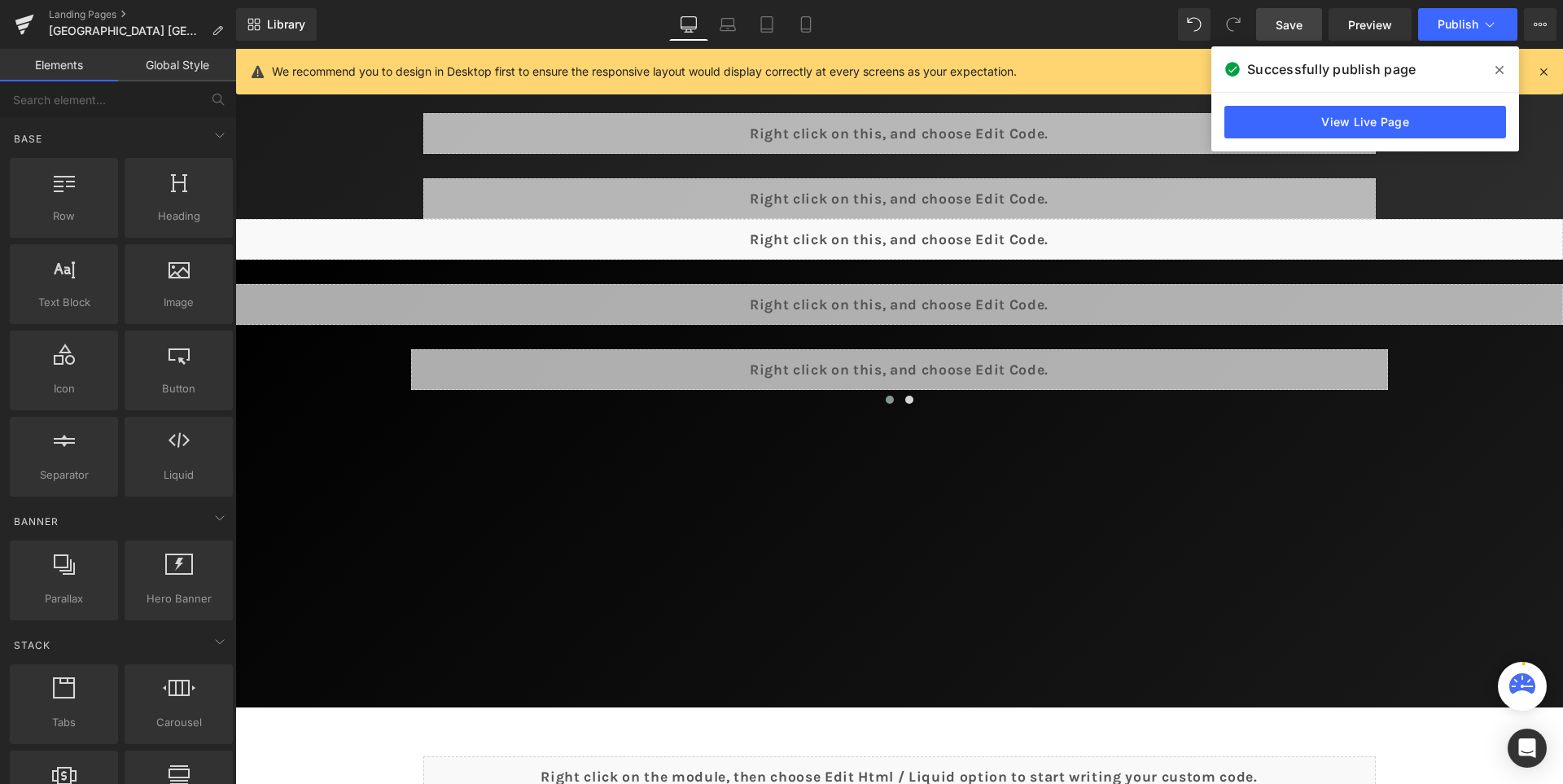
click at [1294, 16] on span "Save" at bounding box center [1289, 24] width 27 height 17
click at [1499, 69] on icon at bounding box center [1499, 70] width 8 height 8
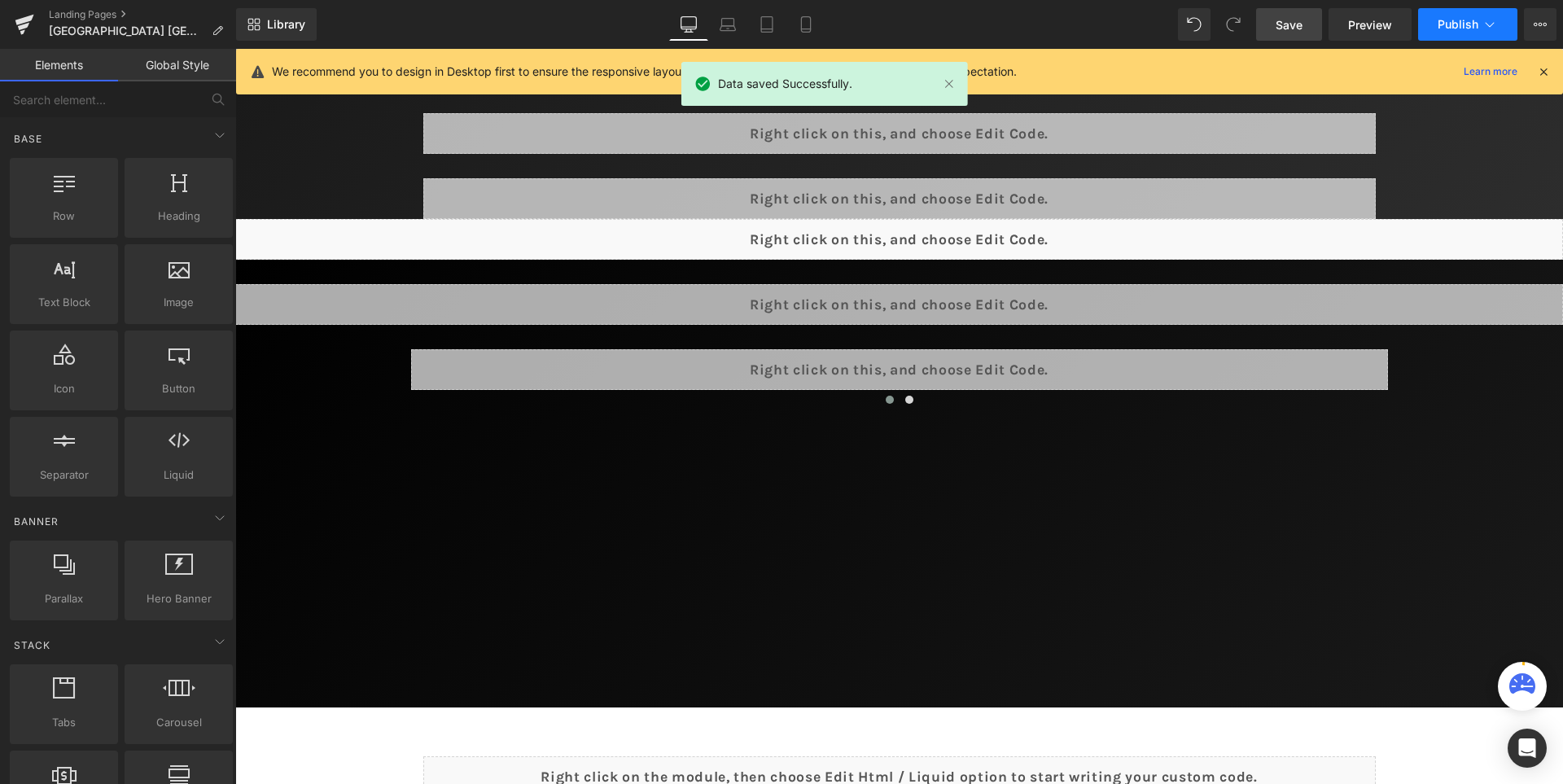
click at [1441, 20] on span "Publish" at bounding box center [1458, 24] width 40 height 13
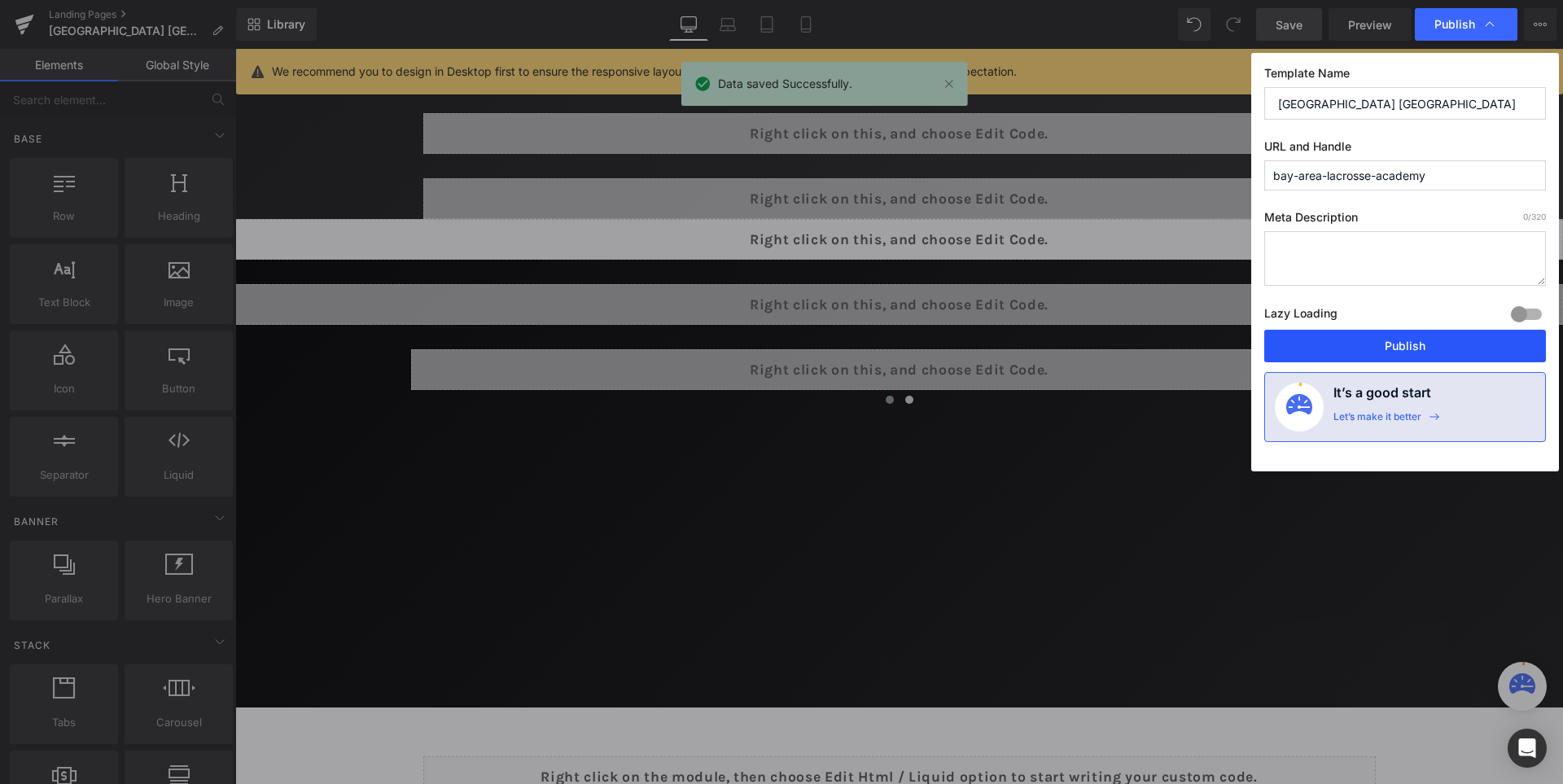
click at [1402, 336] on button "Publish" at bounding box center [1406, 346] width 282 height 33
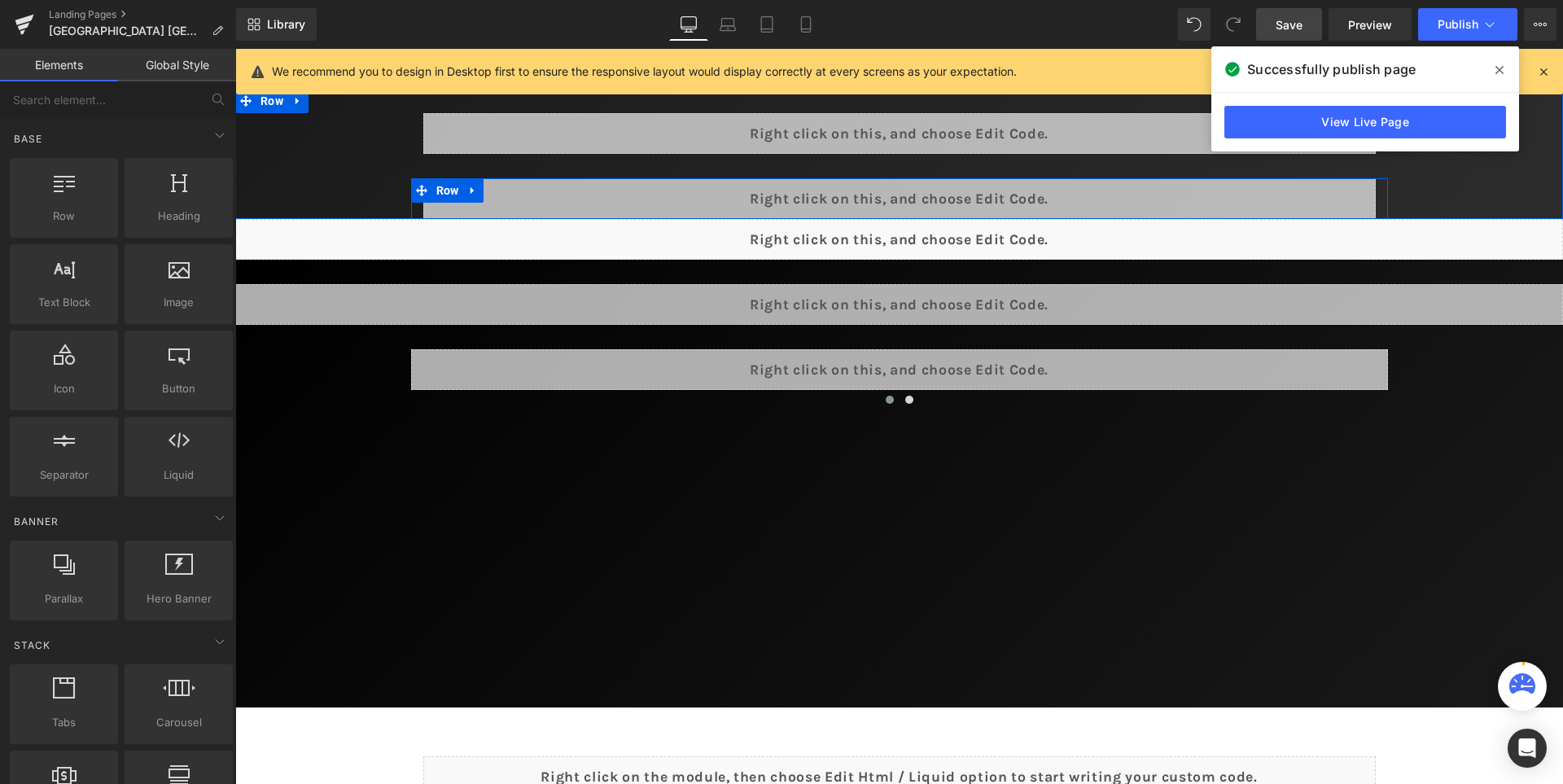
click at [935, 187] on div "Liquid" at bounding box center [899, 198] width 953 height 40
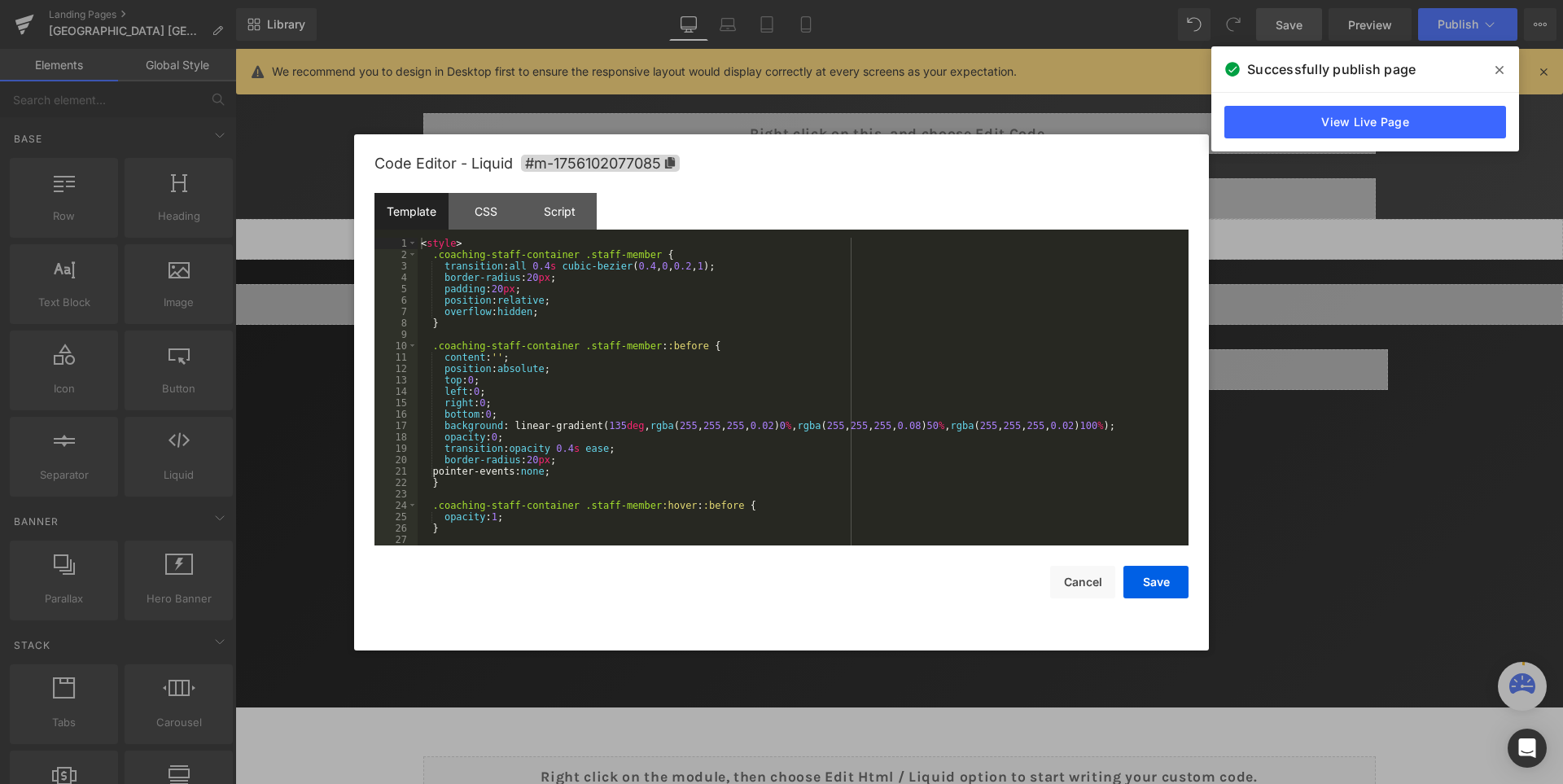
click at [831, 313] on div "< style > .coaching-staff-container .staff-member { transition : all 0.4 s cubi…" at bounding box center [799, 403] width 765 height 331
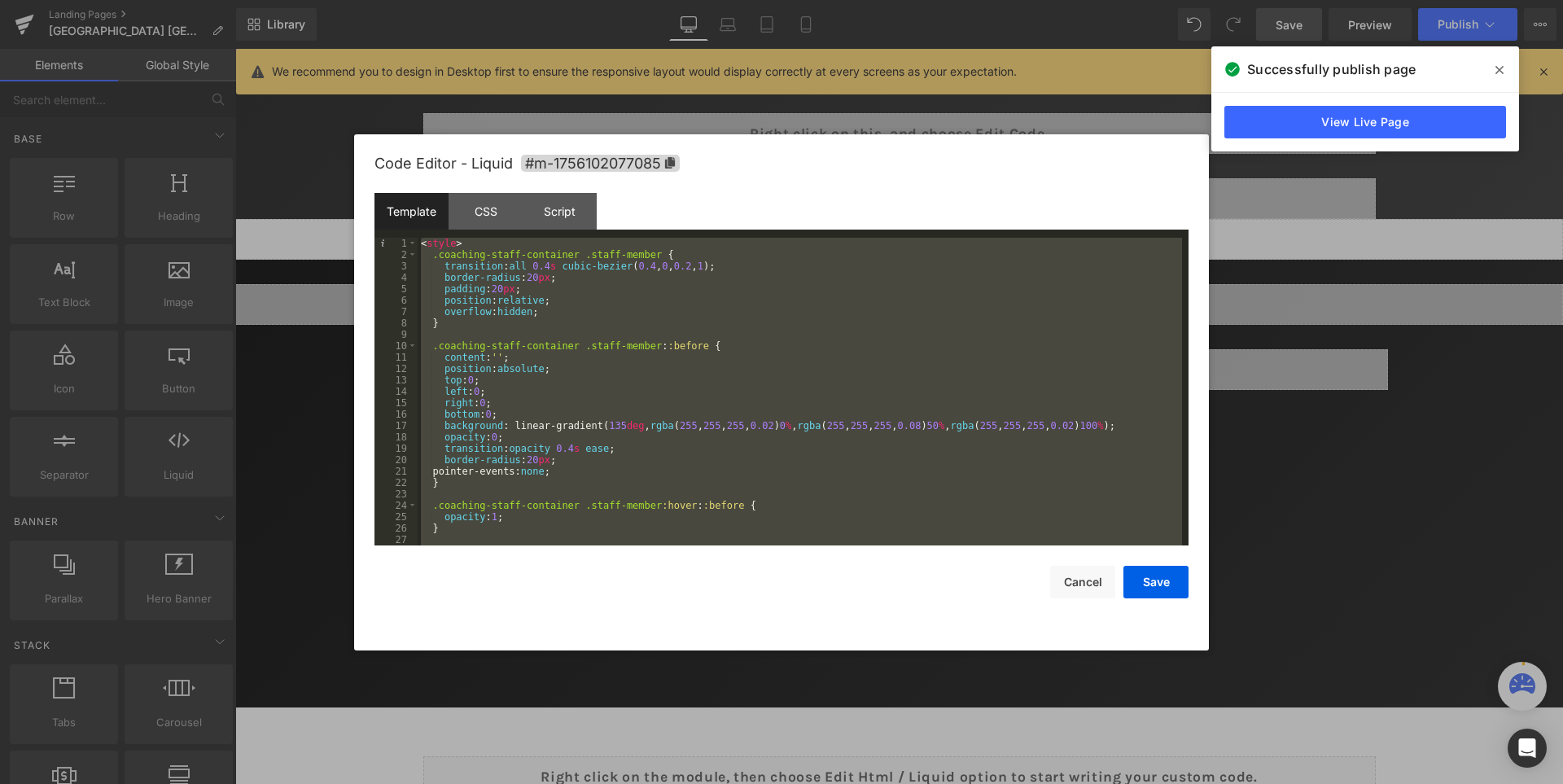
scroll to position [1356, 0]
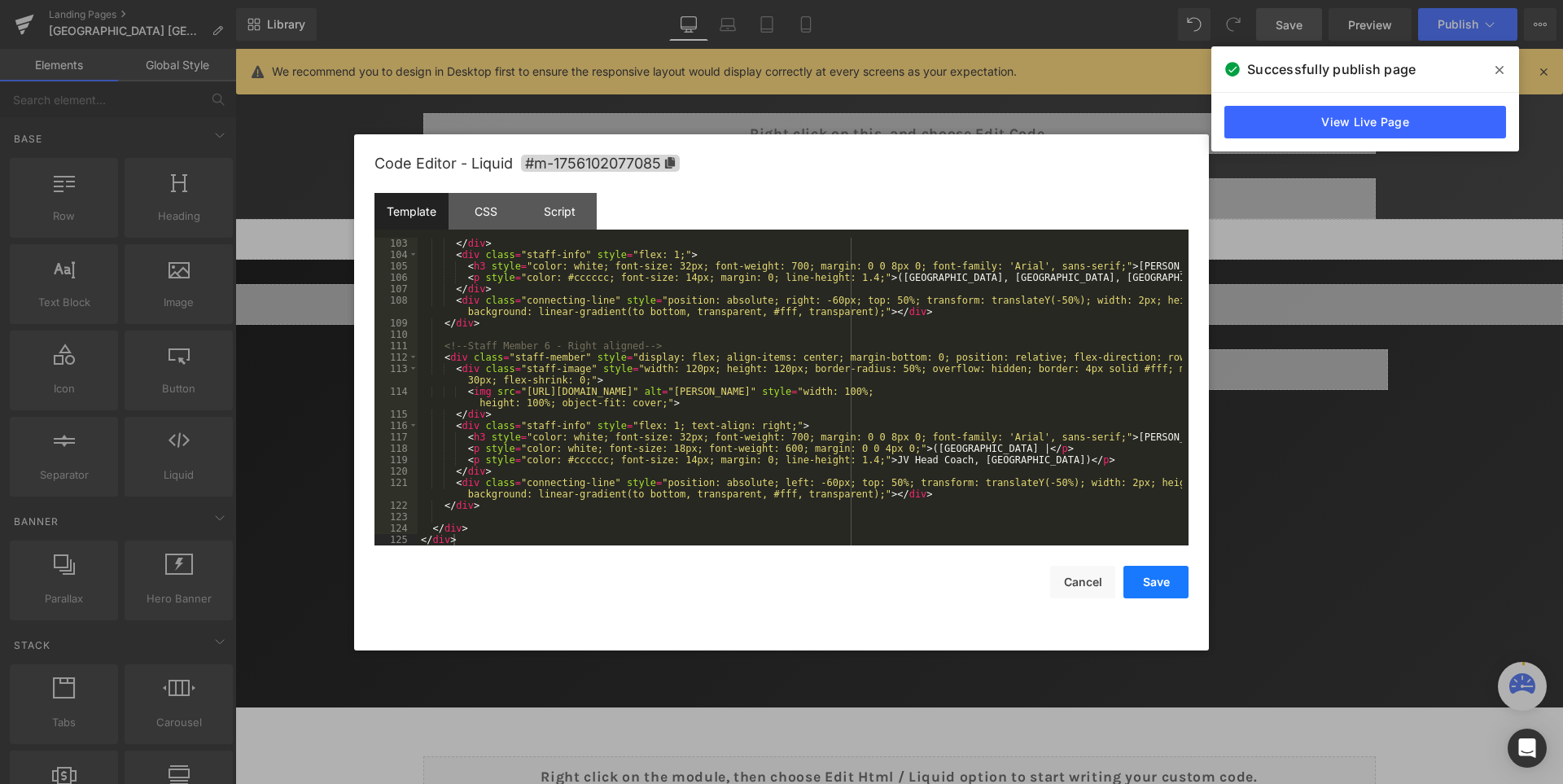
click at [1149, 576] on button "Save" at bounding box center [1156, 582] width 65 height 33
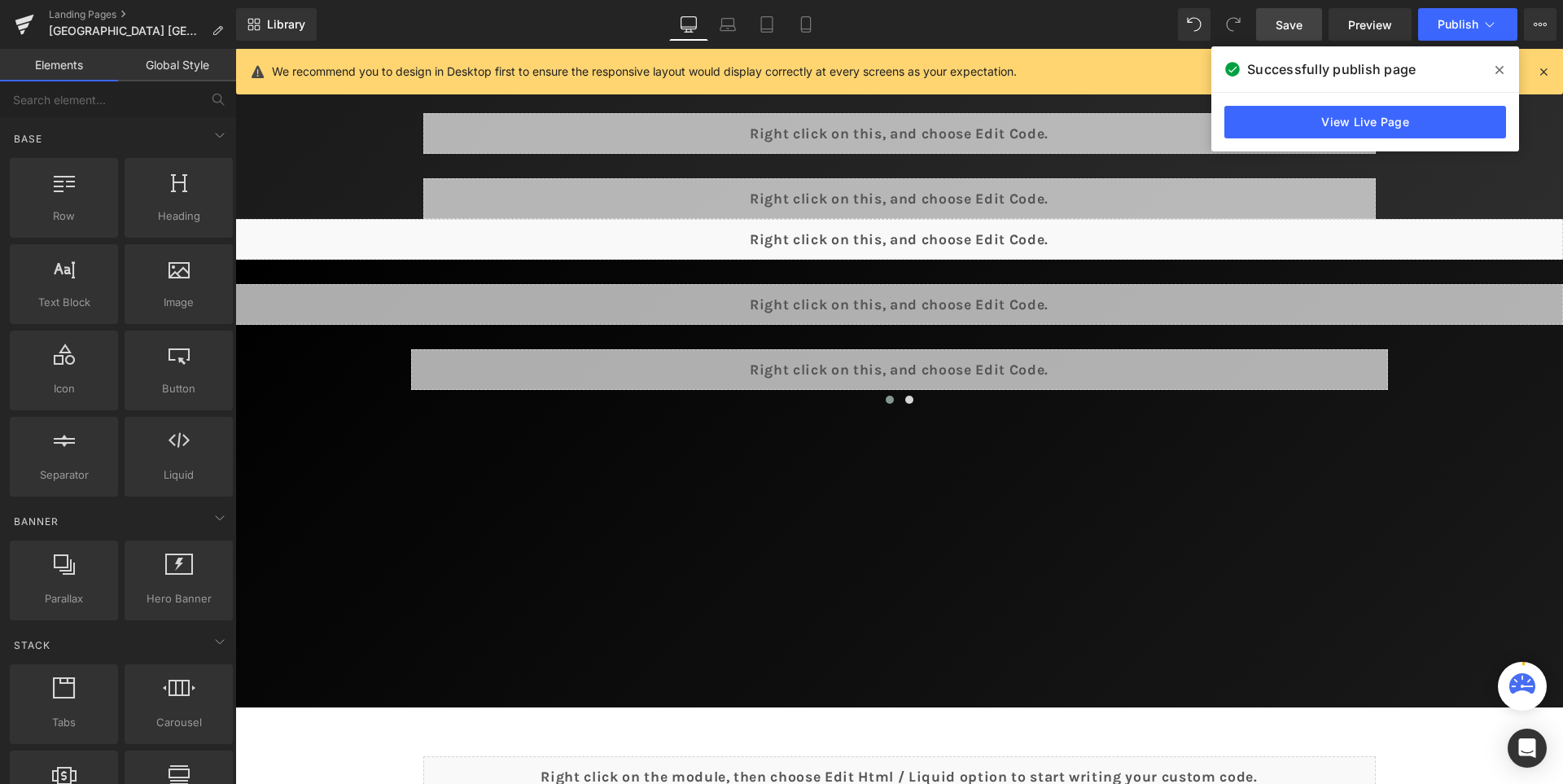
click at [1298, 22] on span "Save" at bounding box center [1289, 24] width 27 height 17
click at [1496, 70] on icon at bounding box center [1499, 71] width 8 height 13
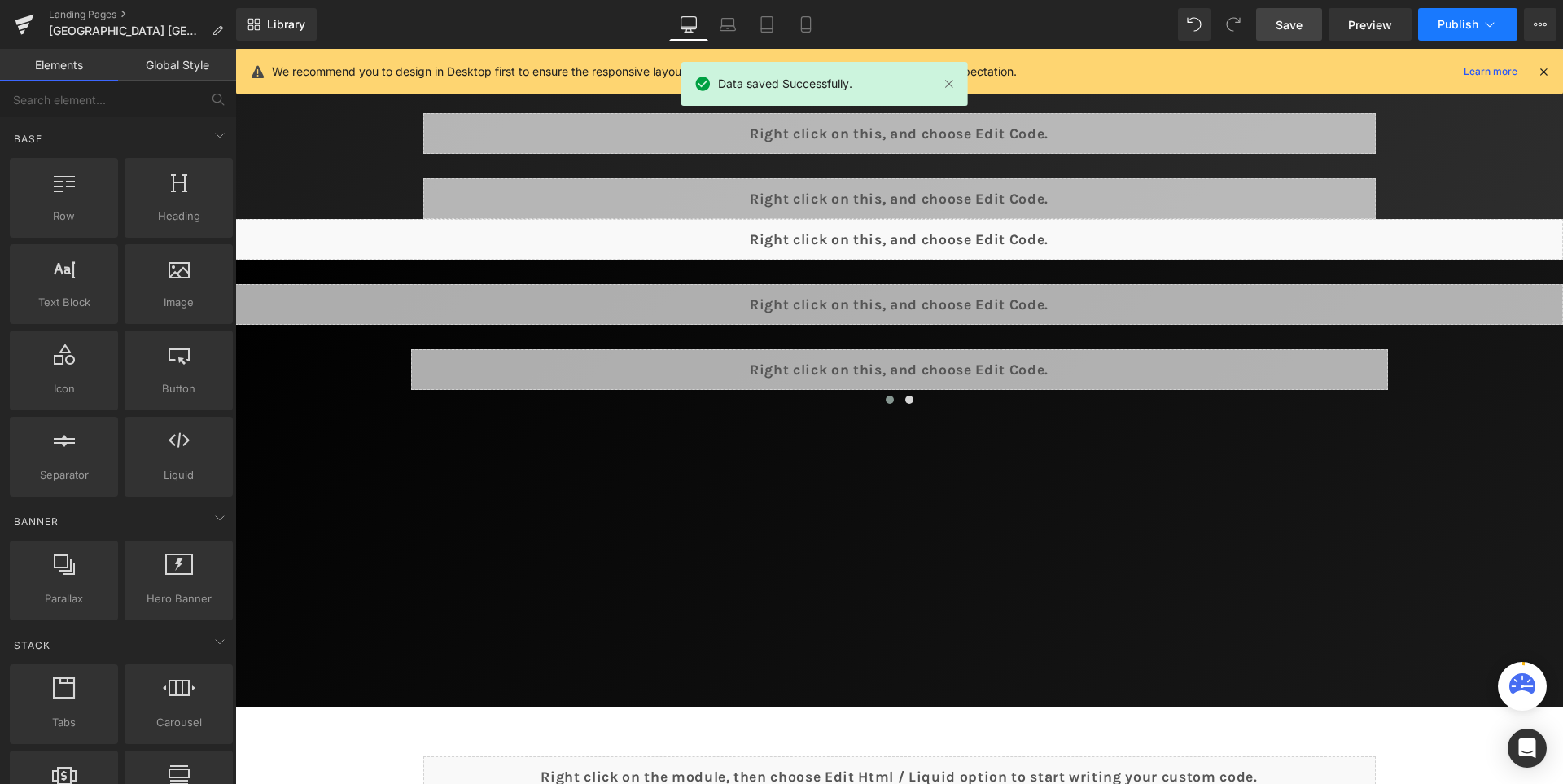
click at [1452, 21] on span "Publish" at bounding box center [1458, 24] width 40 height 13
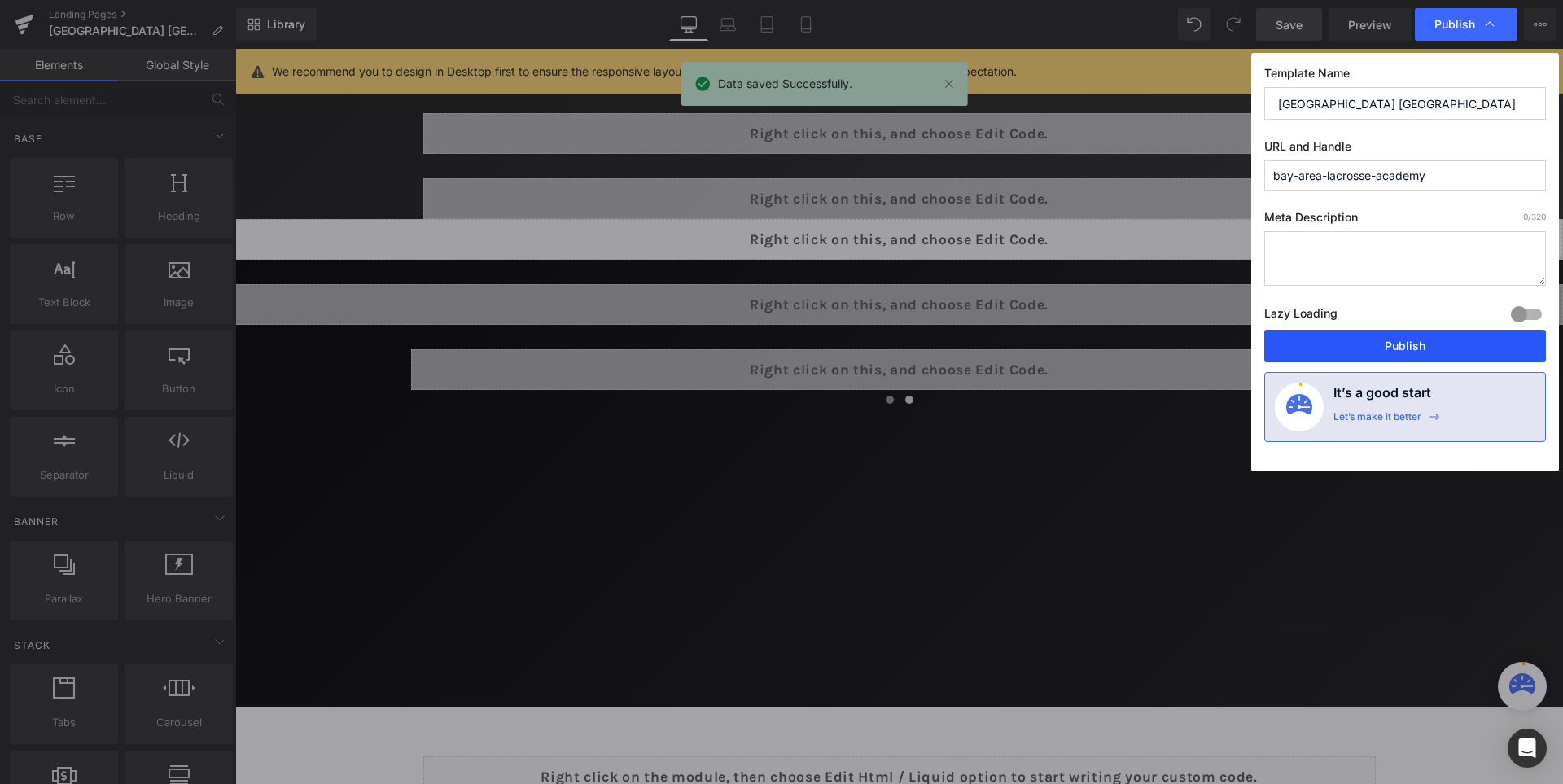
click at [1397, 346] on button "Publish" at bounding box center [1406, 346] width 282 height 33
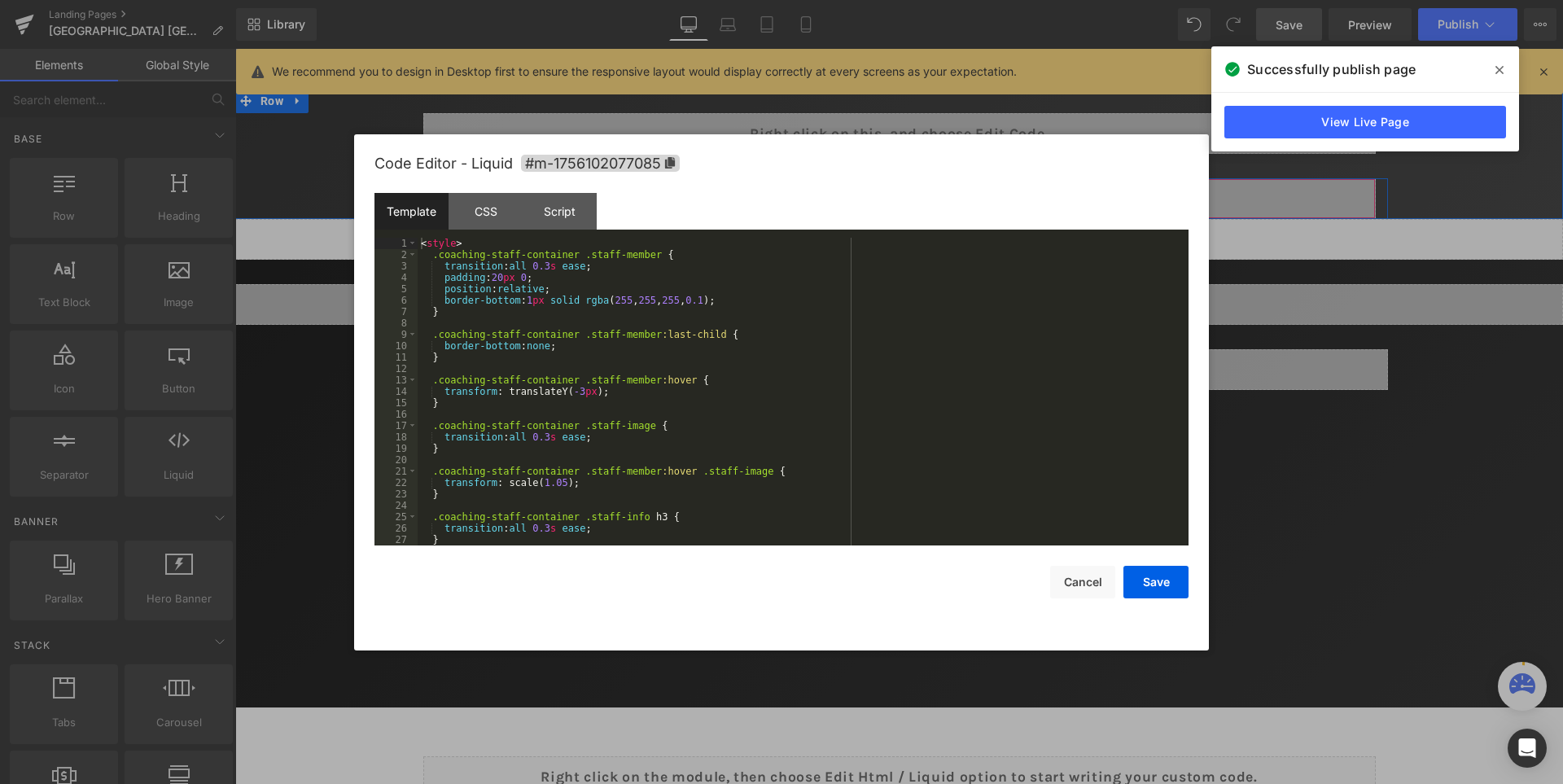
click at [933, 192] on div "Liquid" at bounding box center [899, 198] width 953 height 40
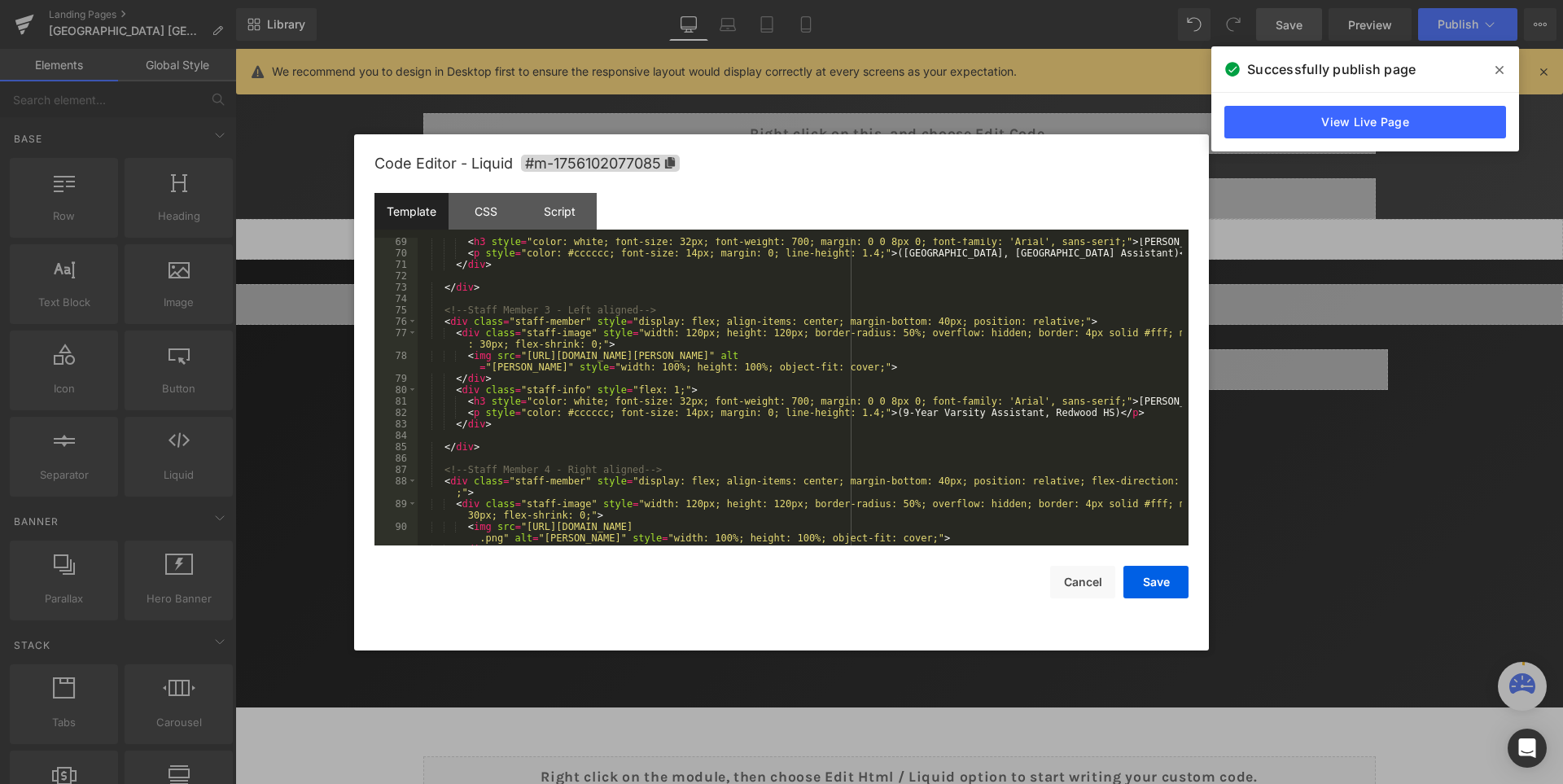
scroll to position [1123, 0]
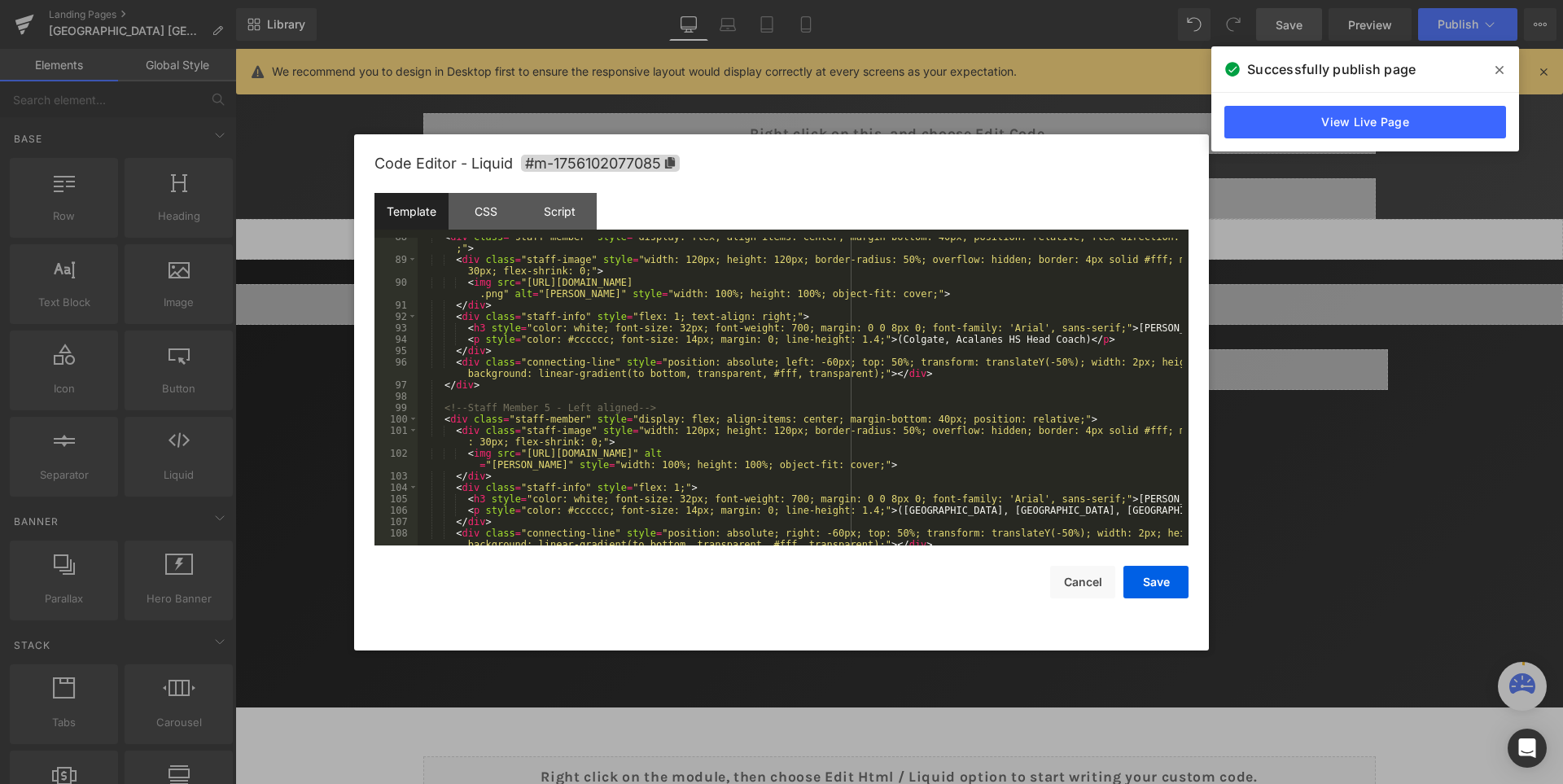
click at [938, 366] on div "< div class = "staff-member" style = "display: flex; align-items: center; margi…" at bounding box center [799, 408] width 765 height 353
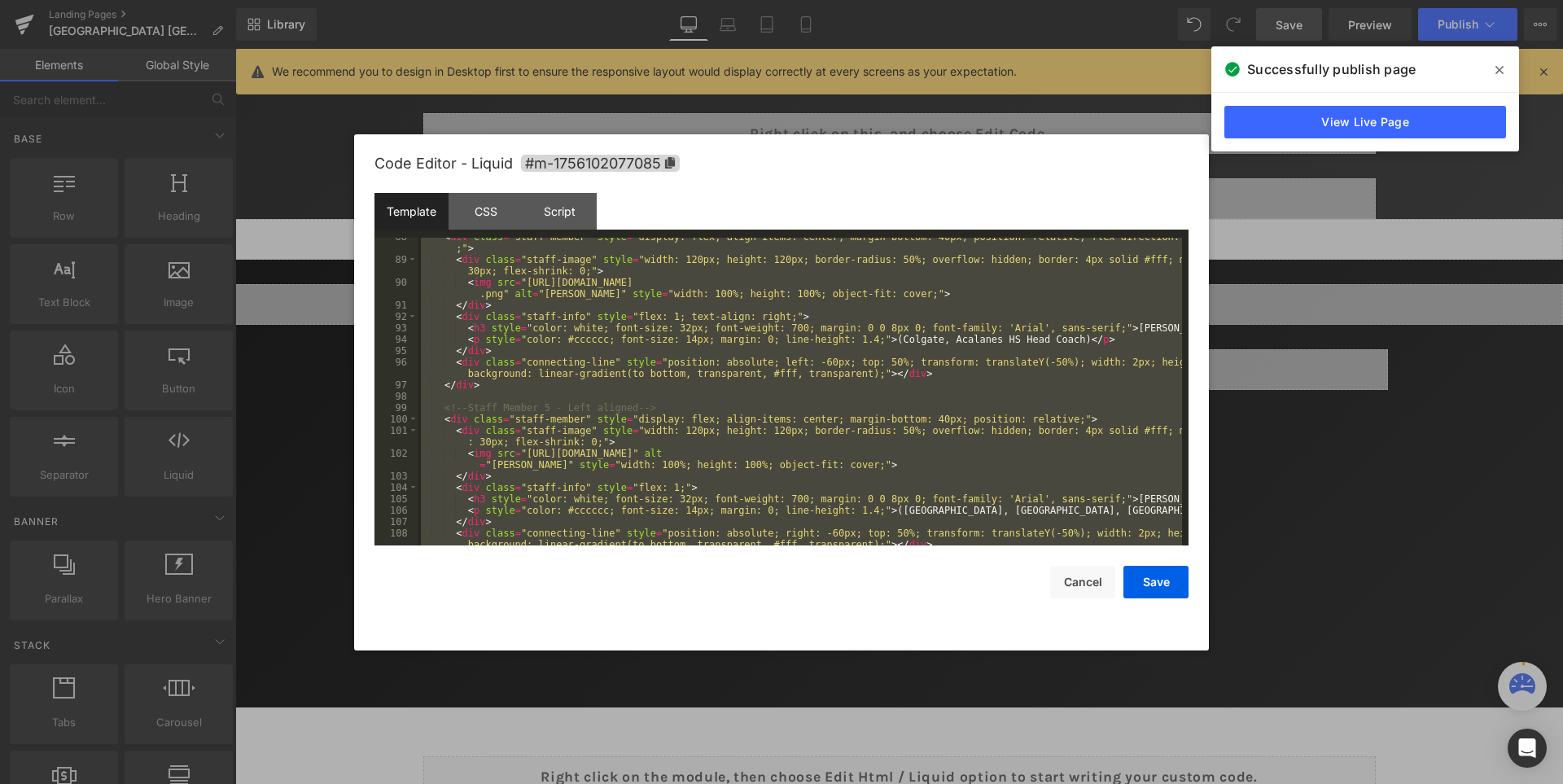
scroll to position [1515, 0]
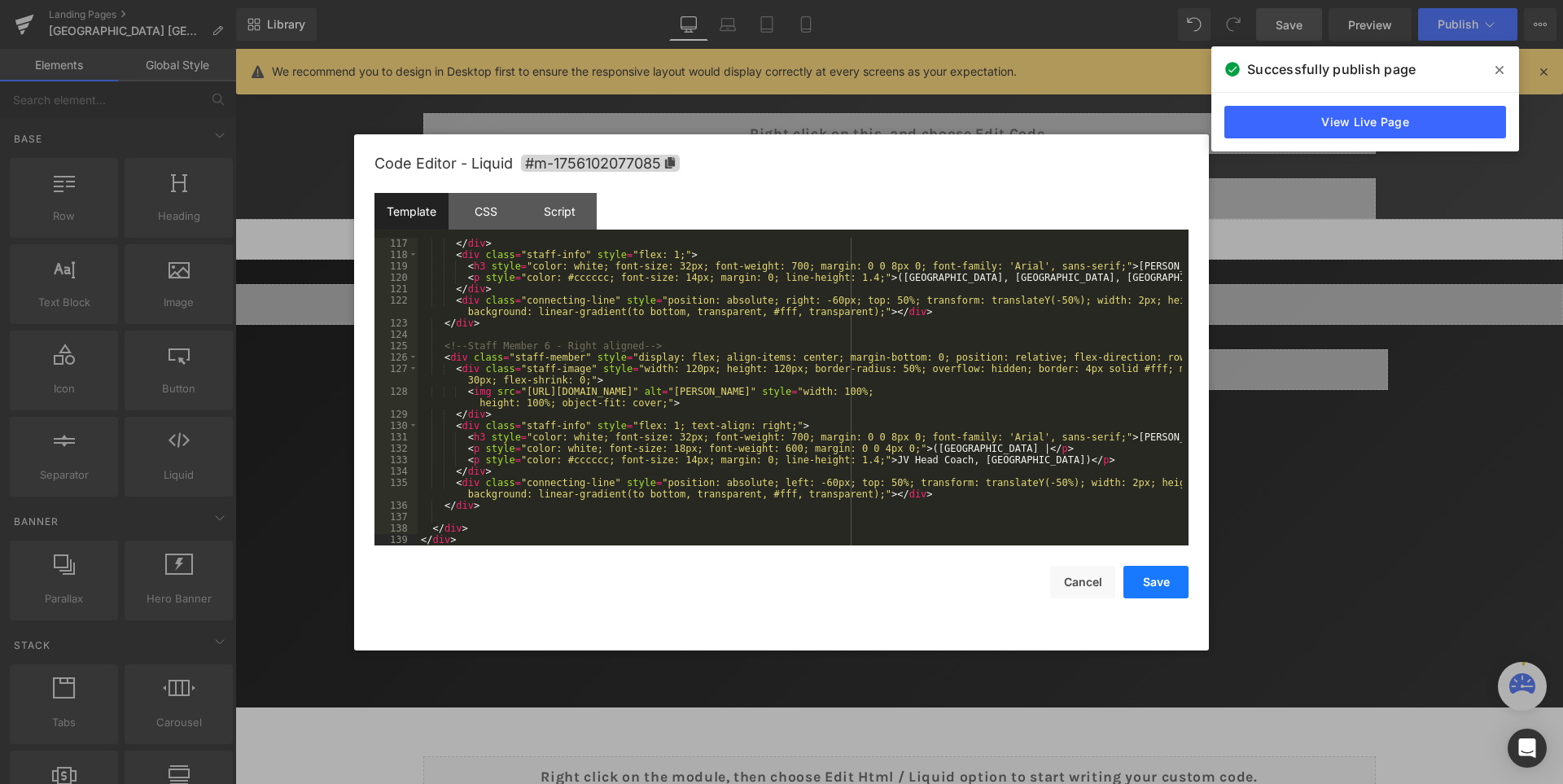
click at [1168, 588] on button "Save" at bounding box center [1156, 582] width 65 height 33
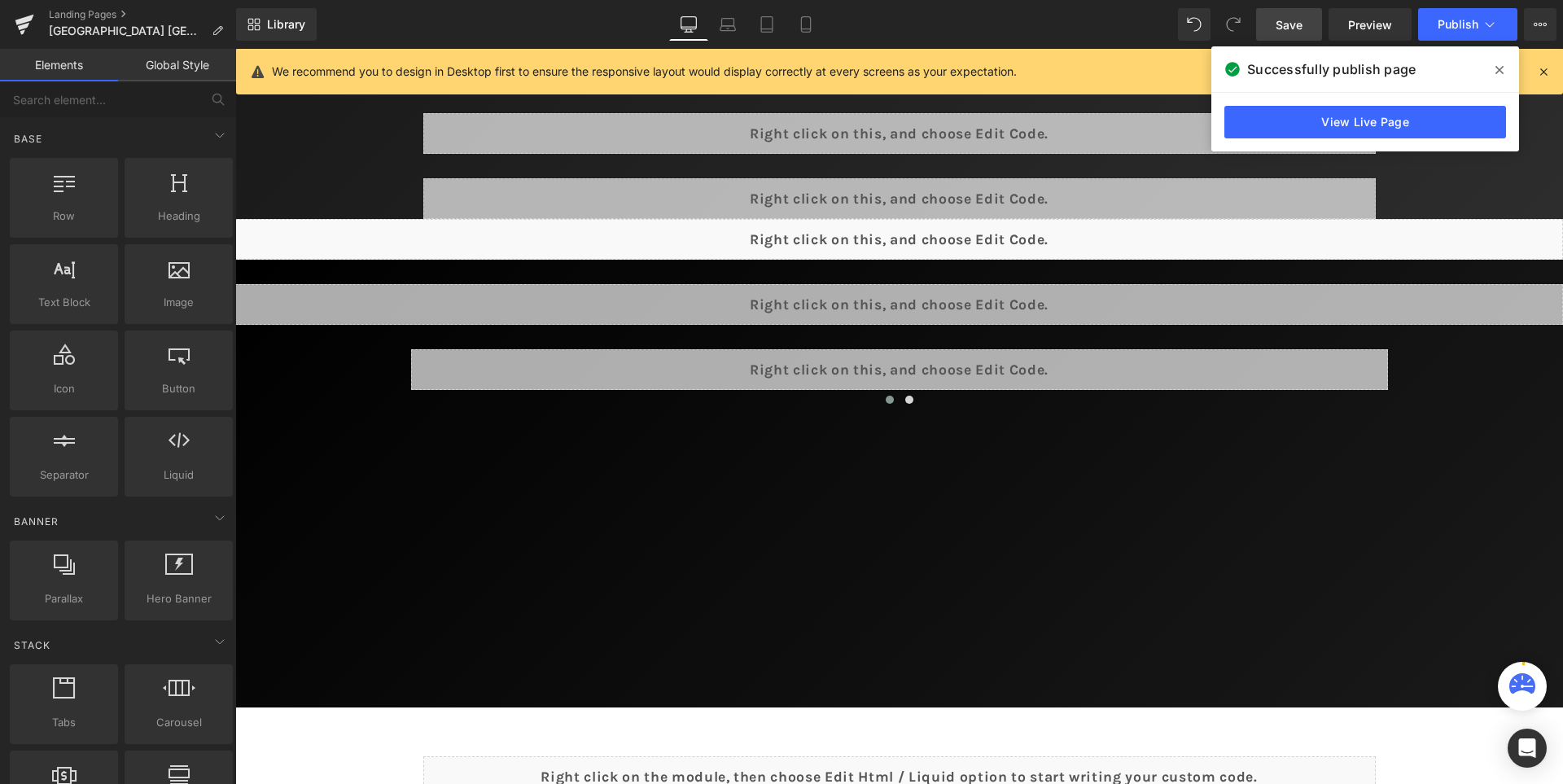
click at [1295, 25] on span "Save" at bounding box center [1289, 24] width 27 height 17
click at [1500, 72] on icon at bounding box center [1499, 71] width 8 height 13
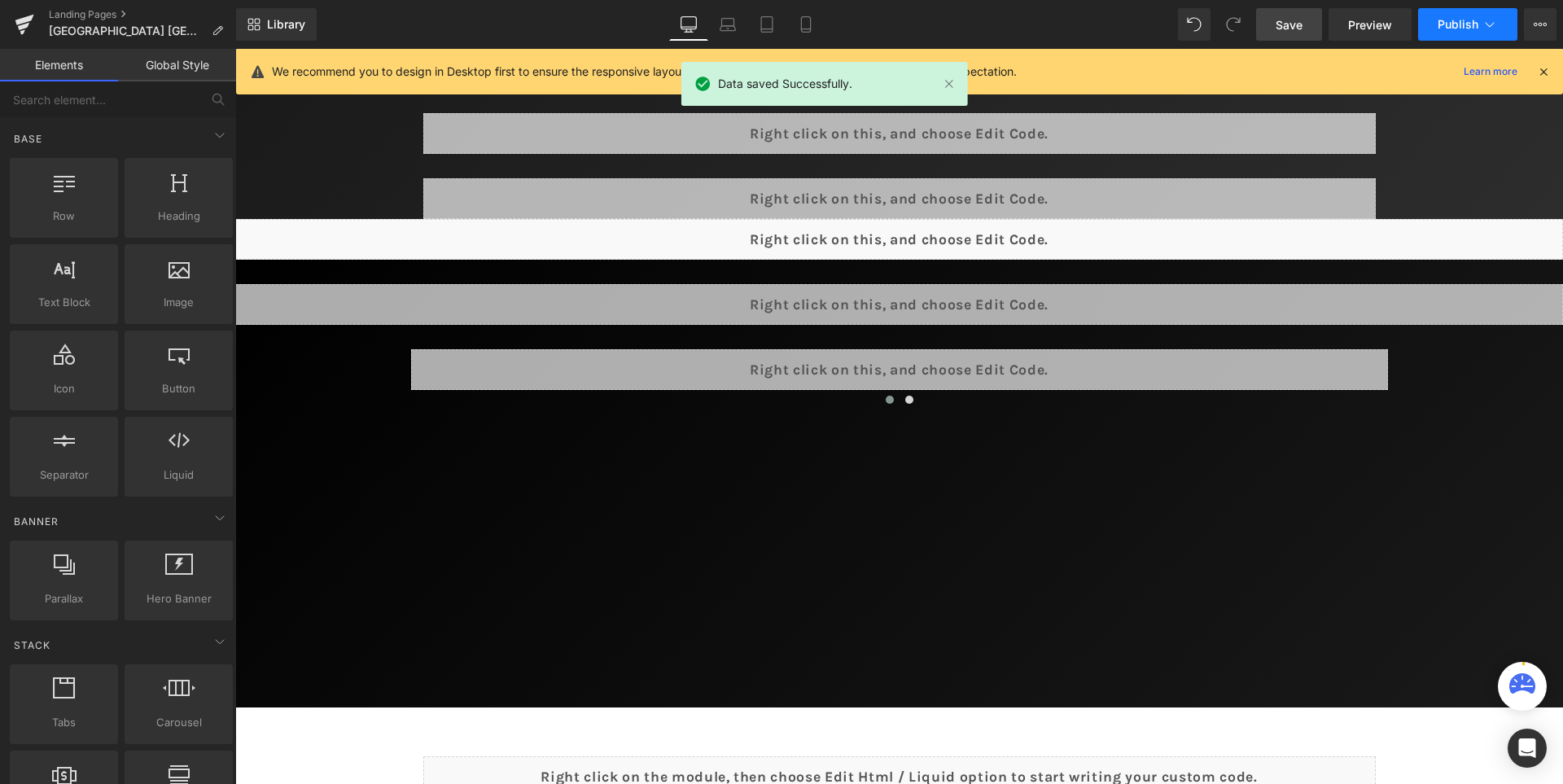
click at [1453, 24] on span "Publish" at bounding box center [1458, 24] width 40 height 13
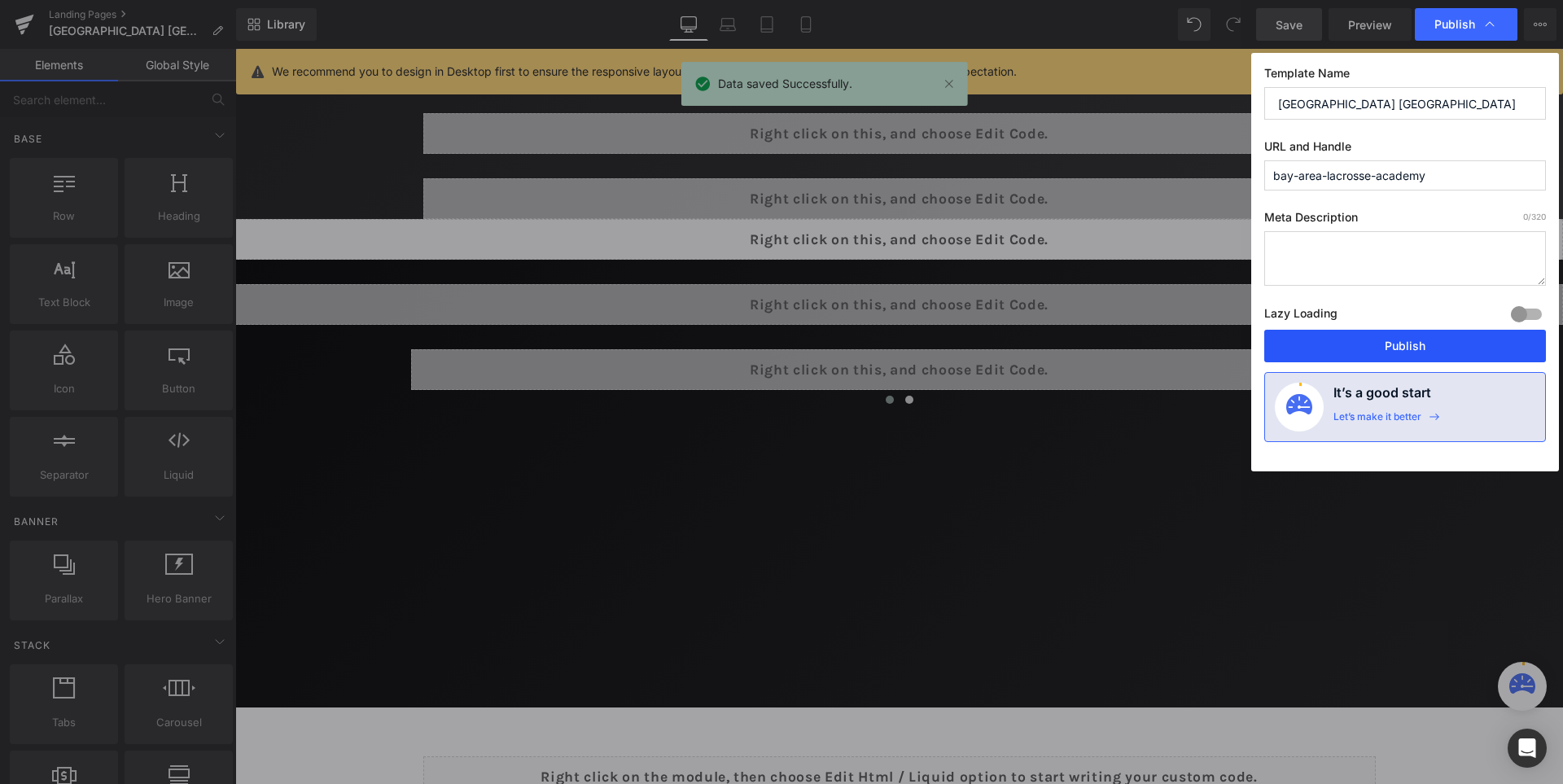
click at [1412, 340] on button "Publish" at bounding box center [1406, 346] width 282 height 33
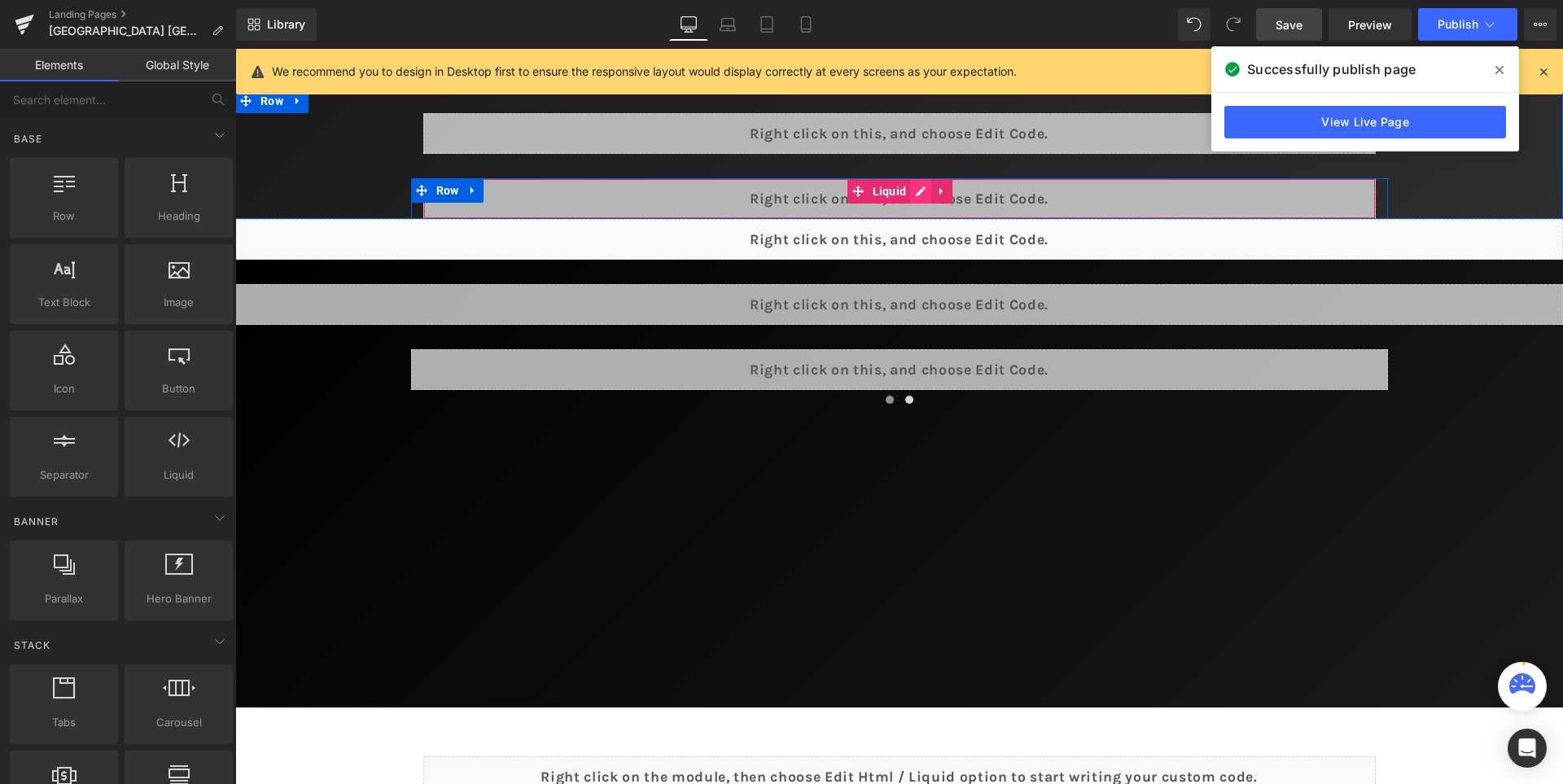
click at [937, 195] on div "Liquid" at bounding box center [899, 198] width 953 height 40
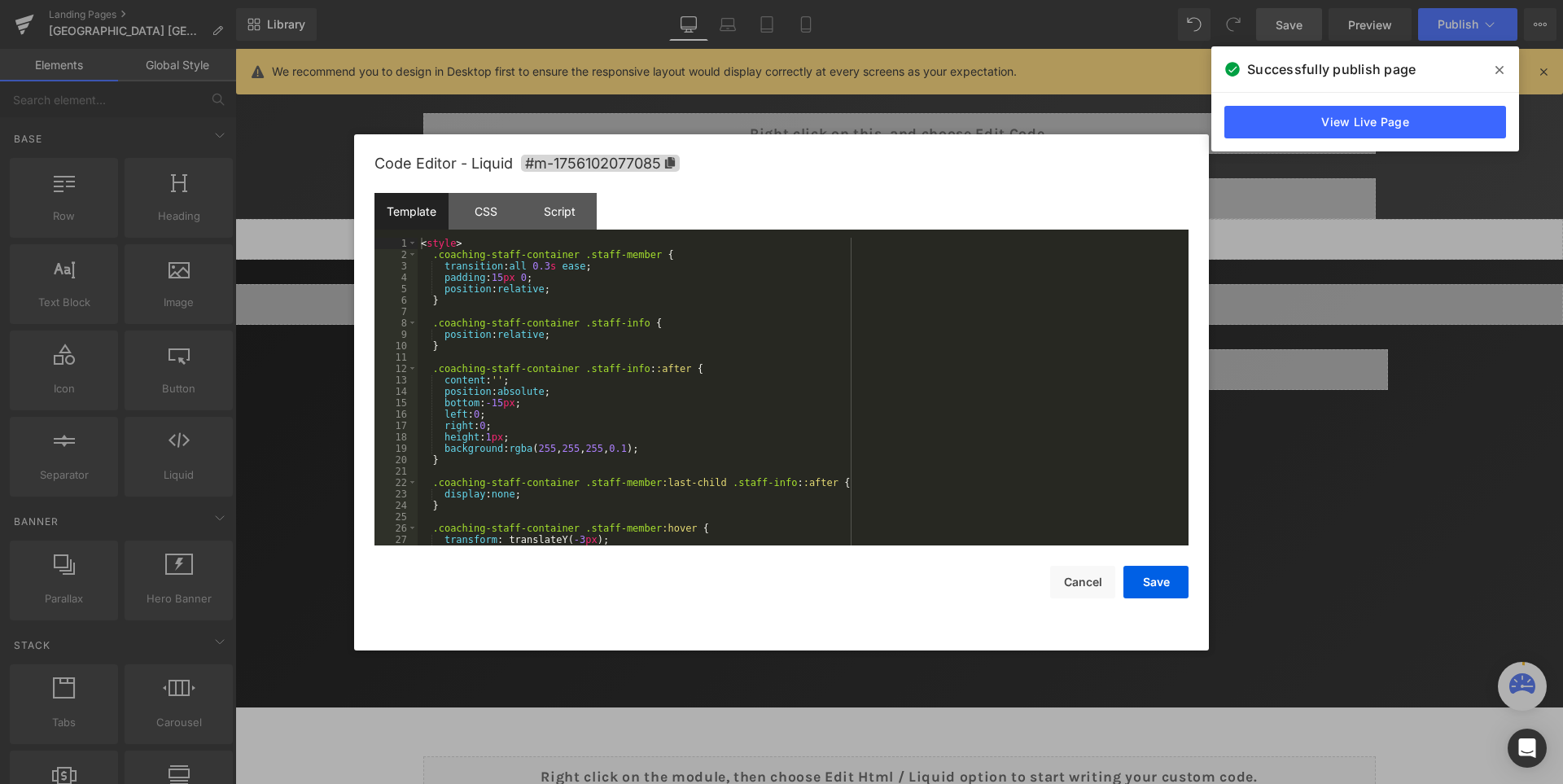
click at [762, 354] on div "< style > .coaching-staff-container .staff-member { transition : all 0.3 s ease…" at bounding box center [799, 403] width 765 height 331
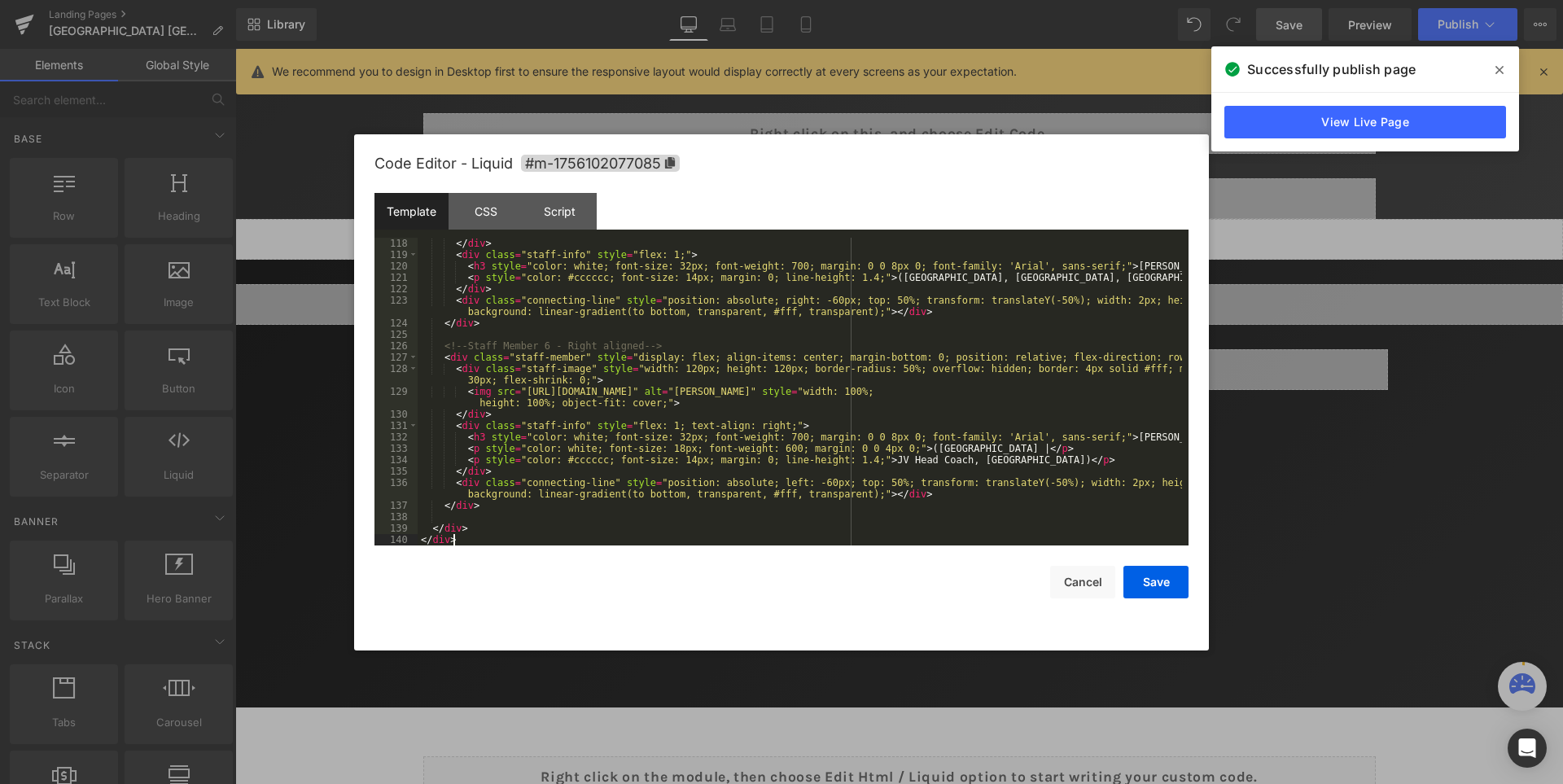
scroll to position [1527, 0]
click at [1170, 581] on button "Save" at bounding box center [1156, 582] width 65 height 33
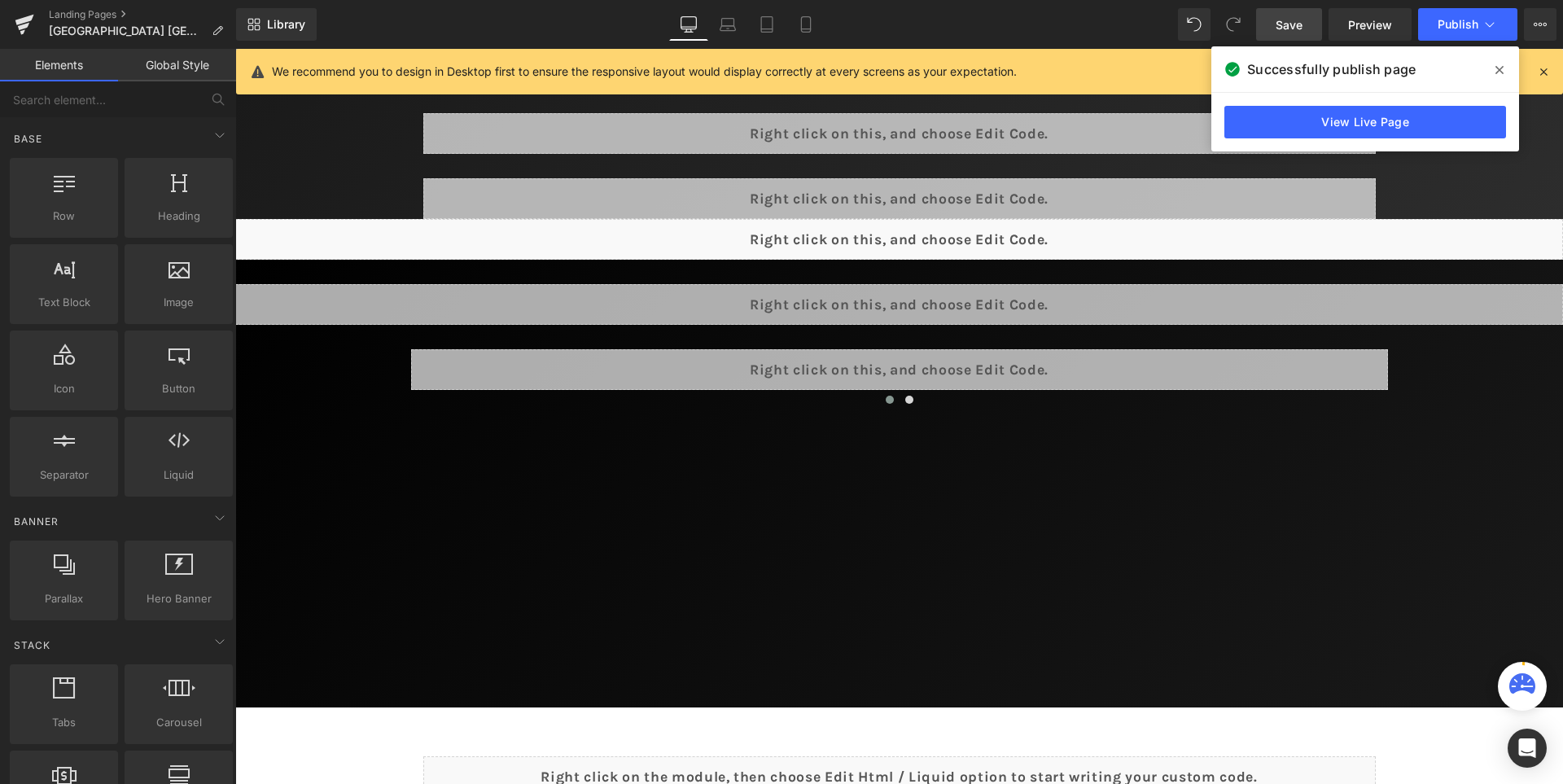
click at [1303, 8] on link "Save" at bounding box center [1289, 24] width 66 height 33
click at [1495, 68] on icon at bounding box center [1499, 71] width 8 height 13
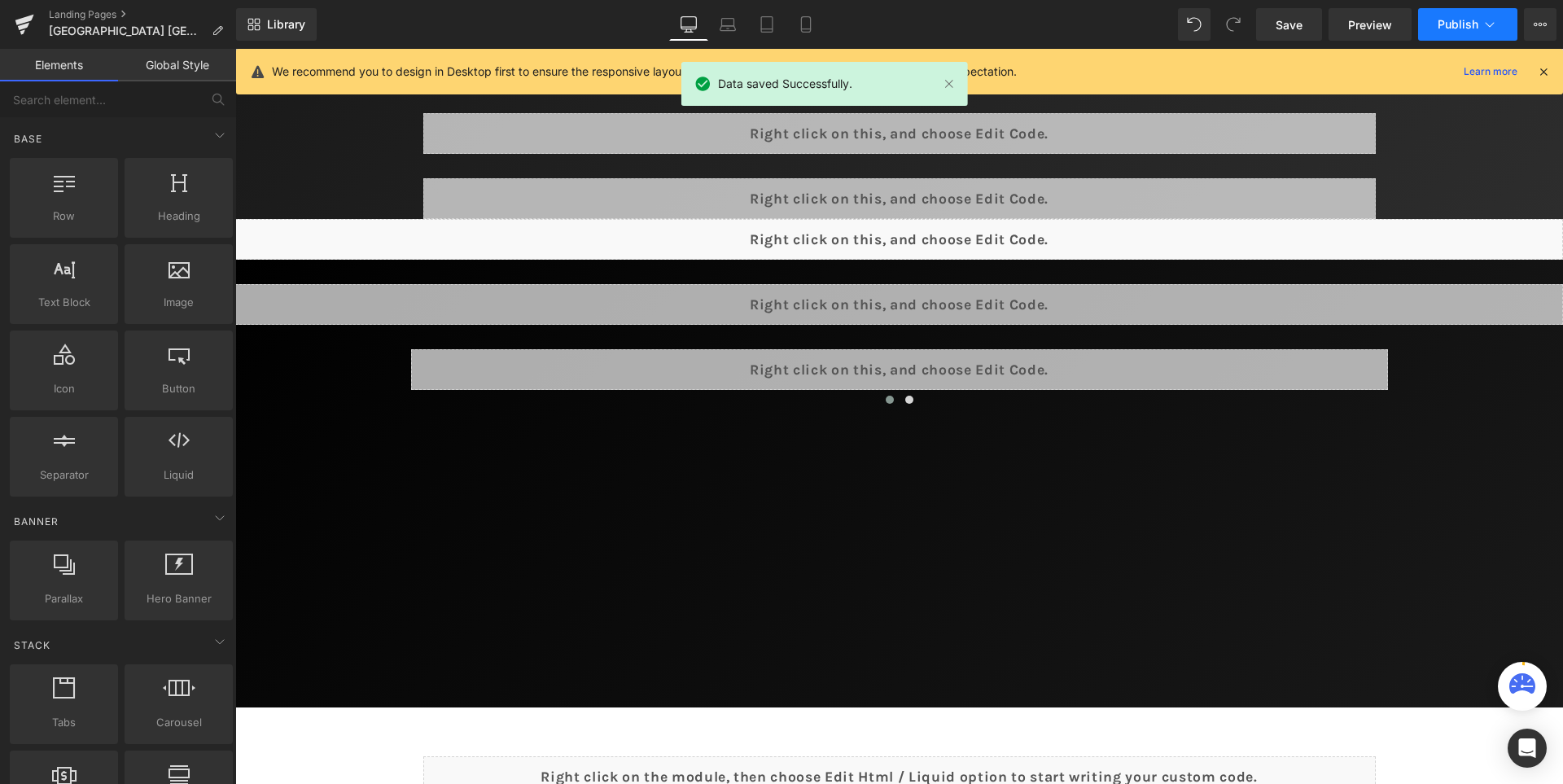
click at [1446, 20] on span "Publish" at bounding box center [1458, 24] width 40 height 13
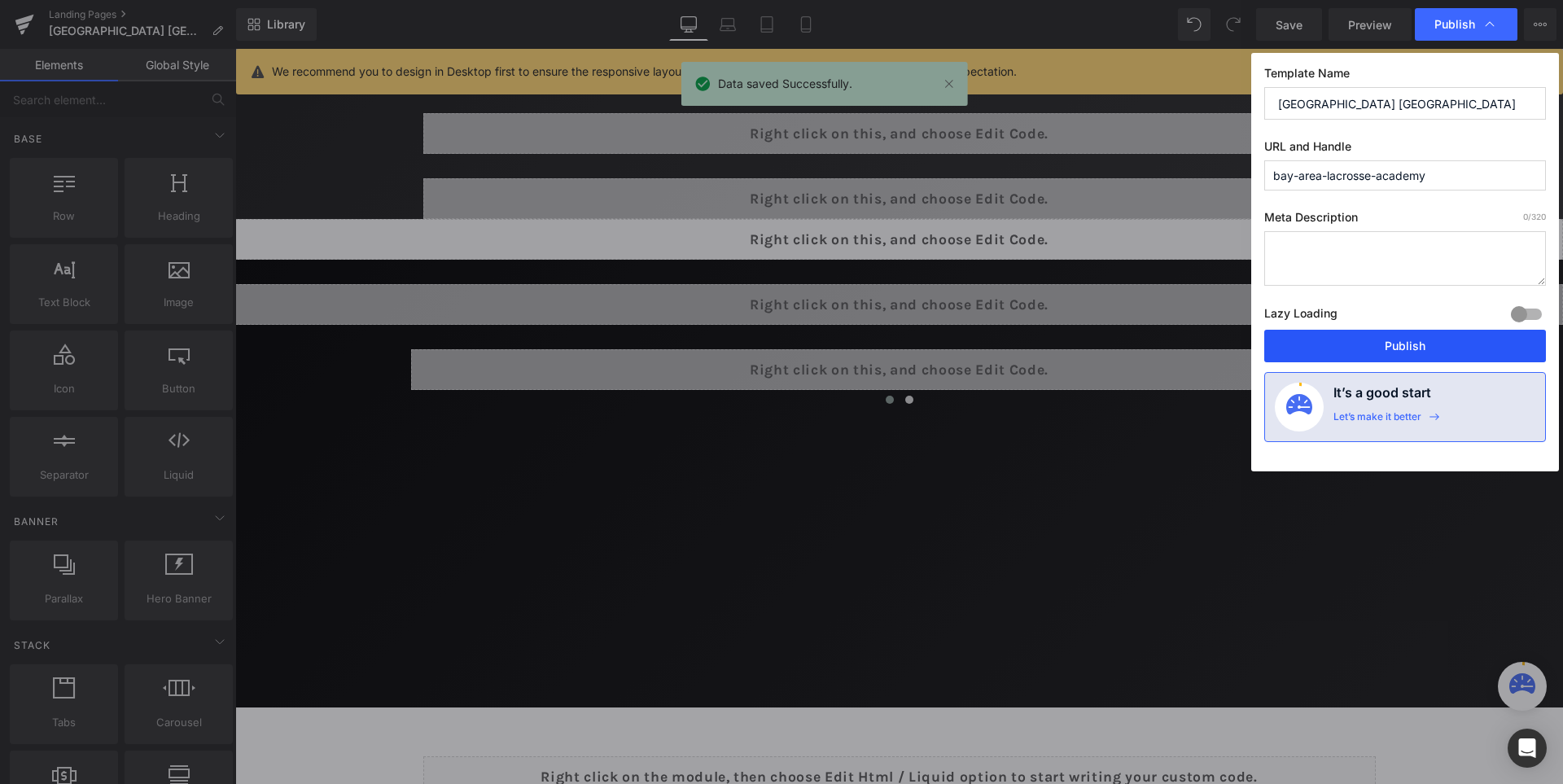
click at [1396, 349] on button "Publish" at bounding box center [1406, 346] width 282 height 33
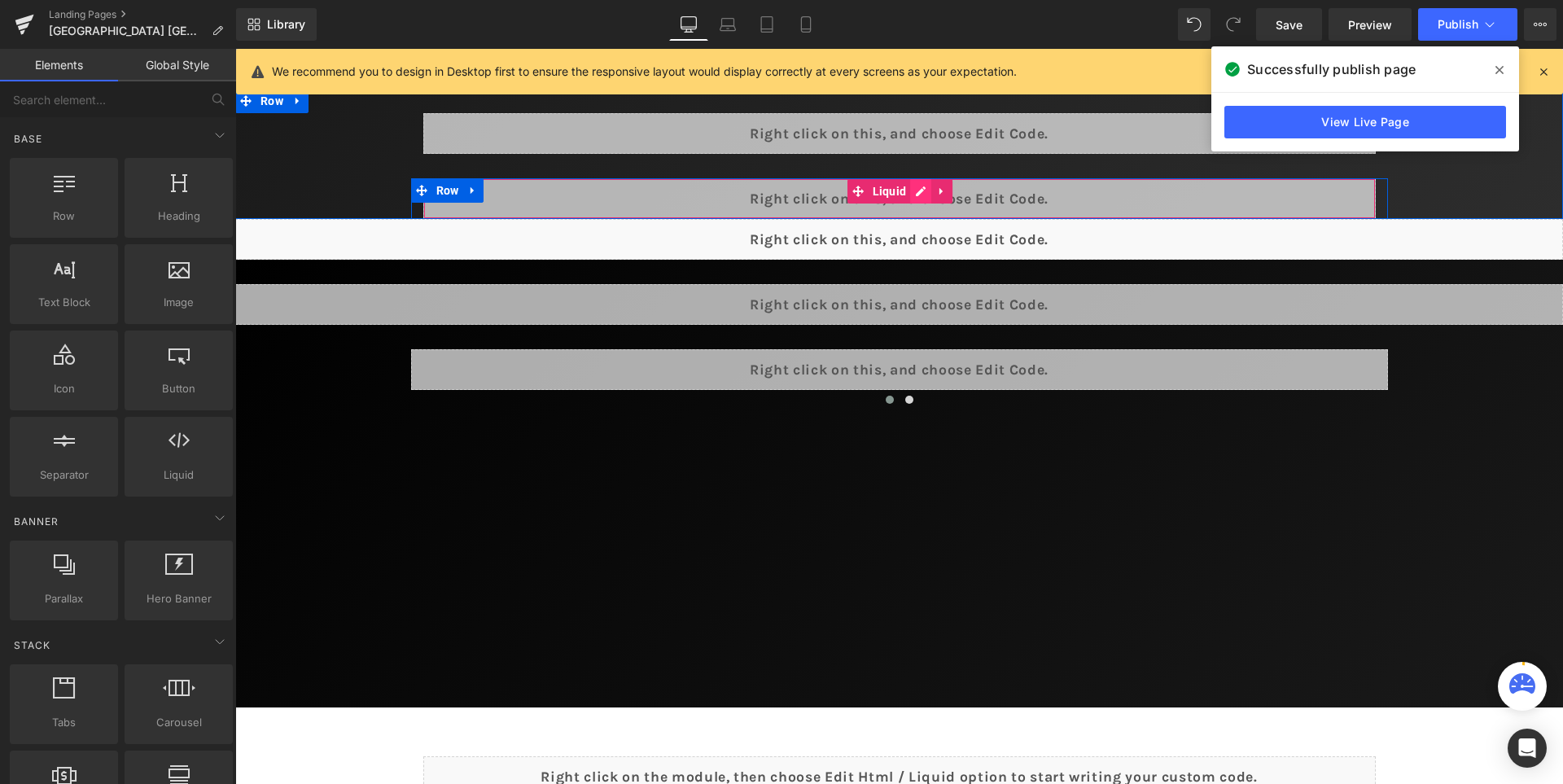
click at [935, 186] on div "Liquid" at bounding box center [899, 198] width 953 height 40
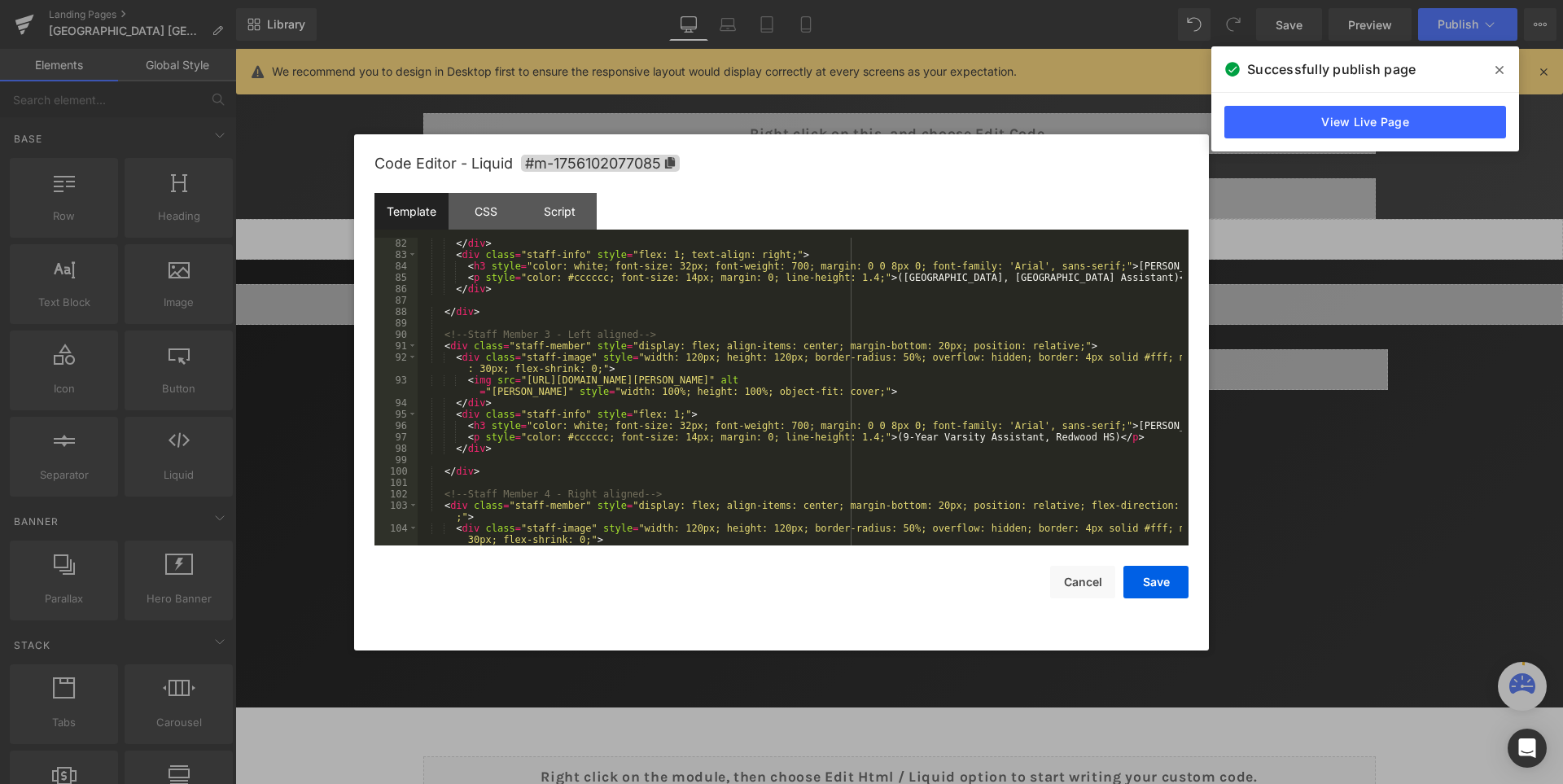
scroll to position [928, 0]
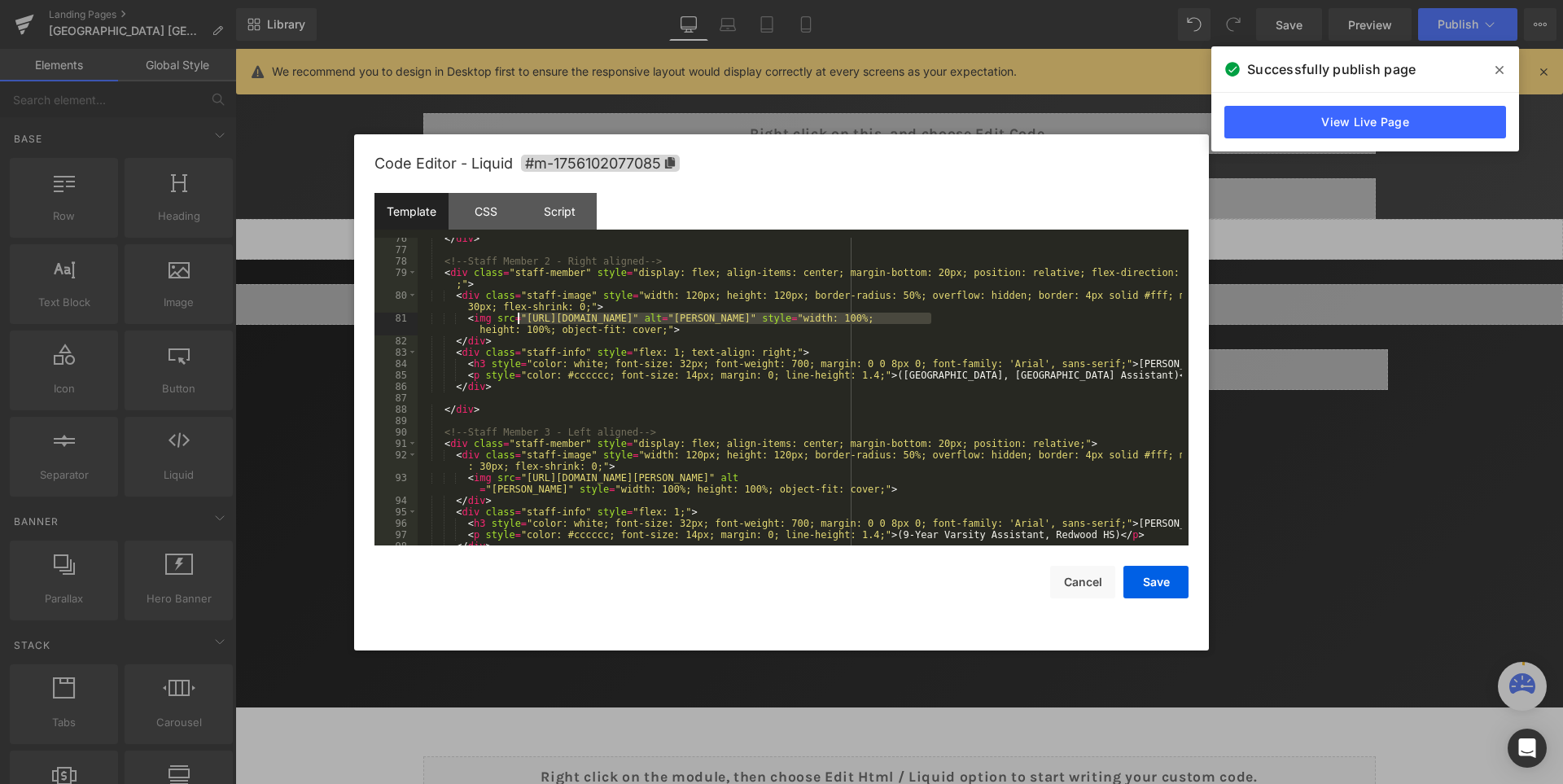
drag, startPoint x: 932, startPoint y: 319, endPoint x: 519, endPoint y: 312, distance: 413.1
click at [519, 312] on div "</ div > <!-- Staff Member 2 - Right aligned --> < div class = "staff-member" s…" at bounding box center [799, 399] width 765 height 331
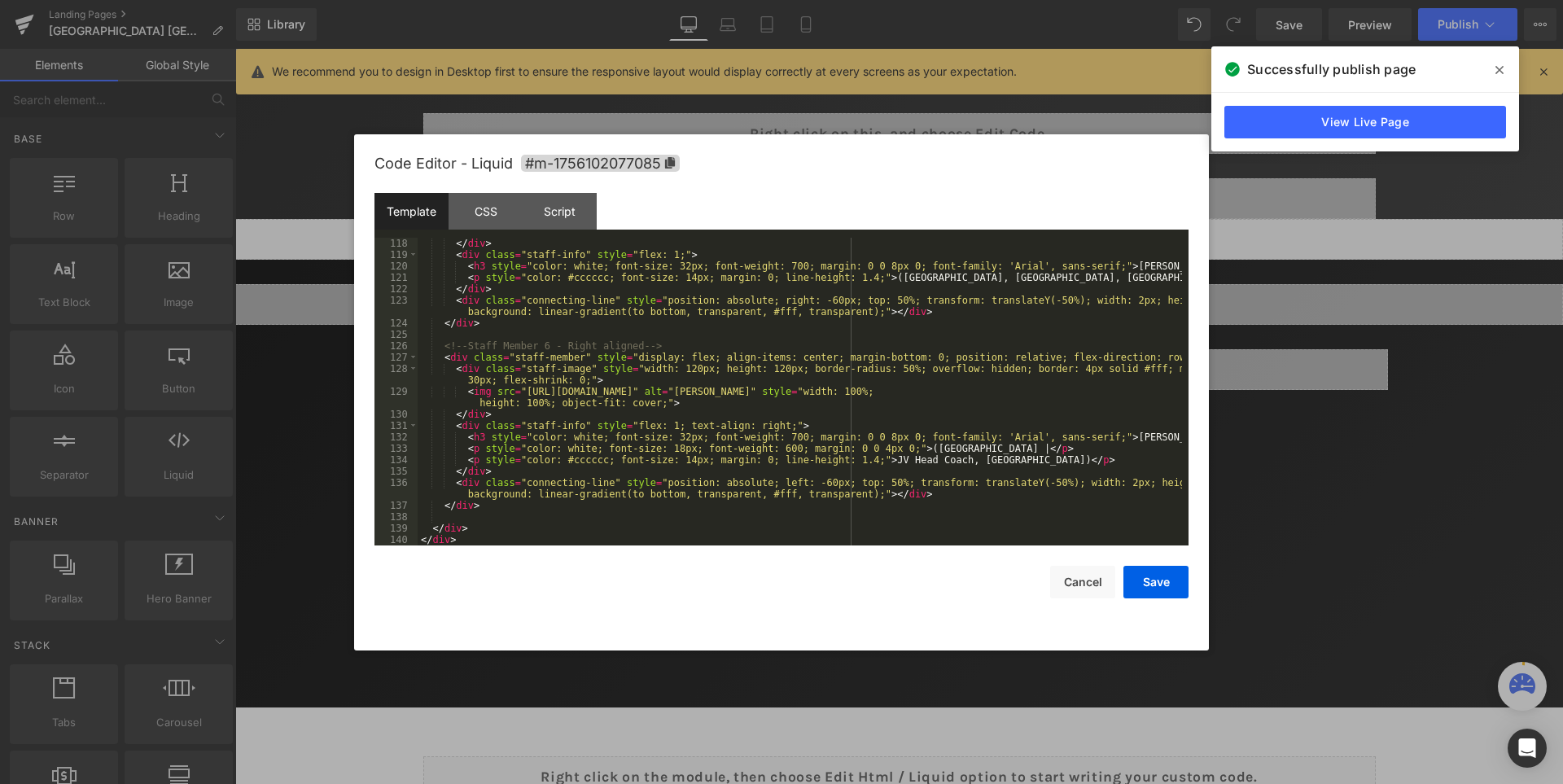
scroll to position [1527, 0]
click at [701, 332] on div "</ div > < div class = "staff-info" style = "flex: 1;" > < h3 style = "color: w…" at bounding box center [799, 403] width 765 height 331
click at [995, 430] on div "</ div > < div class = "staff-info" style = "flex: 1;" > < h3 style = "color: w…" at bounding box center [799, 403] width 765 height 331
drag, startPoint x: 519, startPoint y: 390, endPoint x: 931, endPoint y: 391, distance: 412.0
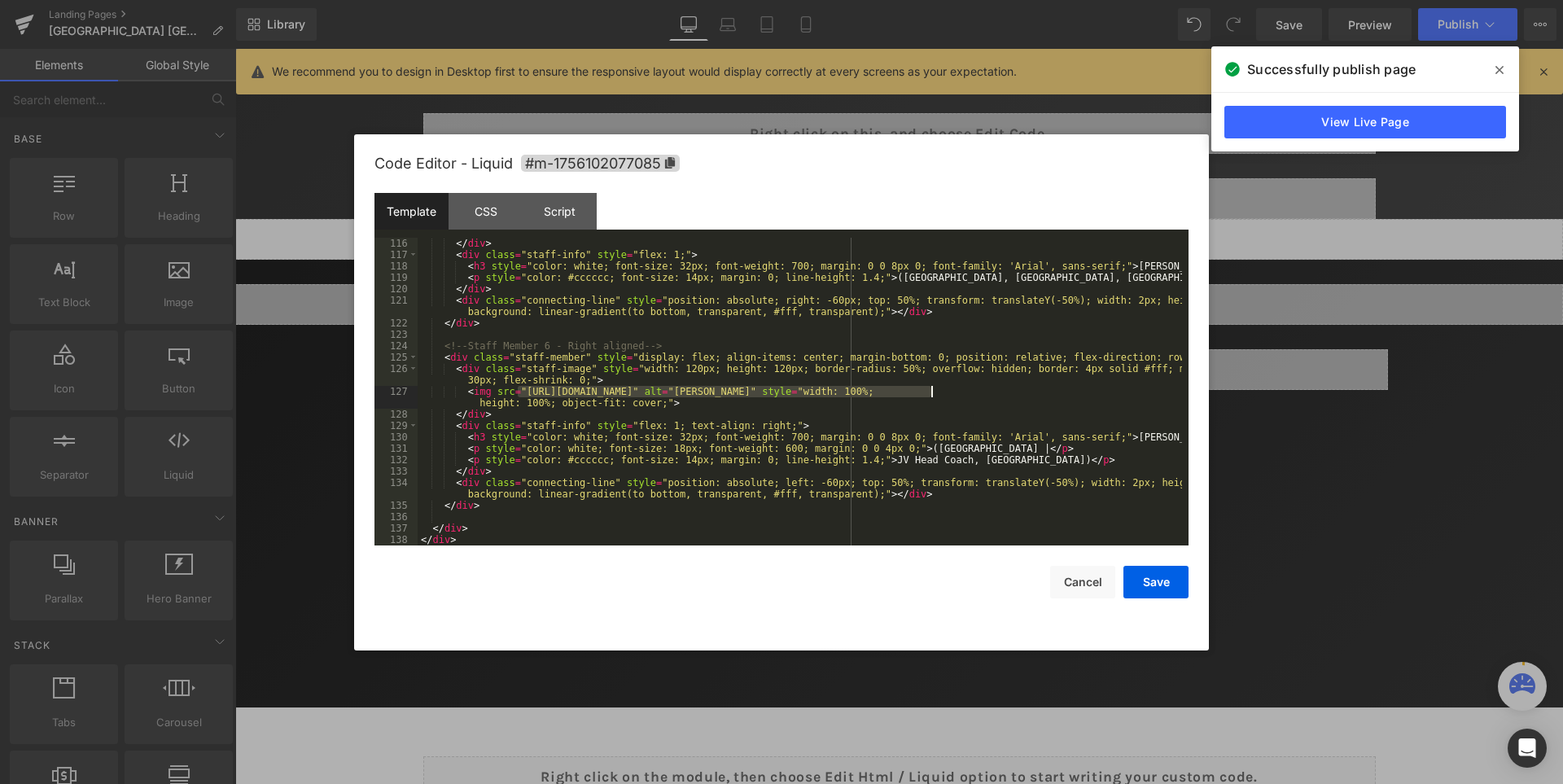
click at [931, 391] on div "</ div > < div class = "staff-info" style = "flex: 1;" > < h3 style = "color: w…" at bounding box center [799, 403] width 765 height 331
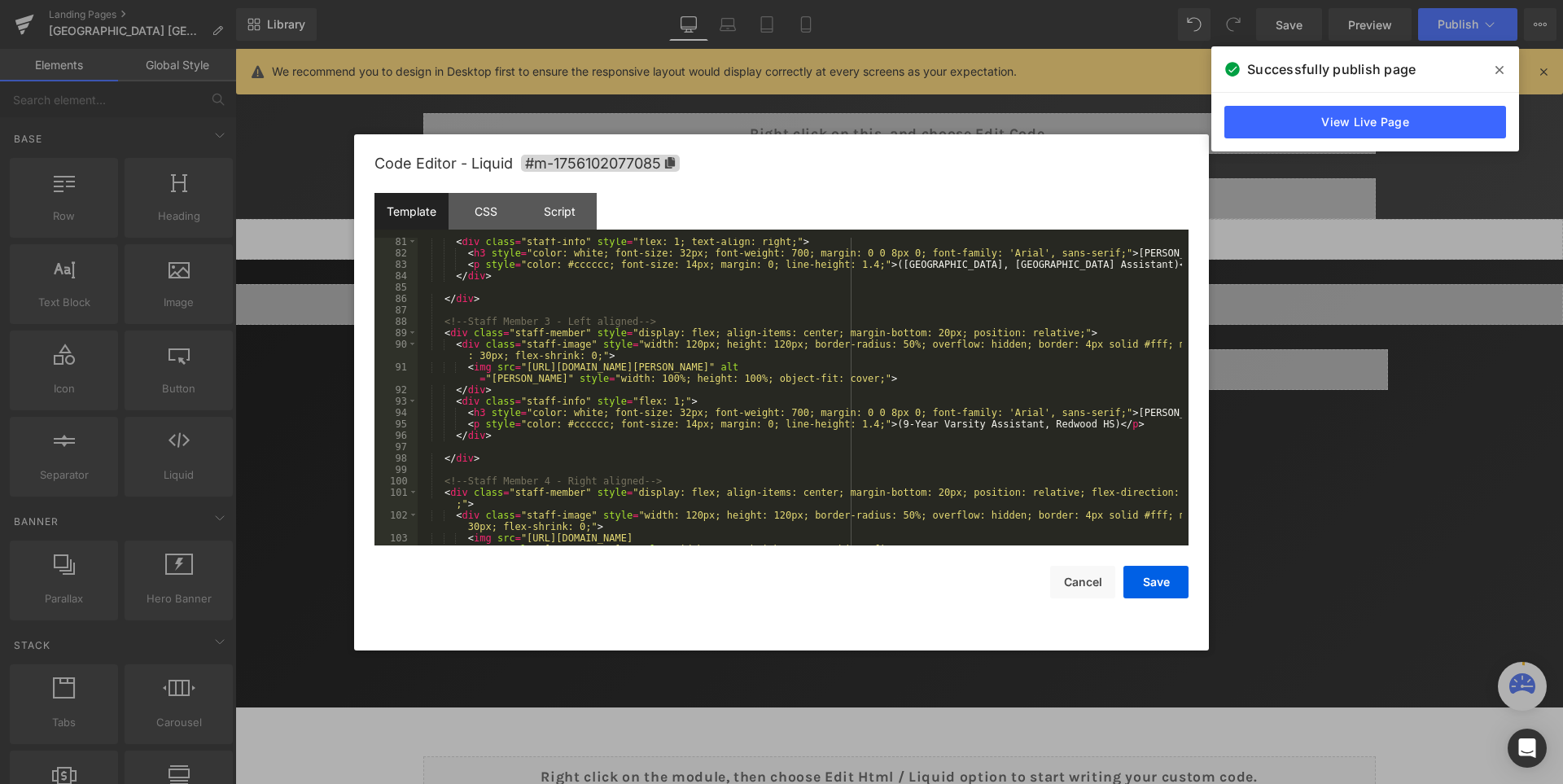
scroll to position [918, 0]
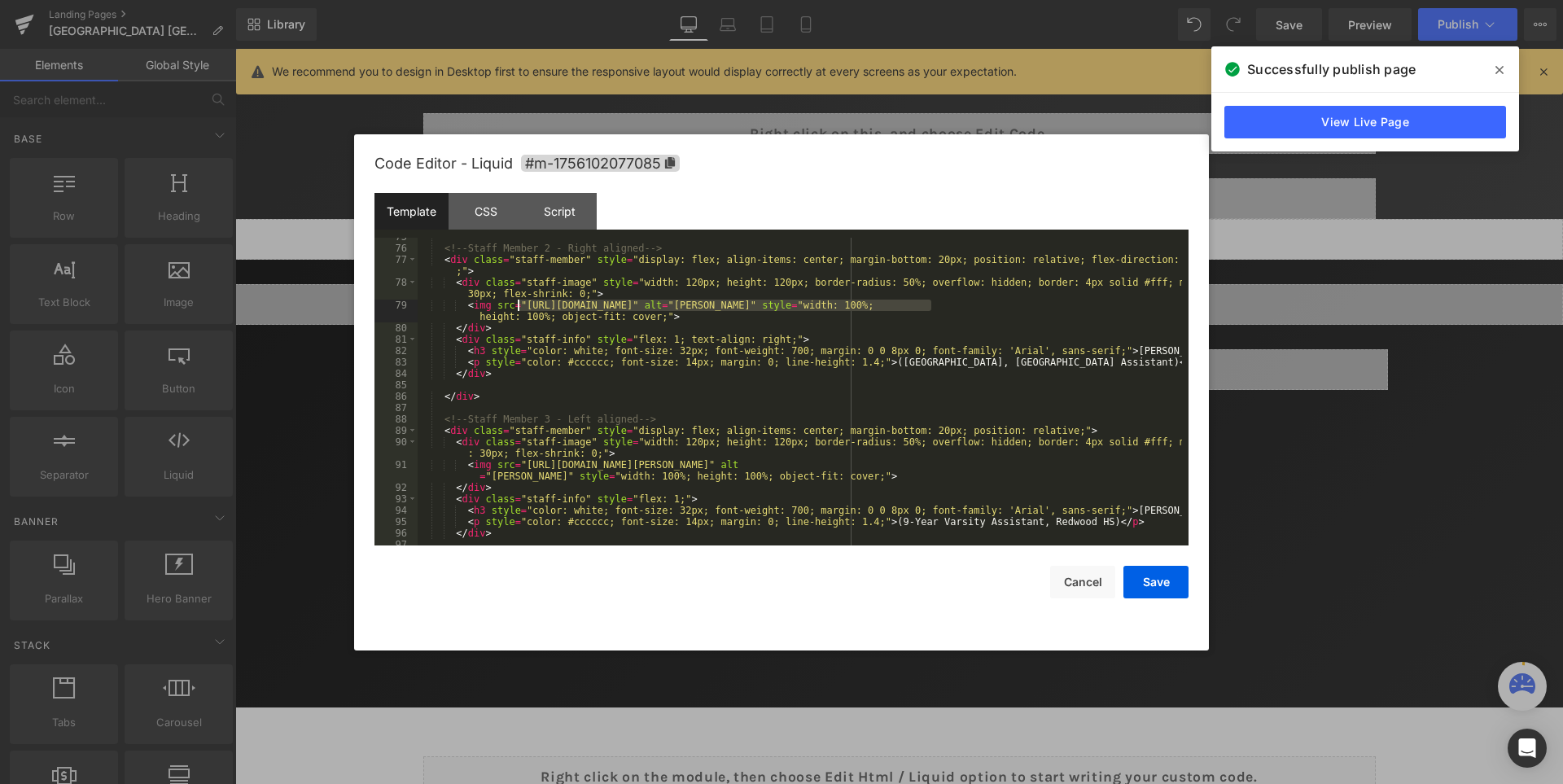
drag, startPoint x: 930, startPoint y: 302, endPoint x: 516, endPoint y: 306, distance: 414.0
click at [516, 306] on div "<!-- Staff Member 2 - Right aligned --> < div class = "staff-member" style = "d…" at bounding box center [799, 397] width 765 height 331
click at [1157, 579] on button "Save" at bounding box center [1156, 582] width 65 height 33
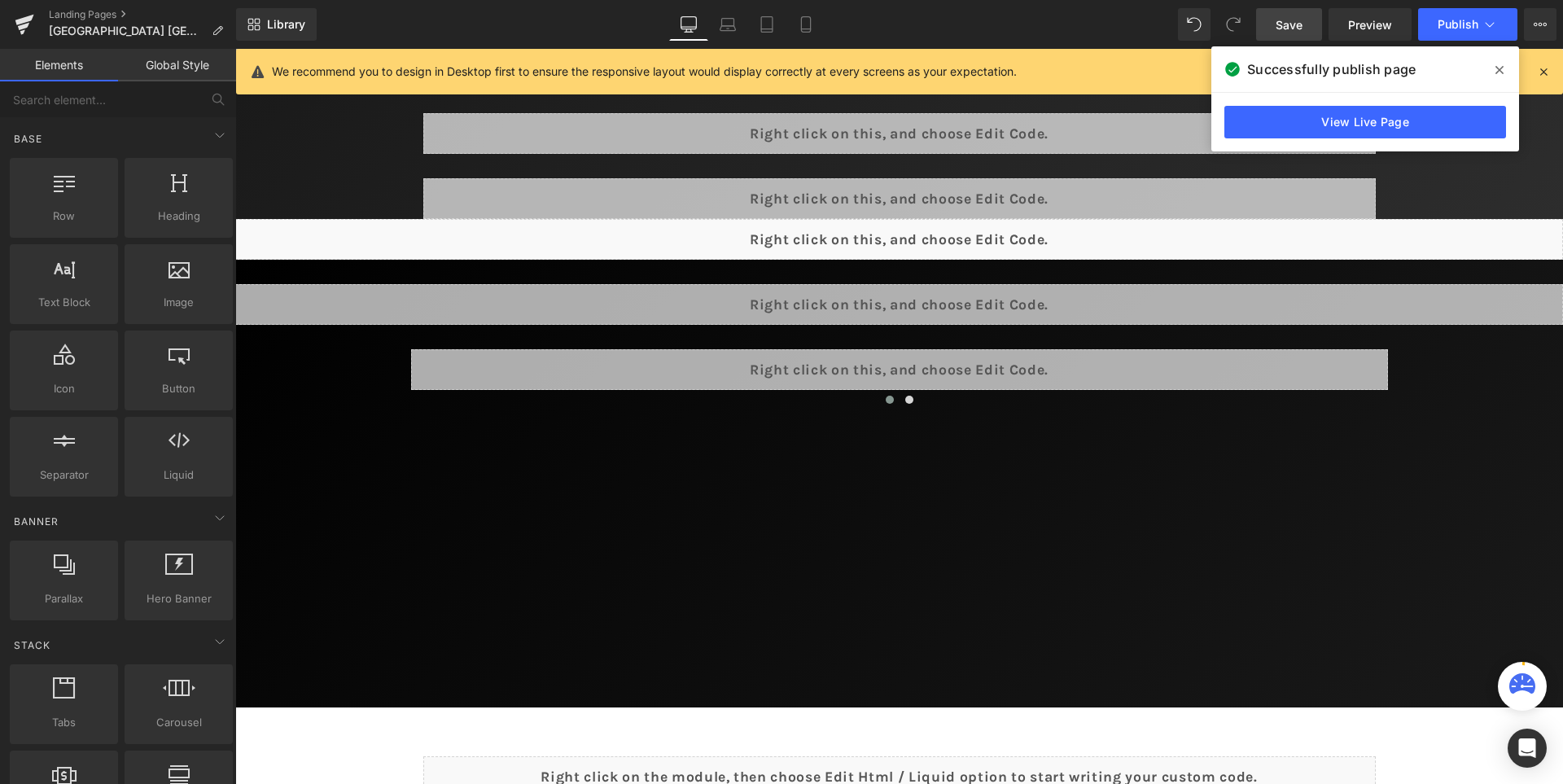
click at [1304, 20] on link "Save" at bounding box center [1289, 24] width 66 height 33
click at [1502, 70] on icon at bounding box center [1499, 70] width 8 height 8
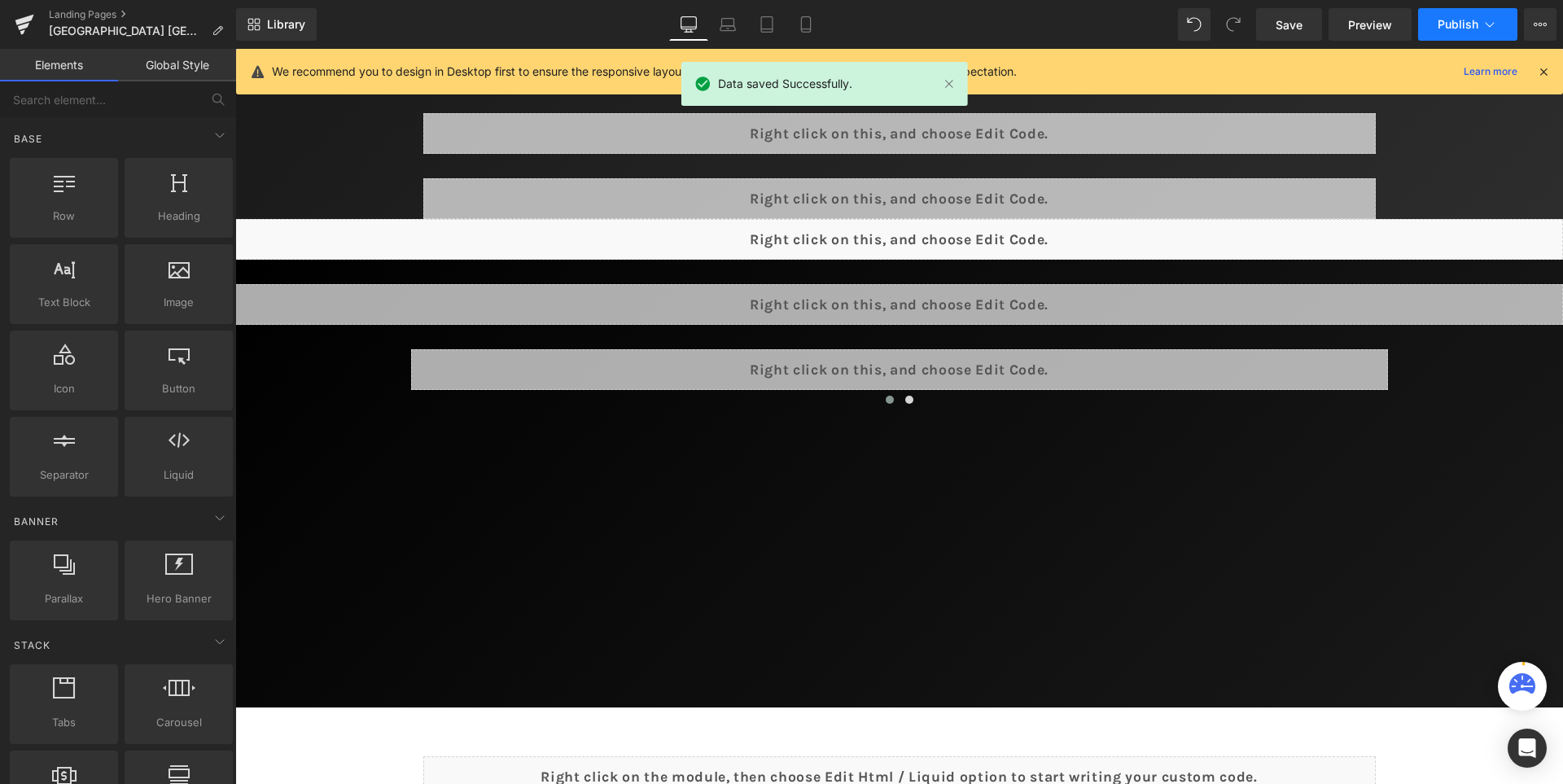
click at [1459, 28] on span "Publish" at bounding box center [1458, 24] width 40 height 13
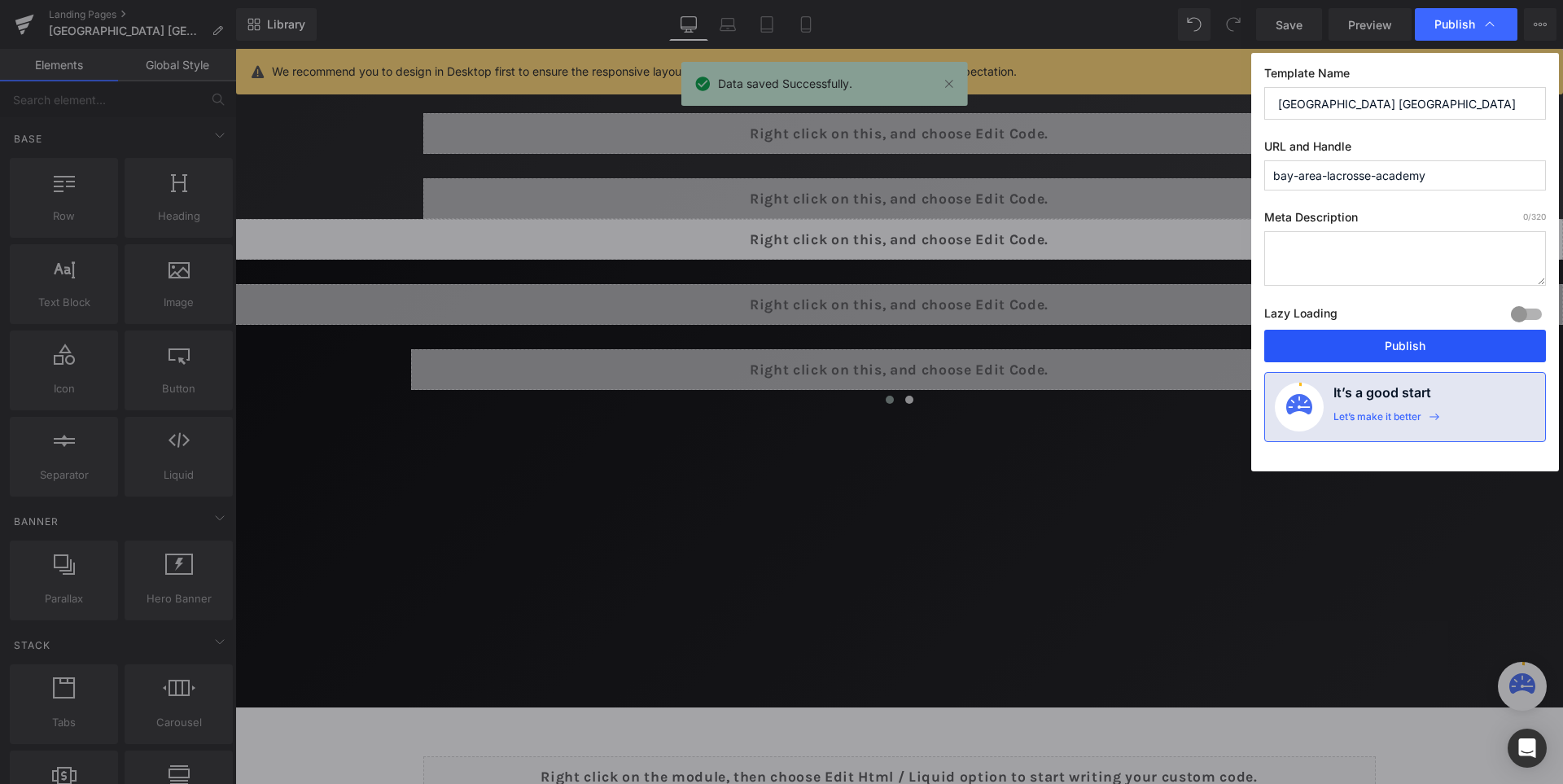
click at [1408, 342] on button "Publish" at bounding box center [1406, 346] width 282 height 33
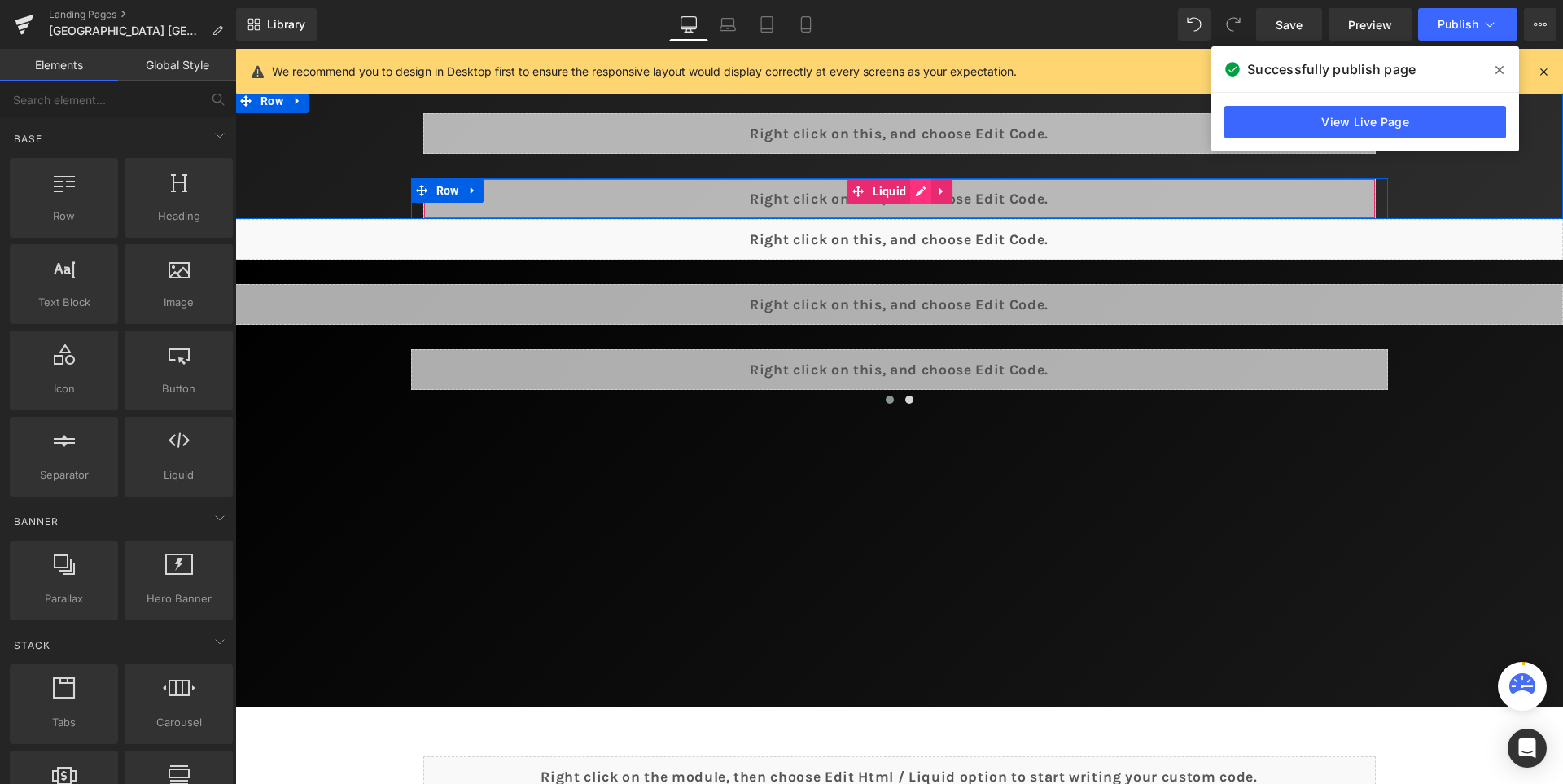
click at [927, 192] on div "Liquid" at bounding box center [899, 198] width 953 height 40
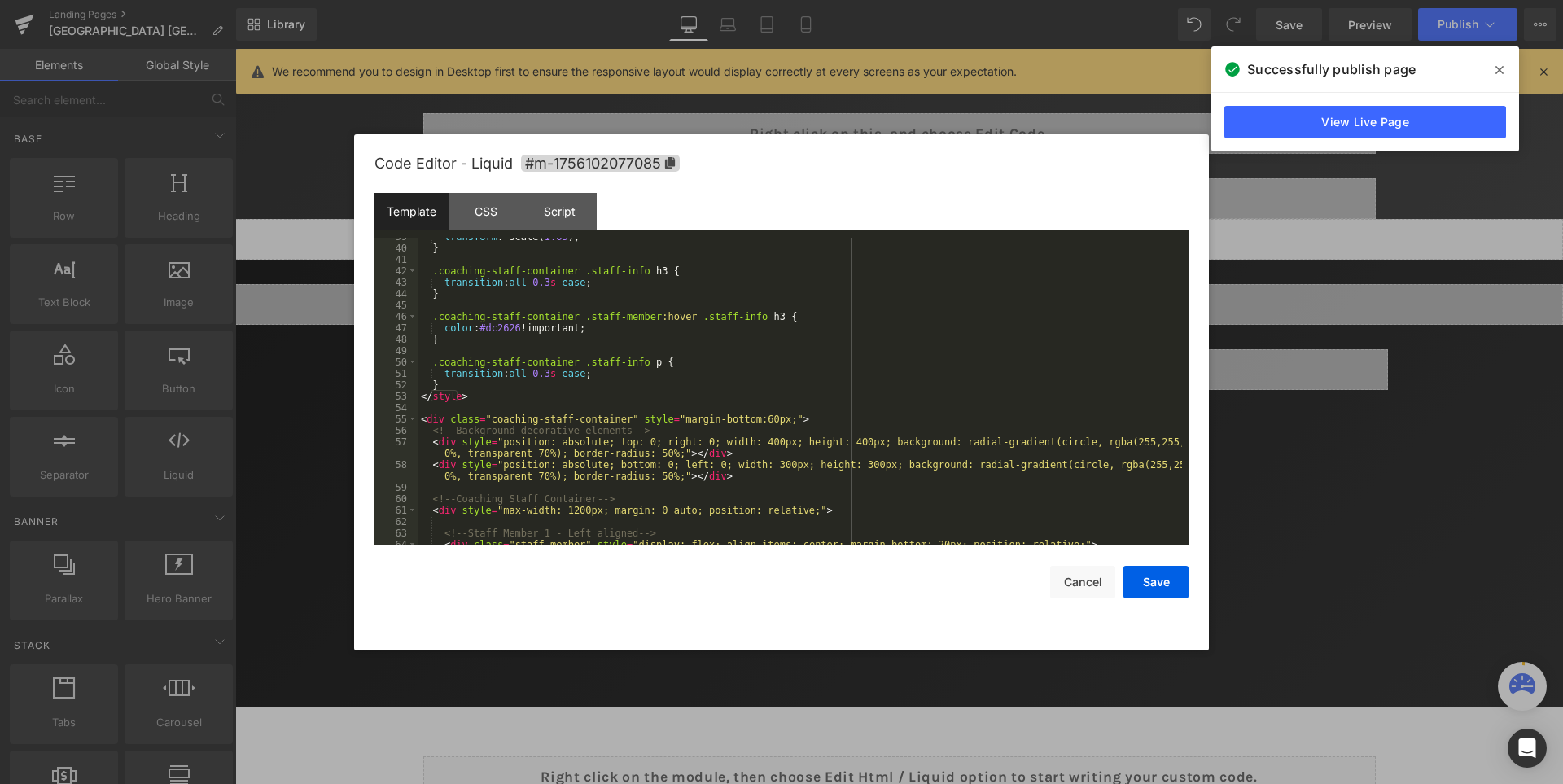
scroll to position [440, 0]
click at [765, 412] on div "transform : scale( 1.05 ); } .coaching-staff-container .staff-info h3 { transit…" at bounding box center [799, 397] width 765 height 331
click at [762, 418] on div "transform : scale( 1.05 ); } .coaching-staff-container .staff-info h3 { transit…" at bounding box center [799, 397] width 765 height 331
click at [767, 419] on div "transform : scale( 1.05 ); } .coaching-staff-container .staff-info h3 { transit…" at bounding box center [799, 397] width 765 height 331
click at [860, 420] on div "transform : scale( 1.05 ); } .coaching-staff-container .staff-info h3 { transit…" at bounding box center [799, 397] width 765 height 331
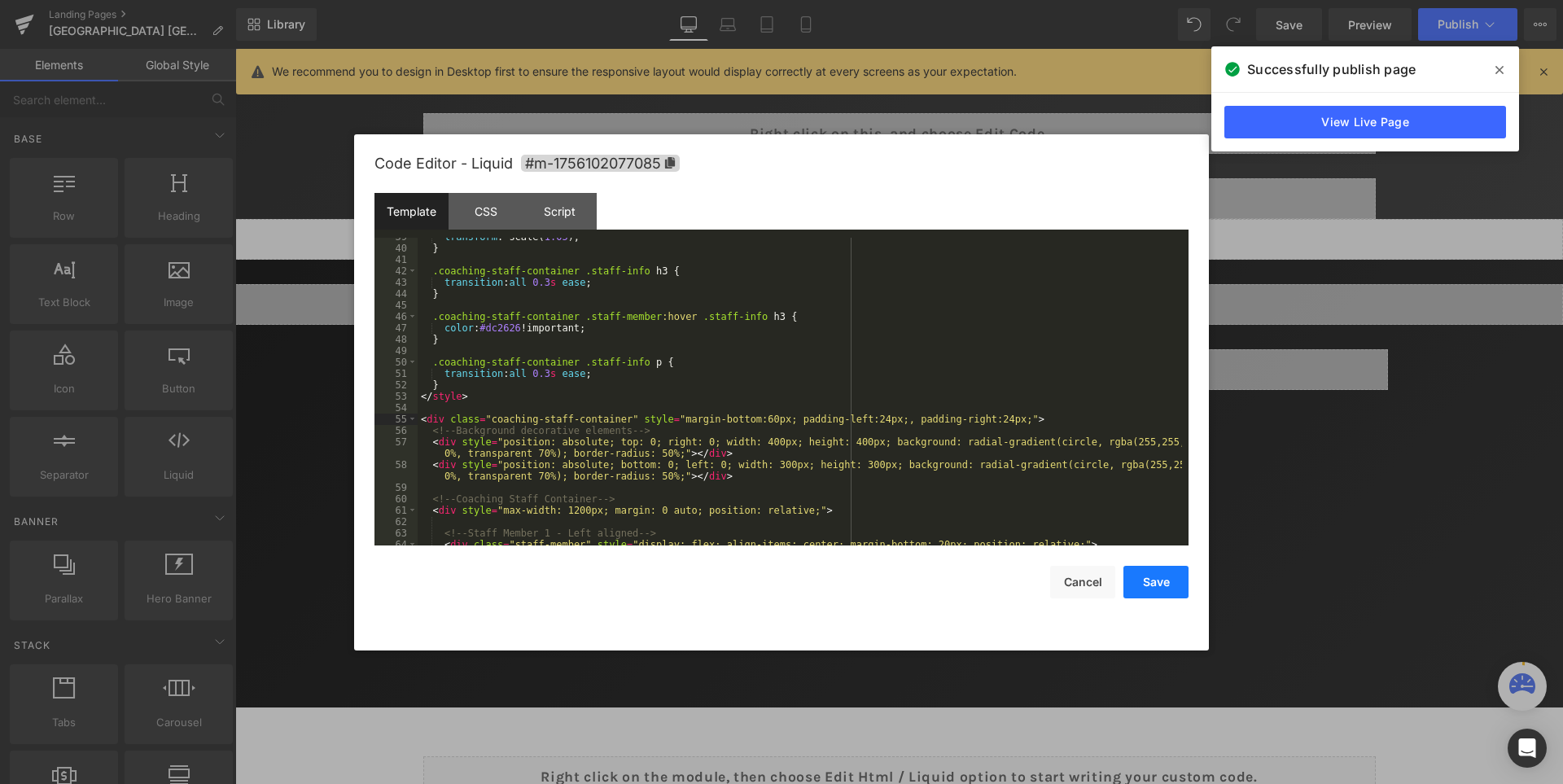
click at [1153, 590] on button "Save" at bounding box center [1156, 582] width 65 height 33
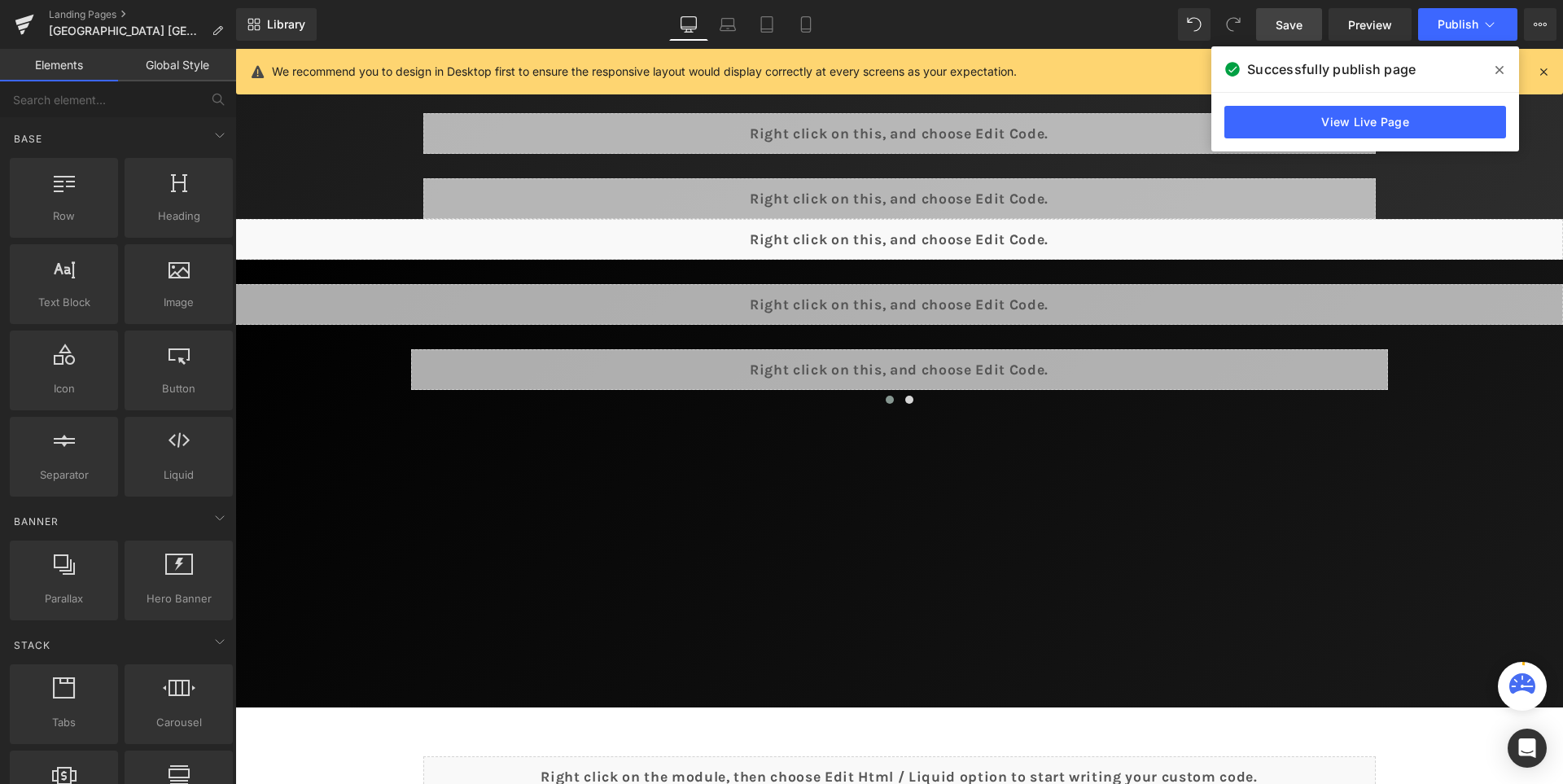
click at [1262, 24] on link "Save" at bounding box center [1289, 24] width 66 height 33
drag, startPoint x: 1505, startPoint y: 69, endPoint x: 1484, endPoint y: 63, distance: 21.8
click at [1504, 69] on span at bounding box center [1500, 71] width 26 height 26
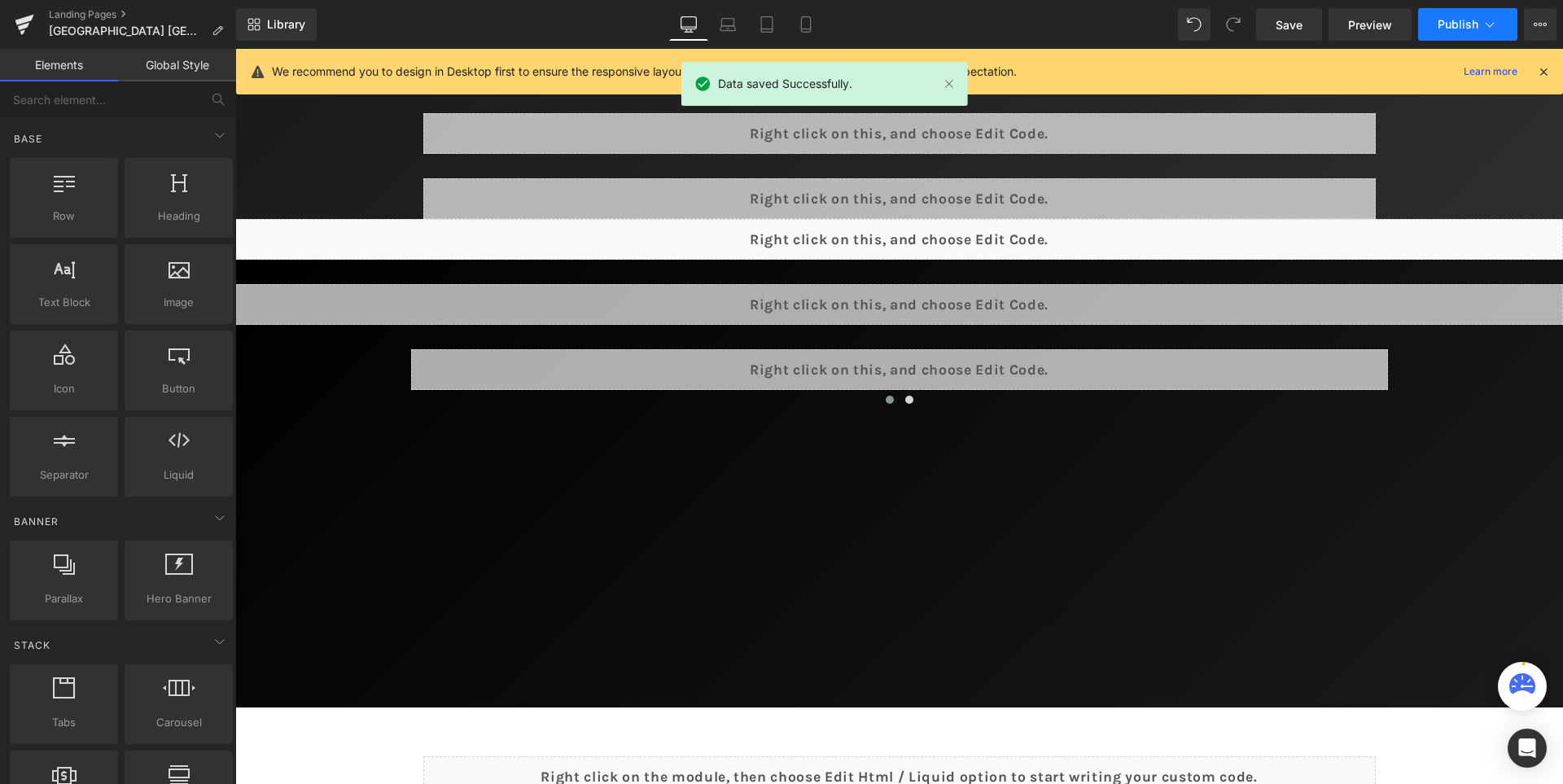
click at [1456, 23] on span "Publish" at bounding box center [1458, 24] width 40 height 13
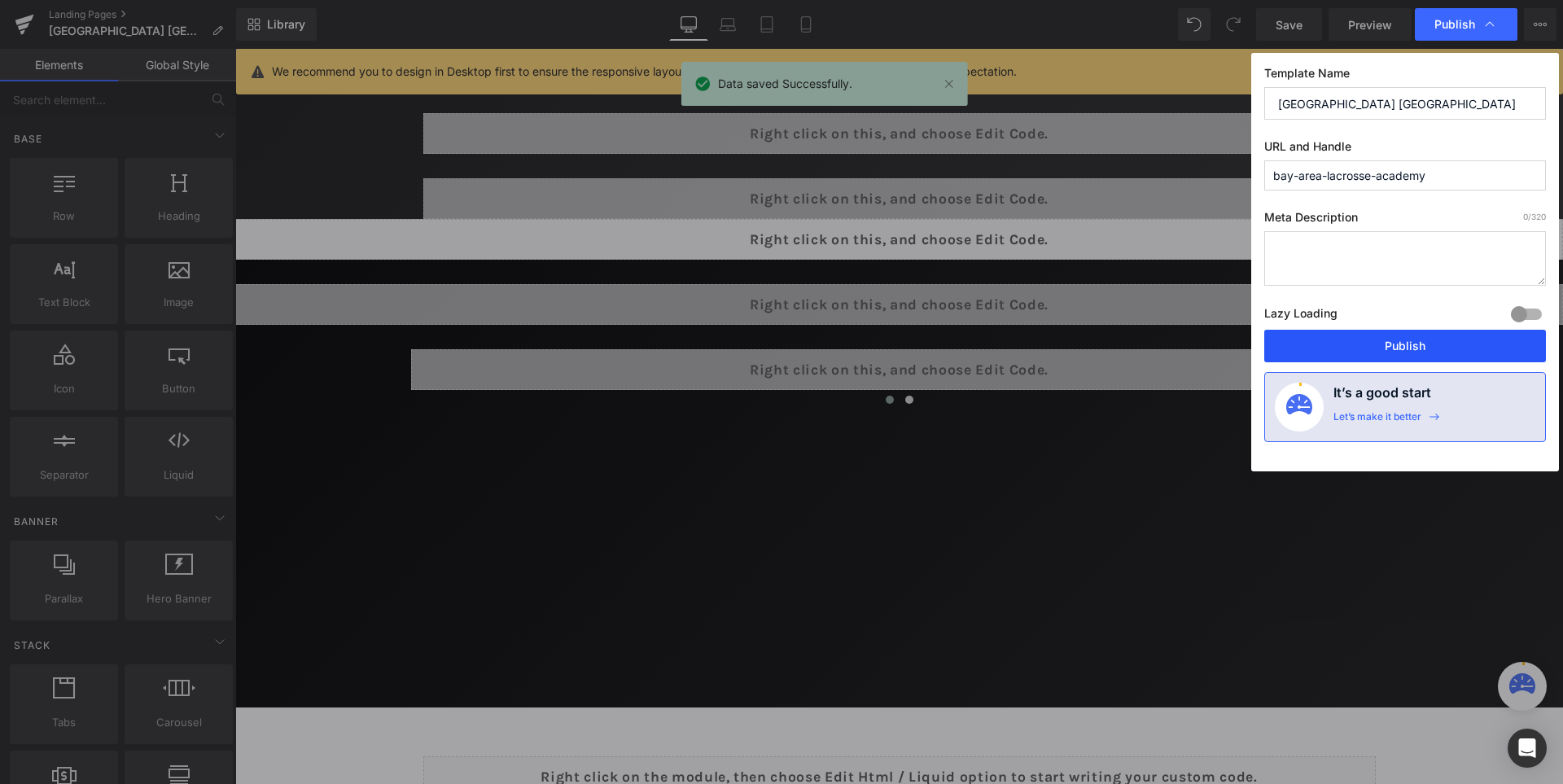
click at [1392, 349] on button "Publish" at bounding box center [1406, 346] width 282 height 33
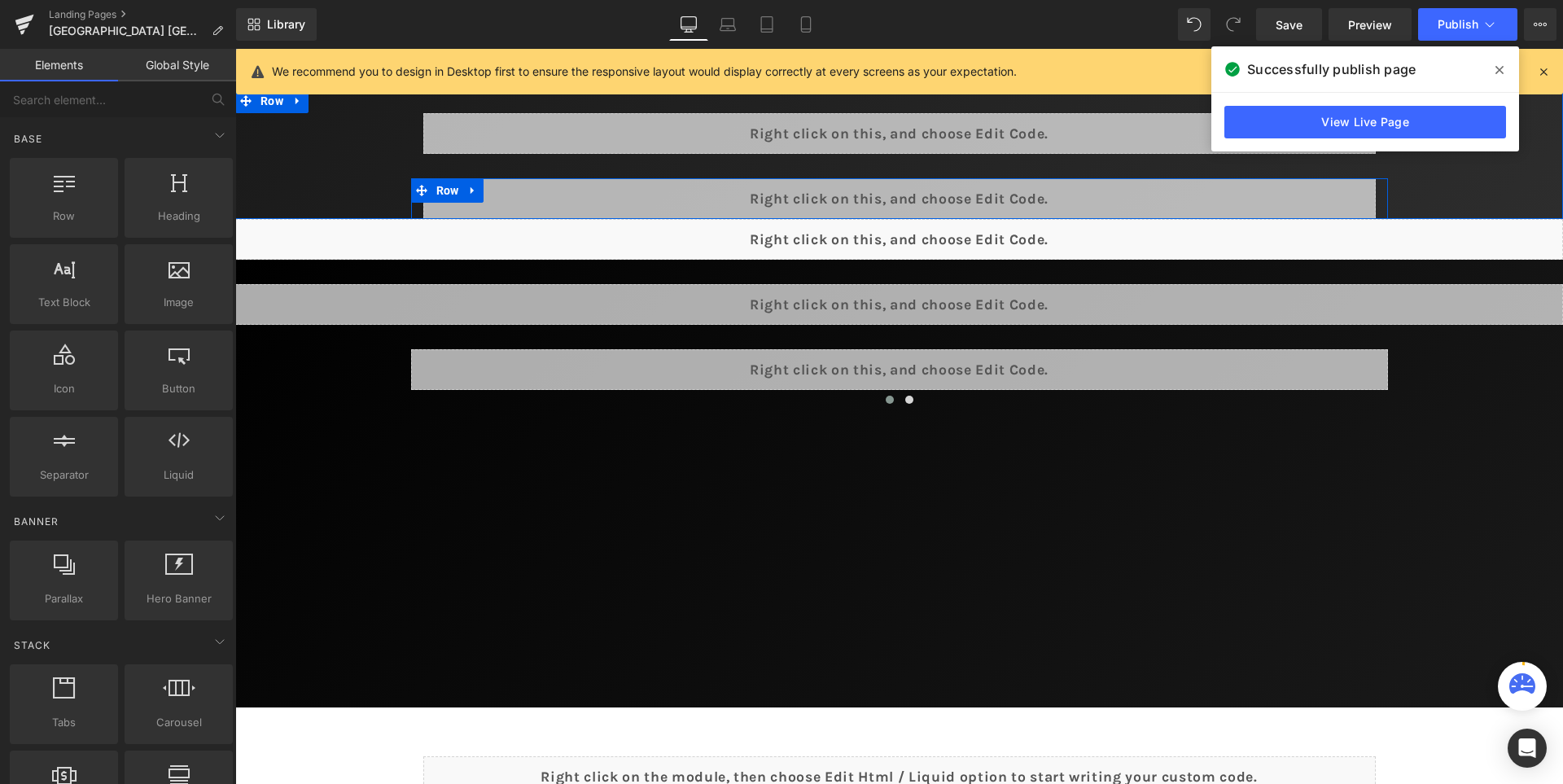
click at [931, 196] on div "Liquid" at bounding box center [899, 198] width 953 height 40
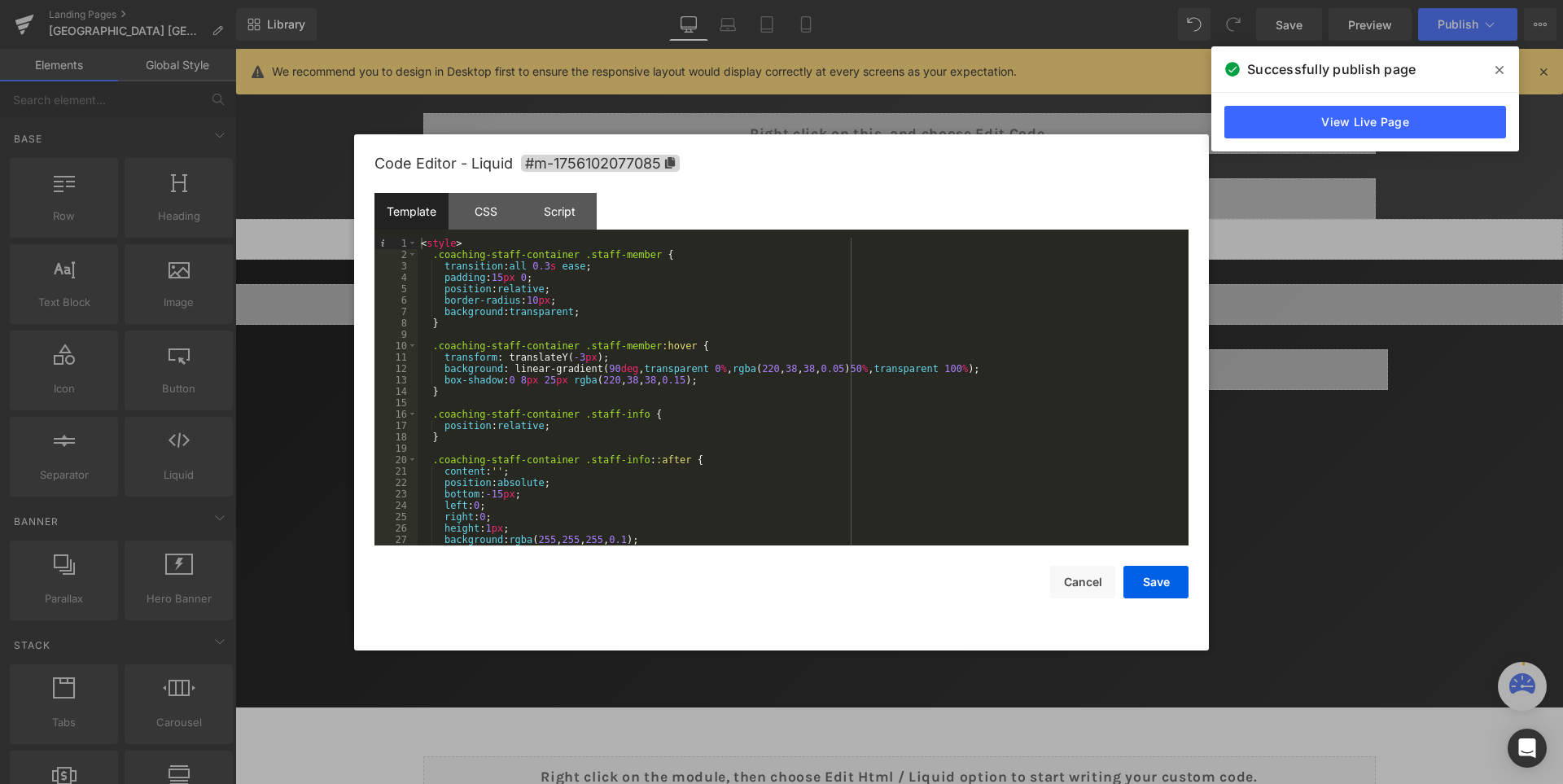
click at [501, 279] on div "< style > .coaching-staff-container .staff-member { transition : all 0.3 s ease…" at bounding box center [799, 403] width 765 height 331
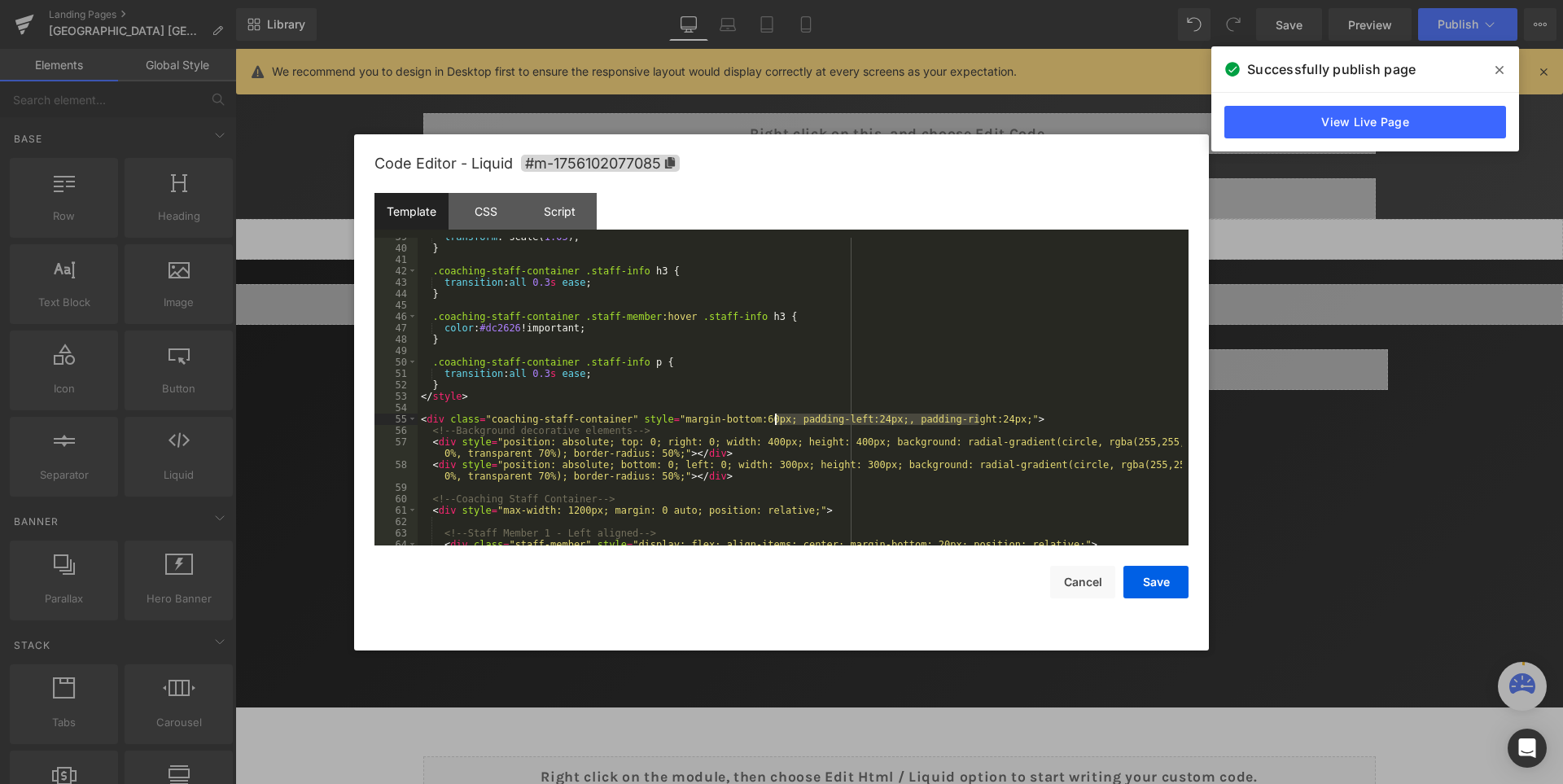
drag, startPoint x: 980, startPoint y: 418, endPoint x: 773, endPoint y: 421, distance: 207.0
click at [773, 421] on div "transform : scale( 1.05 ); } .coaching-staff-container .staff-info h3 { transit…" at bounding box center [799, 397] width 765 height 331
click at [792, 418] on div "transform : scale( 1.05 ); } .coaching-staff-container .staff-info h3 { transit…" at bounding box center [799, 397] width 765 height 331
click at [1154, 578] on button "Save" at bounding box center [1156, 582] width 65 height 33
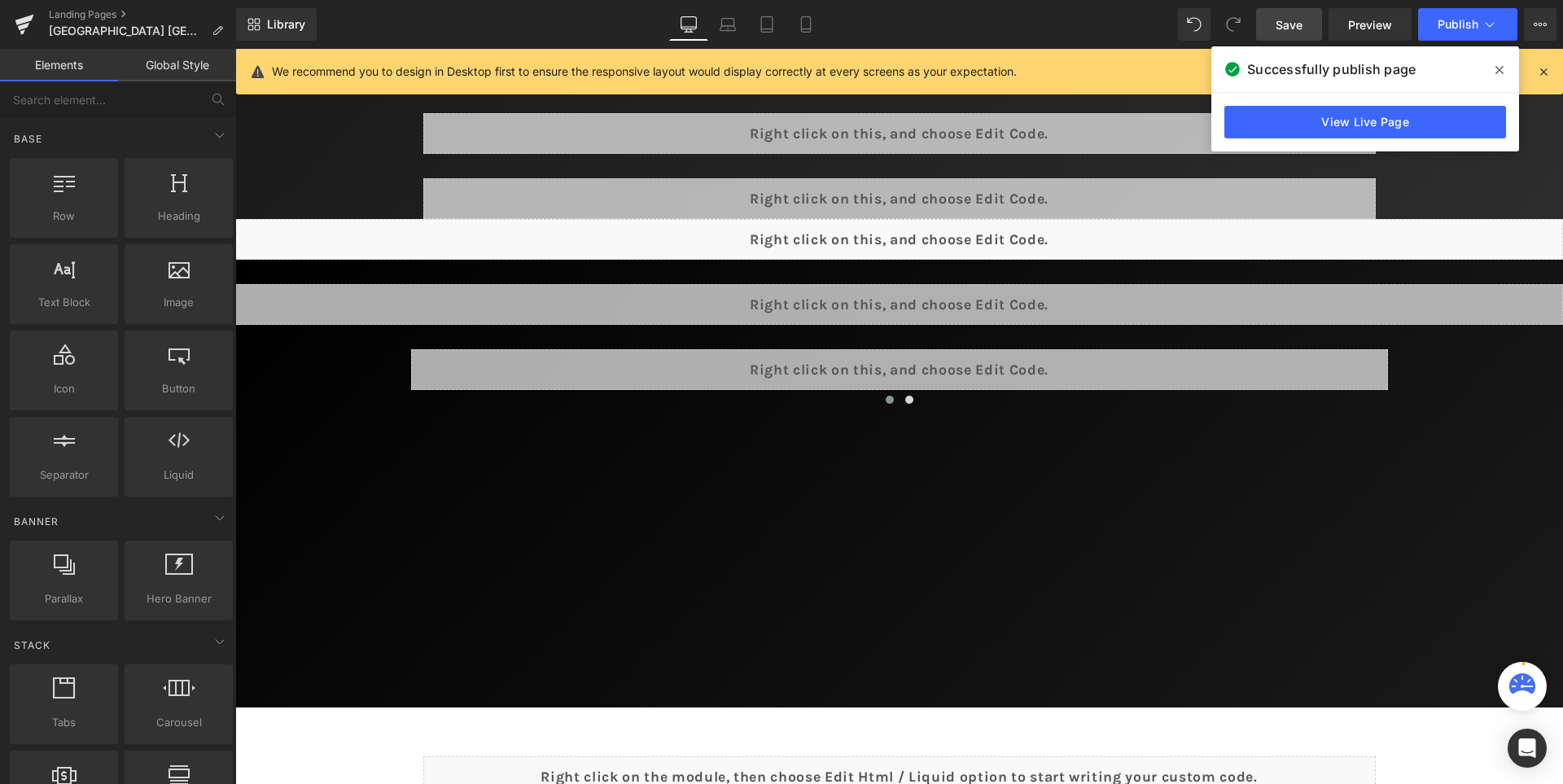
click at [1288, 17] on span "Save" at bounding box center [1289, 24] width 27 height 17
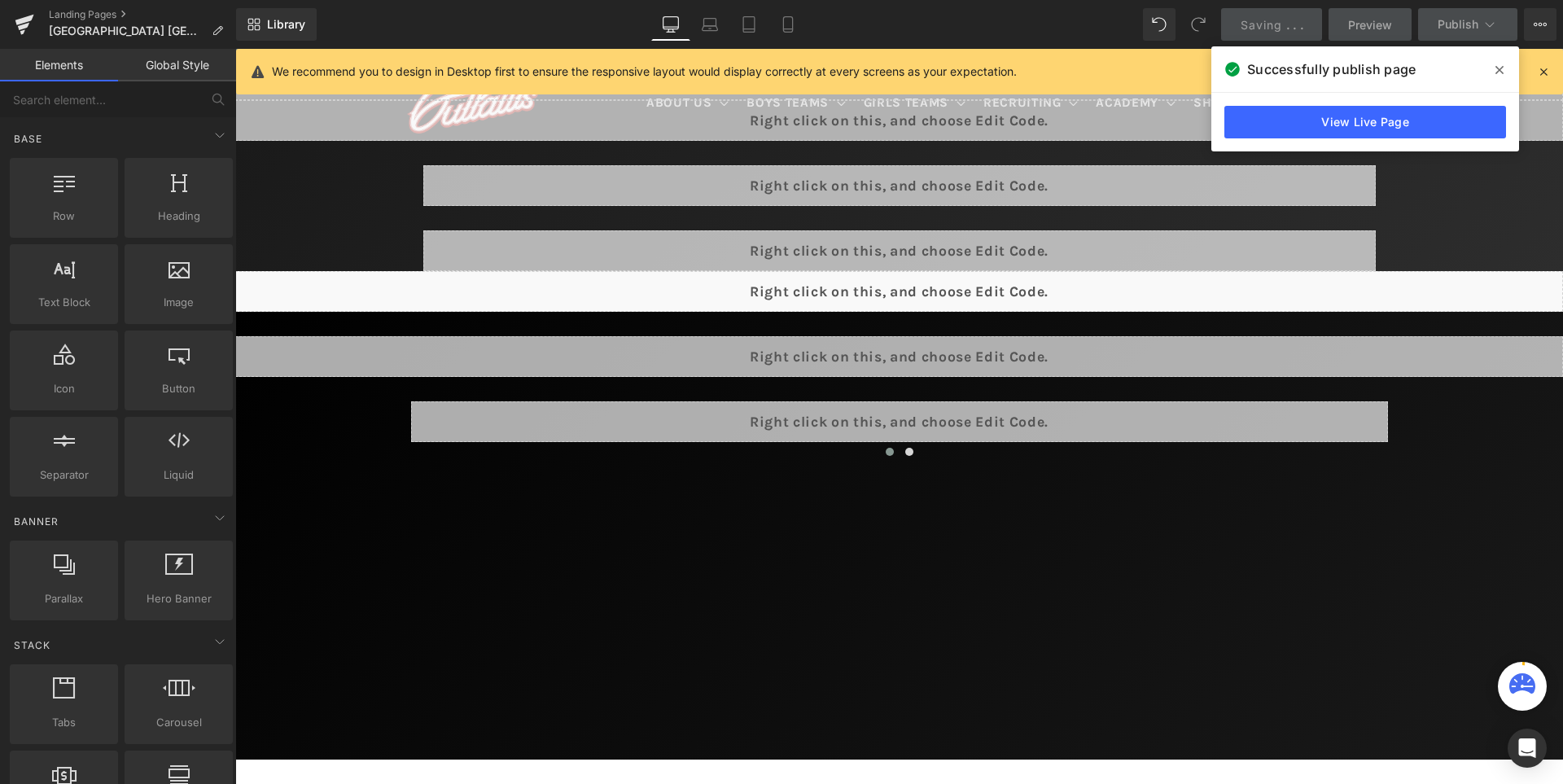
scroll to position [682, 0]
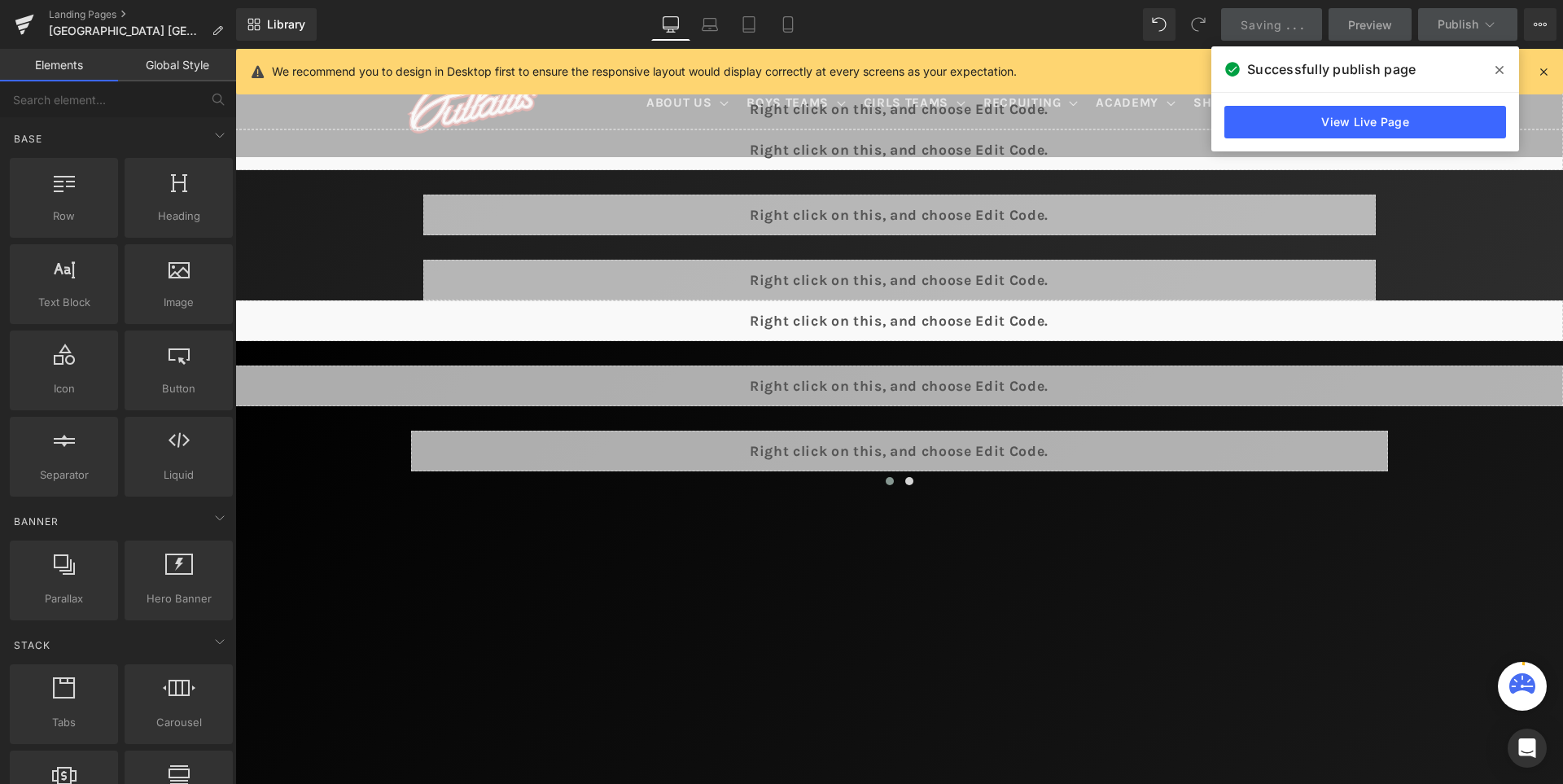
click at [1500, 71] on icon at bounding box center [1499, 70] width 8 height 8
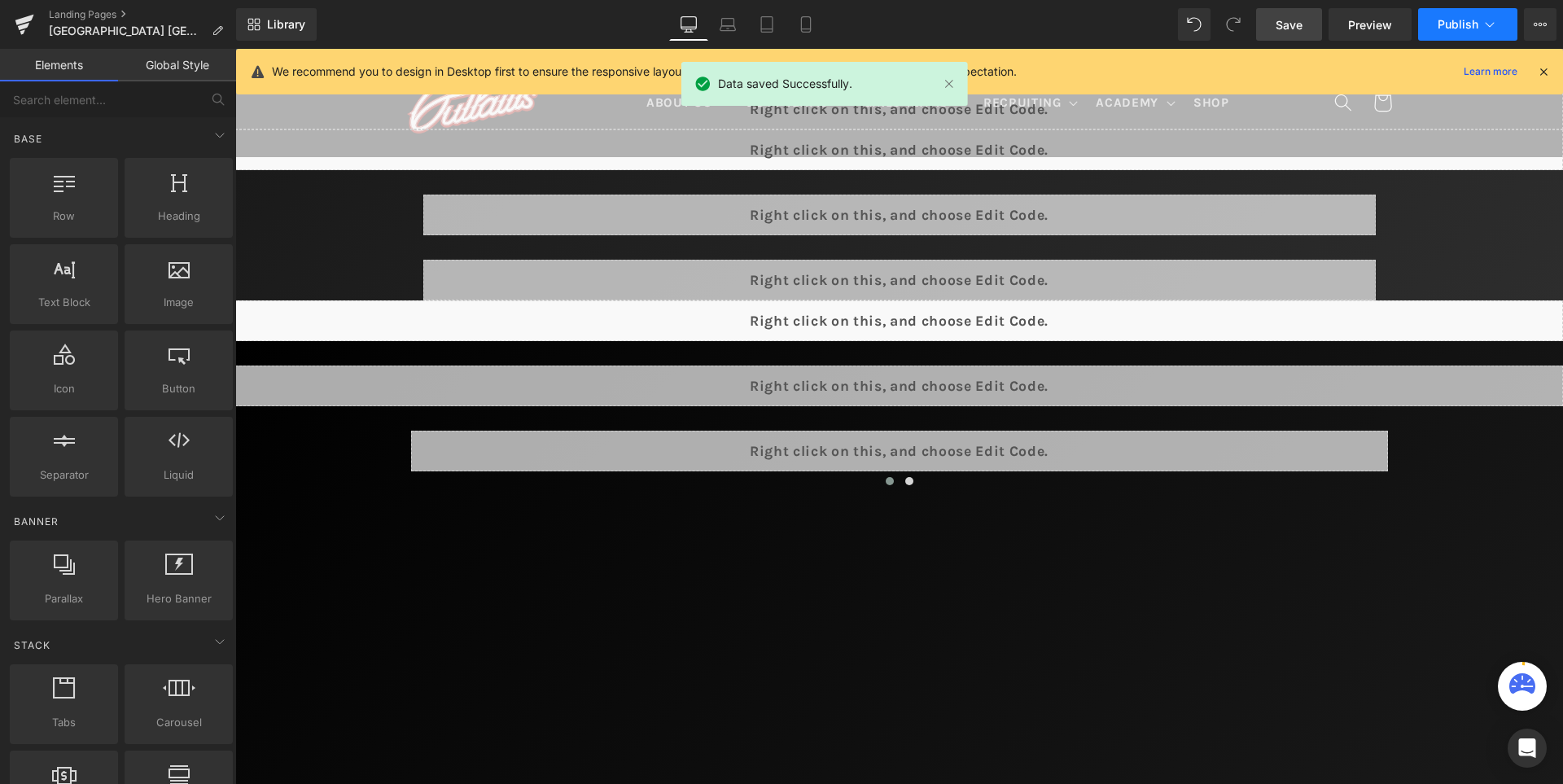
click at [1460, 27] on span "Publish" at bounding box center [1458, 24] width 40 height 13
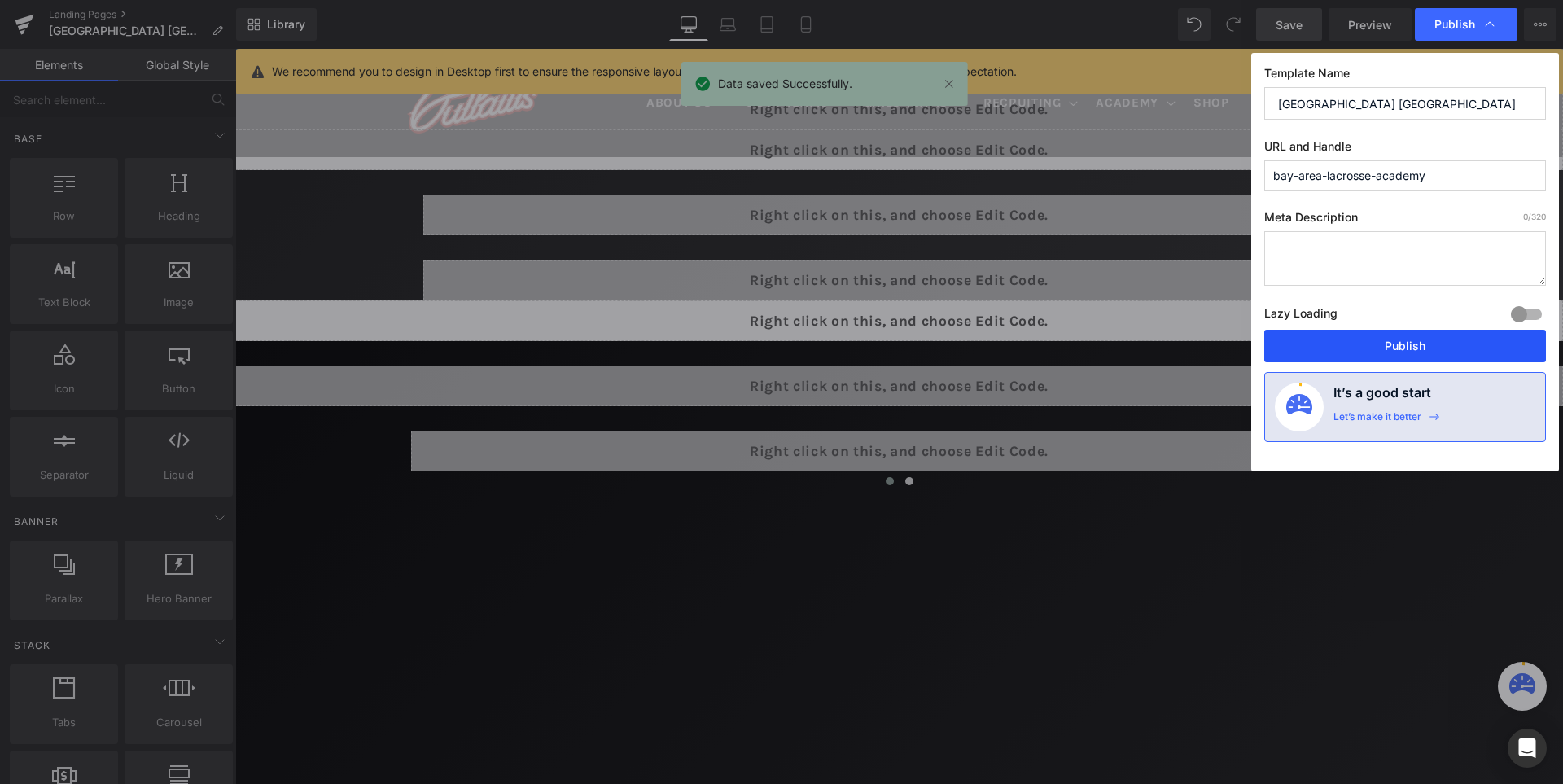
click at [1393, 337] on button "Publish" at bounding box center [1406, 346] width 282 height 33
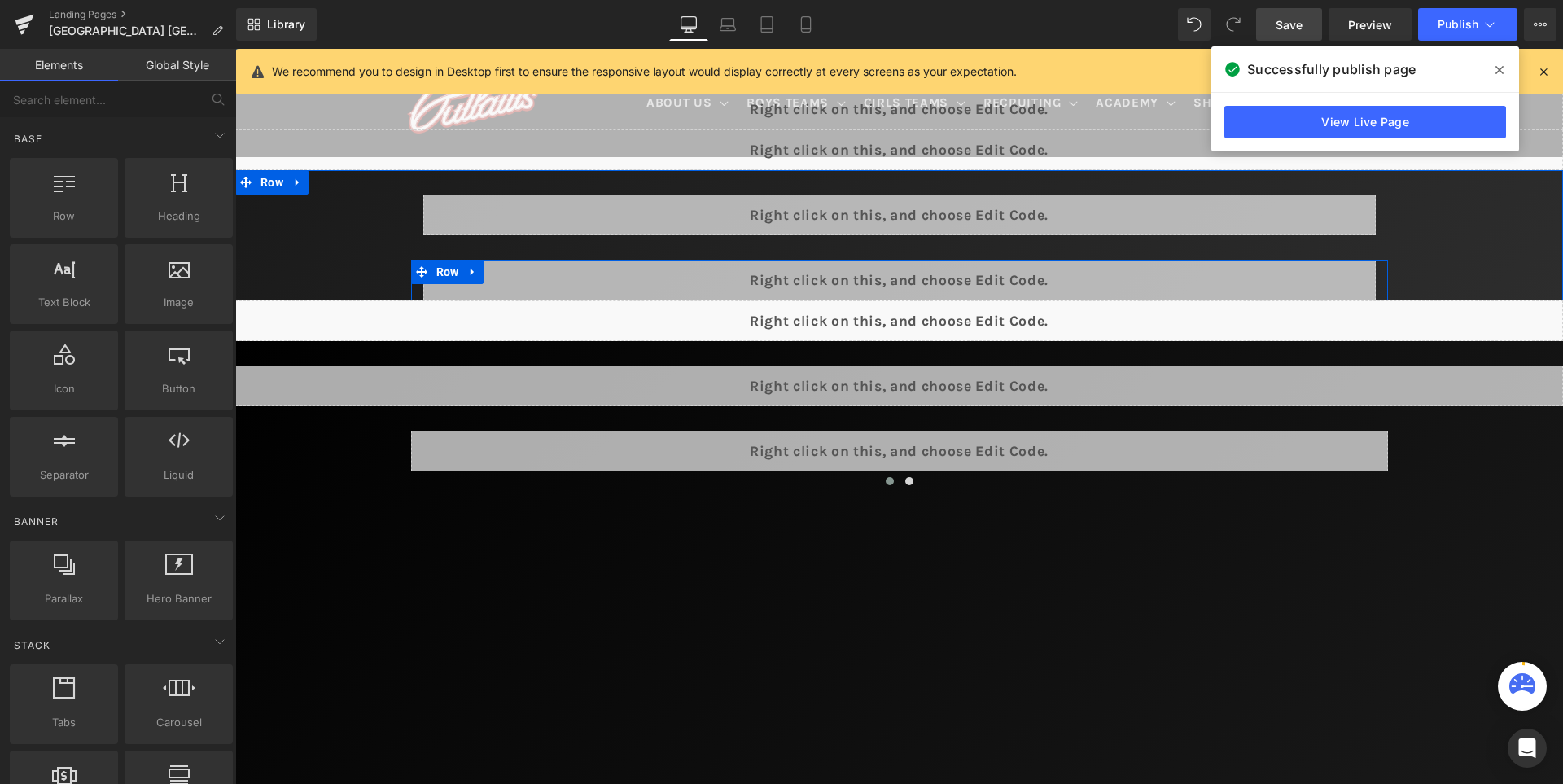
click at [934, 275] on div "Liquid" at bounding box center [899, 279] width 953 height 40
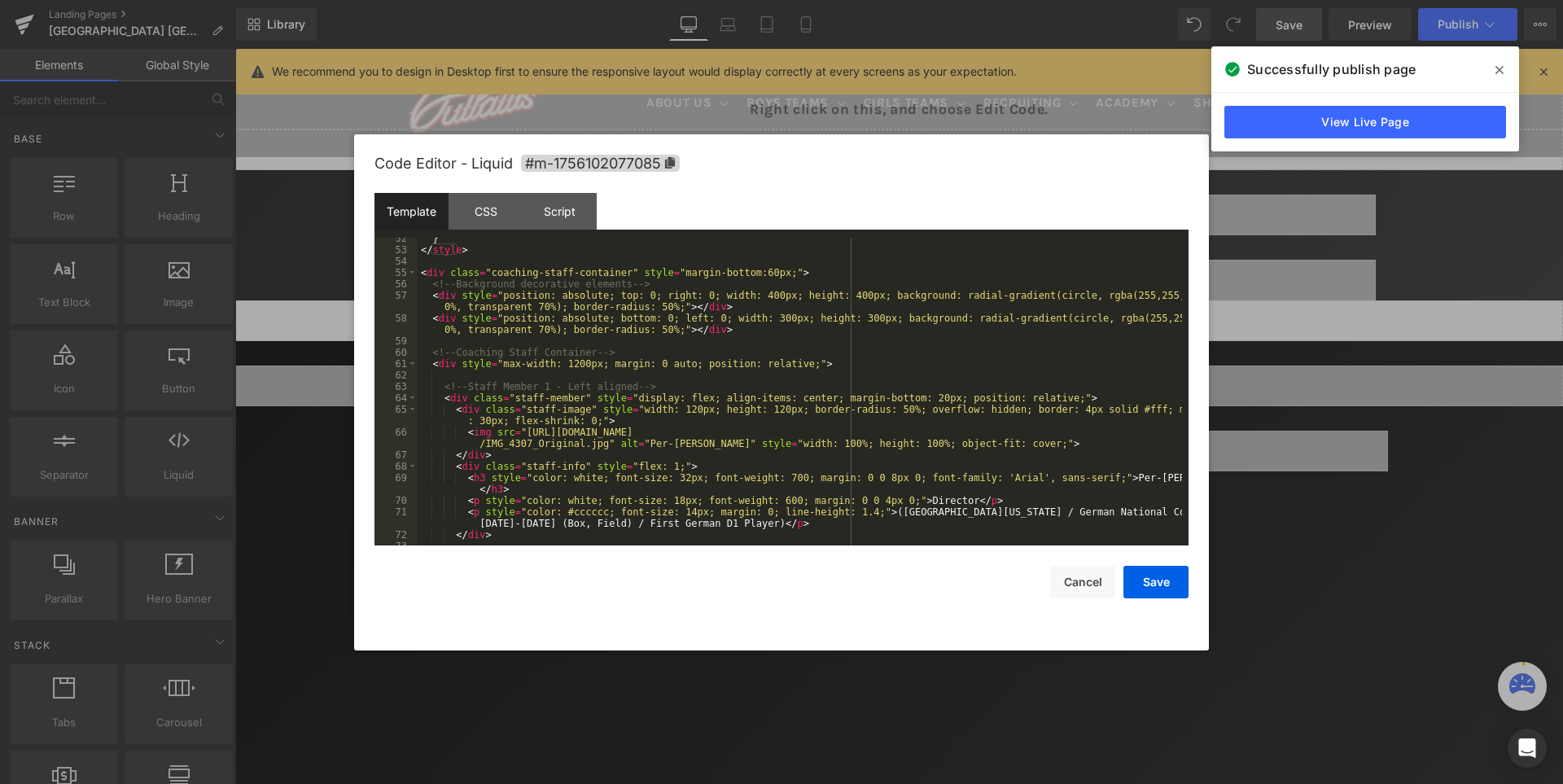
scroll to position [537, 0]
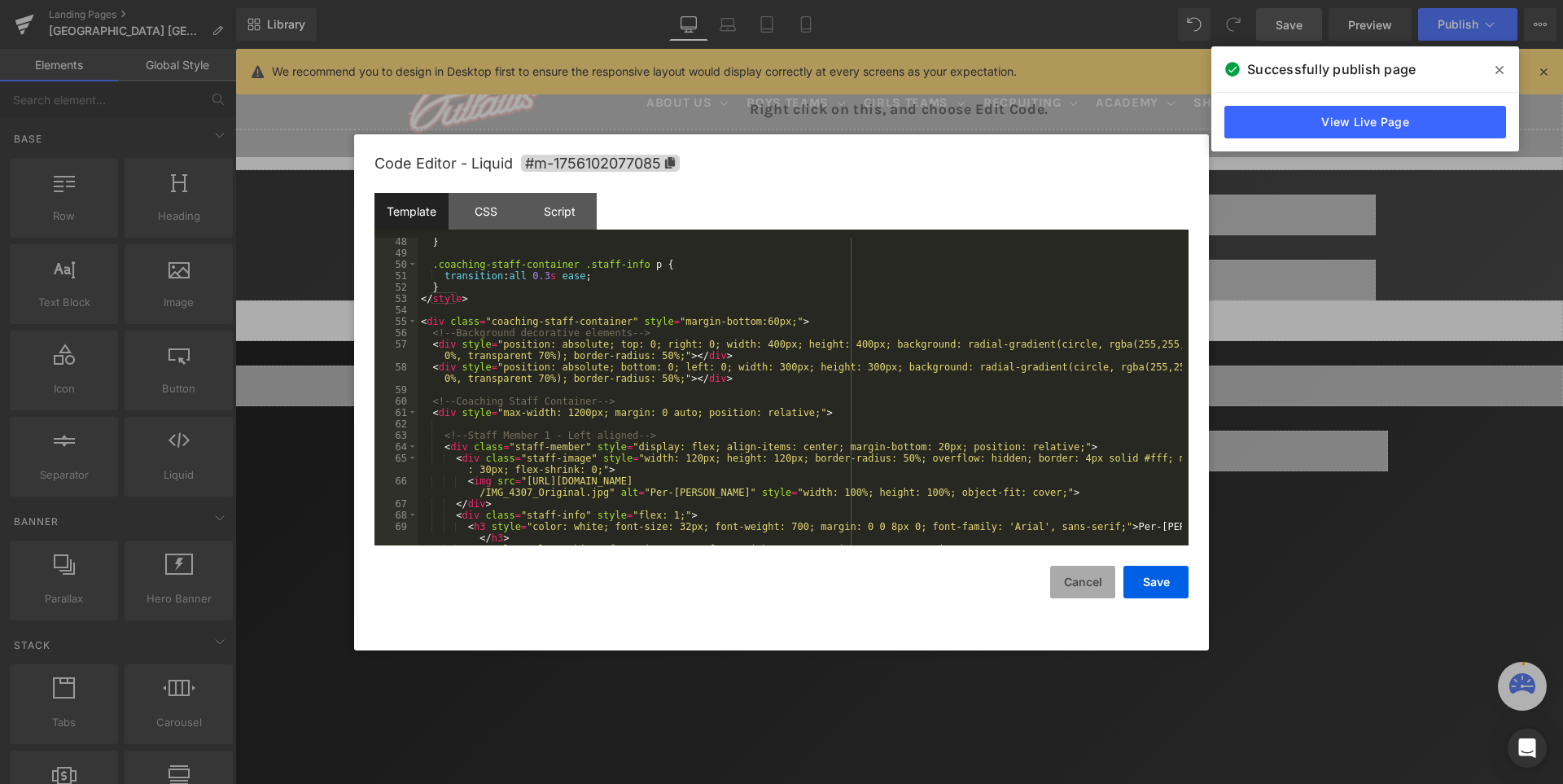
click at [1083, 572] on button "Cancel" at bounding box center [1082, 582] width 65 height 33
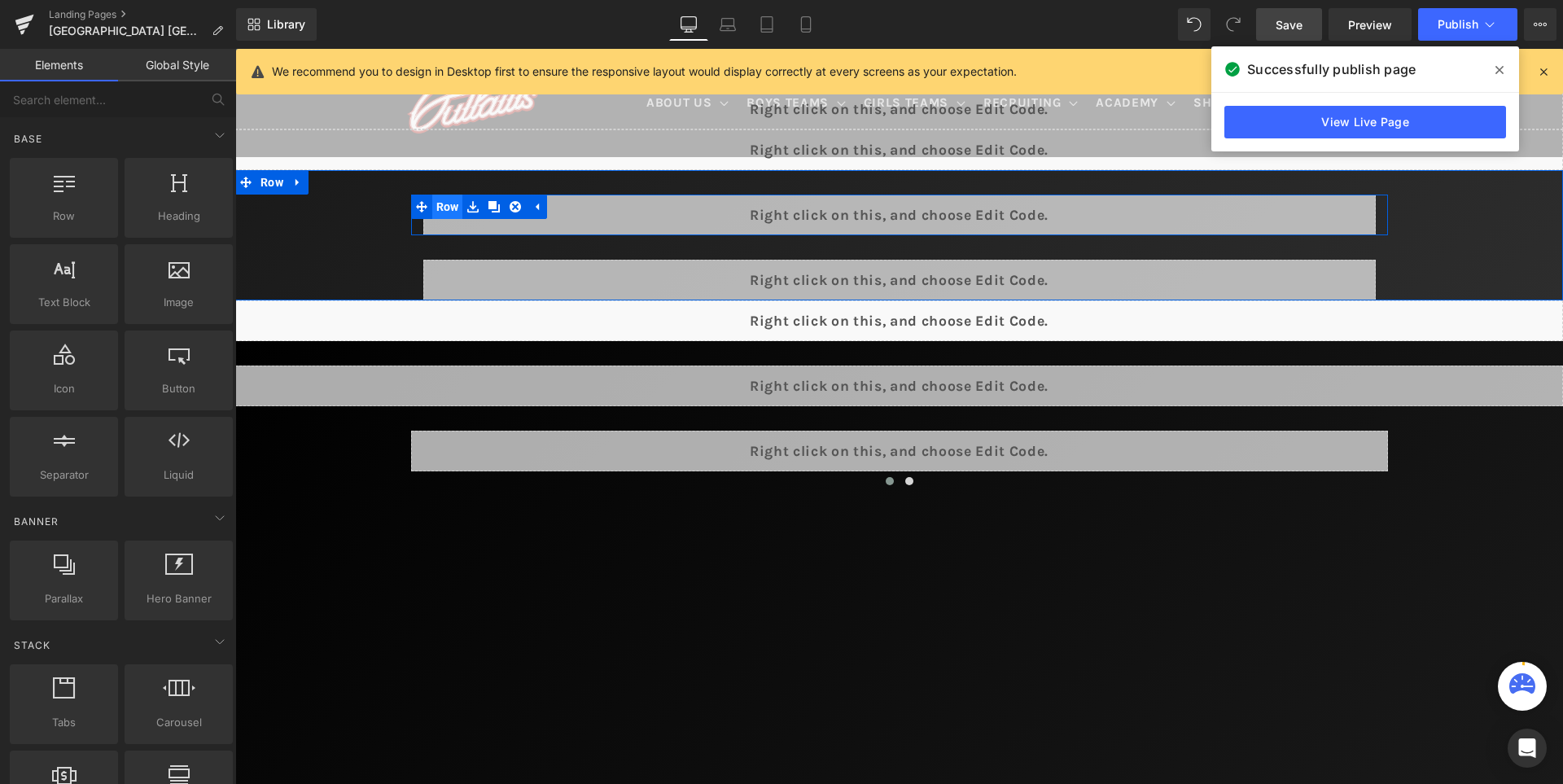
click at [433, 210] on span "Row" at bounding box center [448, 207] width 31 height 24
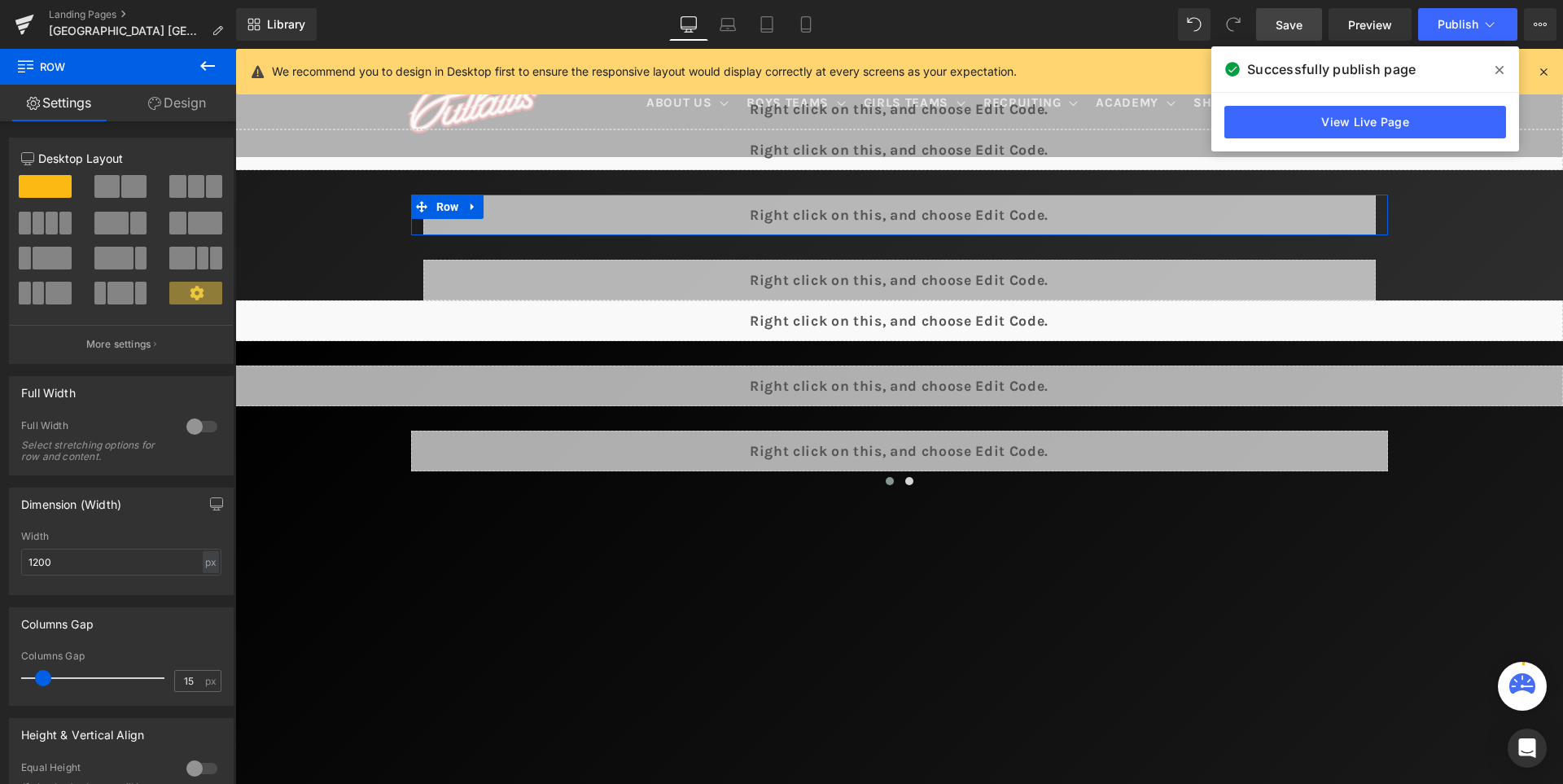
click at [184, 101] on link "Design" at bounding box center [178, 102] width 118 height 37
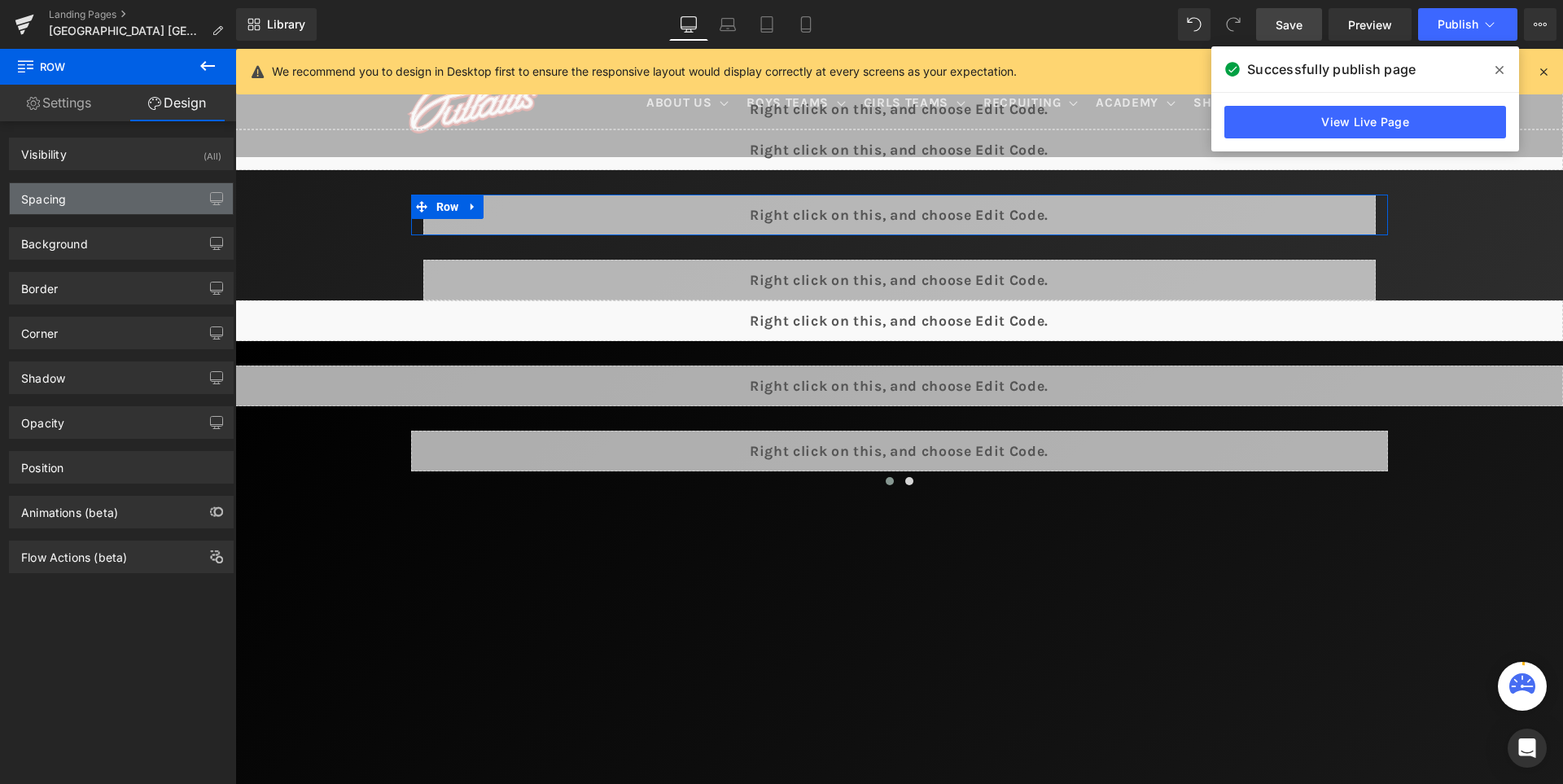
type input "30"
type input "0"
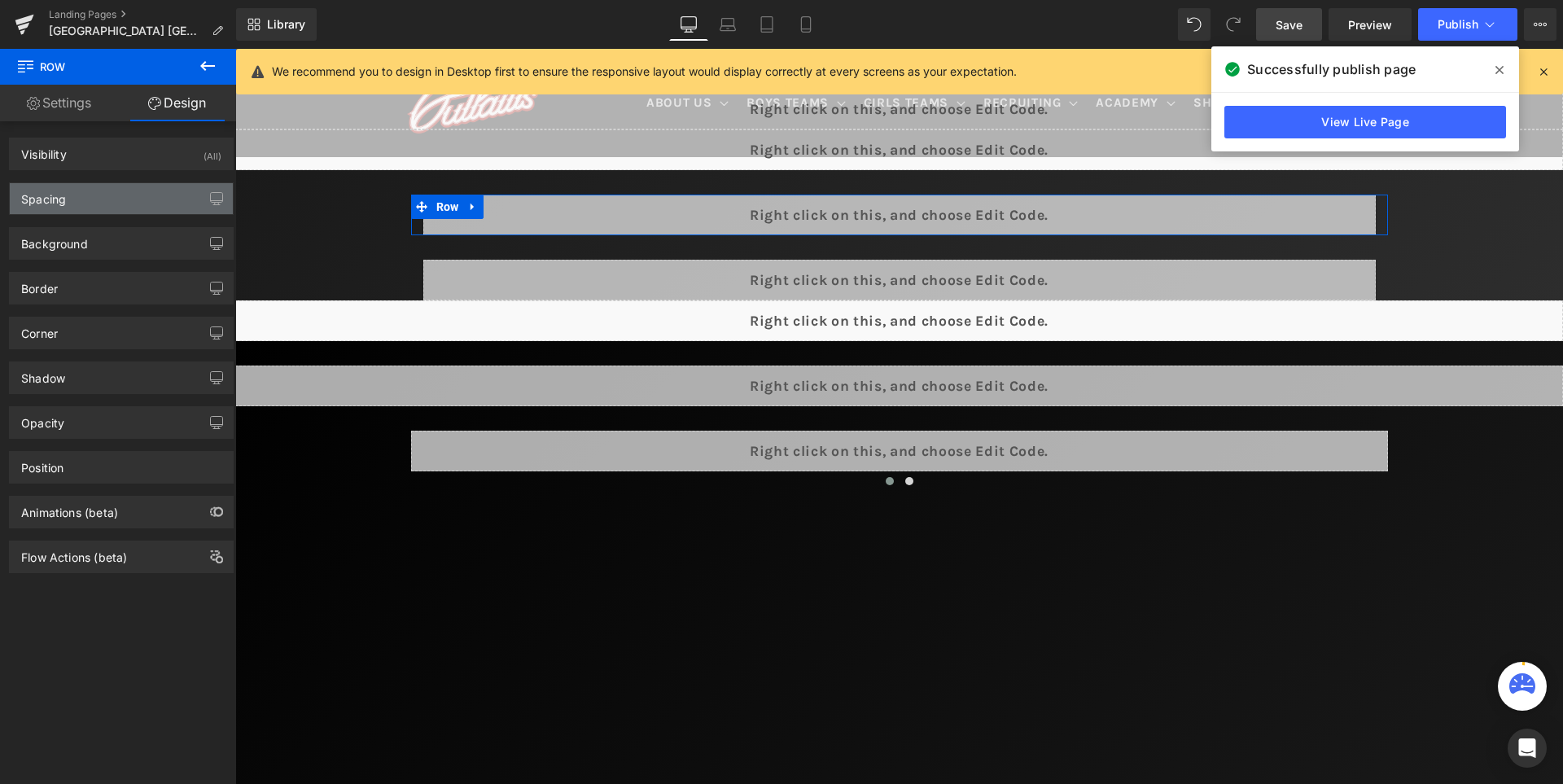
type input "0"
click at [69, 204] on div "Spacing" at bounding box center [120, 198] width 223 height 31
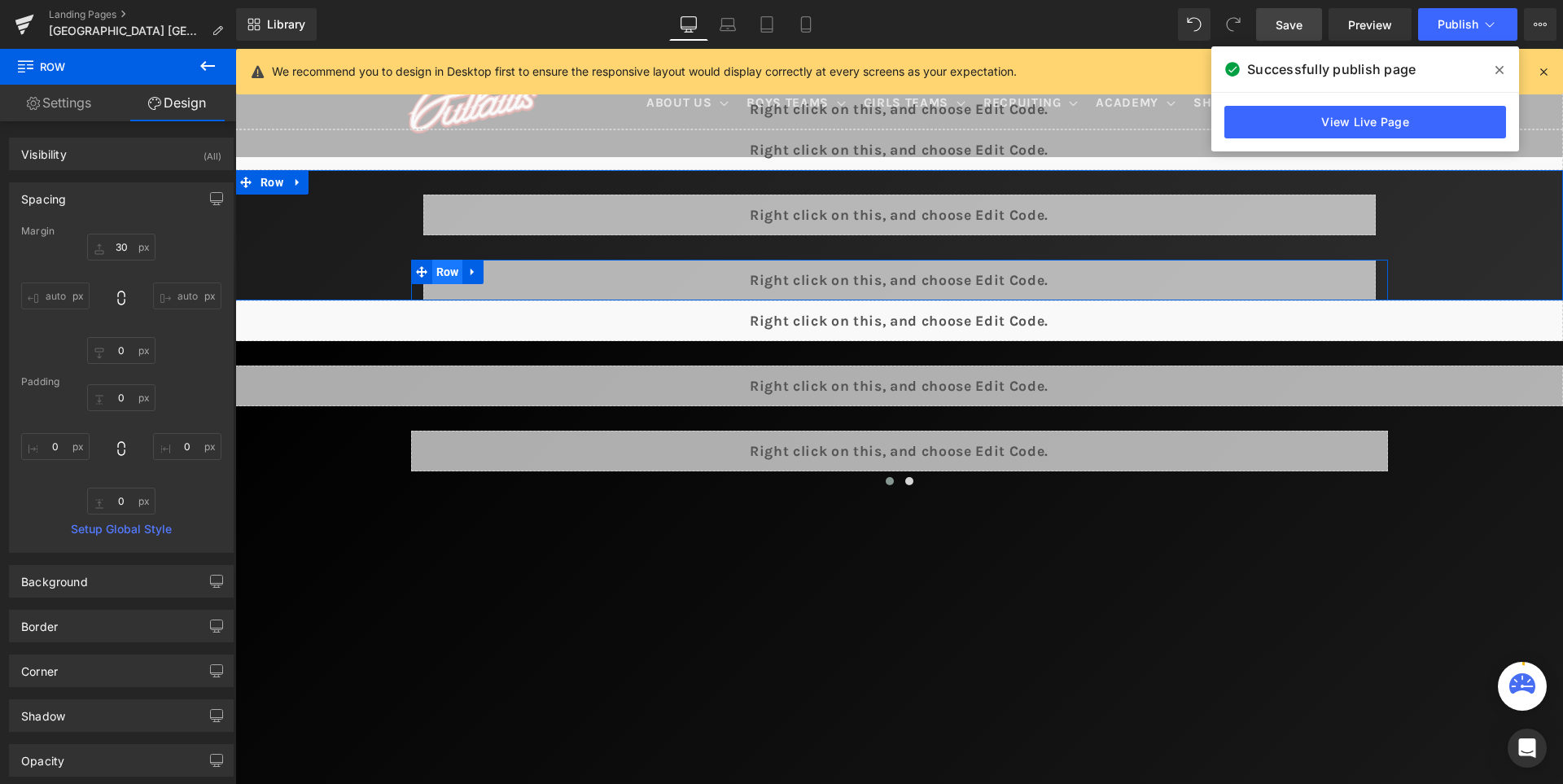
click at [433, 270] on span "Row" at bounding box center [448, 272] width 31 height 24
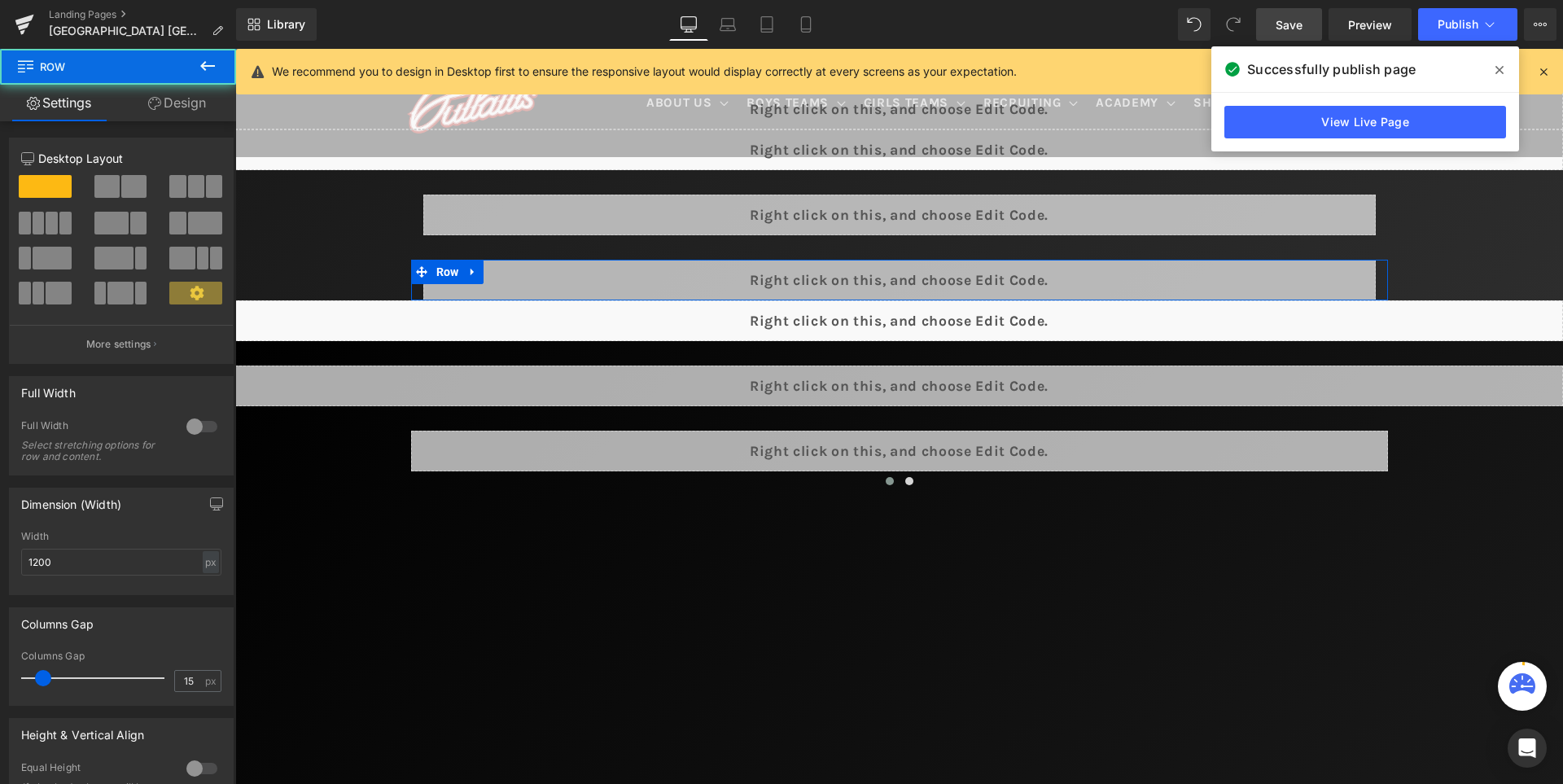
click at [178, 100] on link "Design" at bounding box center [178, 102] width 118 height 37
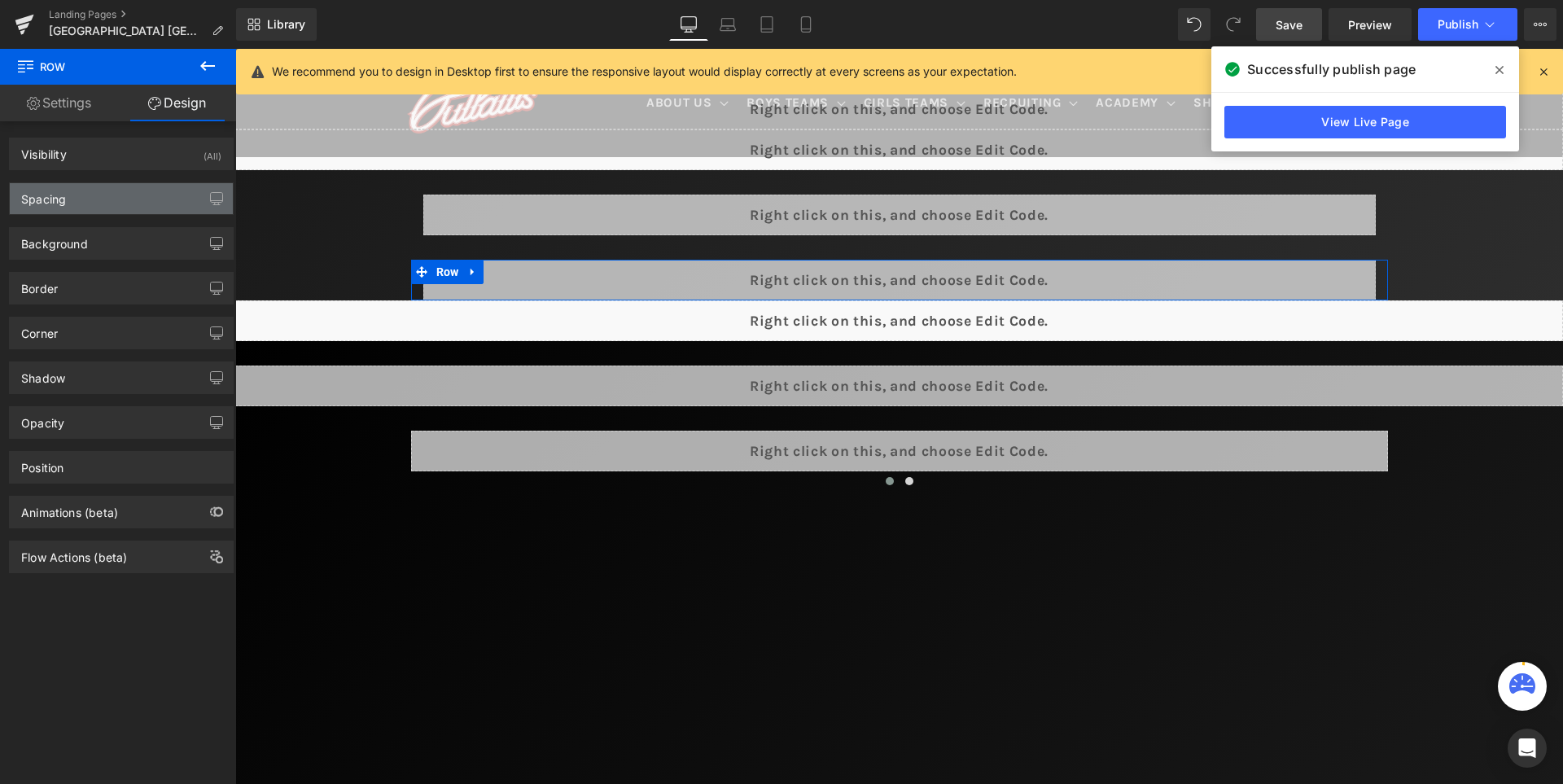
click at [107, 197] on div "Spacing" at bounding box center [120, 198] width 223 height 31
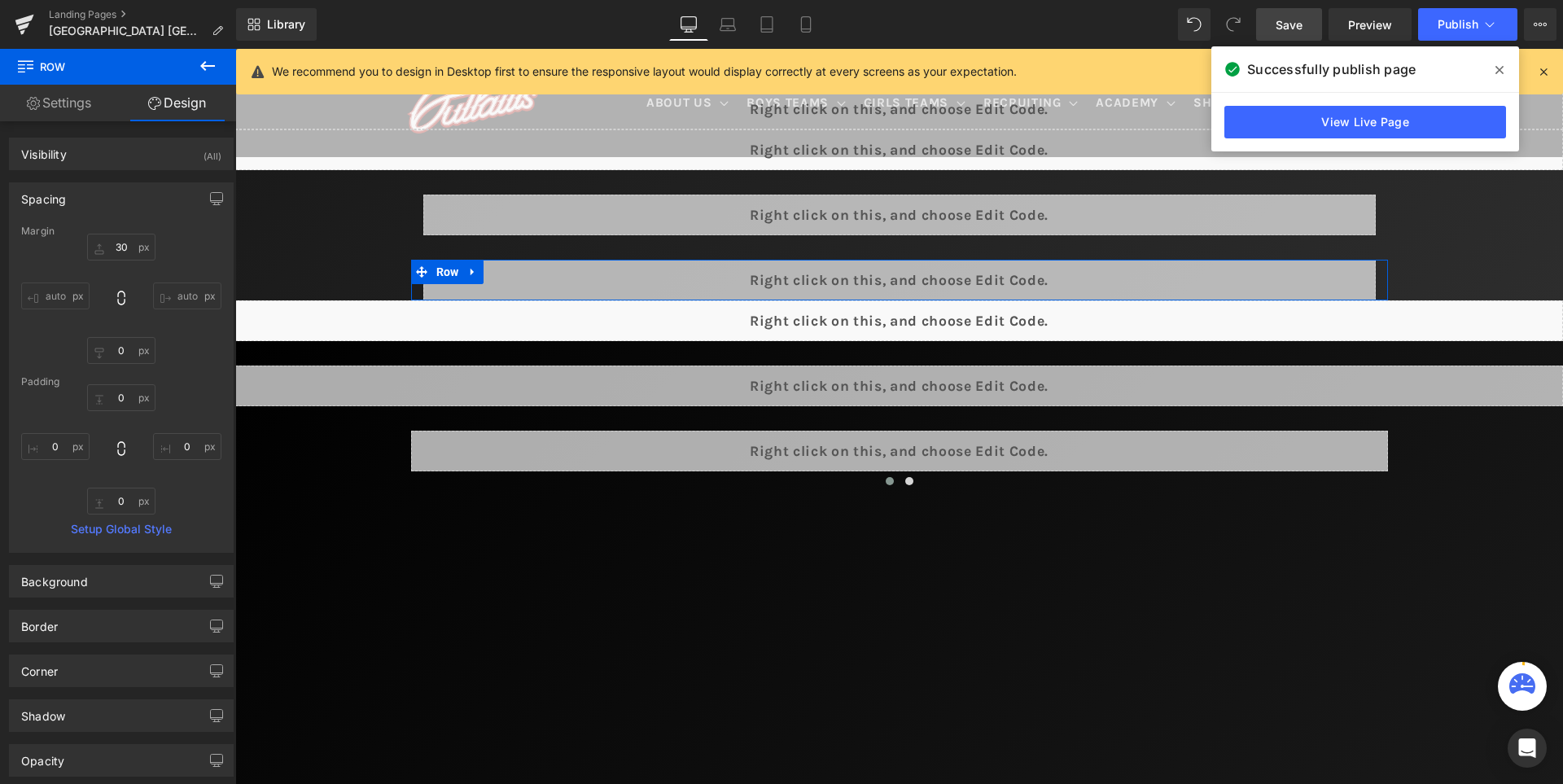
type input "30"
type input "0"
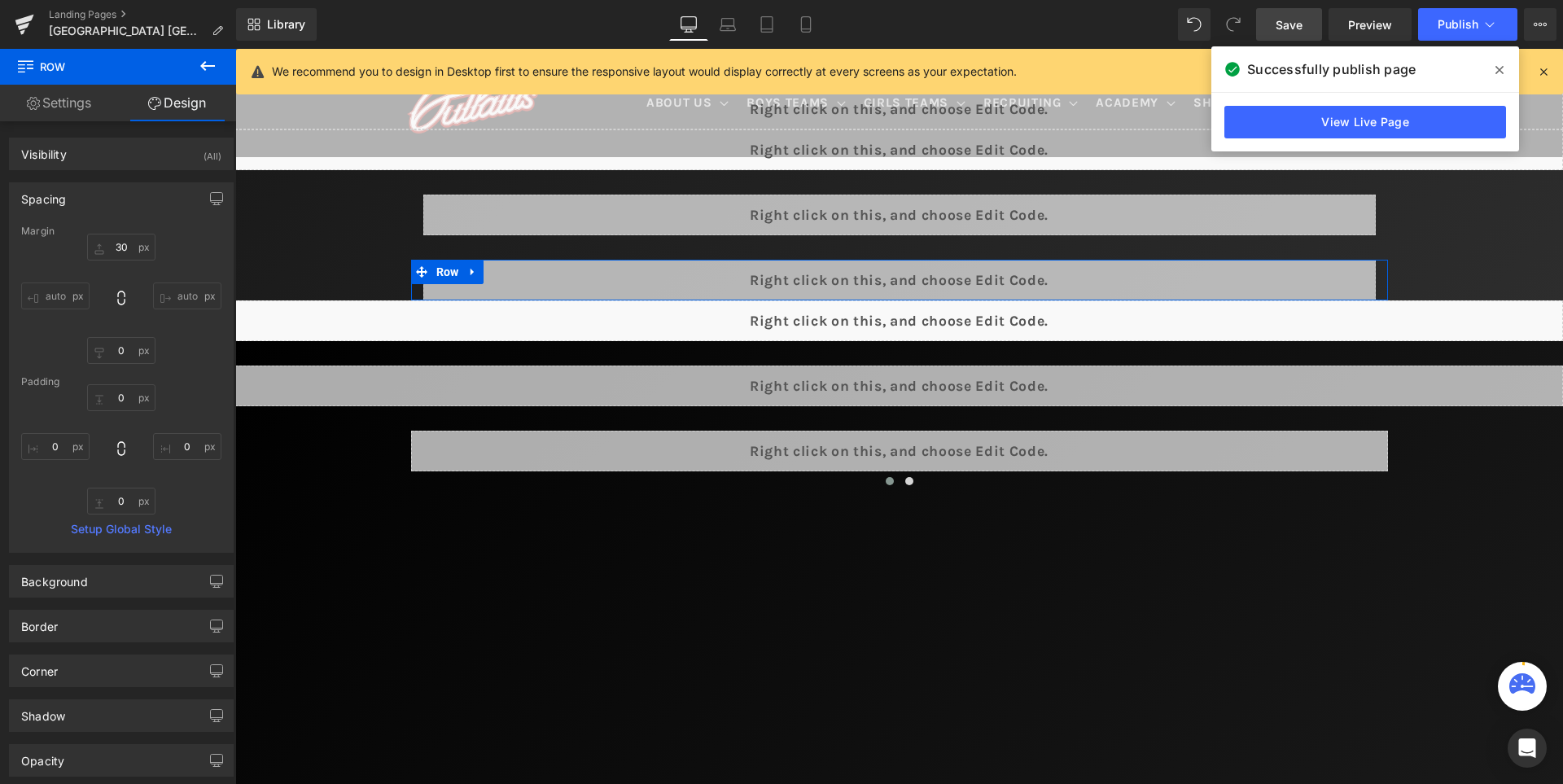
type input "0"
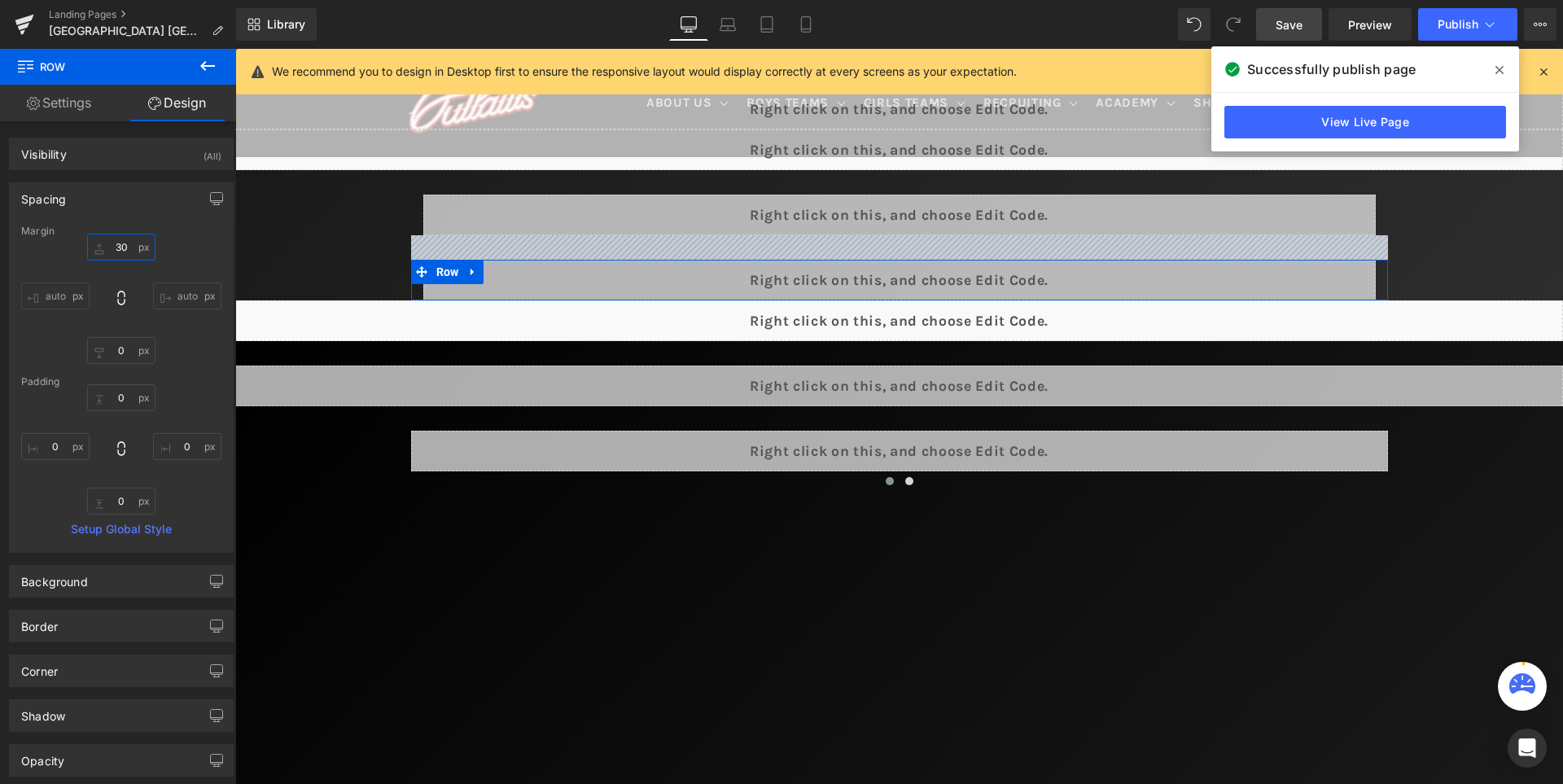
click at [125, 241] on input "30" at bounding box center [121, 246] width 69 height 27
click at [121, 245] on input "30" at bounding box center [121, 246] width 69 height 27
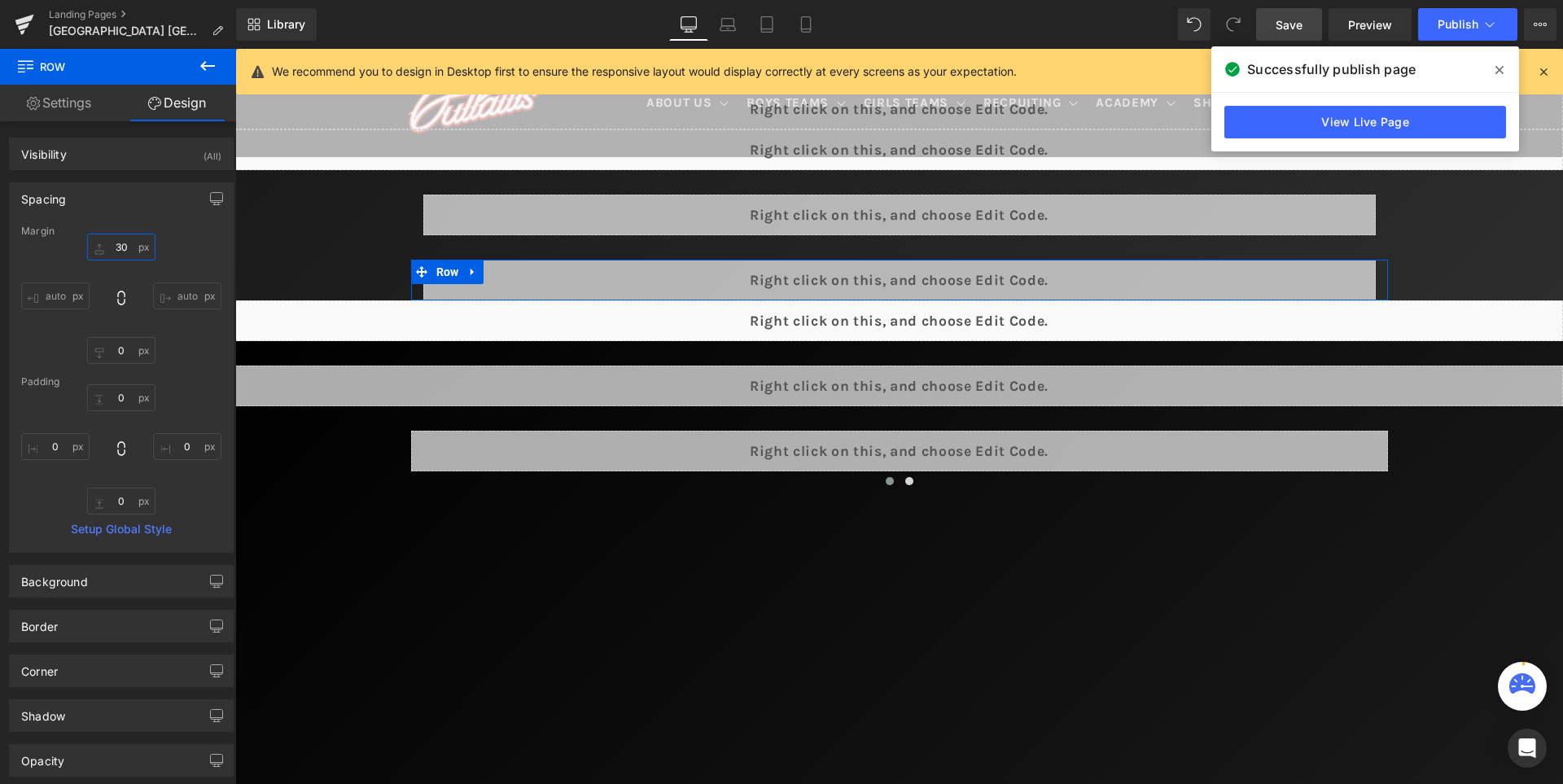
click at [121, 245] on input "30" at bounding box center [121, 246] width 69 height 27
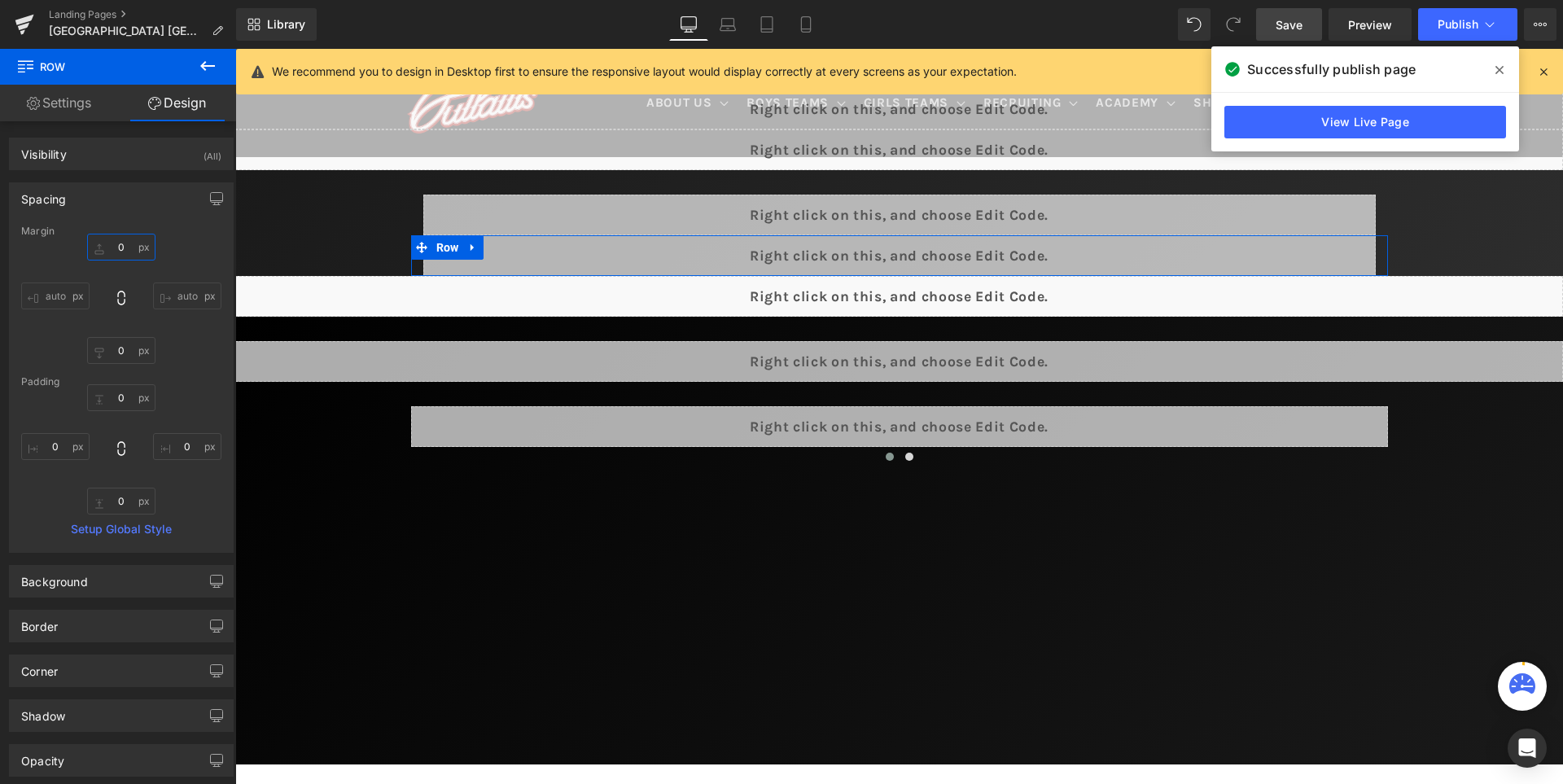
type input "0"
click at [141, 221] on div "Spacing [GEOGRAPHIC_DATA] 0 0 auto auto 0px 0 auto auto [GEOGRAPHIC_DATA] 0px 0…" at bounding box center [121, 368] width 225 height 370
click at [1307, 31] on link "Save" at bounding box center [1289, 24] width 66 height 33
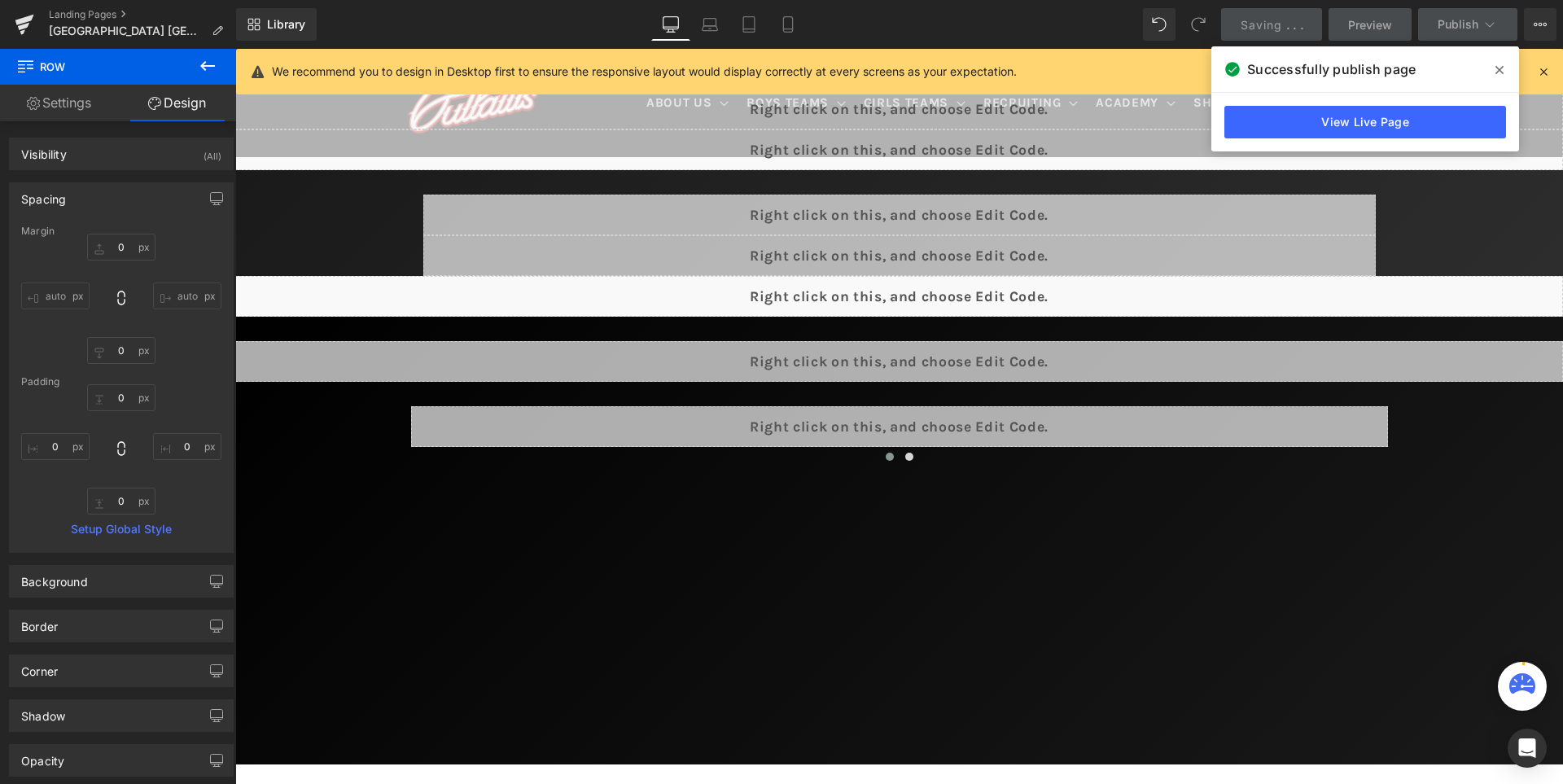
click at [1501, 71] on icon at bounding box center [1499, 70] width 8 height 8
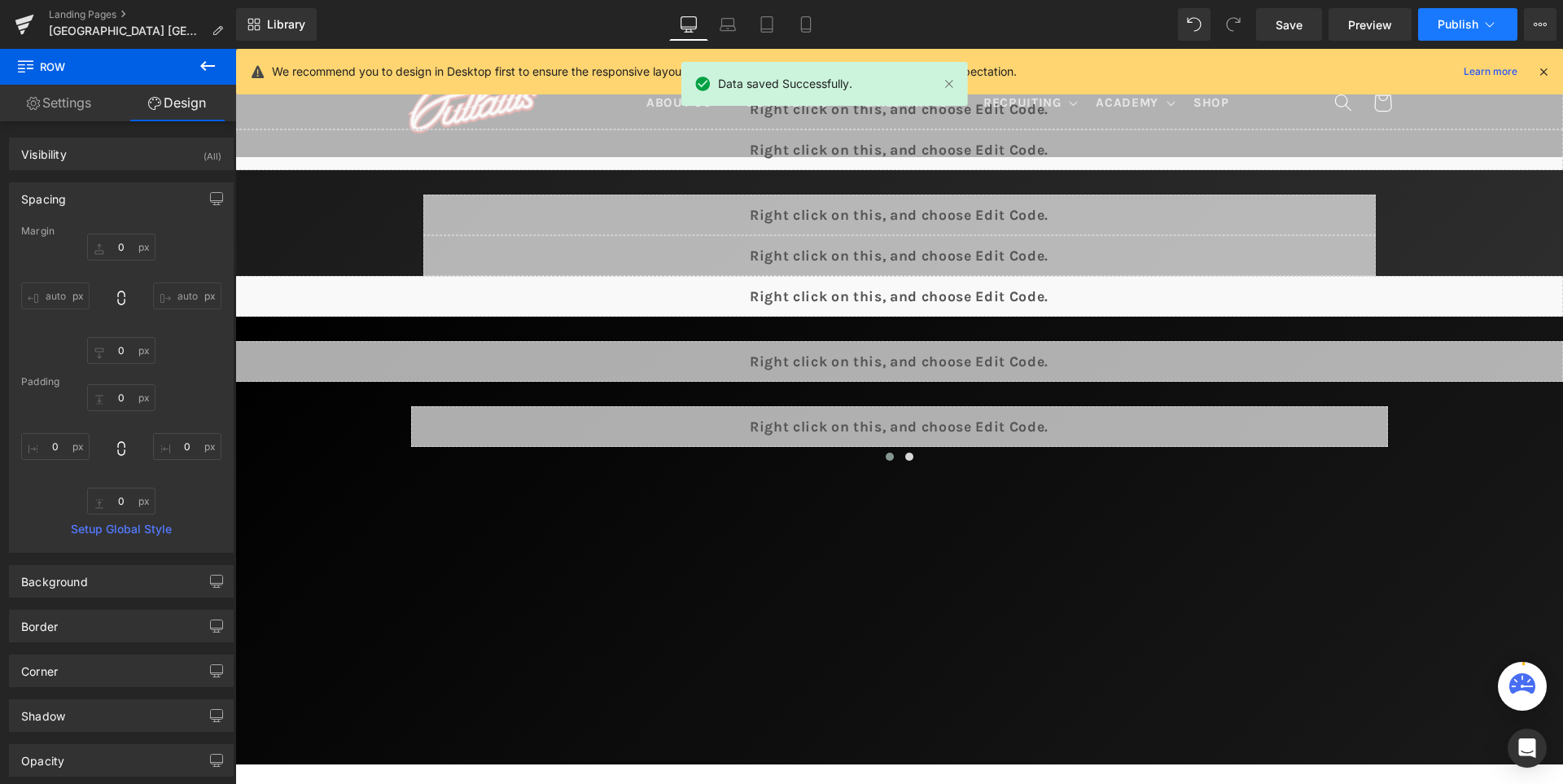
click at [1457, 23] on span "Publish" at bounding box center [1458, 24] width 40 height 13
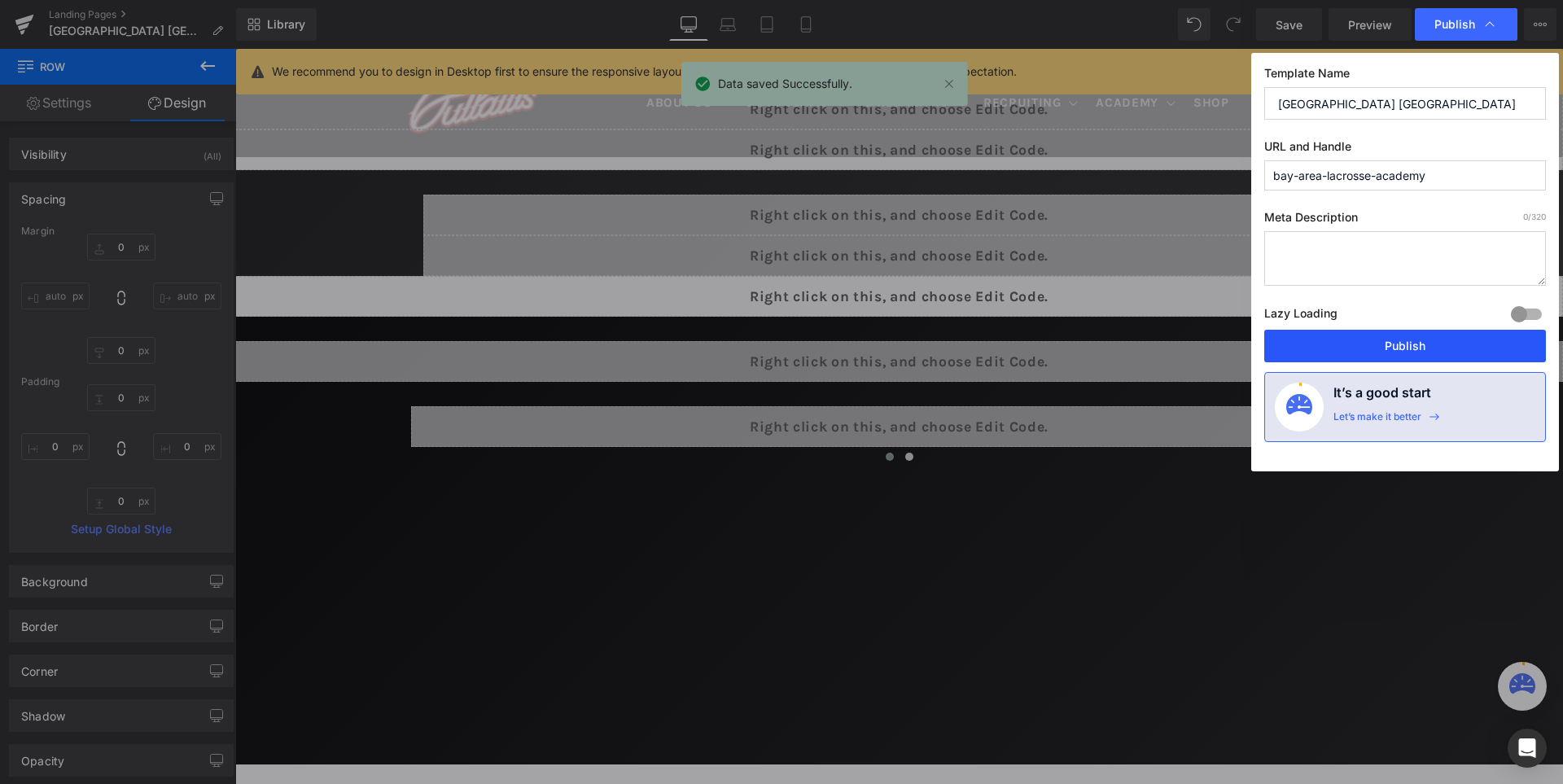
click at [1392, 344] on button "Publish" at bounding box center [1406, 346] width 282 height 33
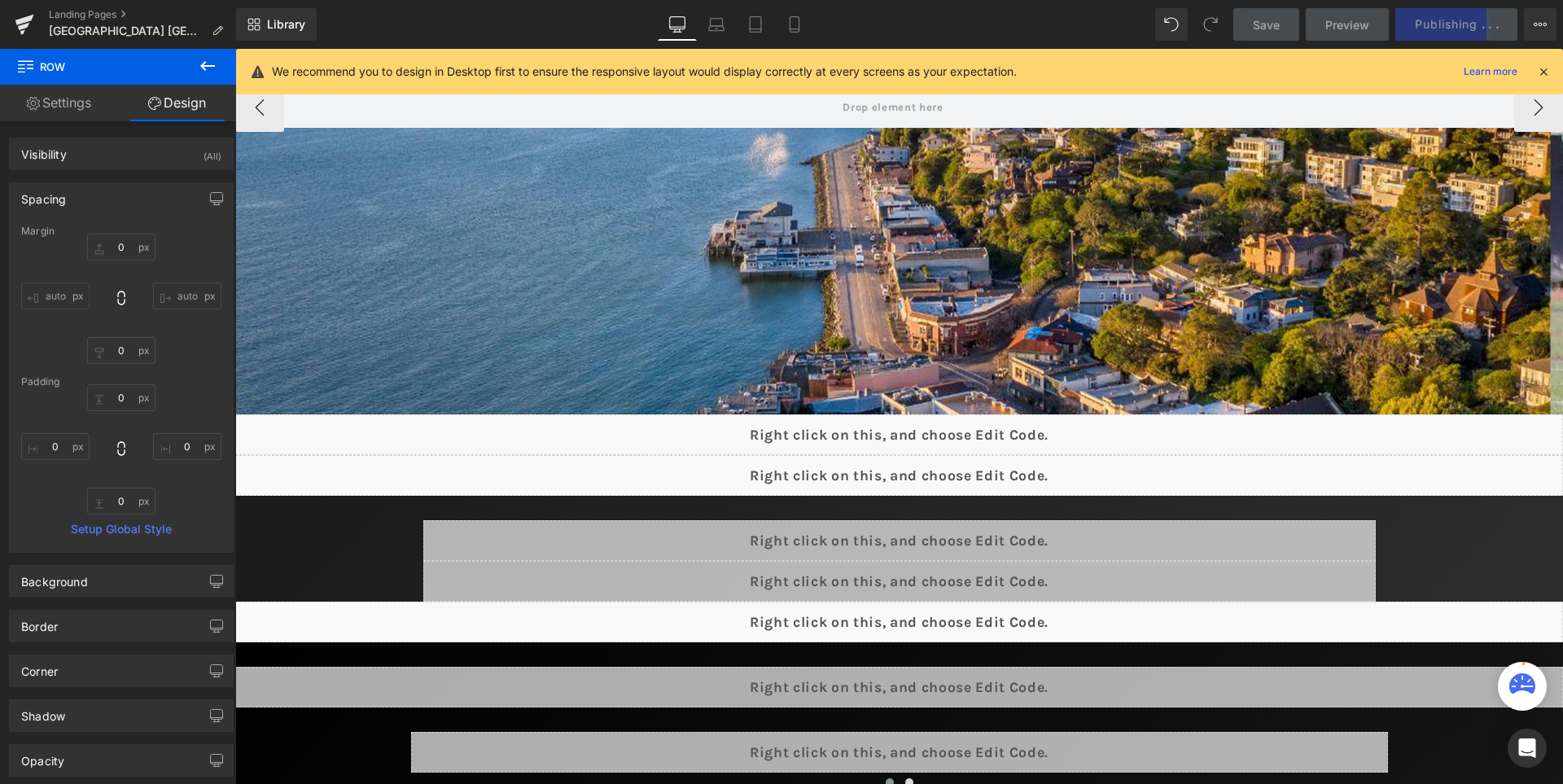
scroll to position [601, 0]
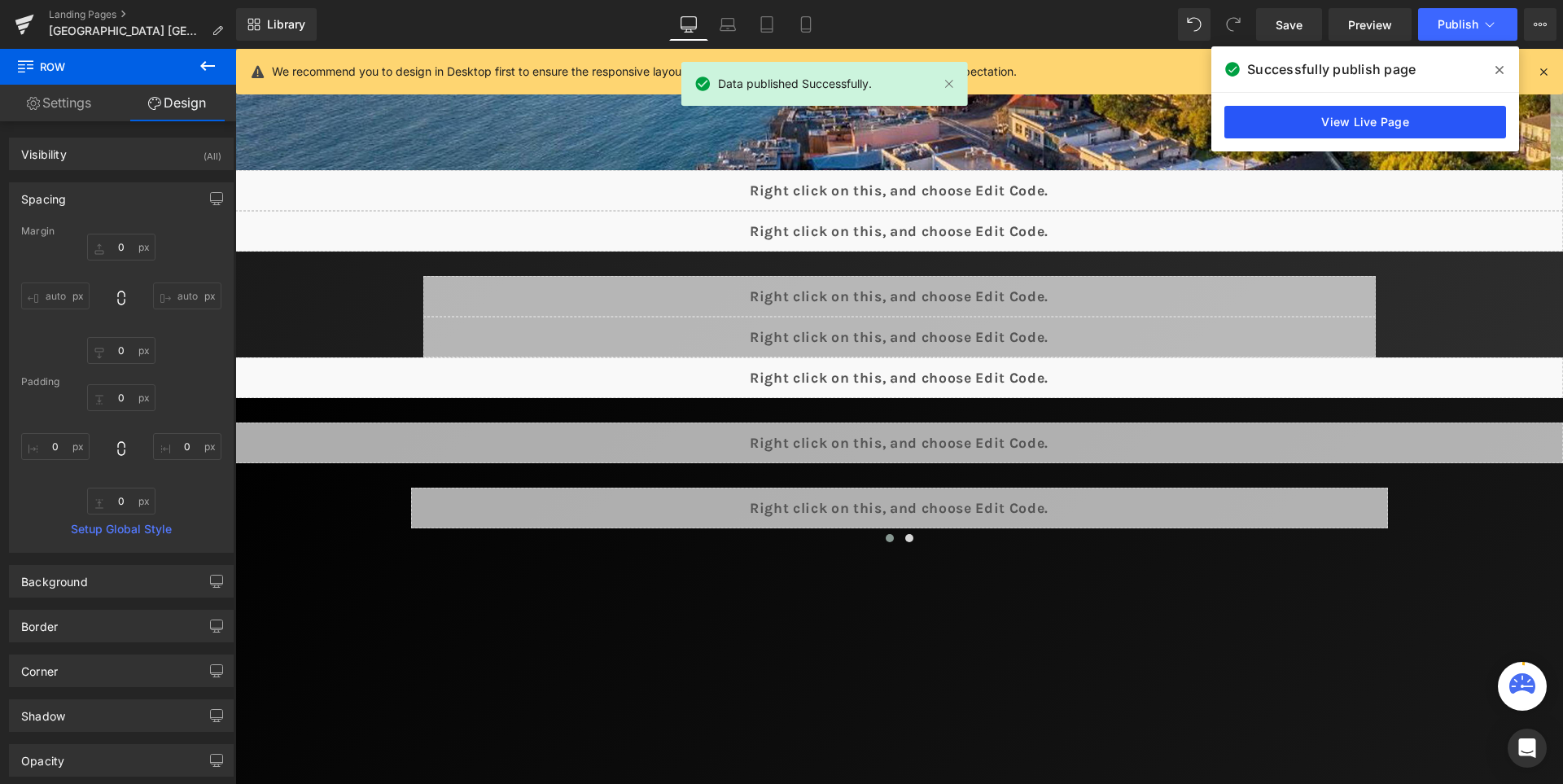
click at [1356, 128] on link "View Live Page" at bounding box center [1366, 122] width 282 height 33
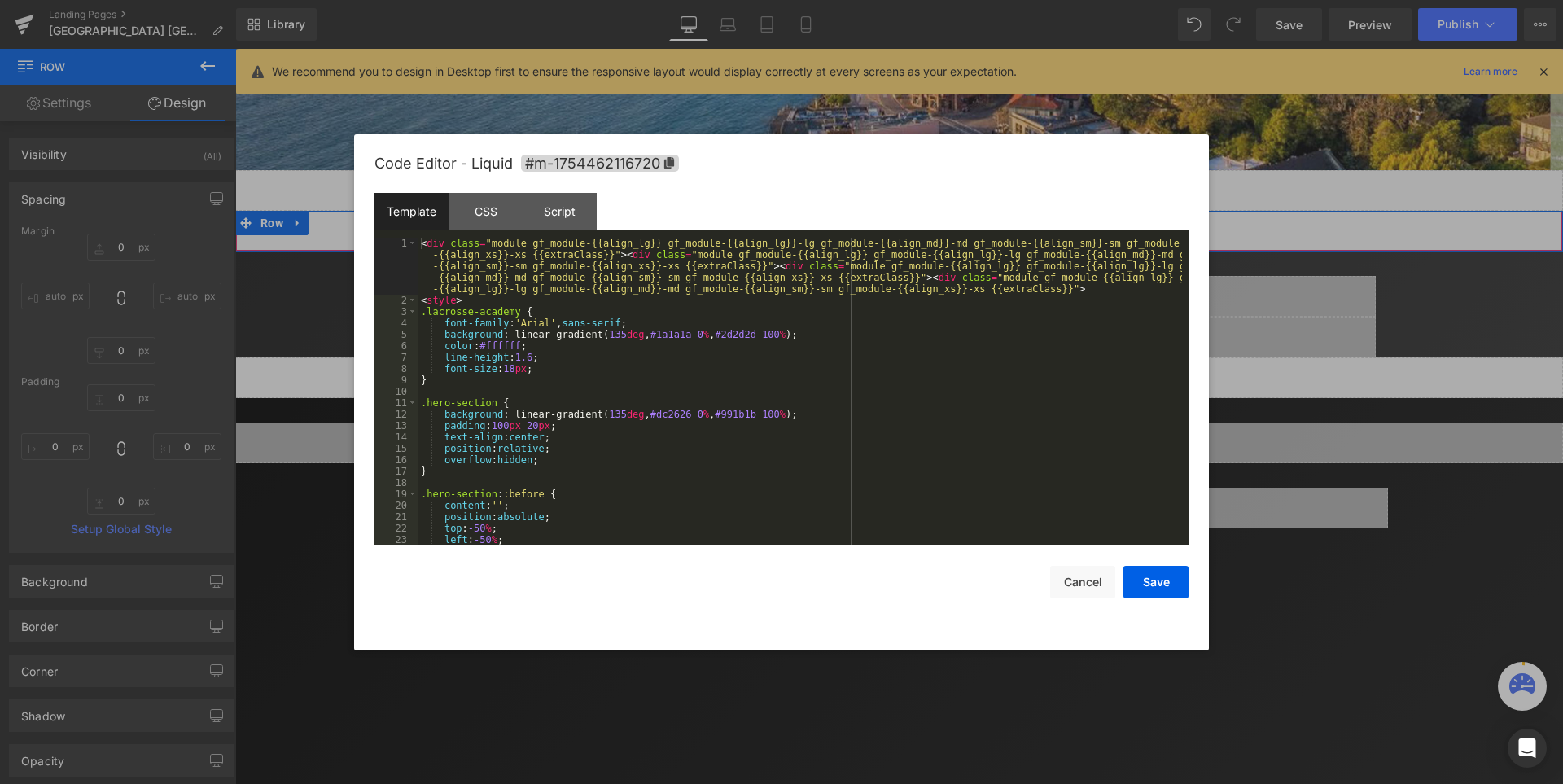
click at [931, 223] on div "Liquid" at bounding box center [899, 230] width 1328 height 40
click at [1095, 586] on button "Cancel" at bounding box center [1082, 582] width 65 height 33
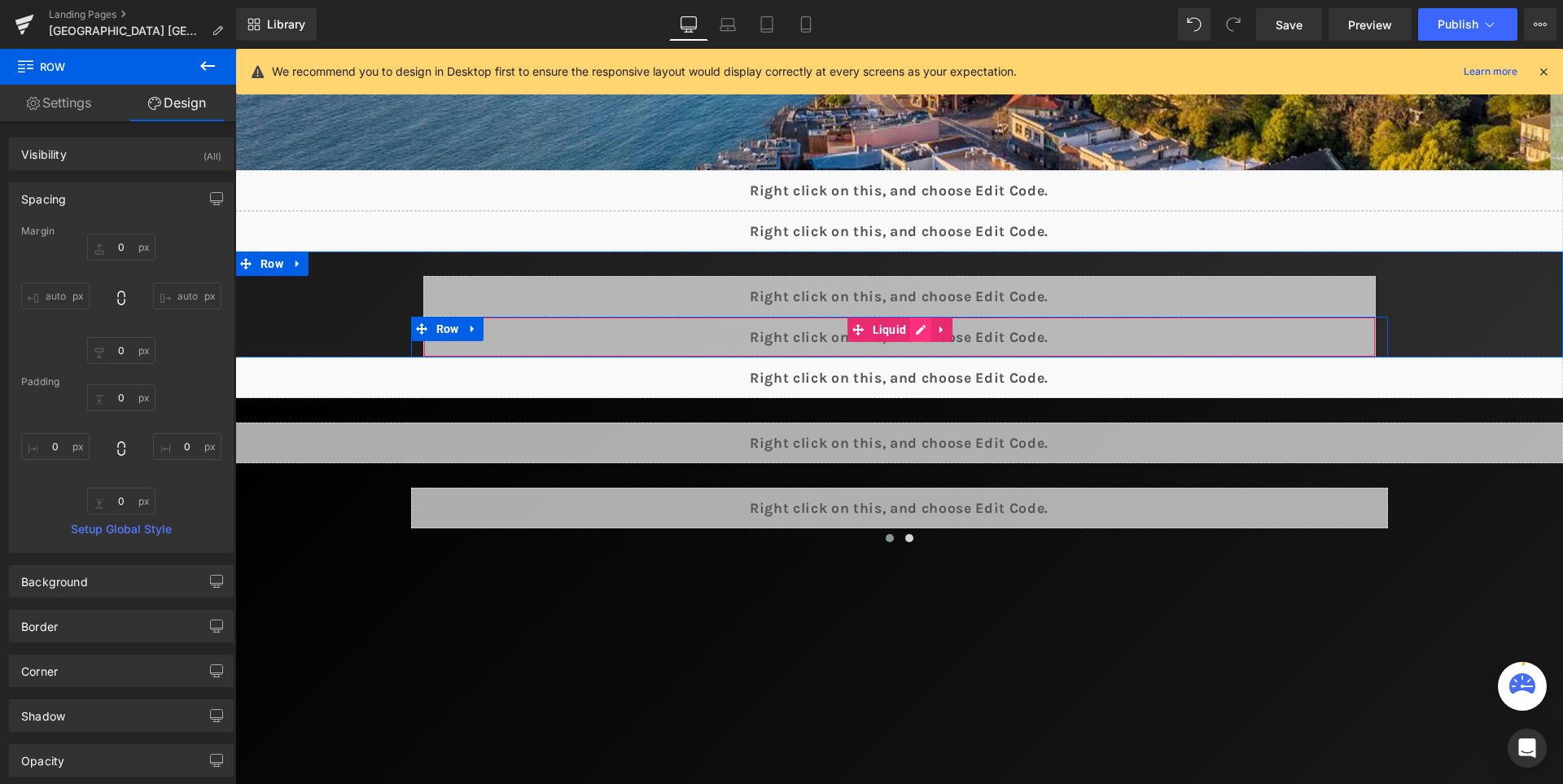
click at [937, 325] on div "Liquid" at bounding box center [899, 337] width 953 height 40
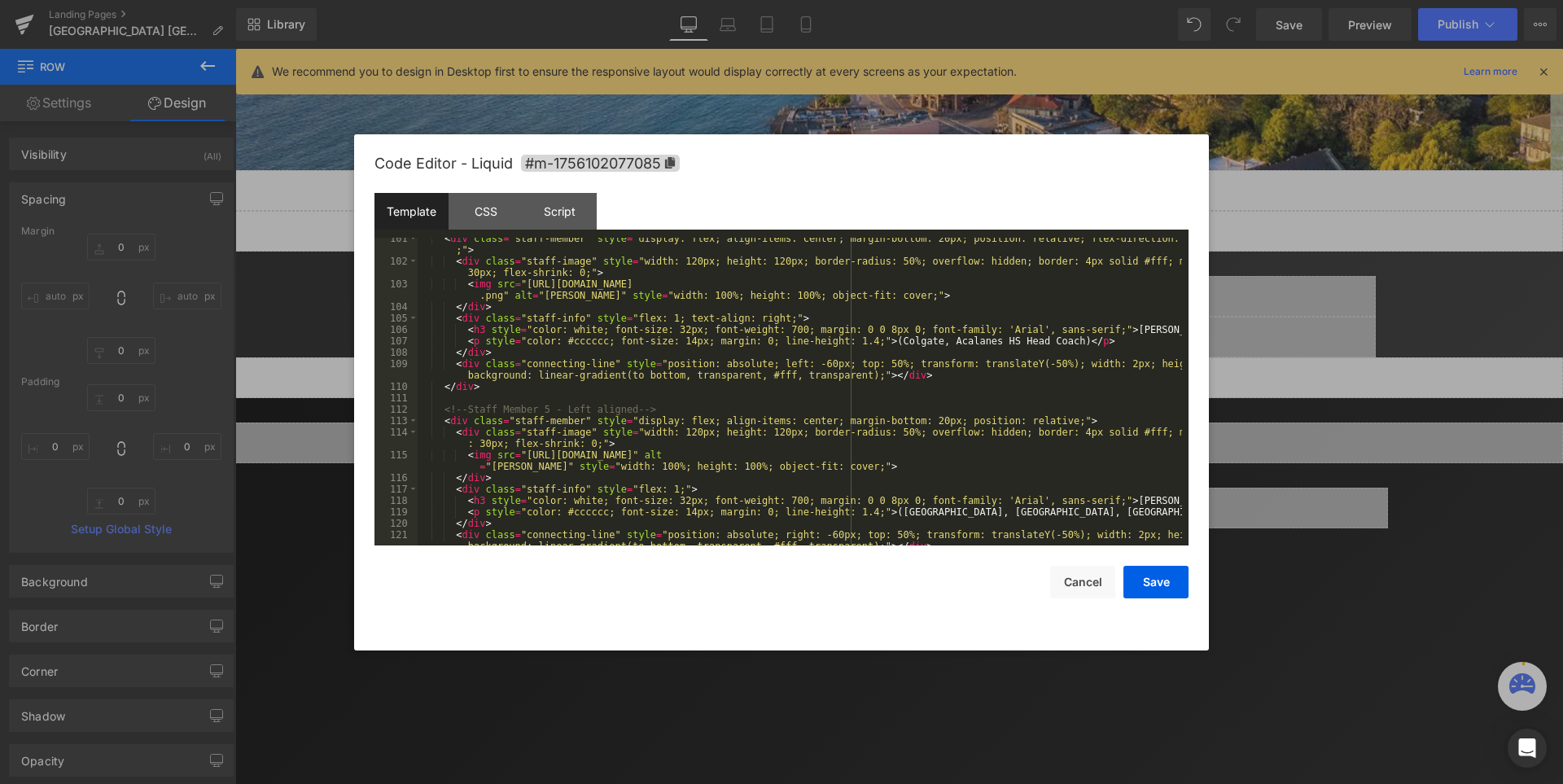
scroll to position [1221, 0]
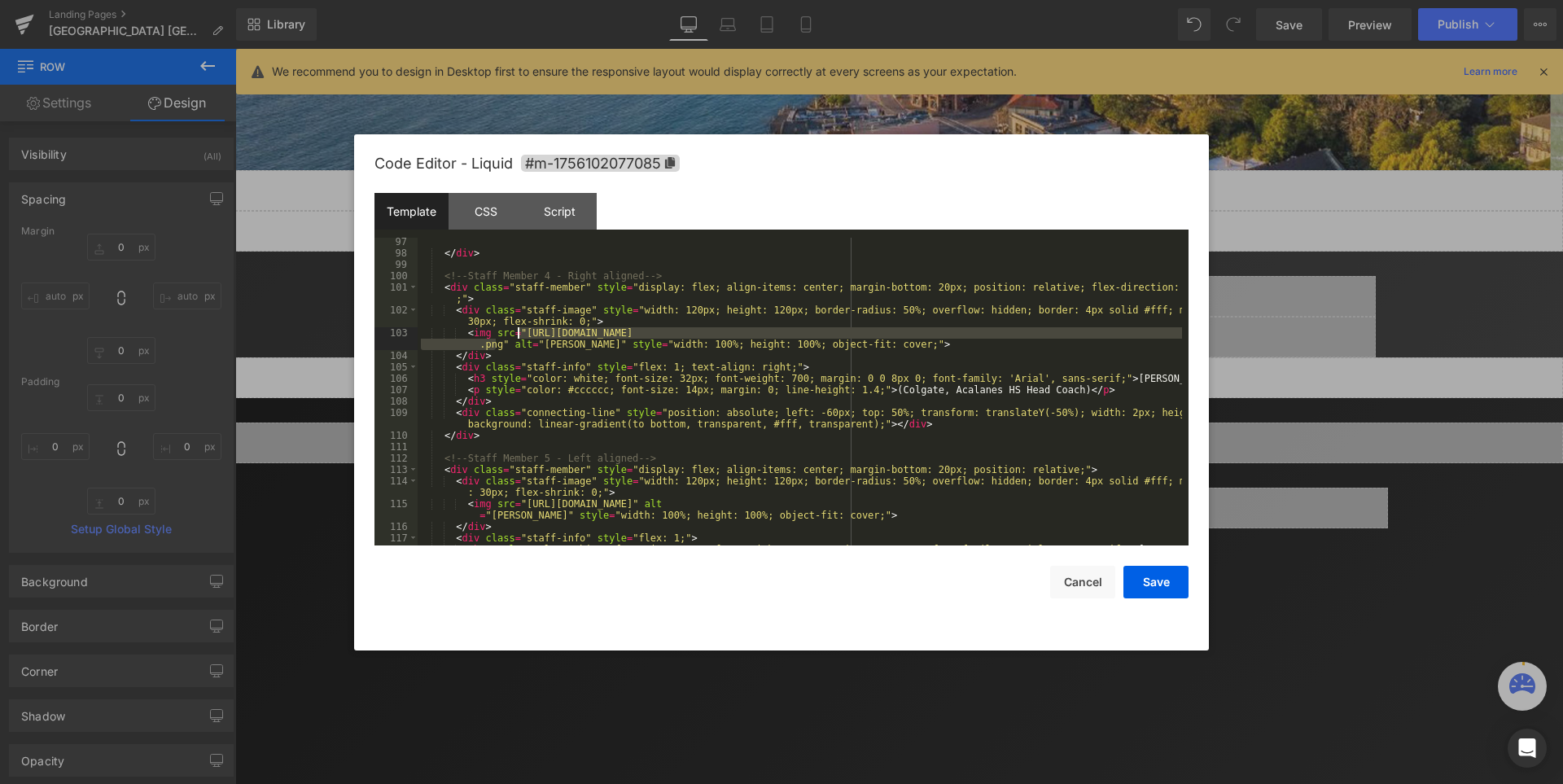
drag, startPoint x: 495, startPoint y: 349, endPoint x: 519, endPoint y: 331, distance: 30.0
click at [519, 331] on div "</ div > <!-- Staff Member 4 - Right aligned --> < div class = "staff-member" s…" at bounding box center [799, 401] width 765 height 331
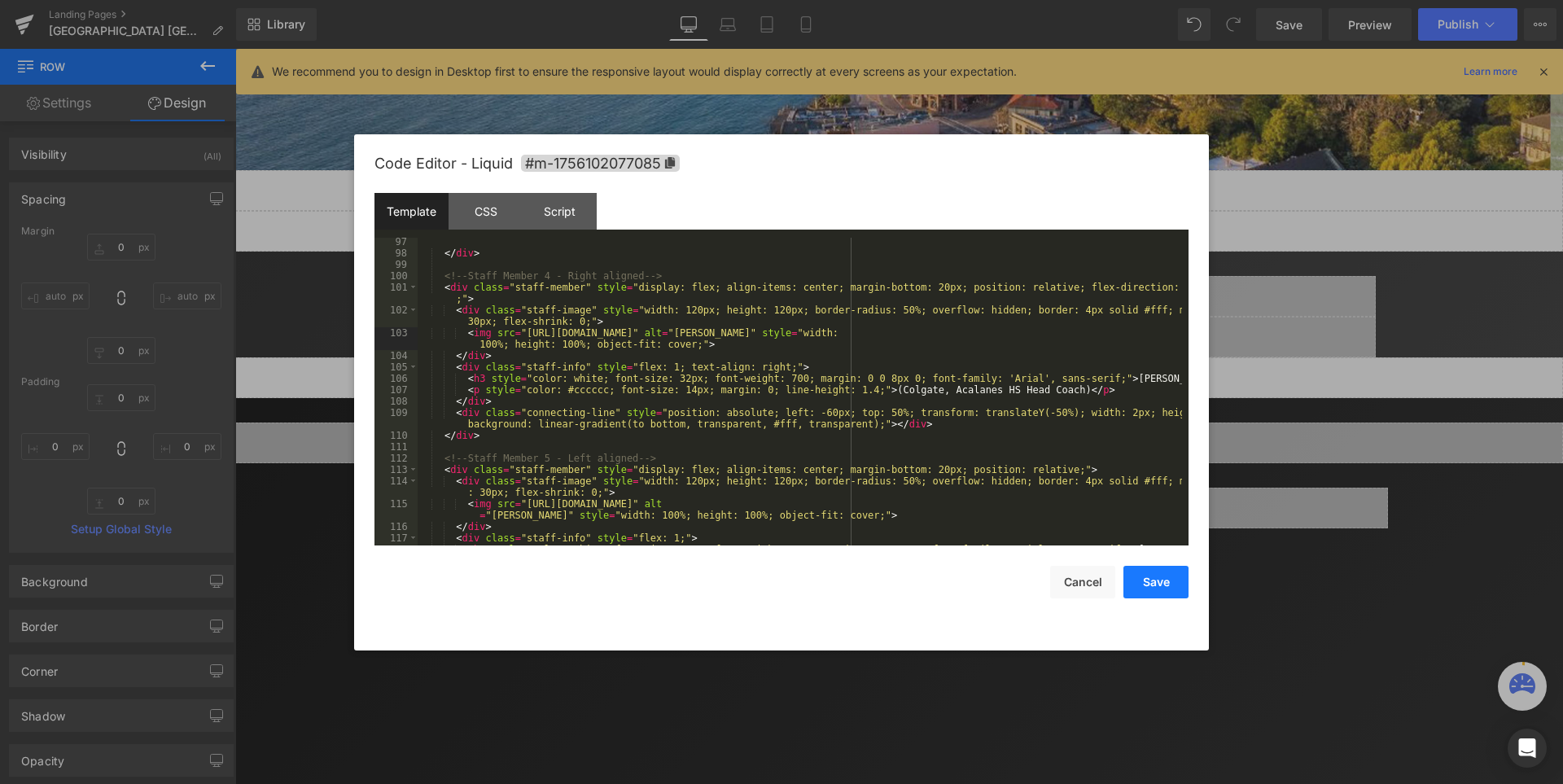
click at [1161, 586] on button "Save" at bounding box center [1156, 582] width 65 height 33
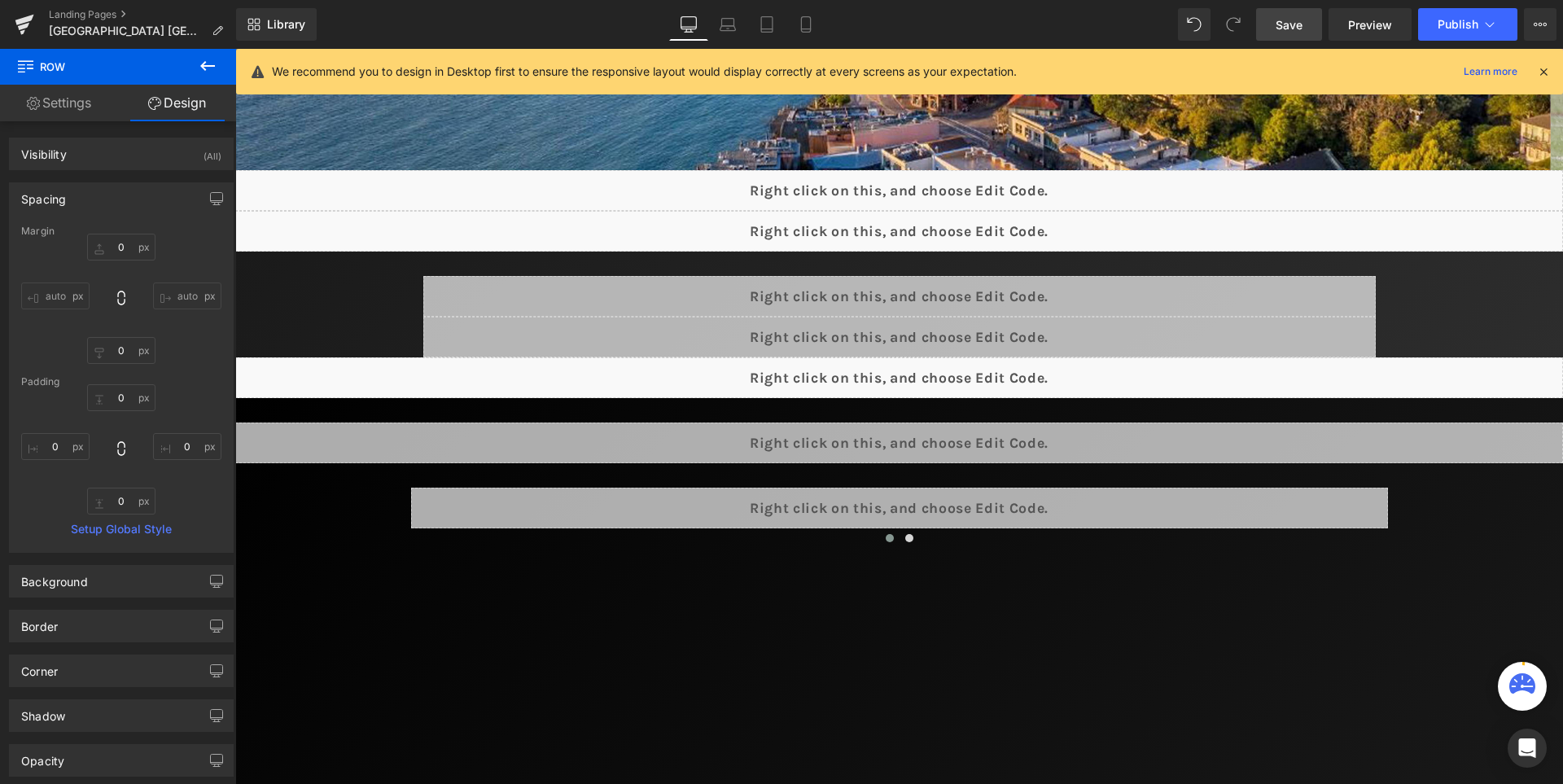
click at [1295, 24] on span "Save" at bounding box center [1289, 24] width 27 height 17
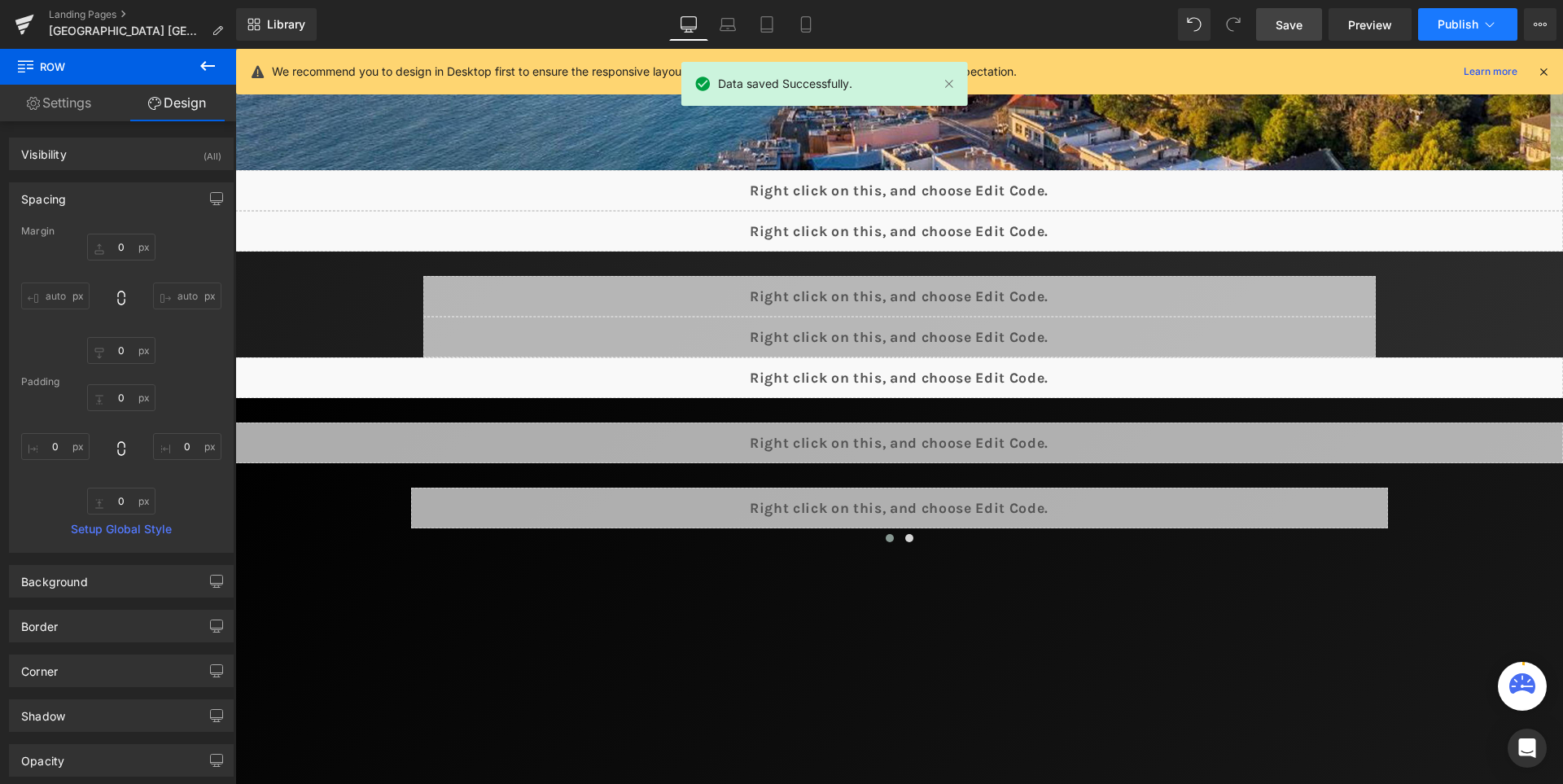
click at [1453, 15] on button "Publish" at bounding box center [1468, 24] width 100 height 33
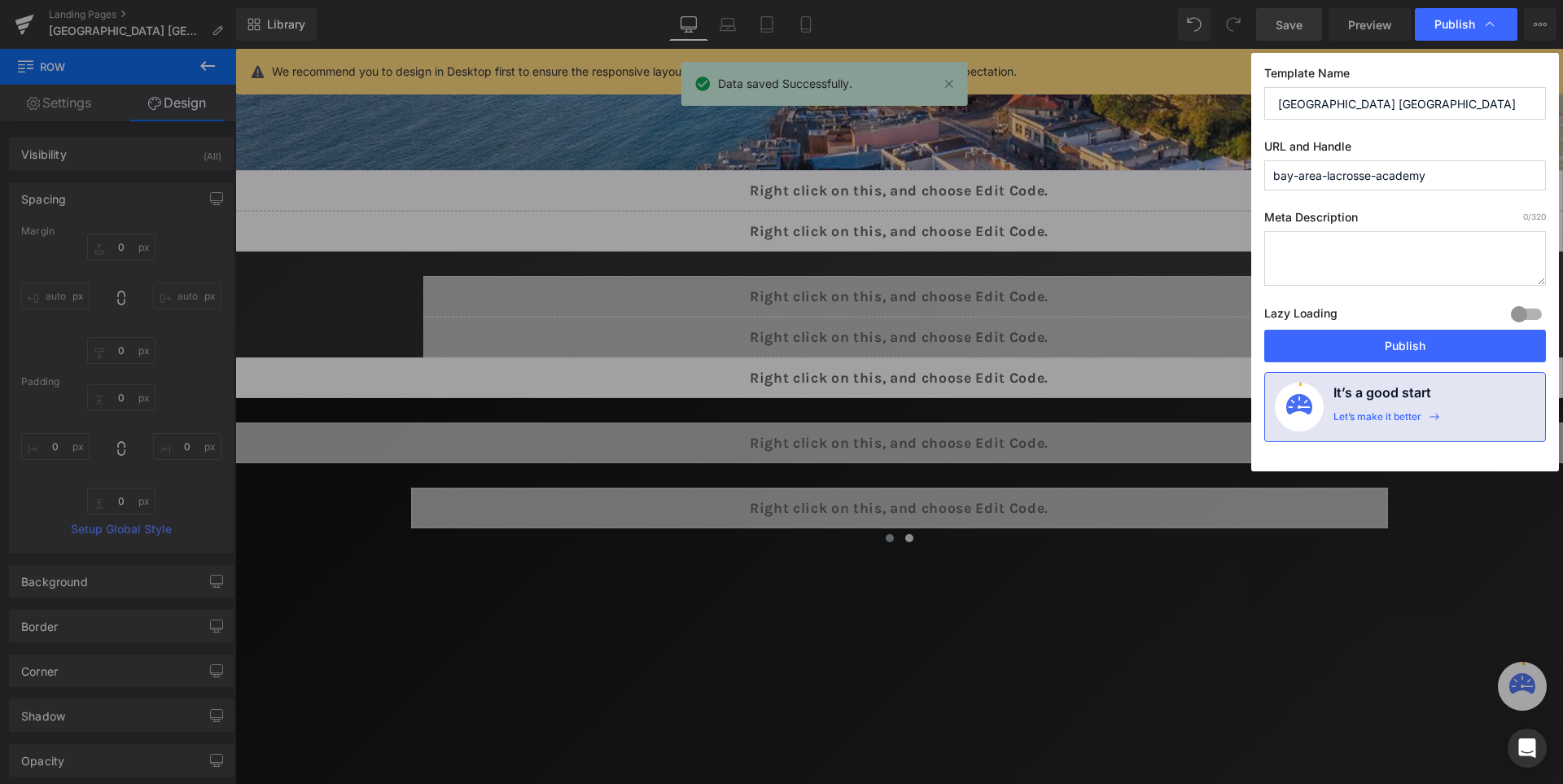
drag, startPoint x: 1382, startPoint y: 339, endPoint x: 1384, endPoint y: 327, distance: 12.2
click at [1384, 327] on div "Template Name Bay Area [GEOGRAPHIC_DATA] URL and [GEOGRAPHIC_DATA]-area-lacross…" at bounding box center [1405, 261] width 308 height 418
click at [1403, 350] on button "Publish" at bounding box center [1406, 346] width 282 height 33
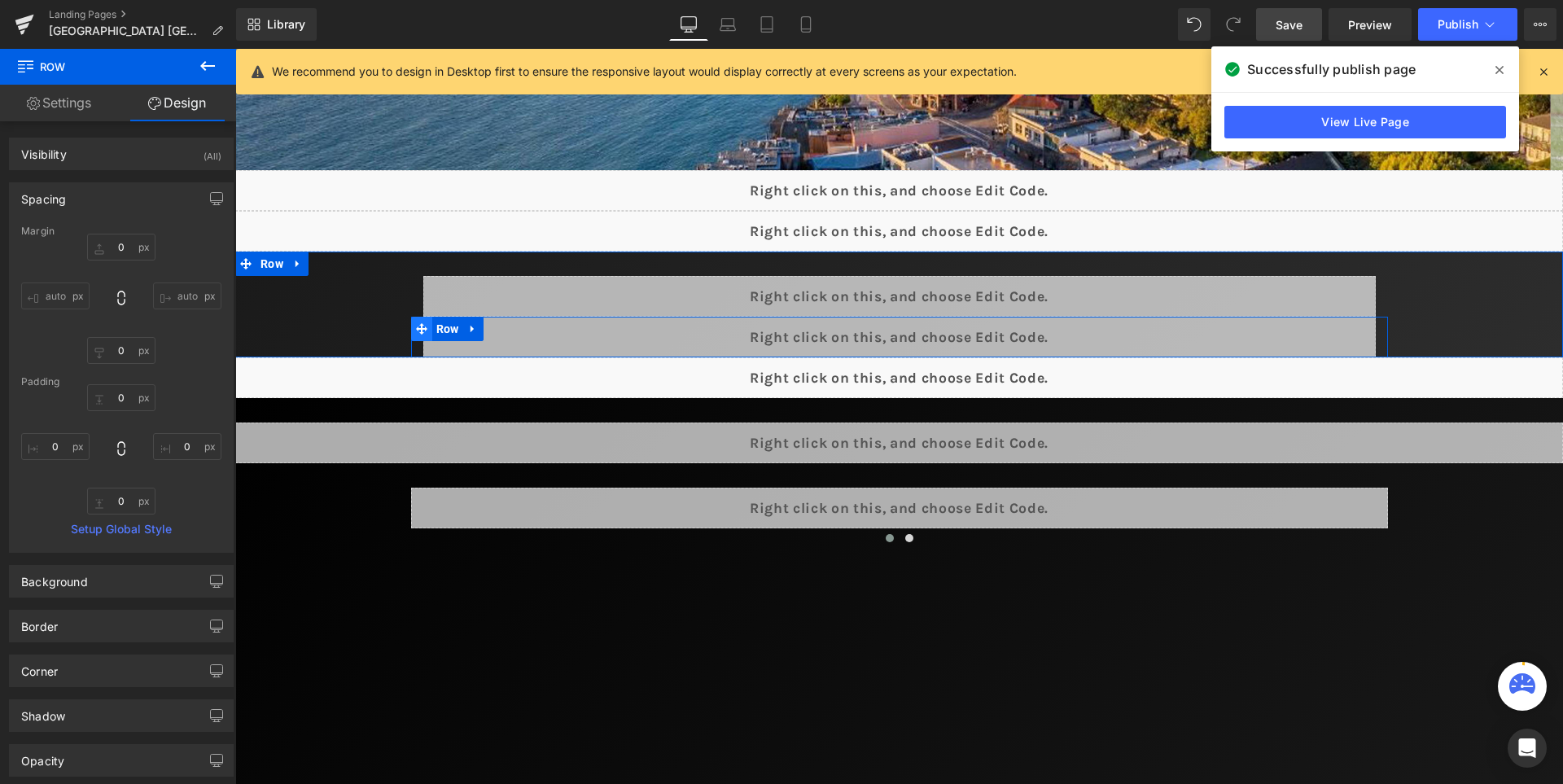
click at [416, 331] on icon at bounding box center [421, 328] width 11 height 12
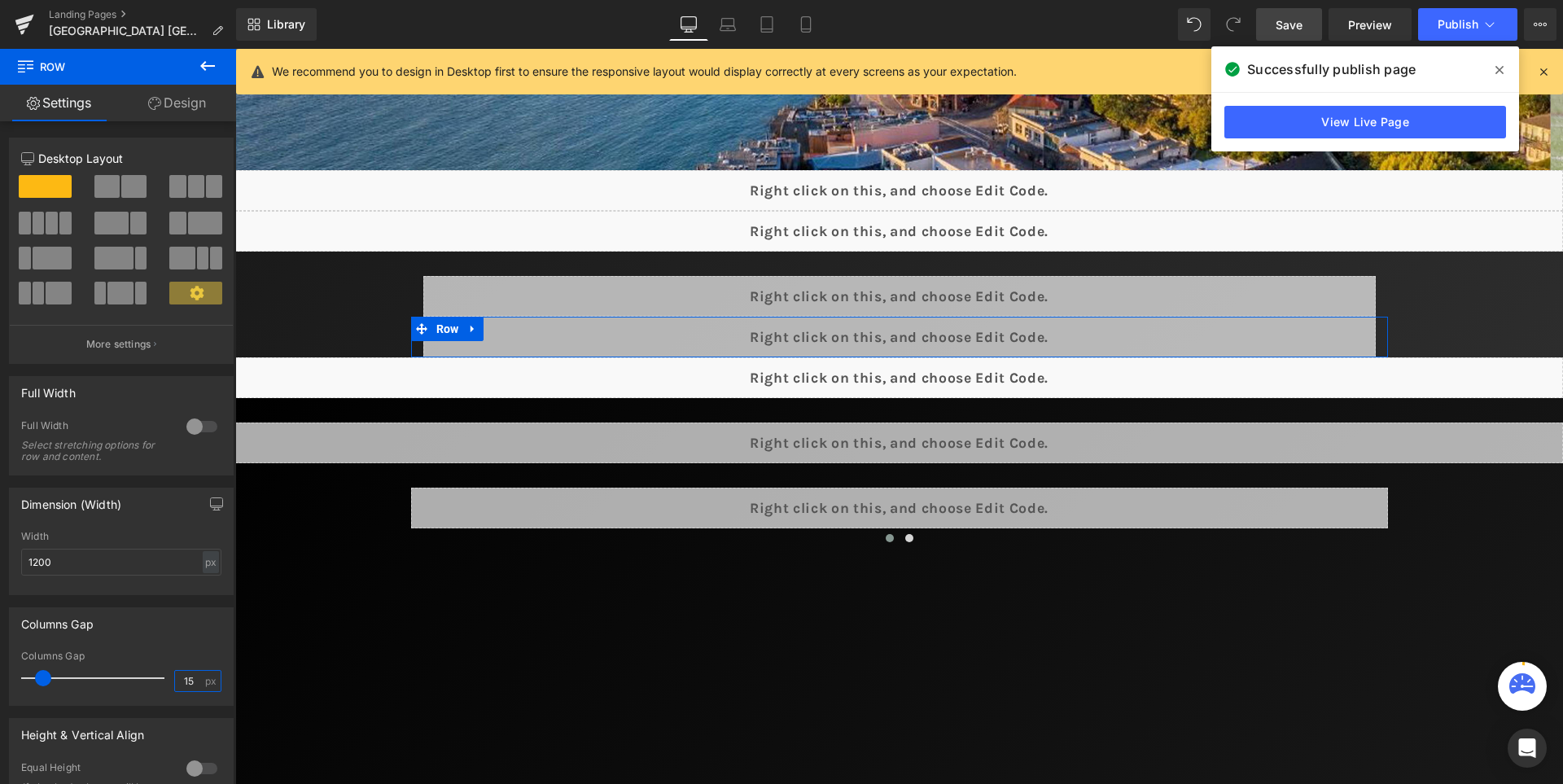
click at [189, 682] on input "15" at bounding box center [189, 681] width 28 height 21
click at [179, 681] on input "15" at bounding box center [189, 681] width 28 height 21
type input "32"
click at [186, 638] on div "Columns Gap" at bounding box center [120, 623] width 223 height 31
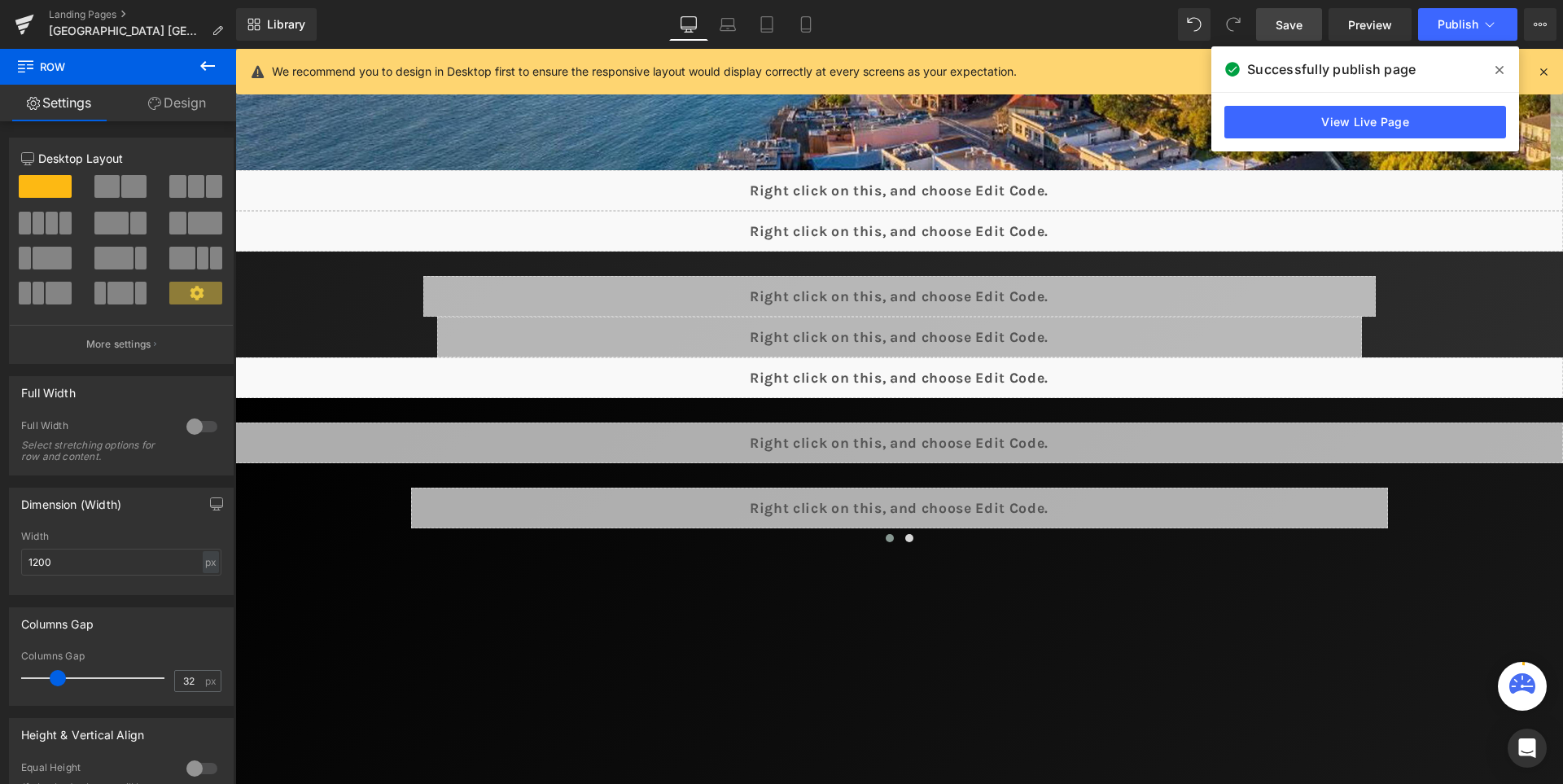
click at [1310, 13] on link "Save" at bounding box center [1289, 24] width 66 height 33
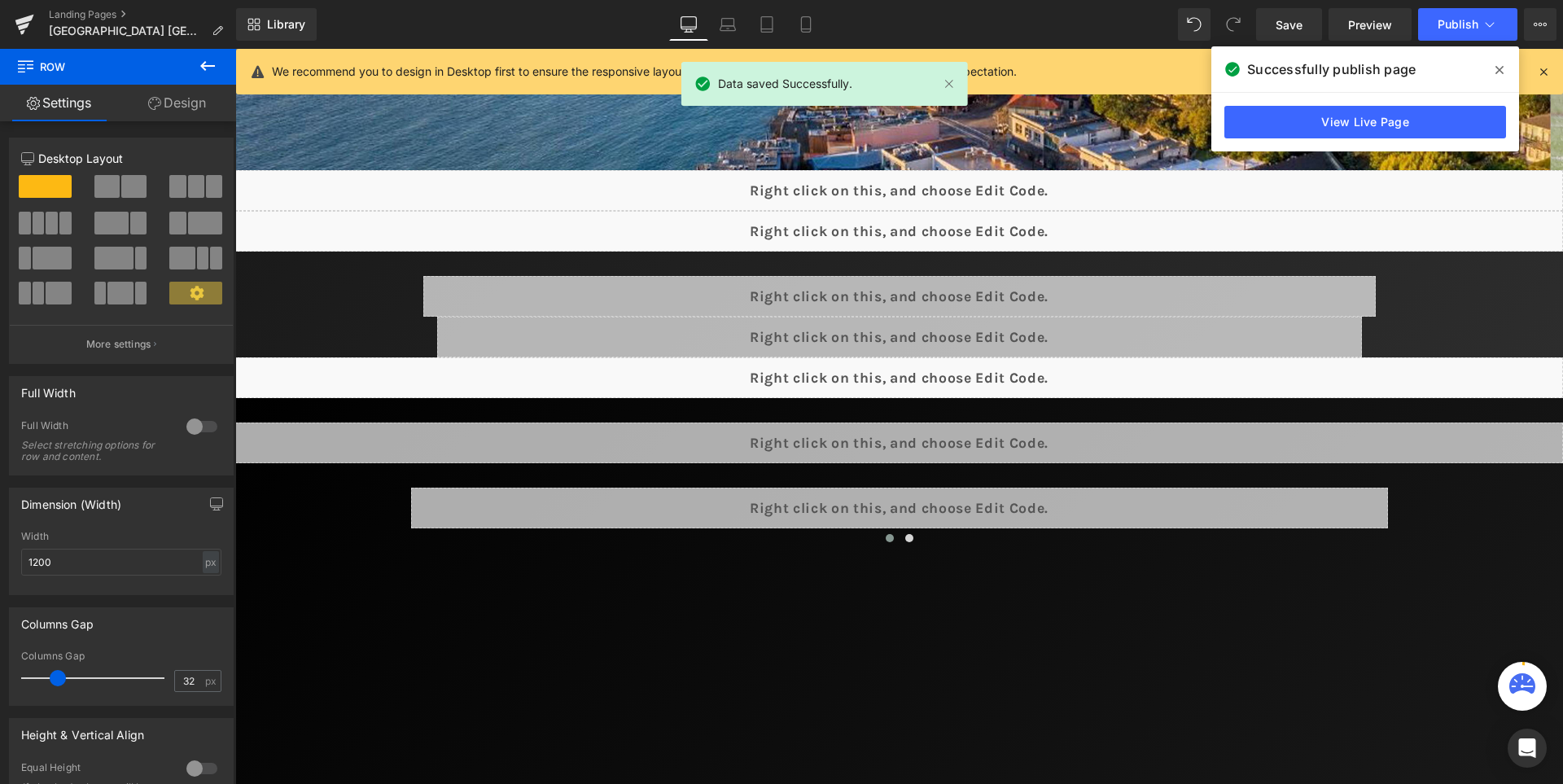
drag, startPoint x: 1503, startPoint y: 66, endPoint x: 1478, endPoint y: 47, distance: 31.4
click at [1502, 66] on icon at bounding box center [1499, 71] width 8 height 13
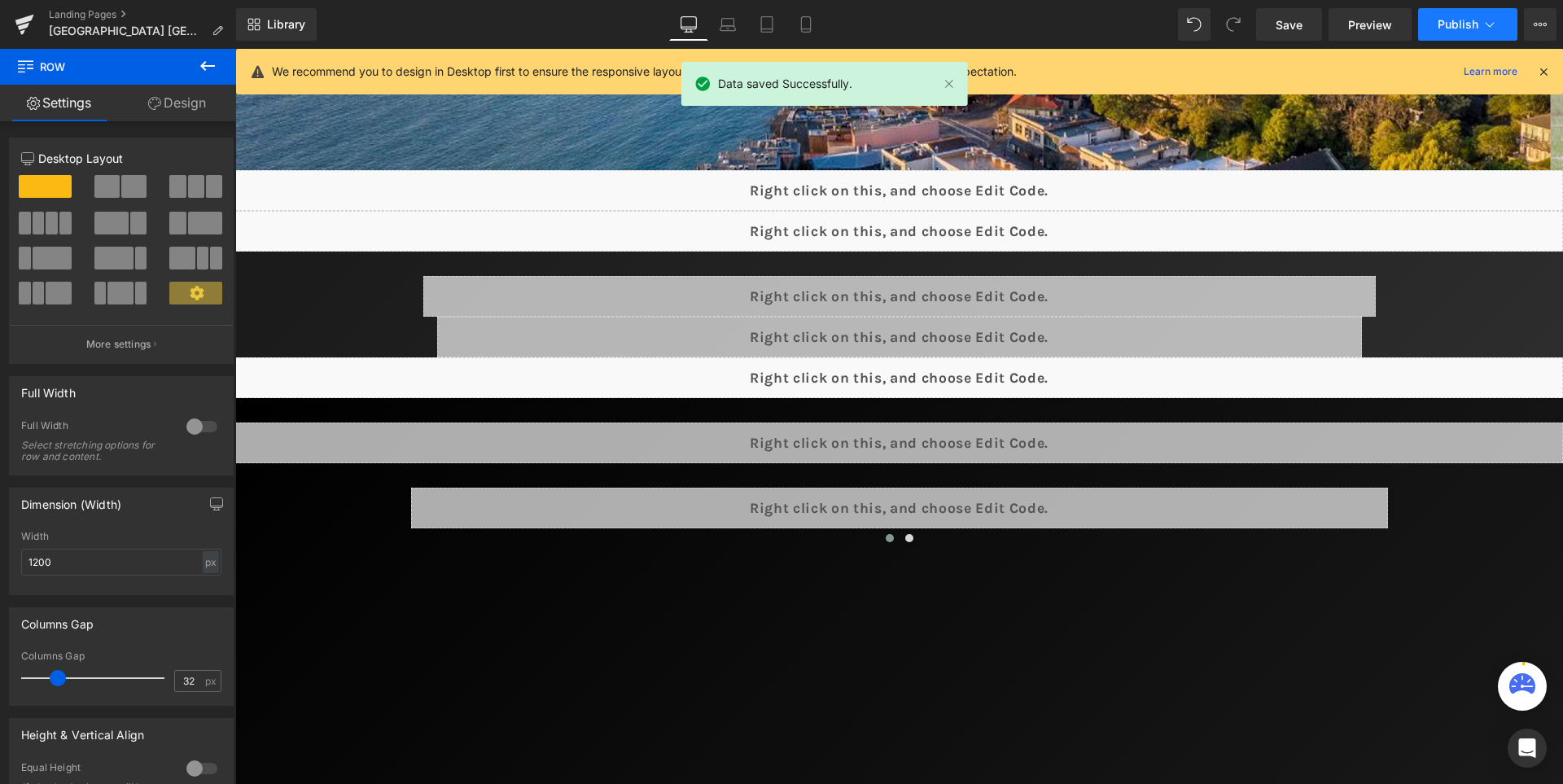
click at [1449, 10] on button "Publish" at bounding box center [1468, 24] width 100 height 33
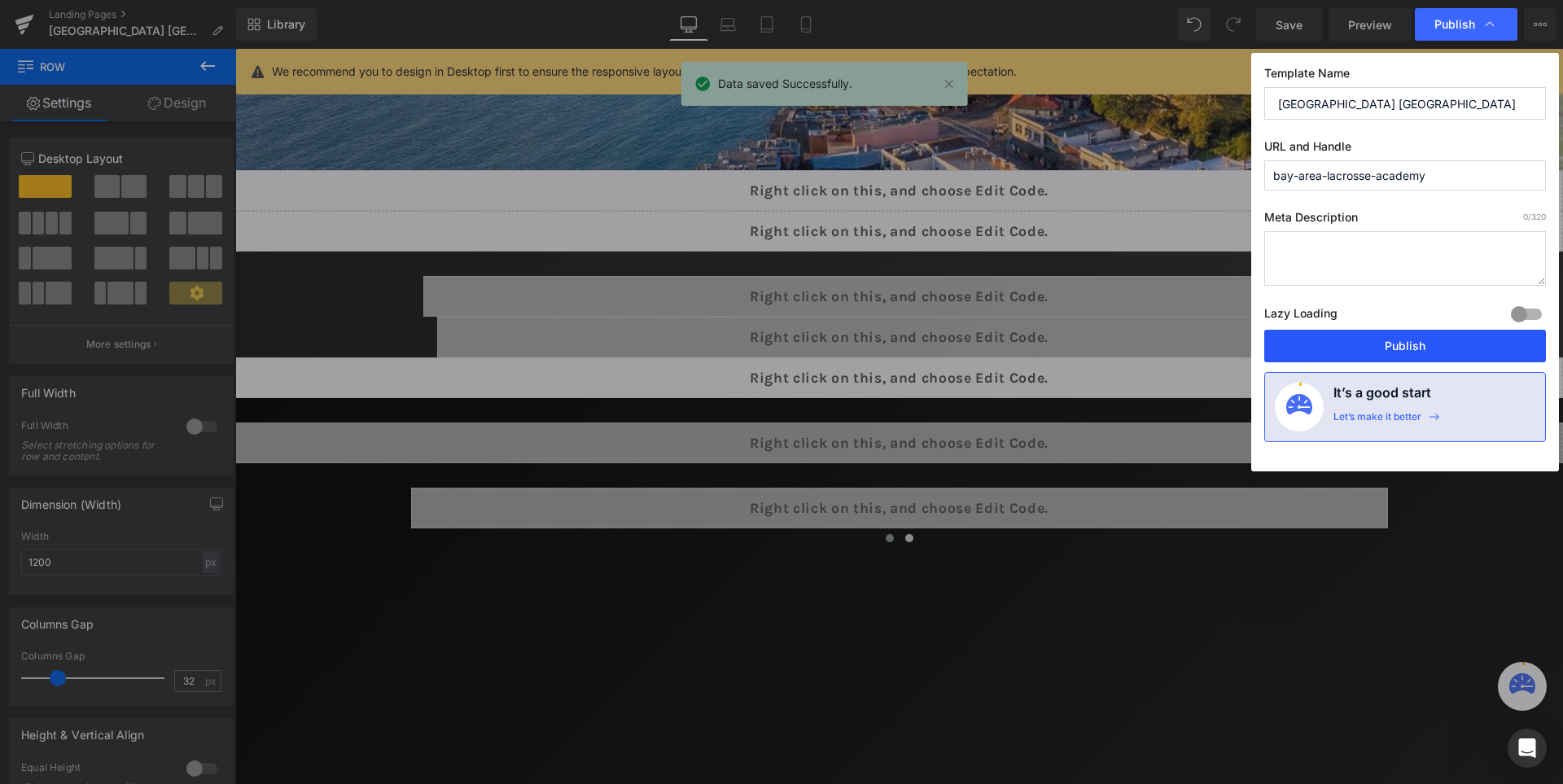
drag, startPoint x: 1386, startPoint y: 332, endPoint x: 1089, endPoint y: 264, distance: 304.7
click at [1386, 332] on button "Publish" at bounding box center [1406, 346] width 282 height 33
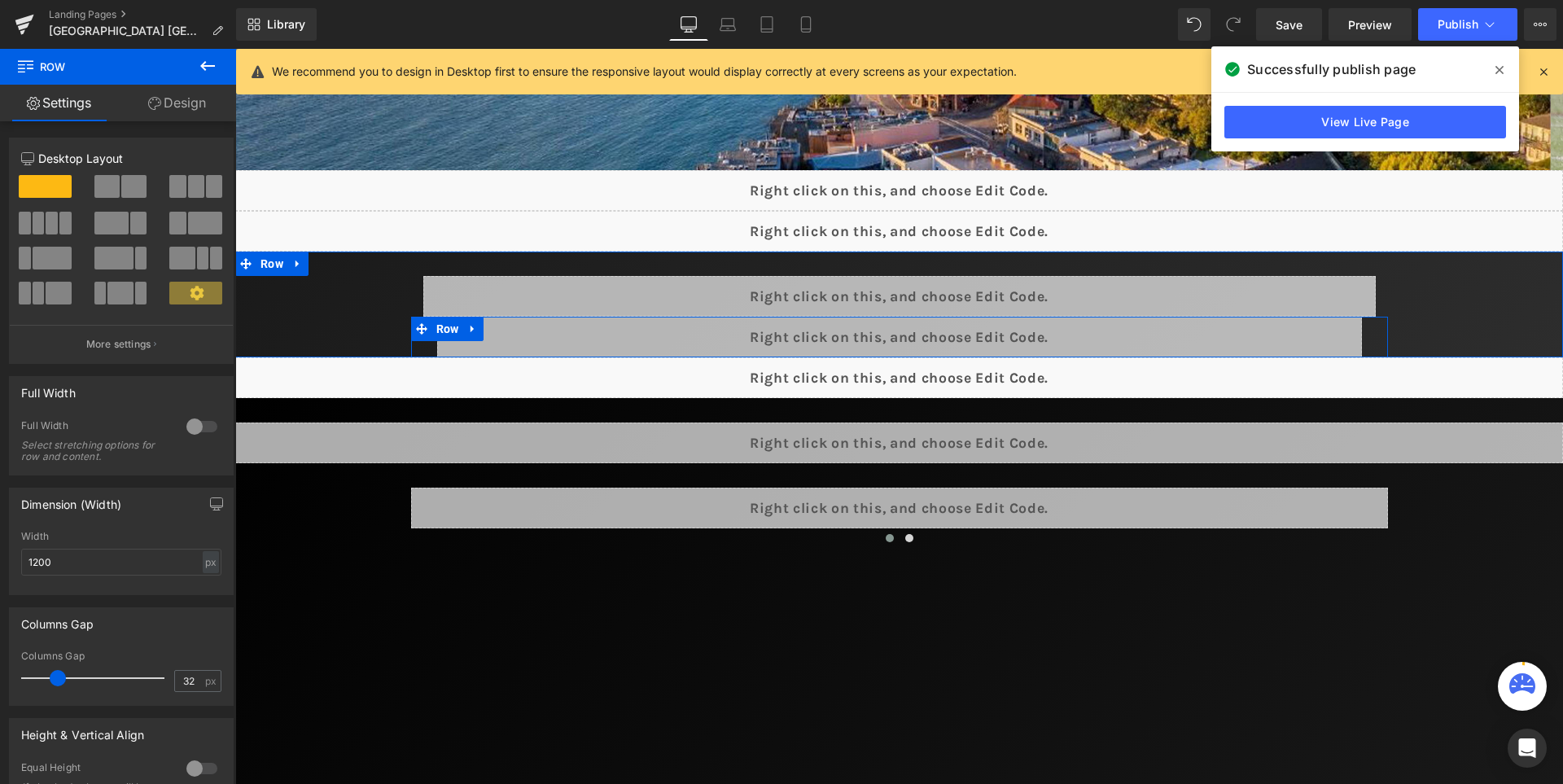
click at [935, 325] on div "Liquid" at bounding box center [900, 337] width 925 height 40
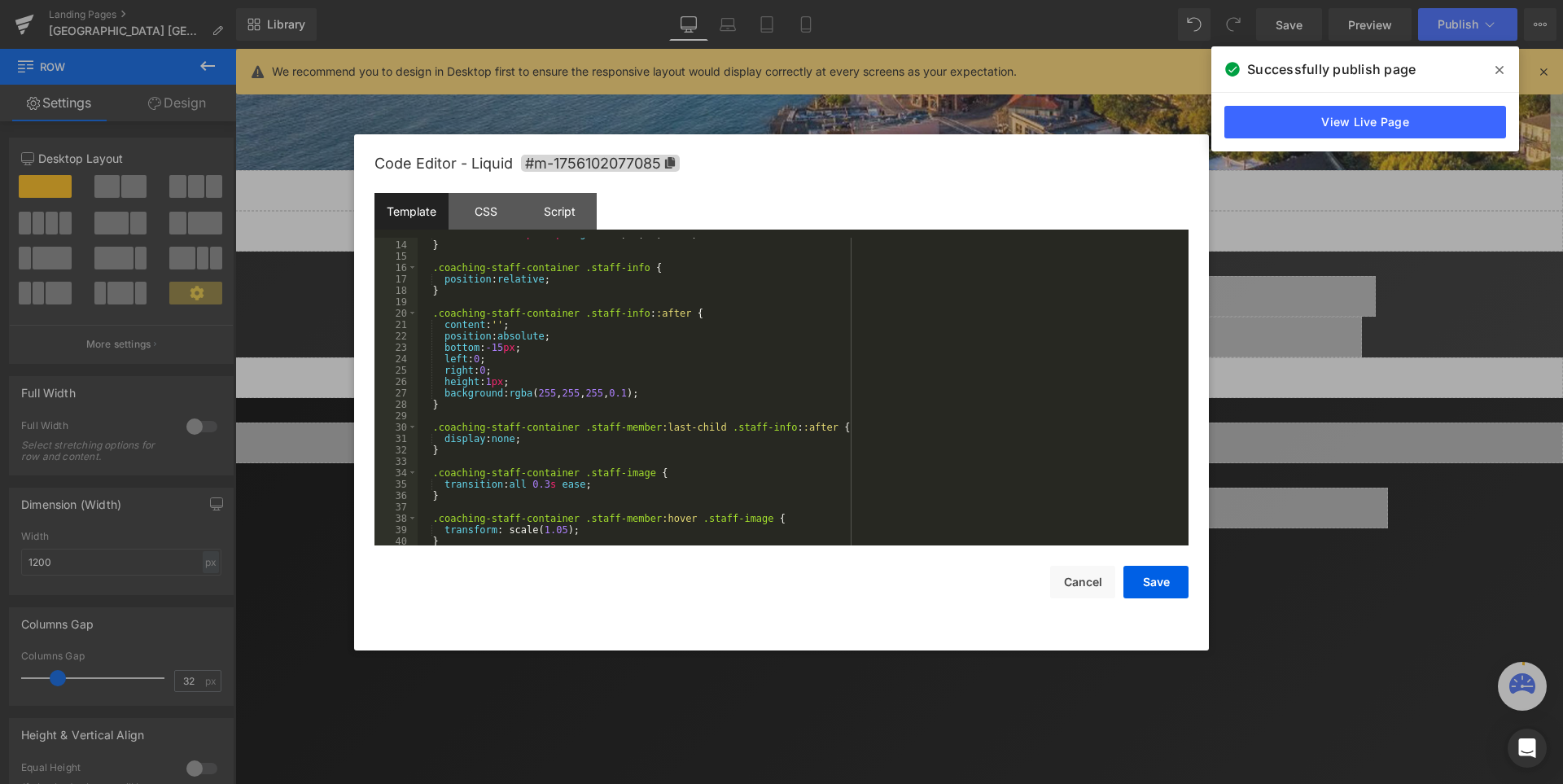
scroll to position [147, 0]
click at [488, 384] on div "box-shadow : 0 8 px 25 px rgba ( 220 , 38 , 38 , 0.15 ); } .coaching-staff-cont…" at bounding box center [799, 393] width 765 height 331
click at [1158, 574] on button "Save" at bounding box center [1156, 582] width 65 height 33
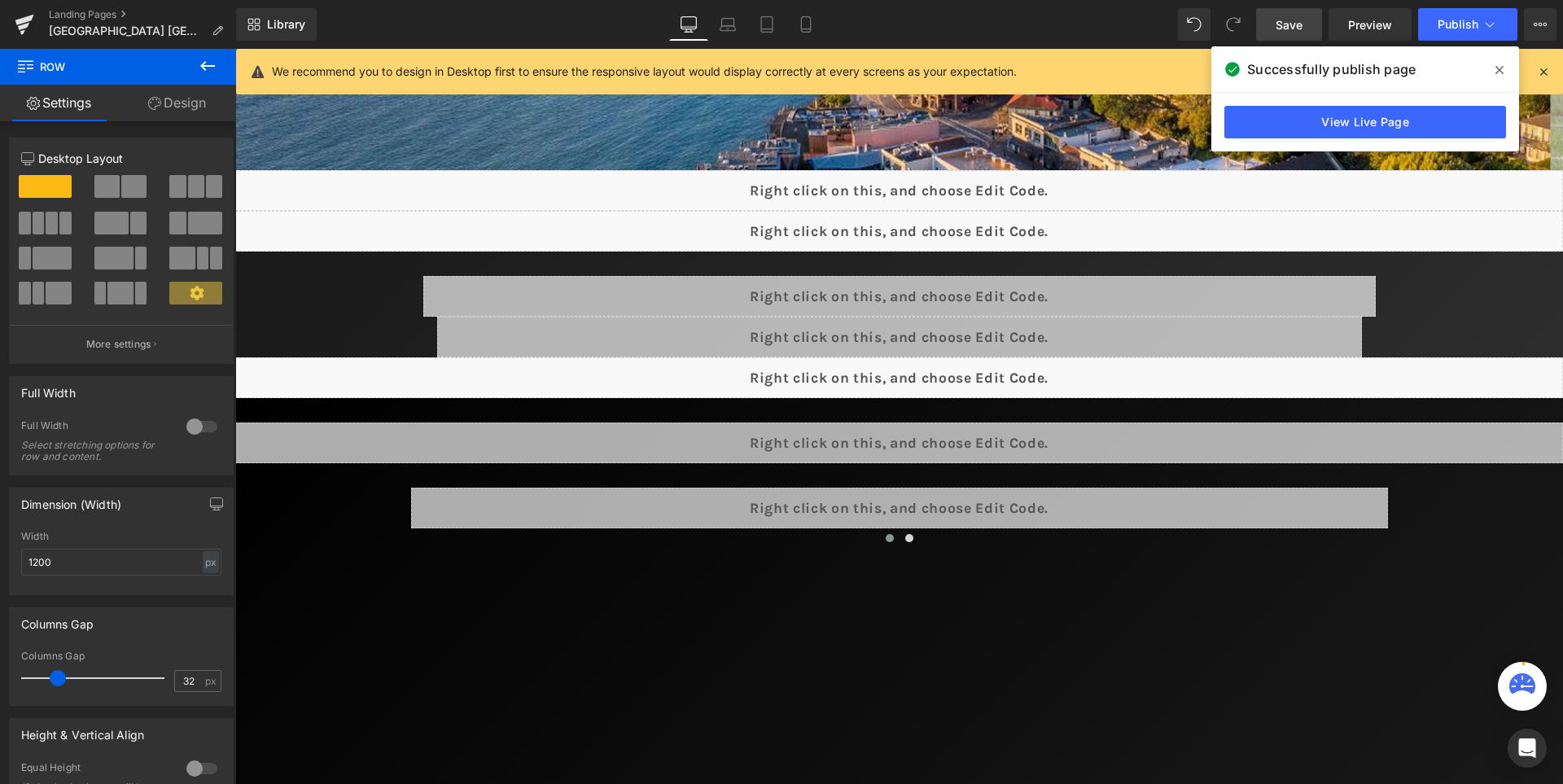
click at [1295, 22] on span "Save" at bounding box center [1289, 24] width 27 height 17
click at [1503, 70] on icon at bounding box center [1499, 71] width 8 height 13
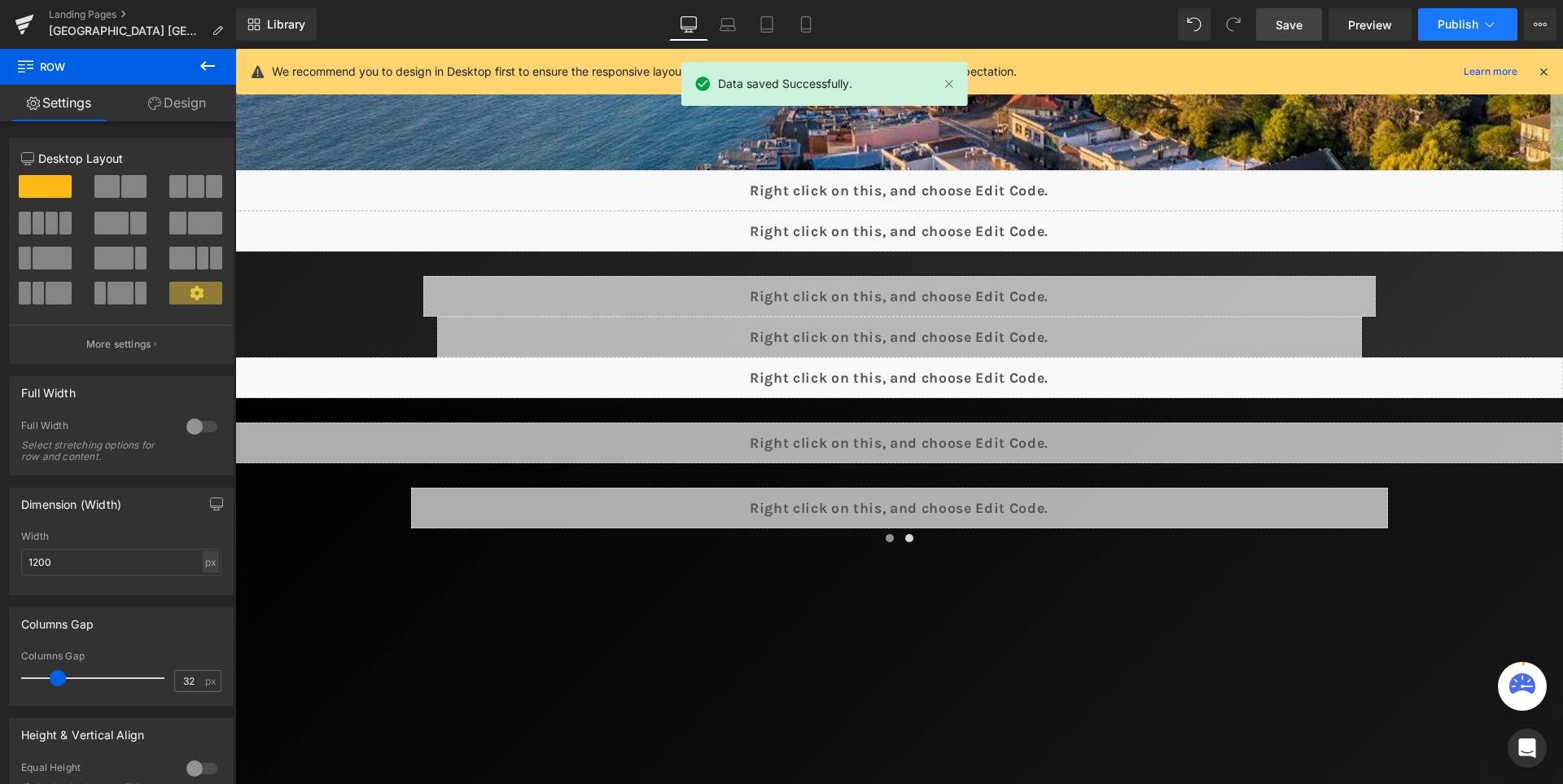
click at [1445, 23] on span "Publish" at bounding box center [1458, 24] width 40 height 13
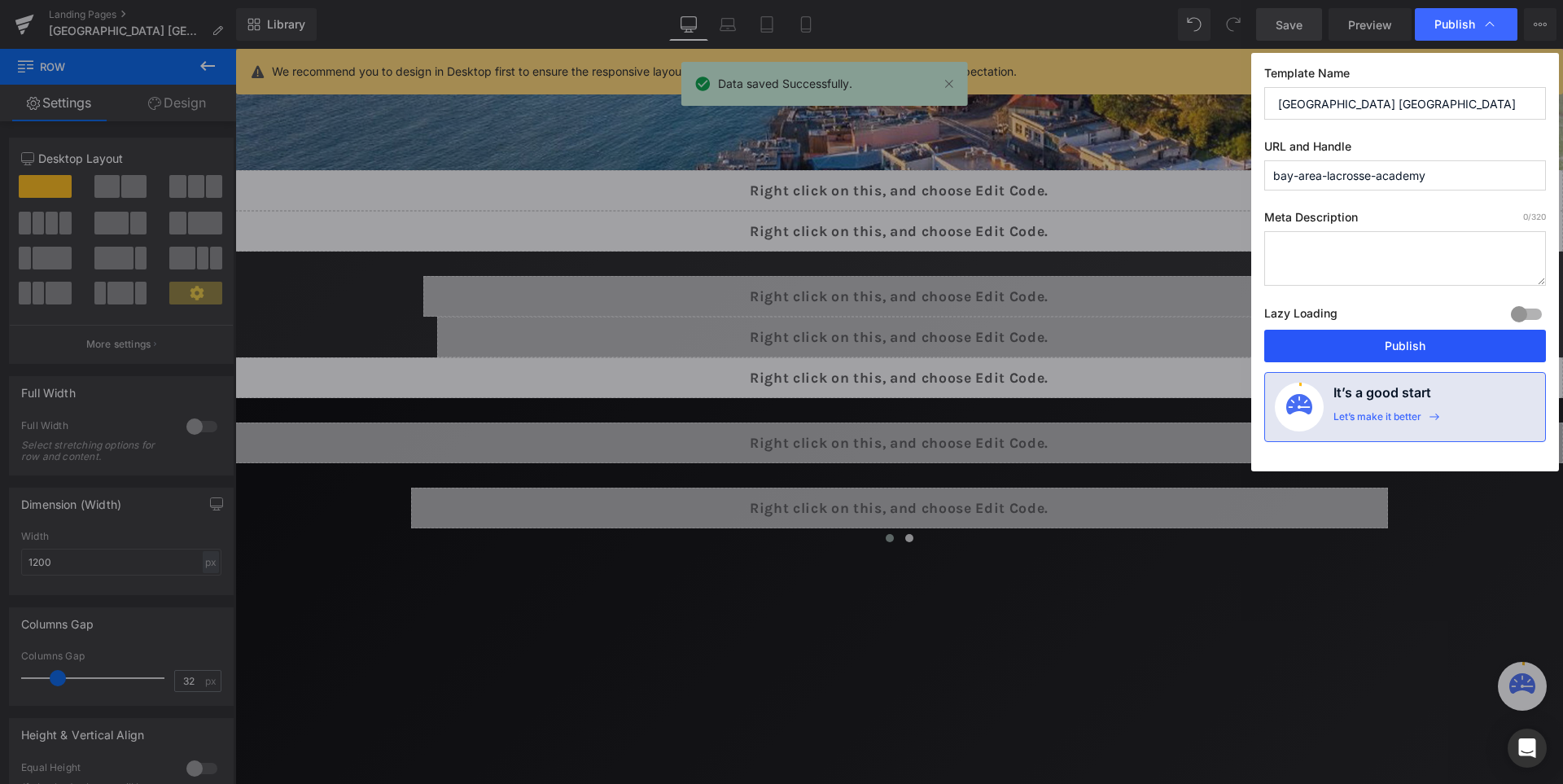
click at [1412, 349] on button "Publish" at bounding box center [1406, 346] width 282 height 33
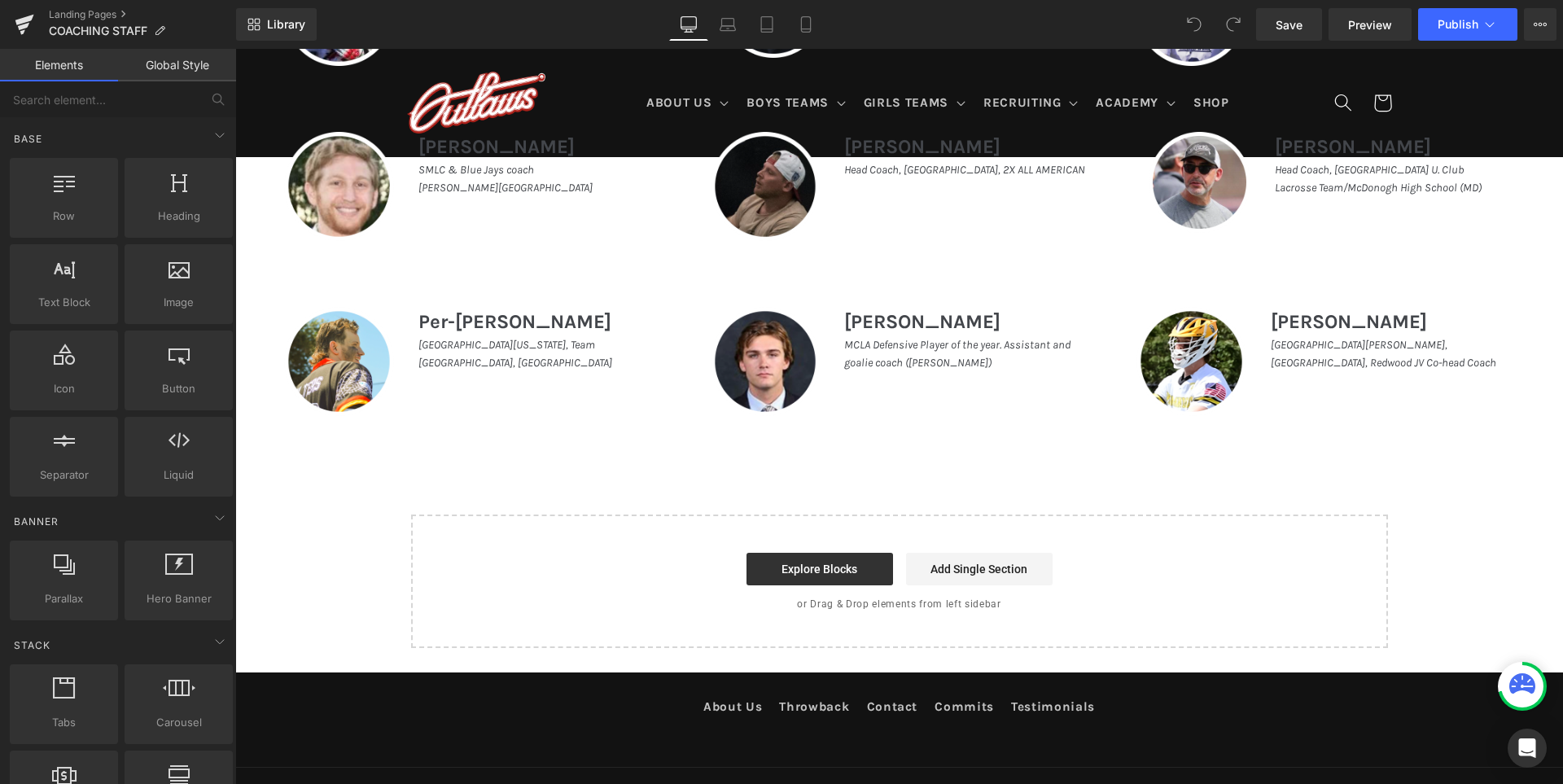
scroll to position [1707, 0]
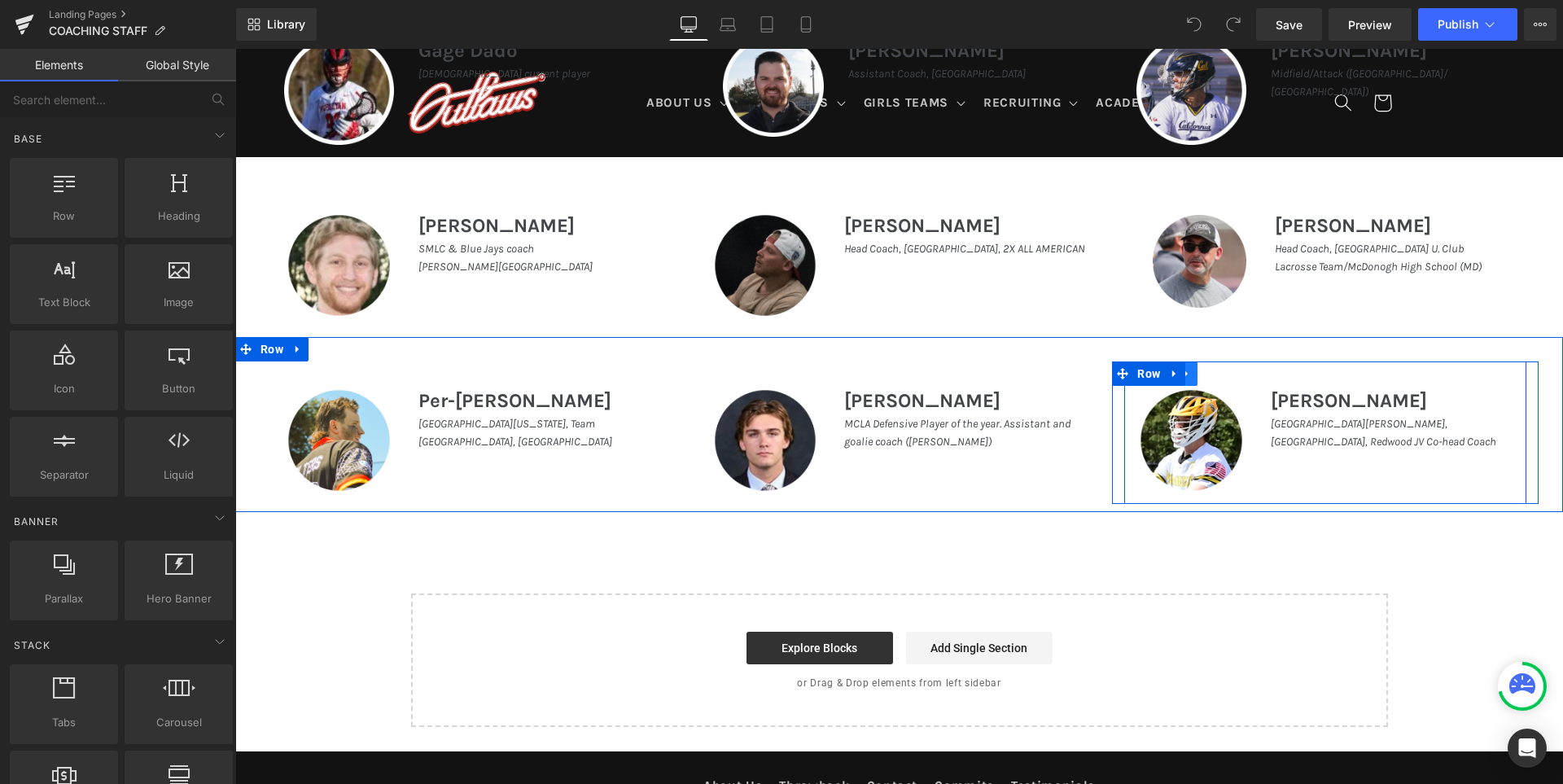
click at [1192, 373] on icon at bounding box center [1187, 372] width 11 height 12
click at [1176, 372] on icon at bounding box center [1174, 373] width 3 height 8
click at [1223, 374] on icon at bounding box center [1217, 372] width 11 height 12
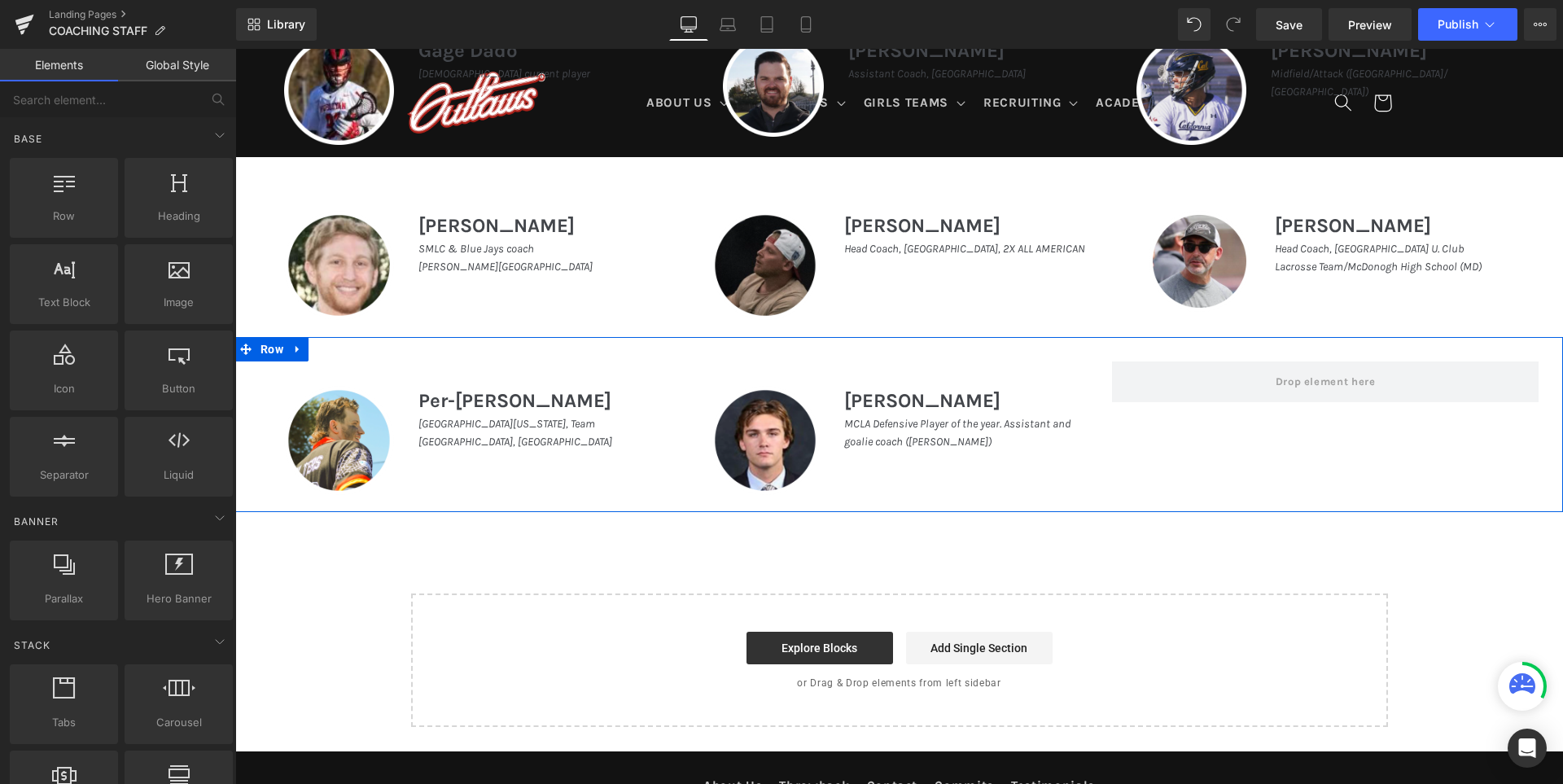
scroll to position [1714, 0]
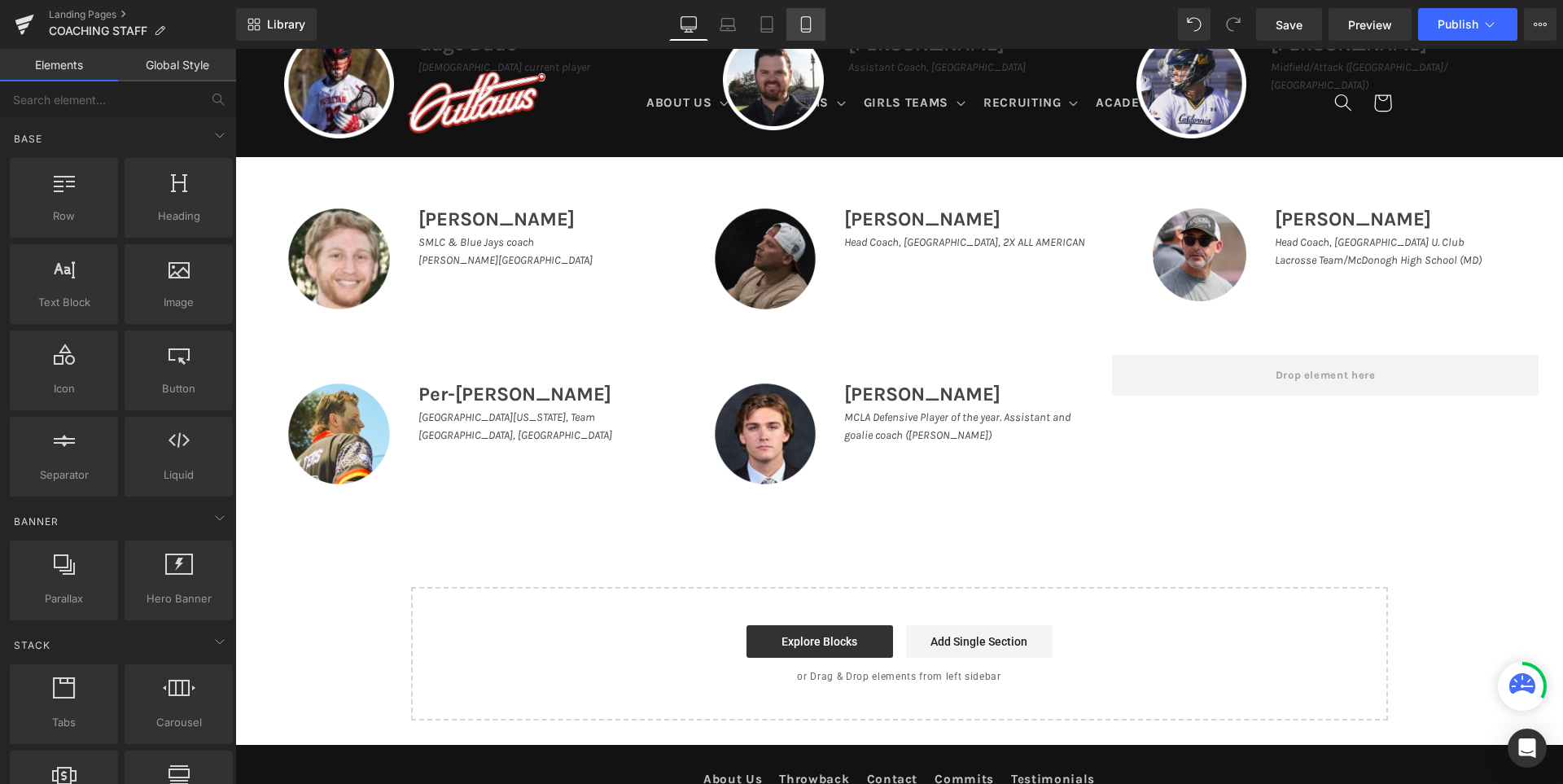
click at [807, 29] on icon at bounding box center [806, 29] width 9 height 0
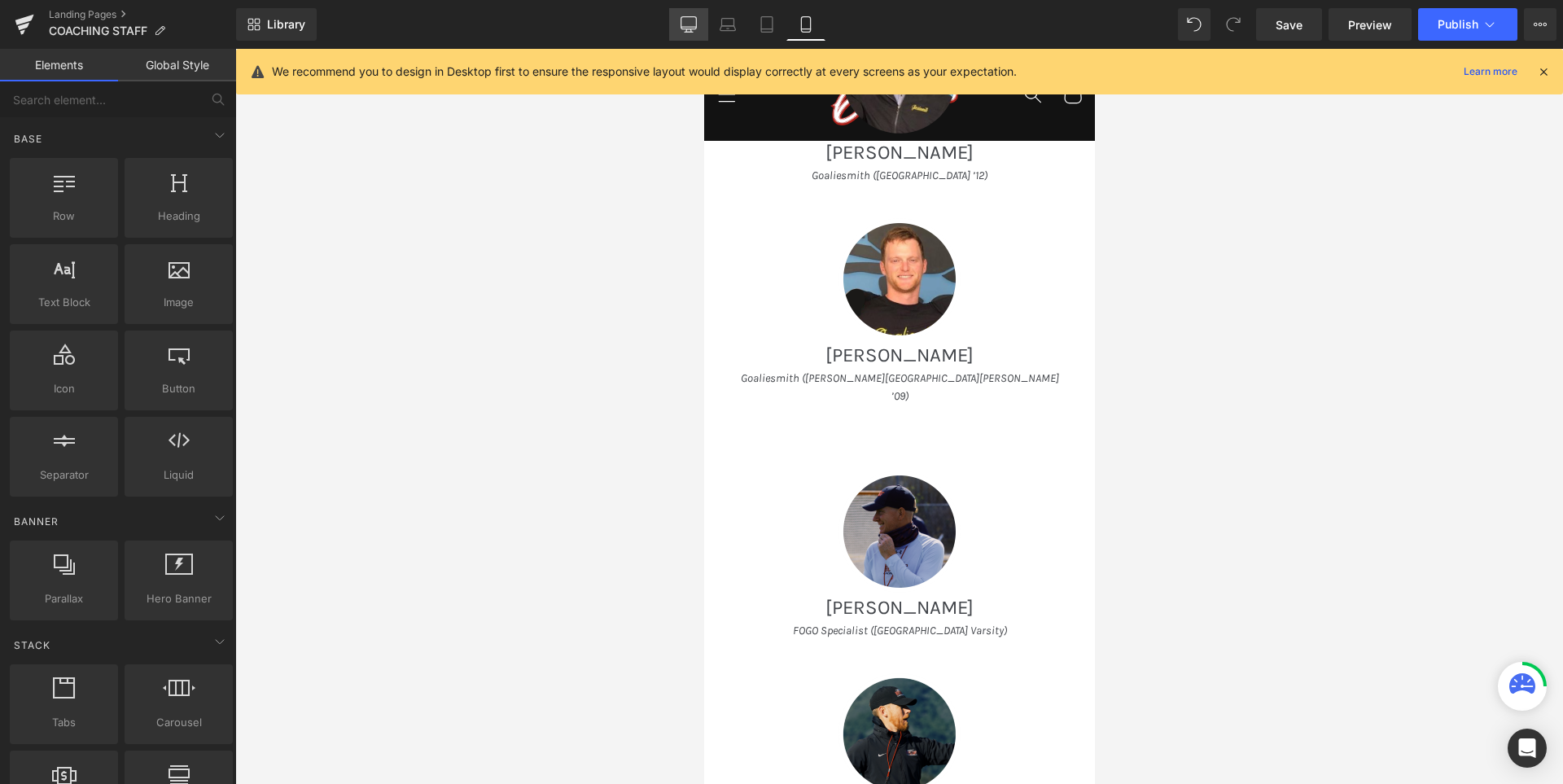
click at [695, 32] on icon at bounding box center [688, 24] width 16 height 16
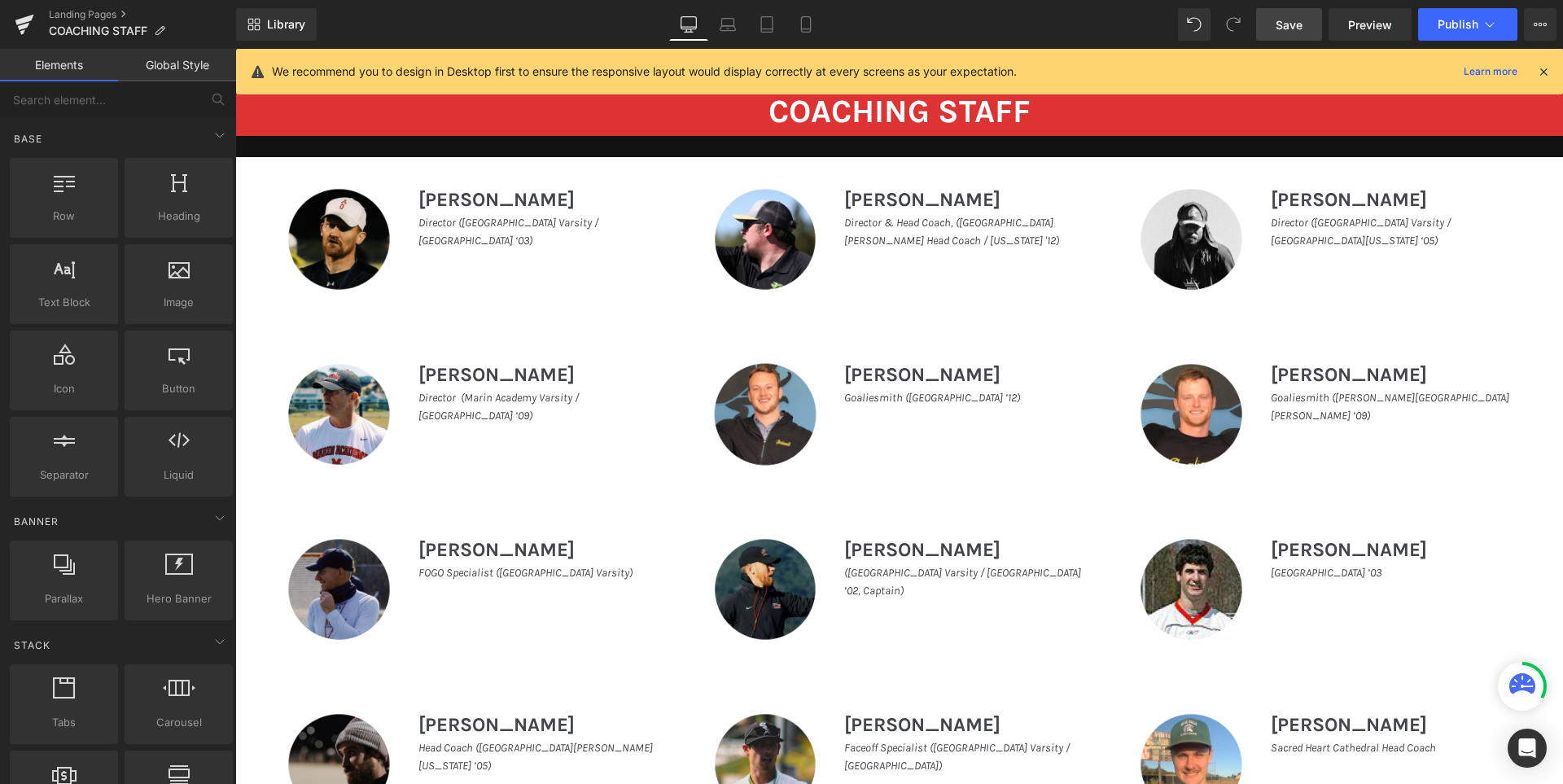
scroll to position [1121, 0]
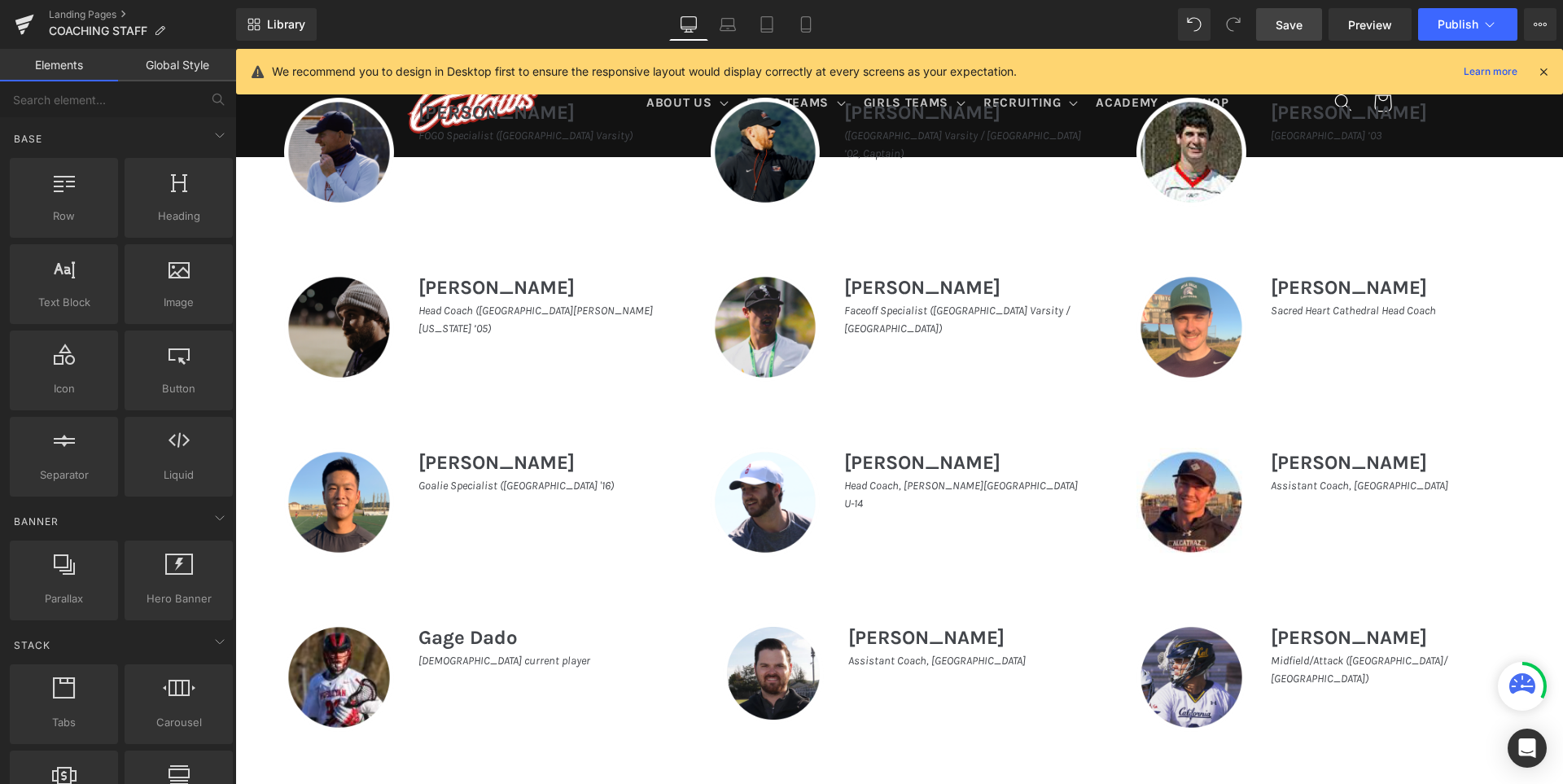
click at [1295, 27] on span "Save" at bounding box center [1289, 24] width 27 height 17
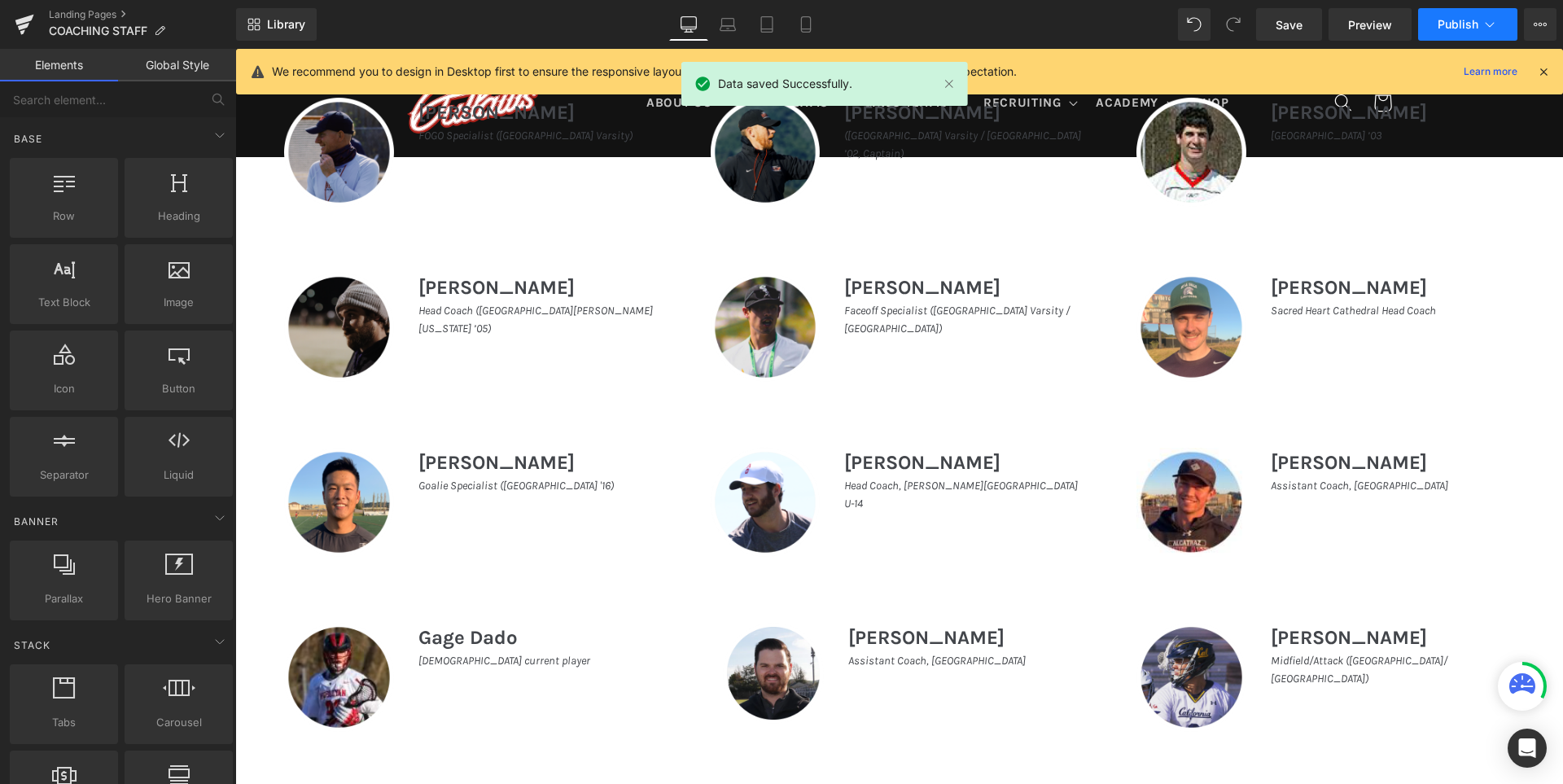
click at [1443, 15] on button "Publish" at bounding box center [1468, 24] width 100 height 33
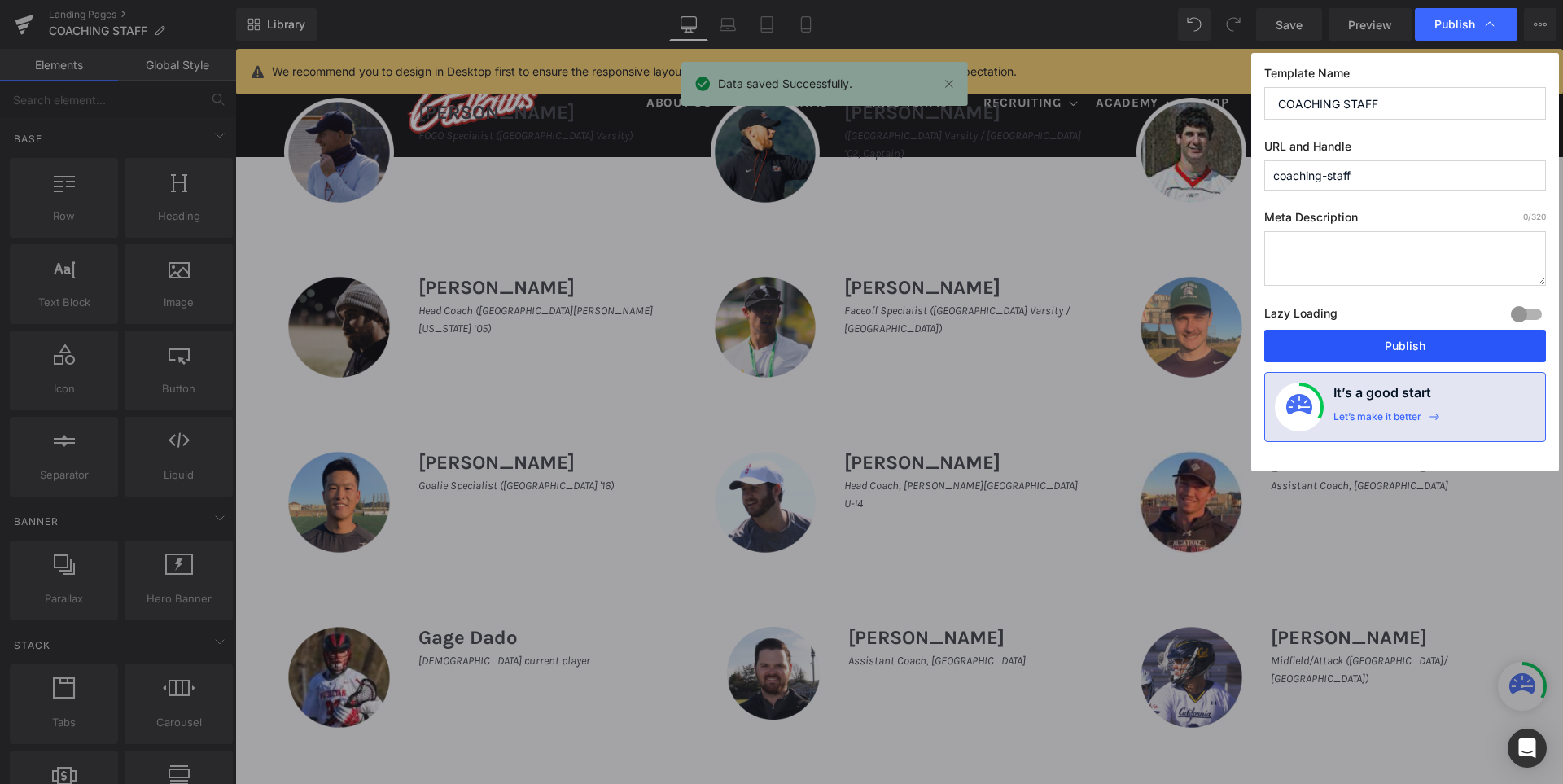
click at [1418, 344] on button "Publish" at bounding box center [1406, 346] width 282 height 33
